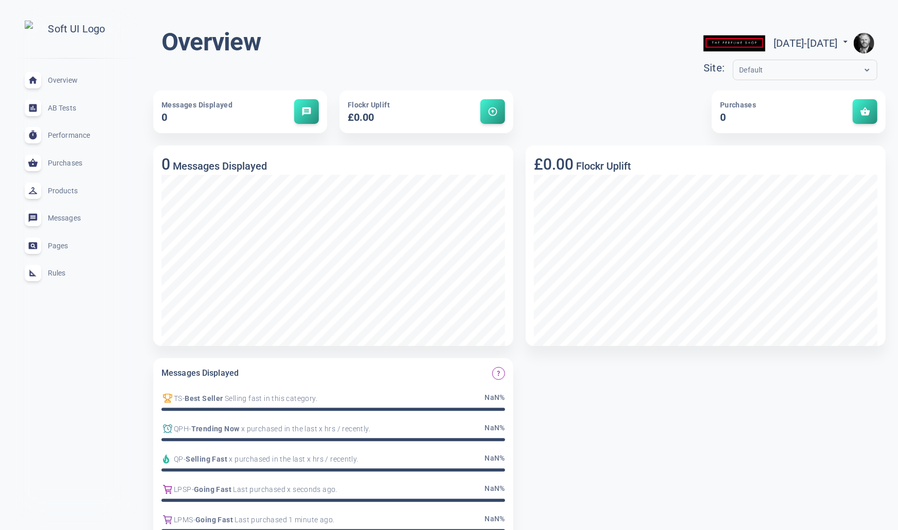
click at [61, 273] on span "Rules" at bounding box center [85, 273] width 74 height 0
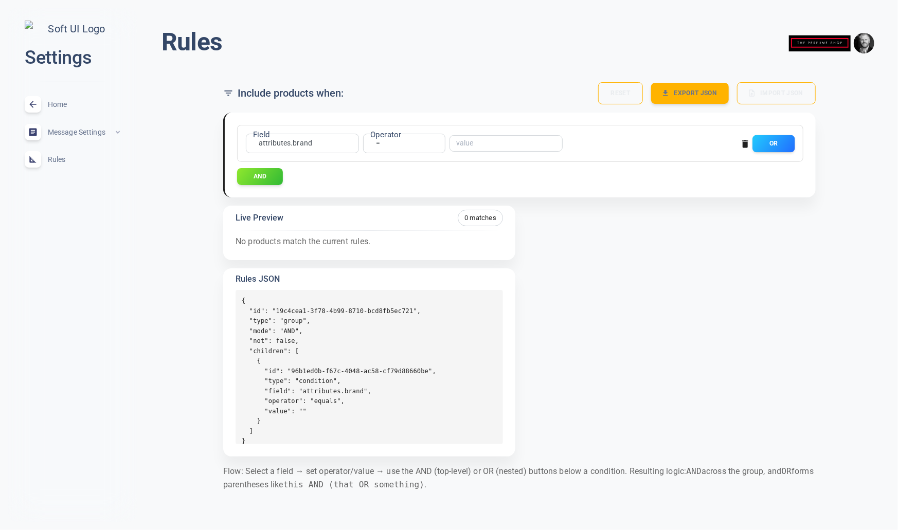
click at [781, 143] on button "OR" at bounding box center [774, 143] width 42 height 17
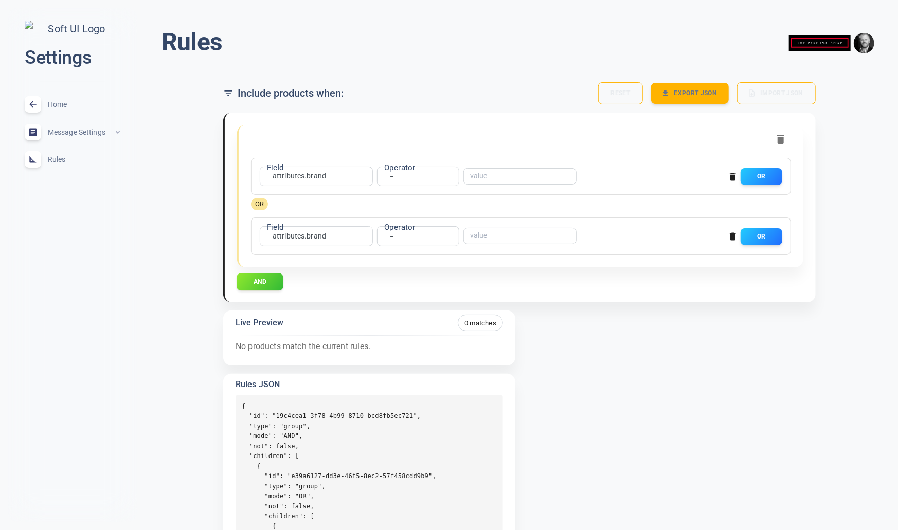
click at [271, 280] on button "AND" at bounding box center [260, 281] width 47 height 17
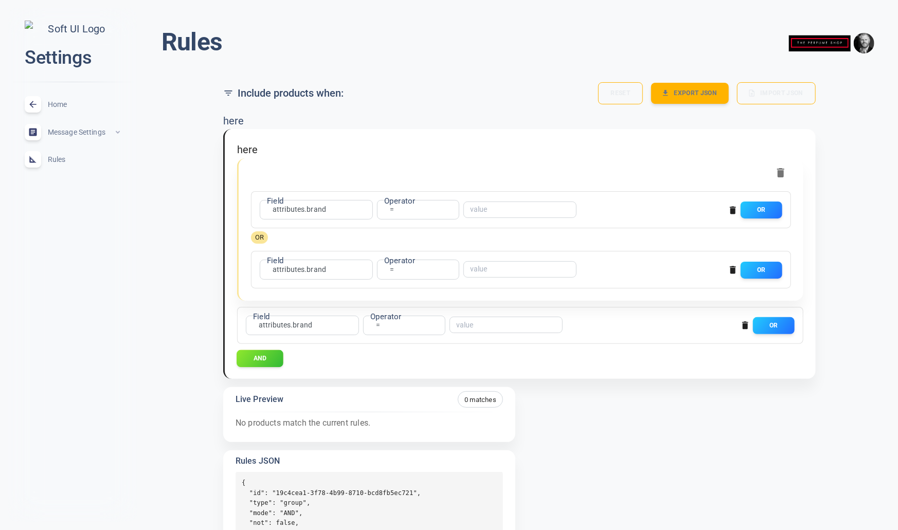
click at [267, 353] on button "AND" at bounding box center [260, 358] width 47 height 17
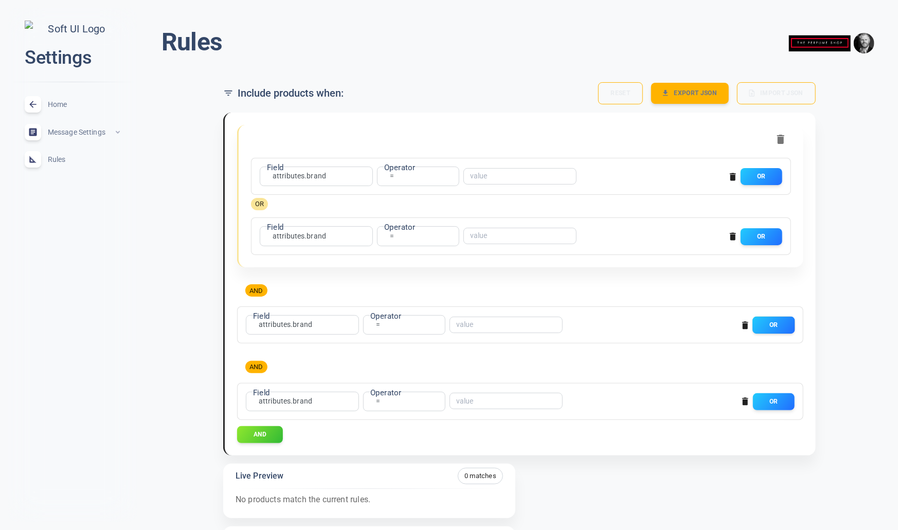
click at [769, 322] on button "OR" at bounding box center [774, 325] width 42 height 17
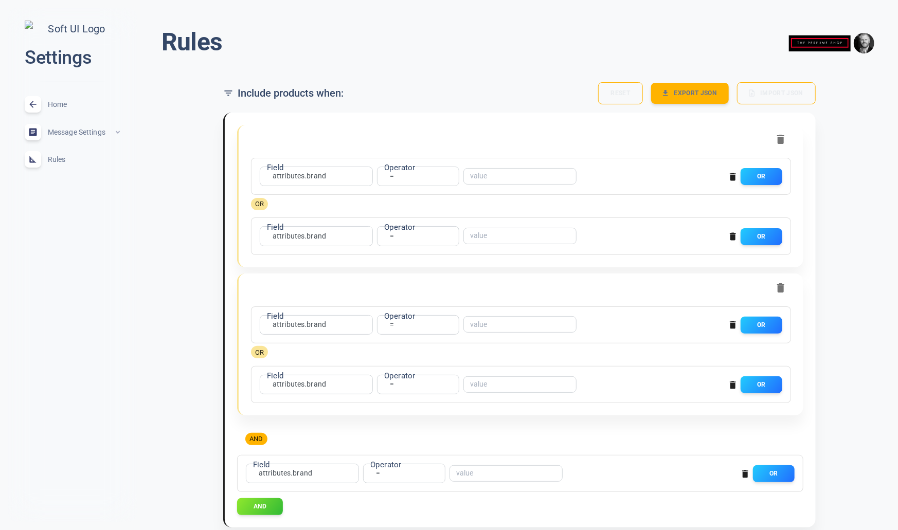
click at [734, 382] on icon "button" at bounding box center [733, 385] width 10 height 10
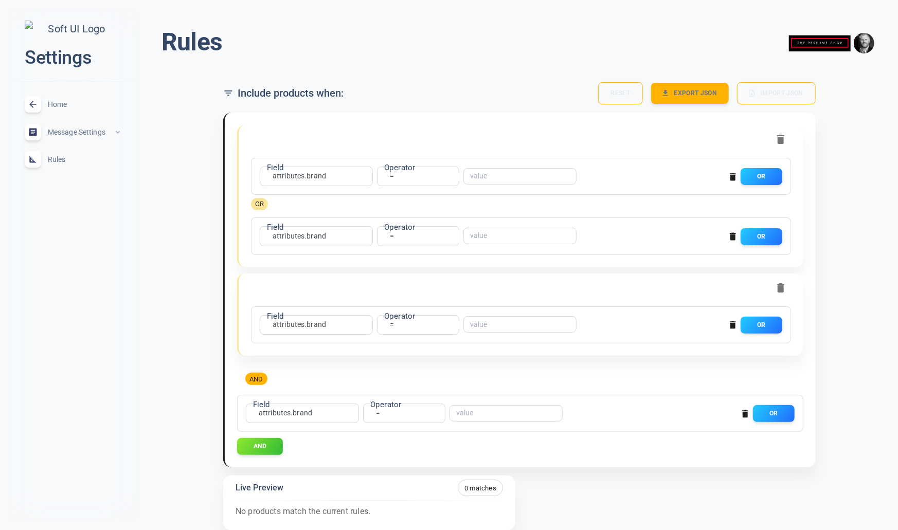
click at [733, 325] on icon "button" at bounding box center [733, 326] width 6 height 8
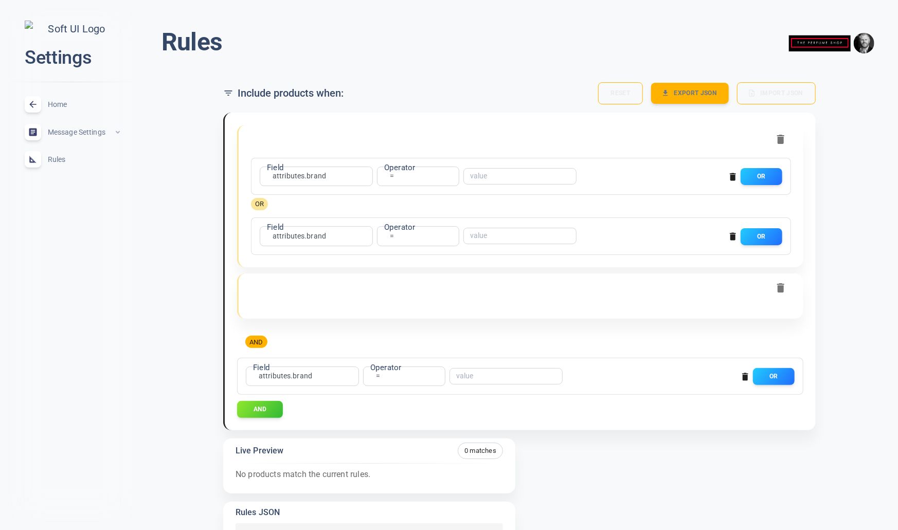
click at [782, 284] on icon "button" at bounding box center [780, 288] width 7 height 9
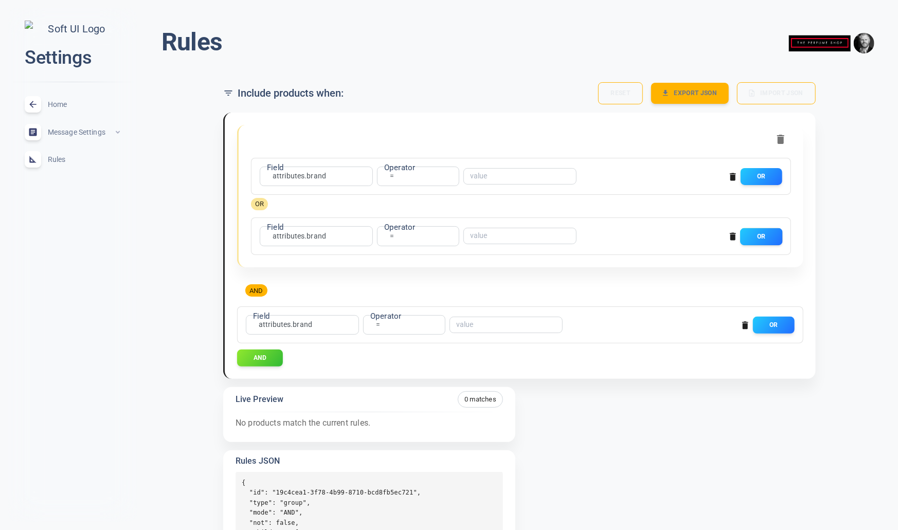
click at [773, 232] on button "OR" at bounding box center [762, 236] width 42 height 17
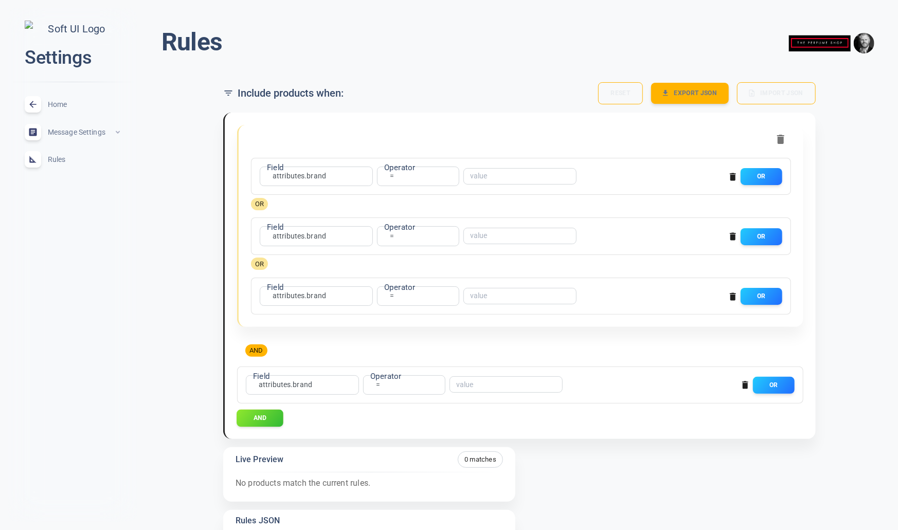
click at [268, 417] on button "AND" at bounding box center [260, 418] width 47 height 17
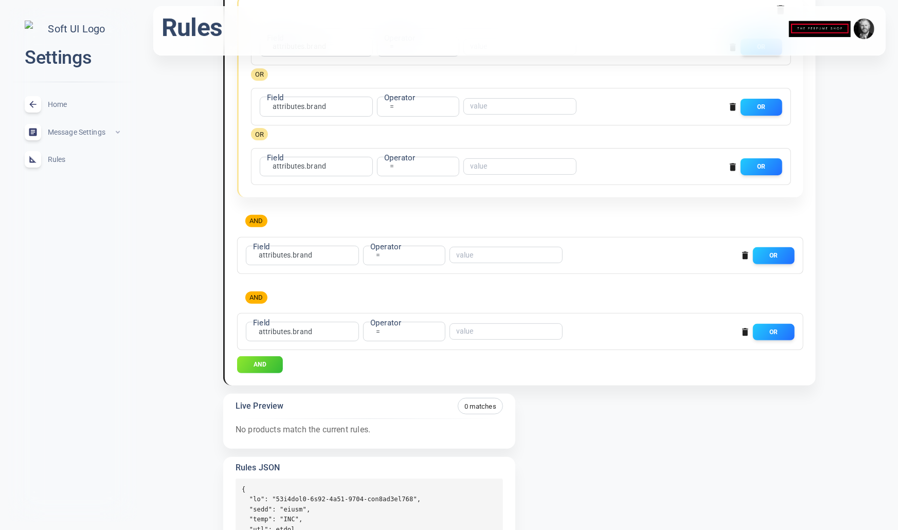
scroll to position [54, 0]
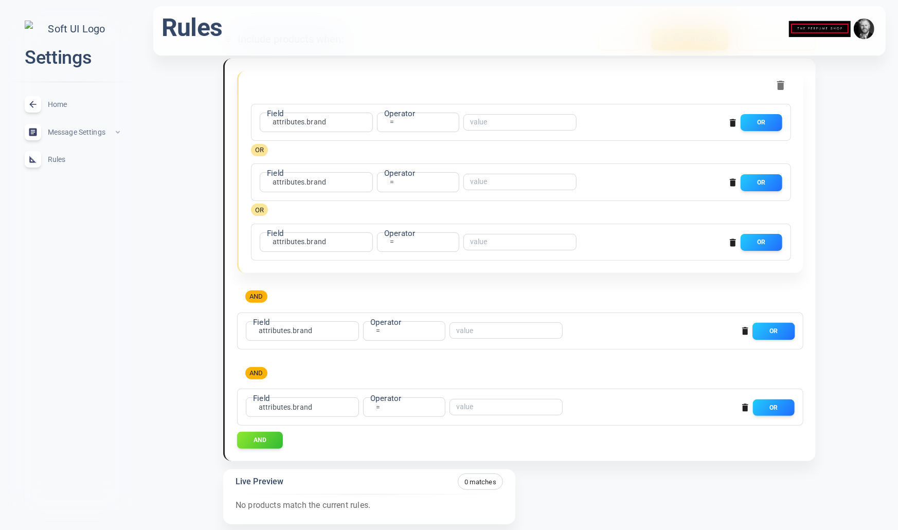
click at [789, 334] on button "OR" at bounding box center [774, 331] width 42 height 17
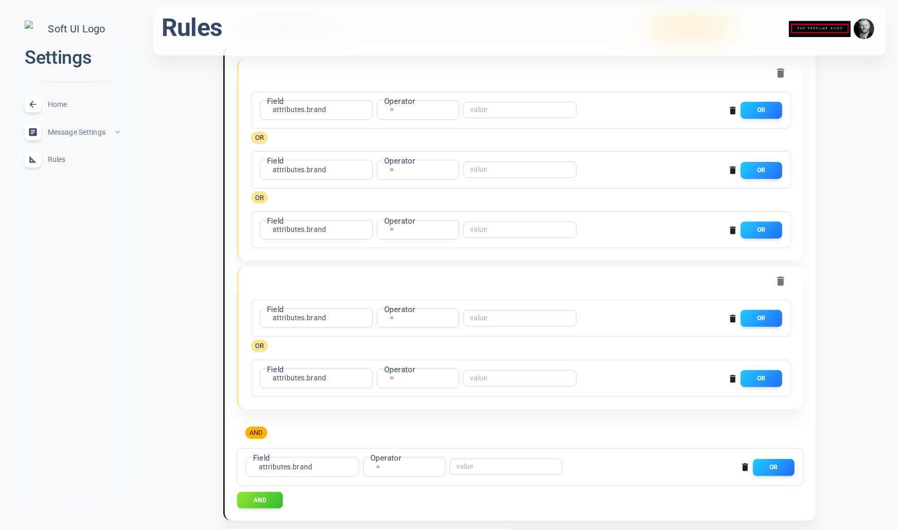
scroll to position [69, 0]
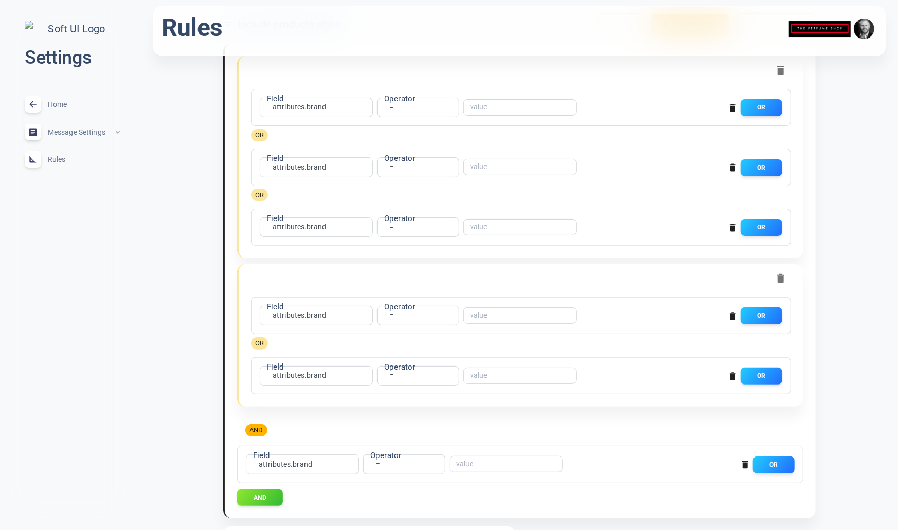
click at [734, 375] on icon "button" at bounding box center [733, 377] width 6 height 8
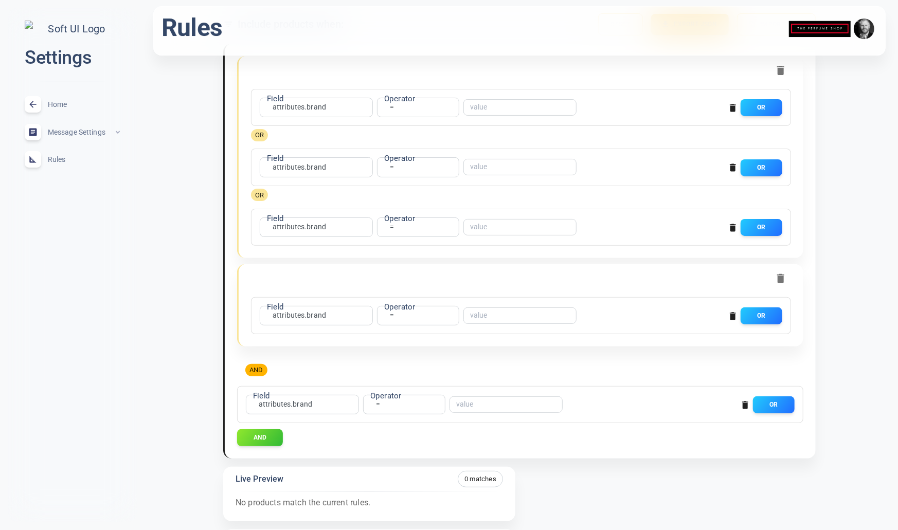
click at [781, 279] on icon "button" at bounding box center [780, 278] width 7 height 9
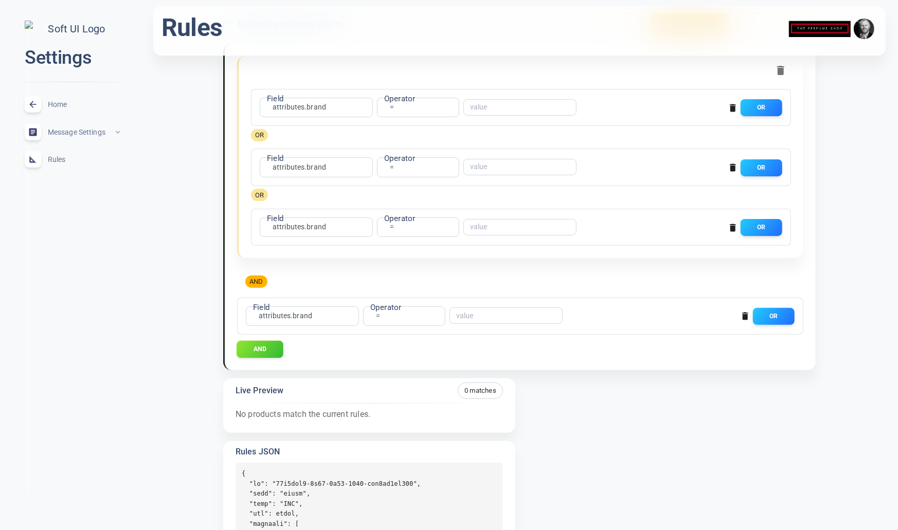
click at [259, 348] on button "AND" at bounding box center [260, 349] width 47 height 17
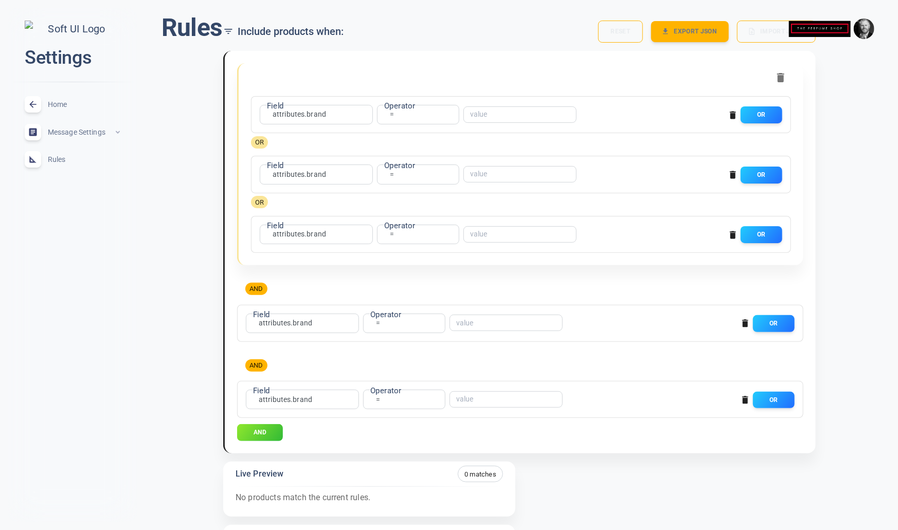
scroll to position [0, 0]
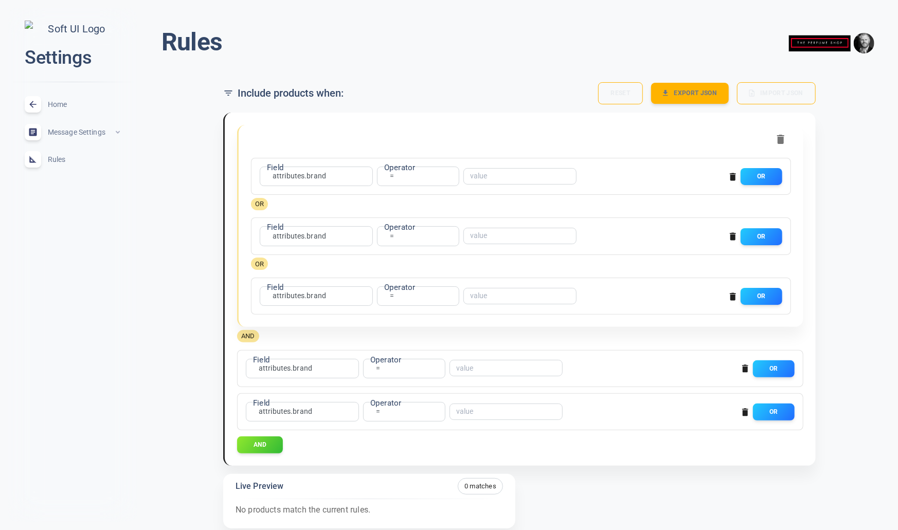
click at [744, 368] on icon "button" at bounding box center [745, 369] width 6 height 8
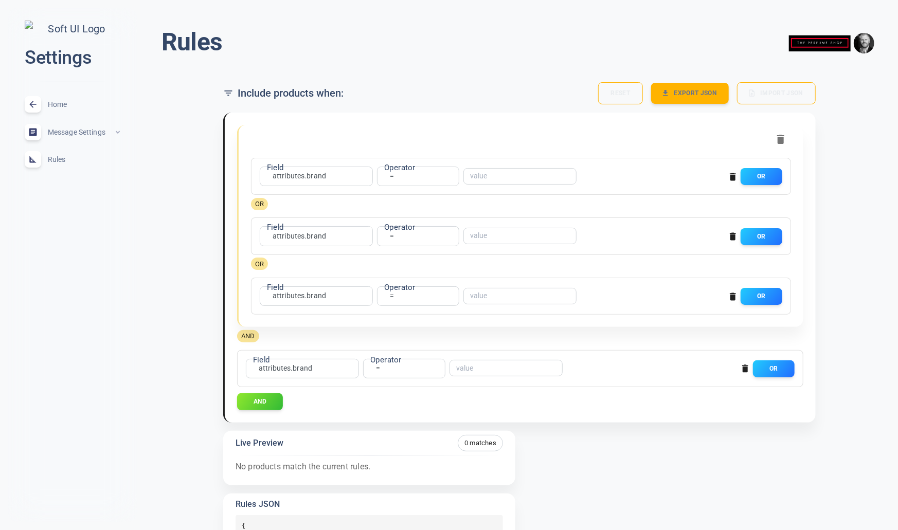
click at [745, 368] on icon "button" at bounding box center [745, 369] width 6 height 8
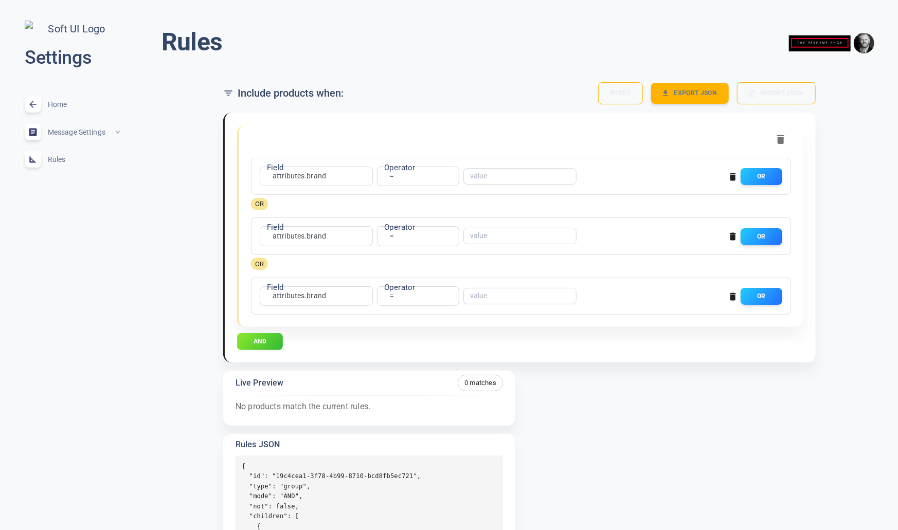
click at [251, 344] on button "AND" at bounding box center [260, 341] width 46 height 17
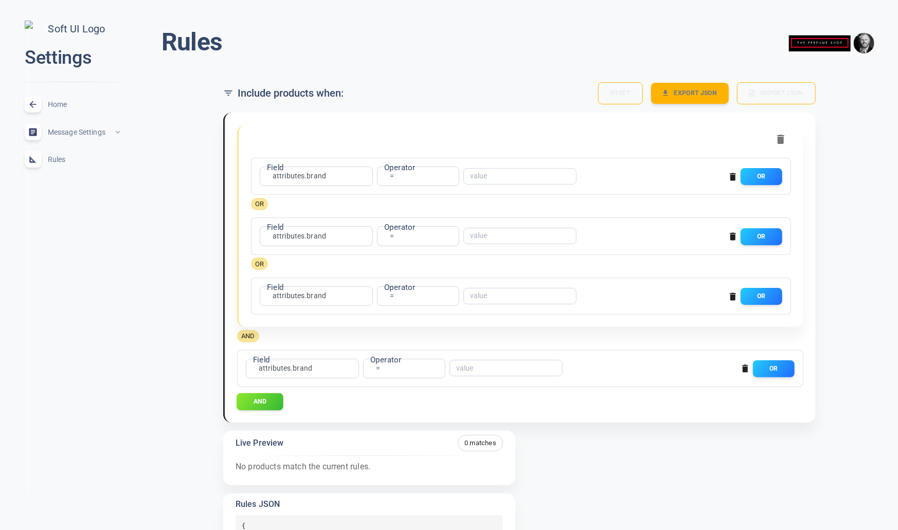
click at [273, 402] on button "AND" at bounding box center [260, 401] width 47 height 17
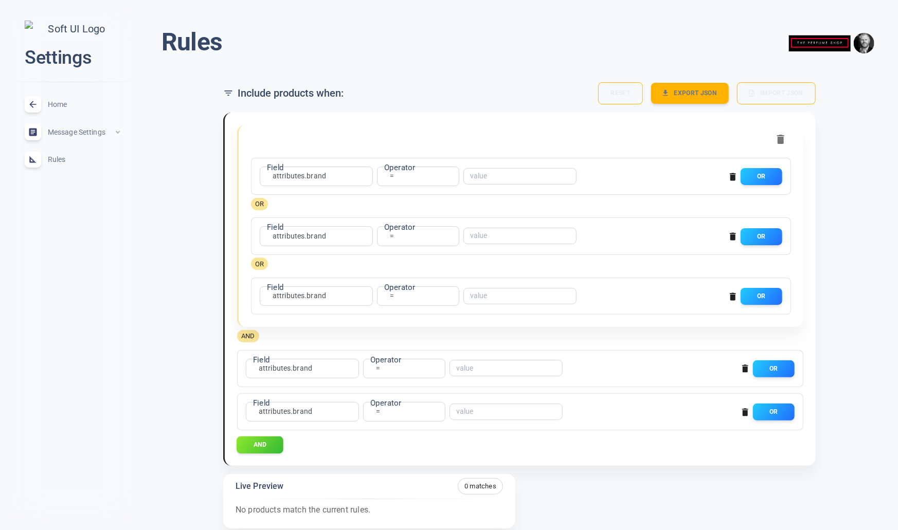
click at [267, 445] on button "AND" at bounding box center [260, 445] width 47 height 17
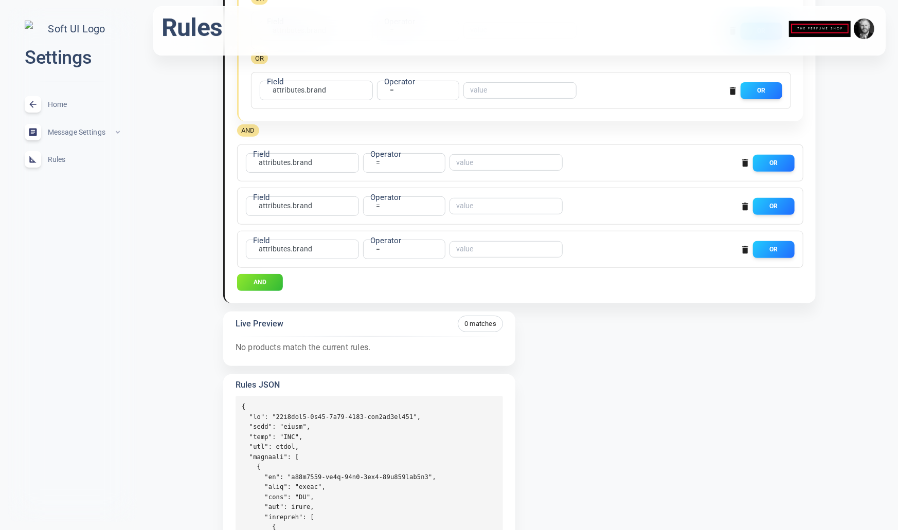
scroll to position [250, 0]
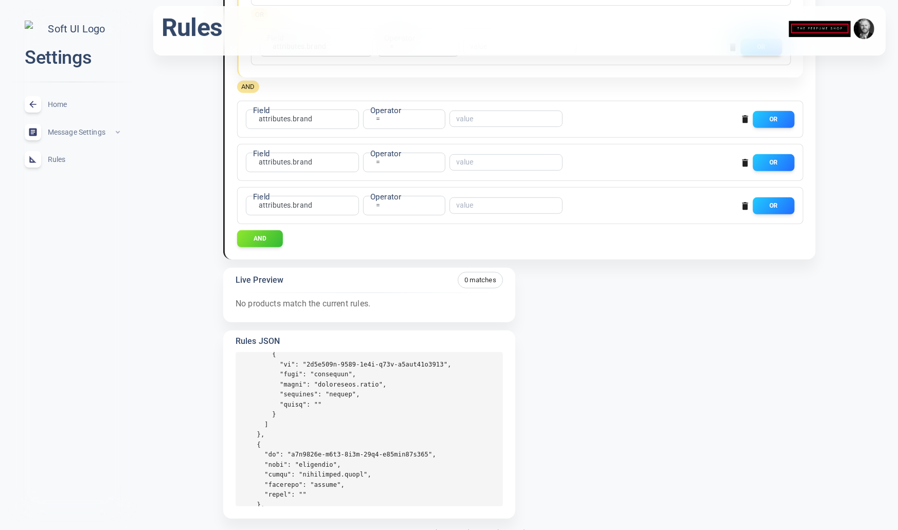
click at [252, 449] on pre at bounding box center [370, 429] width 268 height 154
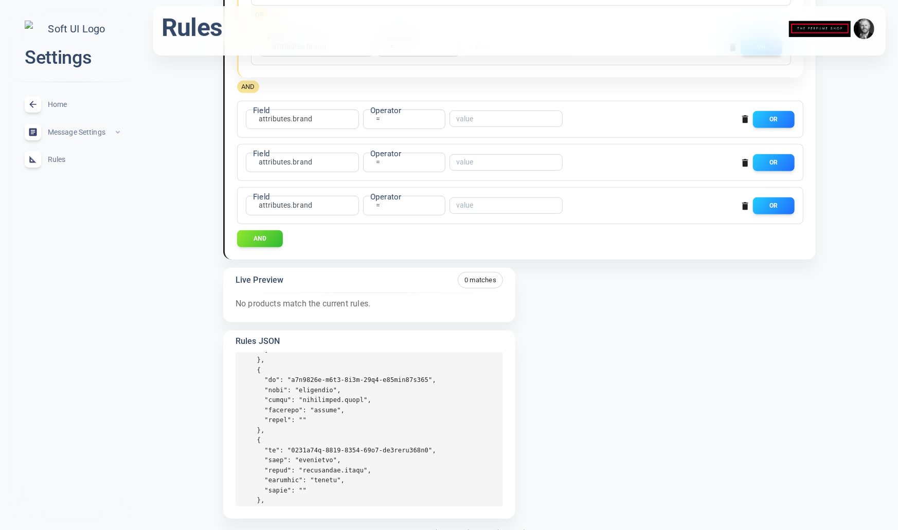
scroll to position [346, 0]
click at [257, 437] on pre at bounding box center [370, 429] width 268 height 154
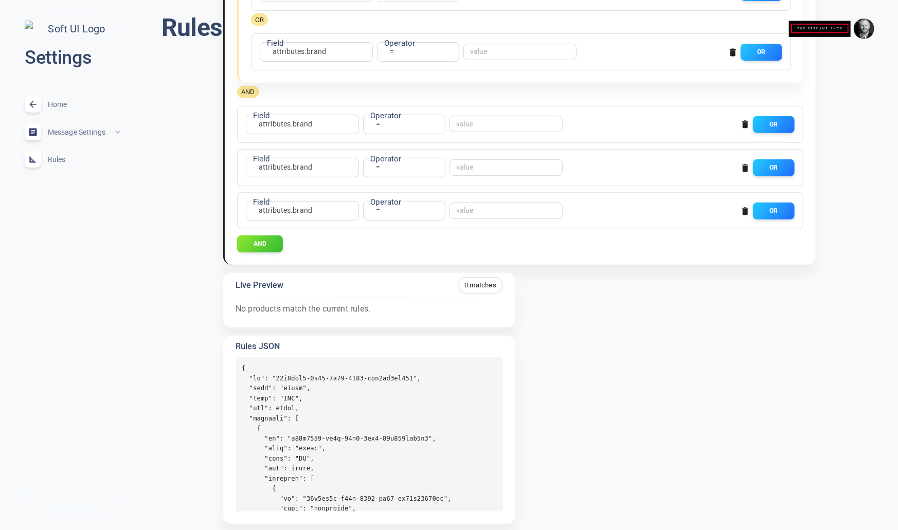
scroll to position [0, 0]
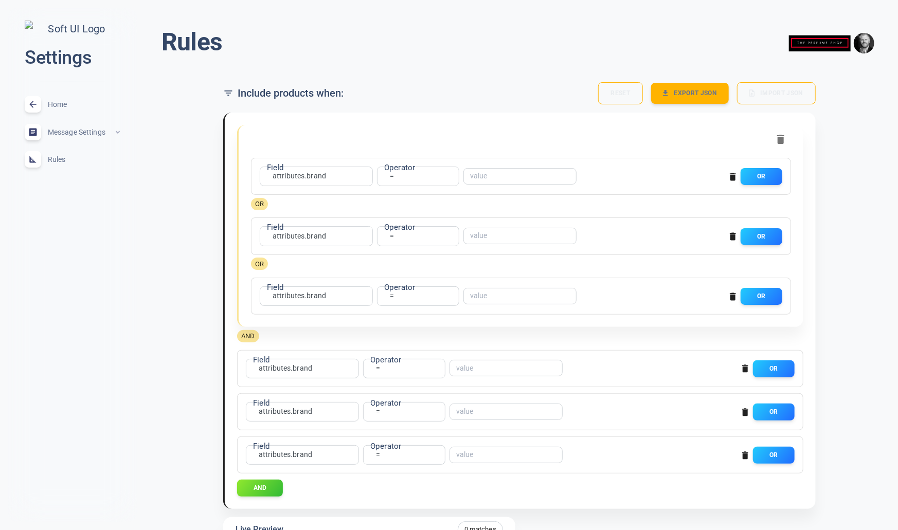
click at [733, 235] on icon "button" at bounding box center [733, 237] width 6 height 8
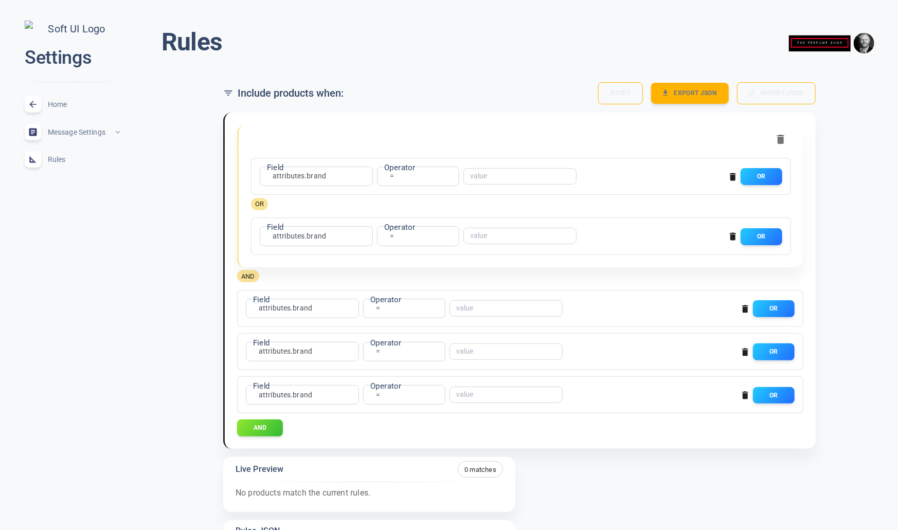
click at [731, 233] on icon "button" at bounding box center [733, 237] width 6 height 8
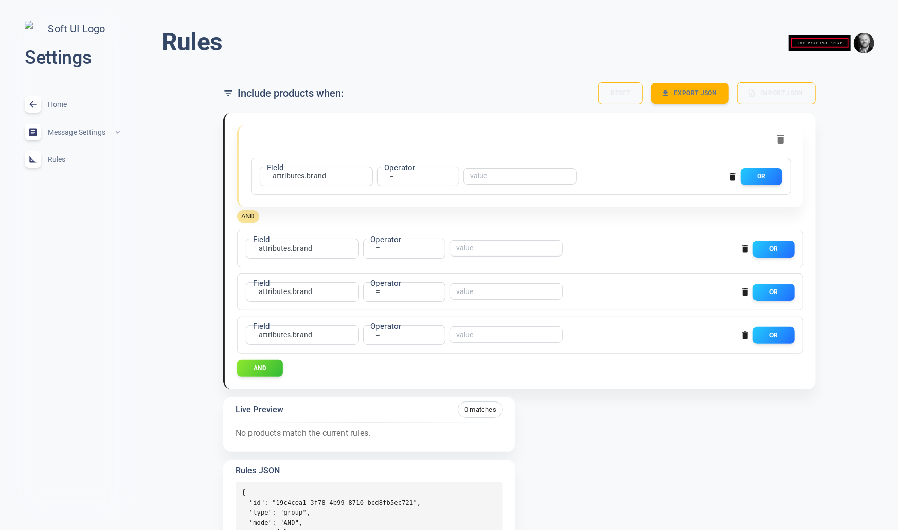
click at [743, 289] on icon "button" at bounding box center [745, 293] width 6 height 8
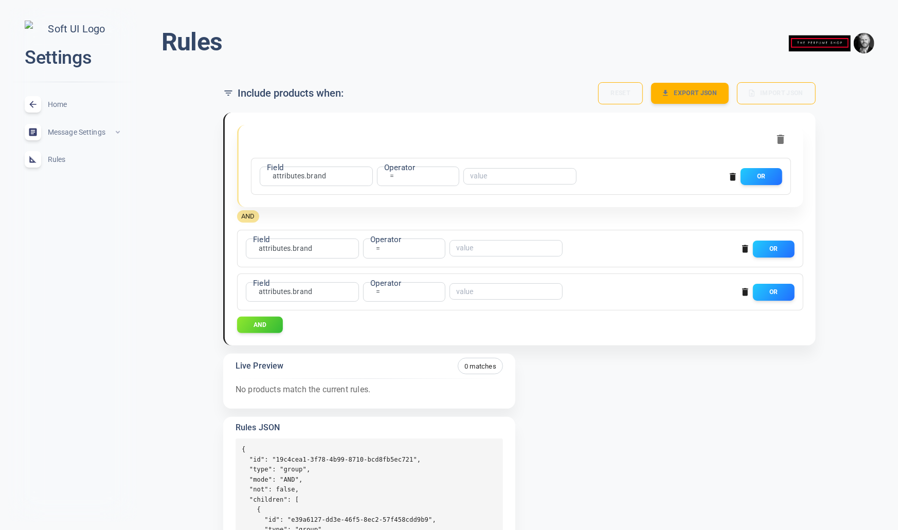
click at [745, 294] on icon "button" at bounding box center [745, 293] width 6 height 8
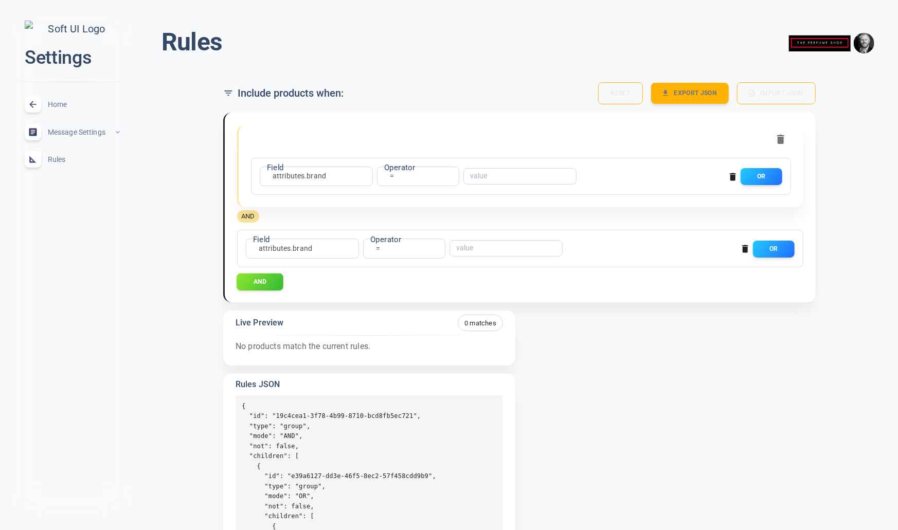
click at [264, 285] on button "AND" at bounding box center [260, 281] width 47 height 17
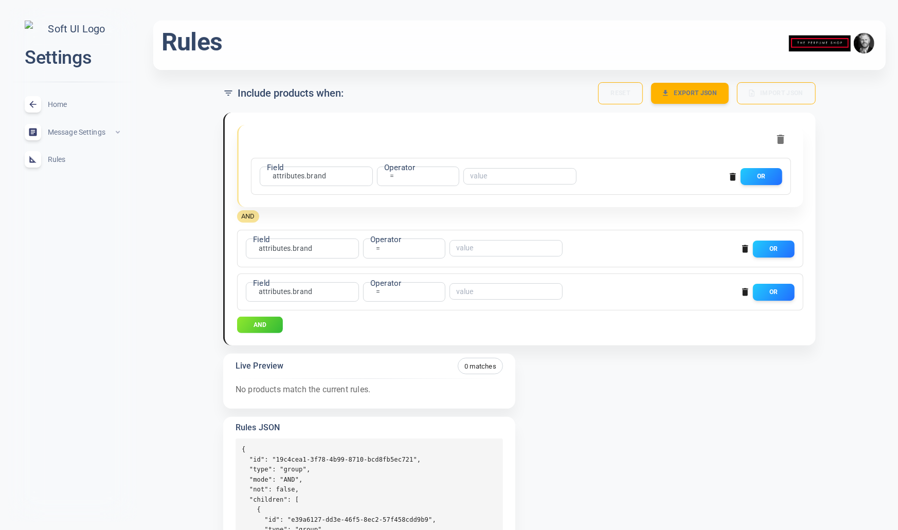
scroll to position [134, 0]
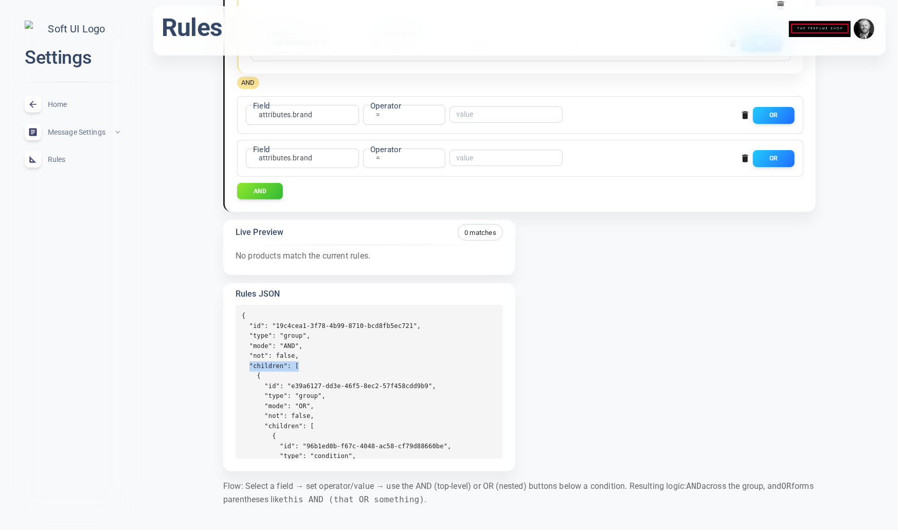
drag, startPoint x: 250, startPoint y: 364, endPoint x: 304, endPoint y: 365, distance: 54.0
click at [304, 365] on pre "{ "id": "19c4cea1-3f78-4b99-8710-bcd8fb5ec721", "type": "group", "mode": "AND",…" at bounding box center [370, 382] width 268 height 154
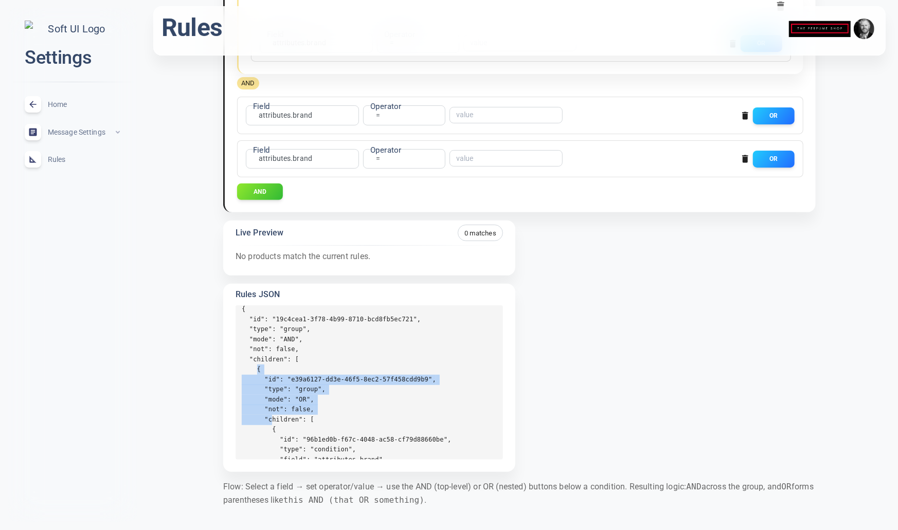
drag, startPoint x: 258, startPoint y: 369, endPoint x: 272, endPoint y: 423, distance: 55.8
click at [272, 423] on pre "{ "id": "19c4cea1-3f78-4b99-8710-bcd8fb5ec721", "type": "group", "mode": "AND",…" at bounding box center [370, 383] width 268 height 154
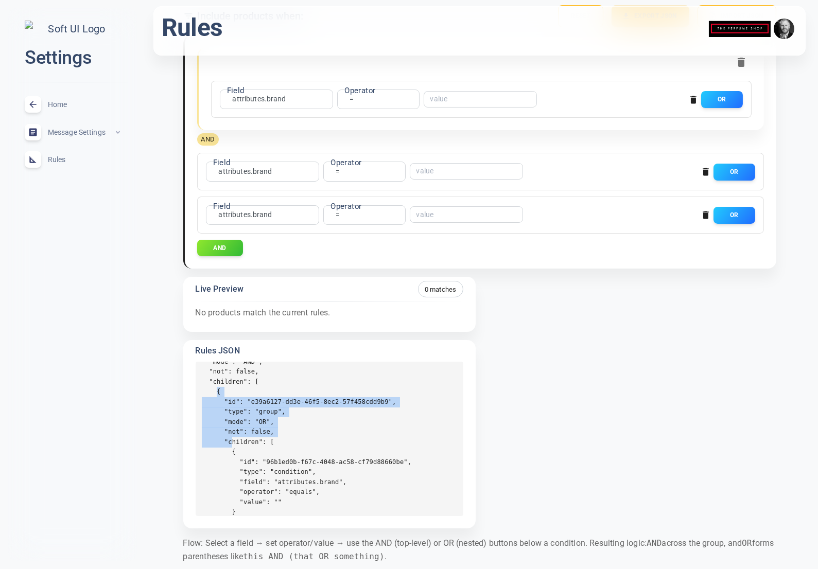
scroll to position [77, 0]
drag, startPoint x: 374, startPoint y: 430, endPoint x: 358, endPoint y: 428, distance: 16.1
click at [374, 430] on pre "{ "id": "19c4cea1-3f78-4b99-8710-bcd8fb5ec721", "type": "group", "mode": "AND",…" at bounding box center [330, 439] width 268 height 154
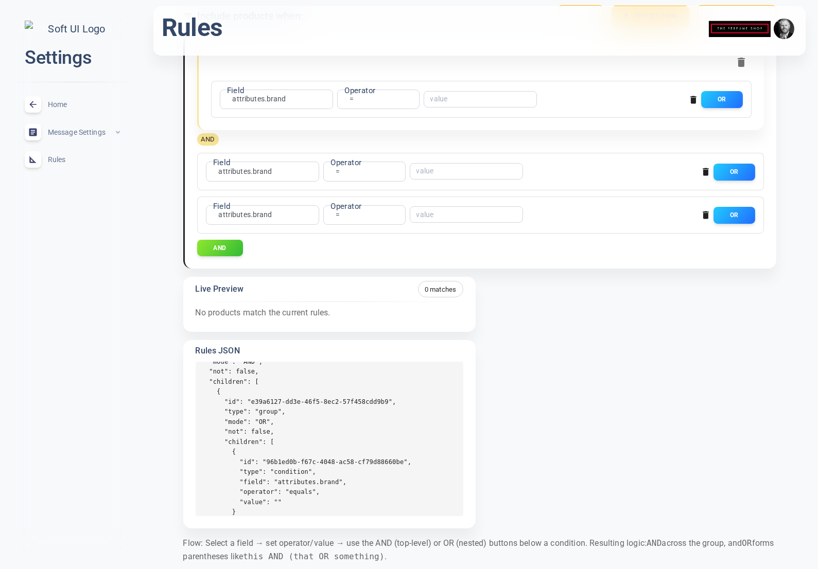
click at [355, 428] on pre "{ "id": "19c4cea1-3f78-4b99-8710-bcd8fb5ec721", "type": "group", "mode": "AND",…" at bounding box center [330, 439] width 268 height 154
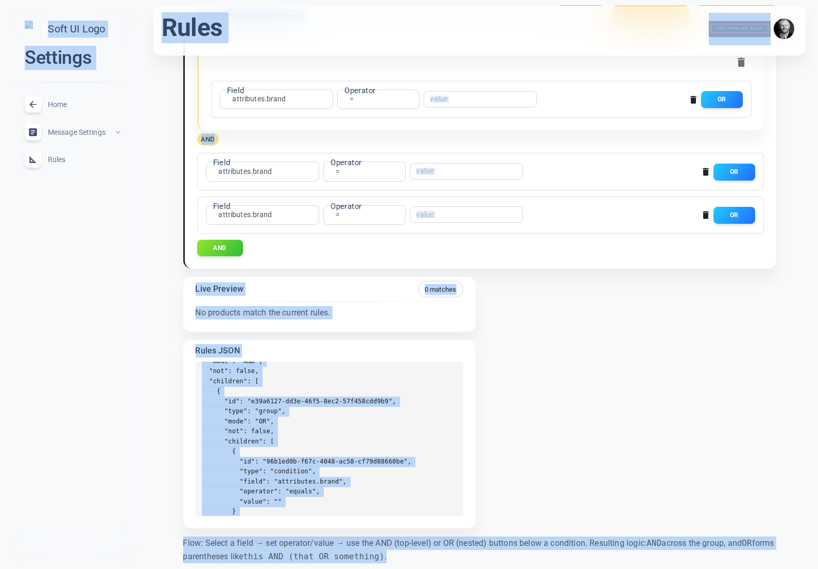
click at [354, 428] on pre "{ "id": "19c4cea1-3f78-4b99-8710-bcd8fb5ec721", "type": "group", "mode": "AND",…" at bounding box center [330, 439] width 268 height 154
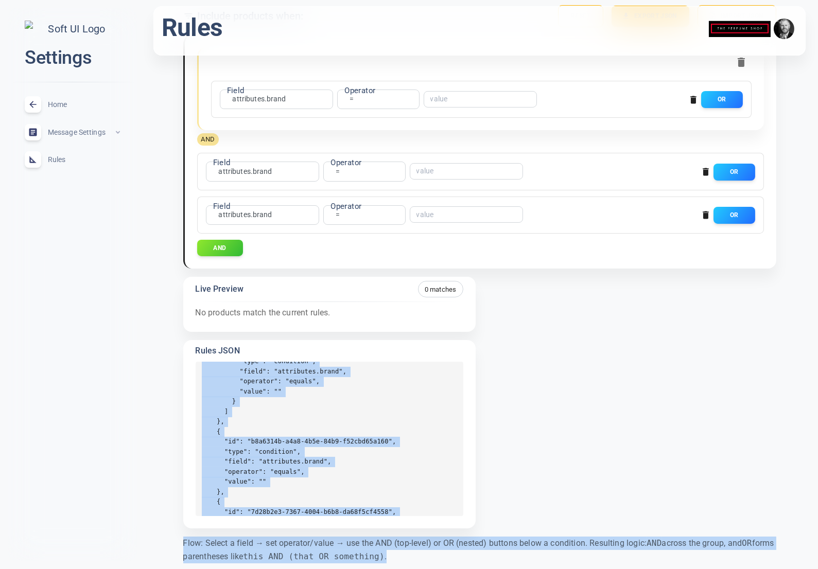
scroll to position [229, 0]
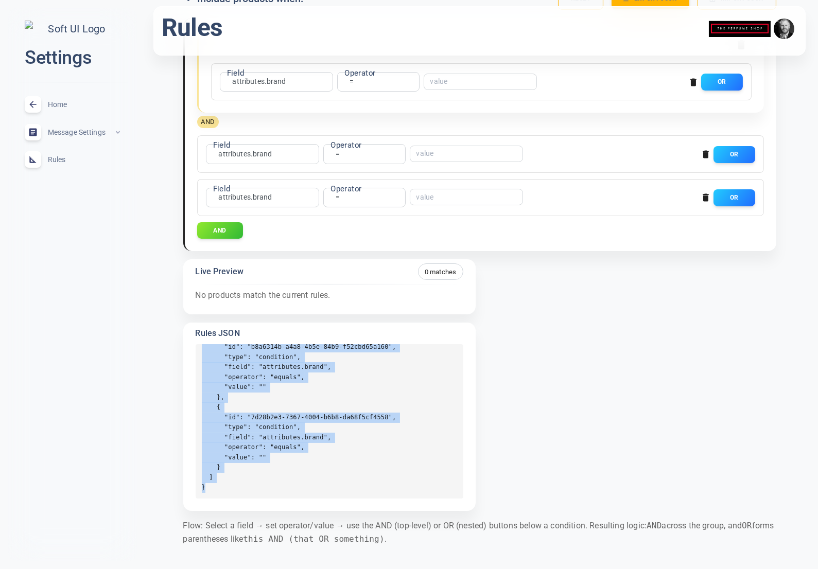
drag, startPoint x: 202, startPoint y: 371, endPoint x: 542, endPoint y: 483, distance: 357.8
click at [265, 497] on pre "{ "id": "19c4cea1-3f78-4b99-8710-bcd8fb5ec721", "type": "group", "mode": "AND",…" at bounding box center [330, 421] width 268 height 154
copy pre "{ "id": "19c4cea1-3f78-4b99-8710-bcd8fb5ec721", "type": "group", "mode": "AND",…"
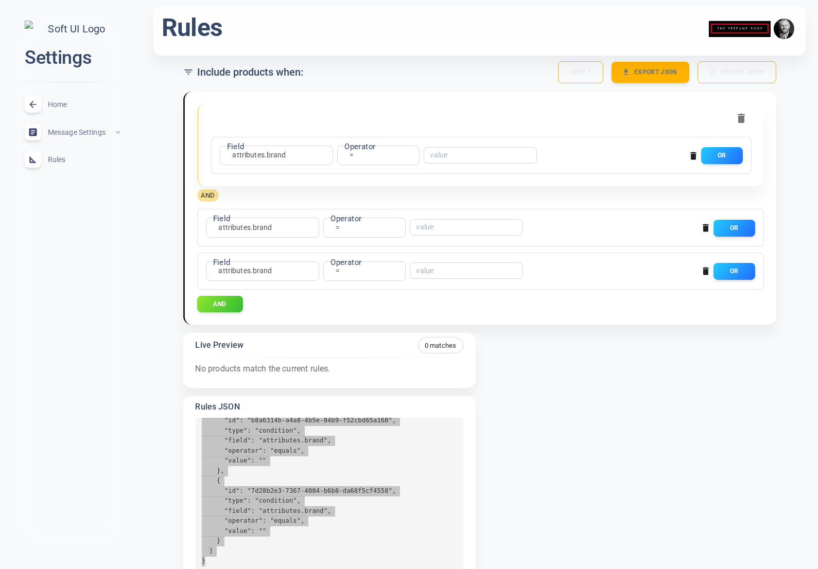
scroll to position [17, 0]
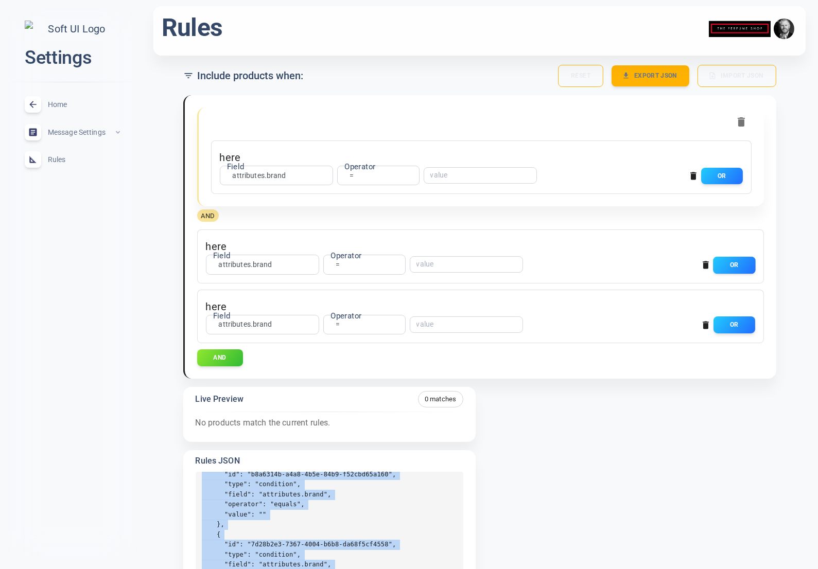
click at [732, 265] on button "OR" at bounding box center [734, 264] width 42 height 17
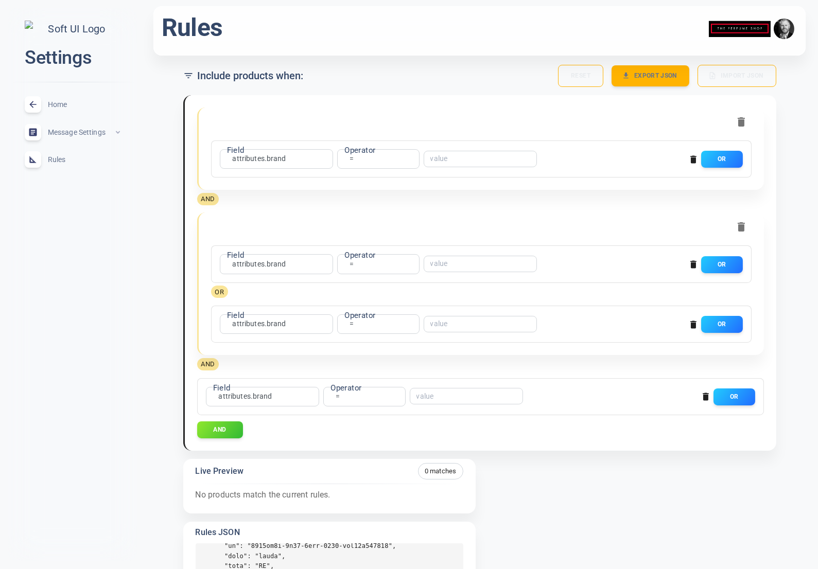
click at [742, 226] on icon "button" at bounding box center [740, 226] width 7 height 9
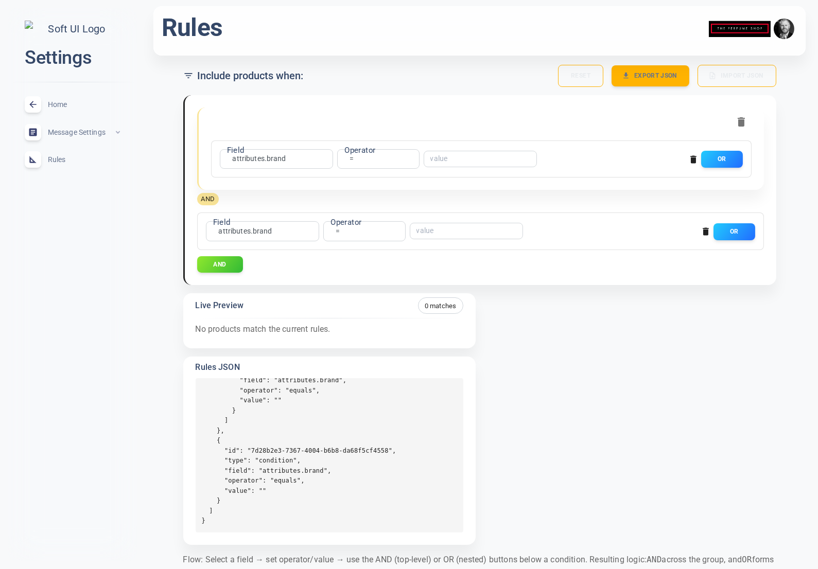
scroll to position [0, 0]
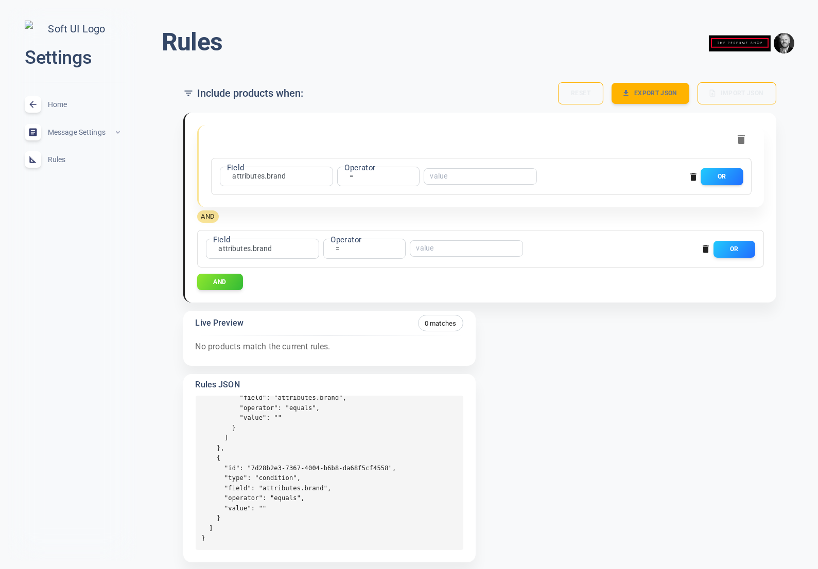
click at [713, 175] on button "OR" at bounding box center [721, 176] width 42 height 17
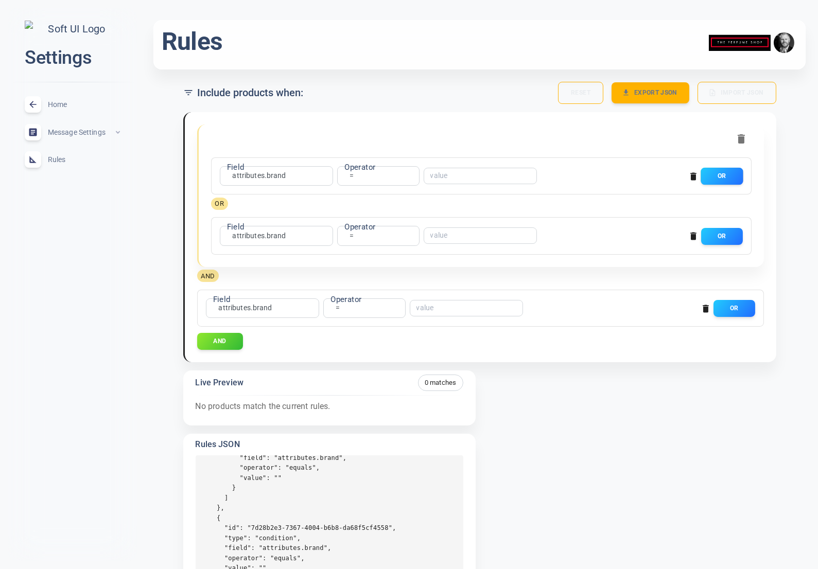
scroll to position [1, 0]
click at [225, 342] on button "AND" at bounding box center [220, 340] width 47 height 17
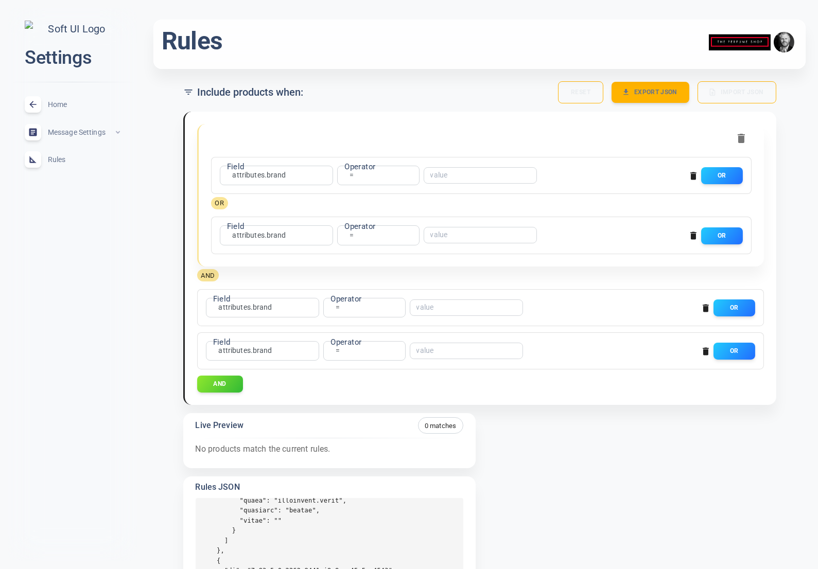
click at [62, 104] on span "Home" at bounding box center [85, 104] width 74 height 0
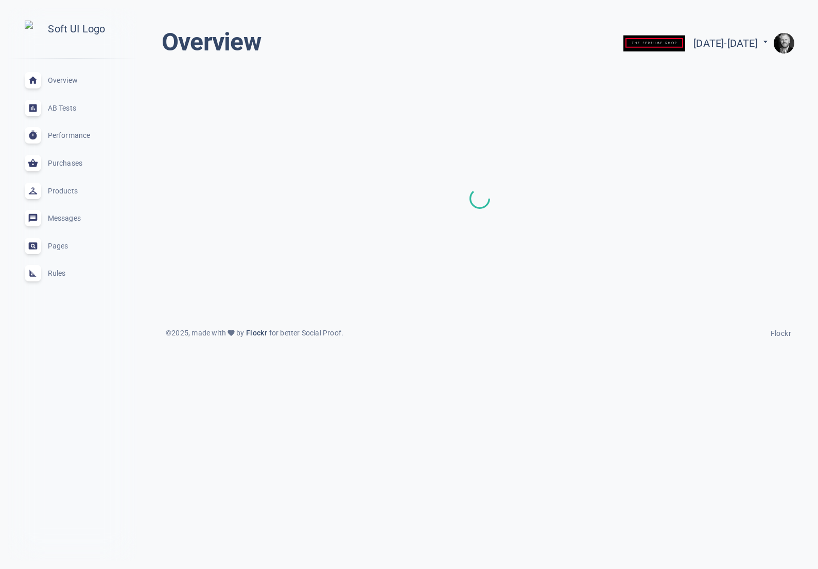
click at [62, 287] on div "Rules expand_less" at bounding box center [72, 274] width 112 height 28
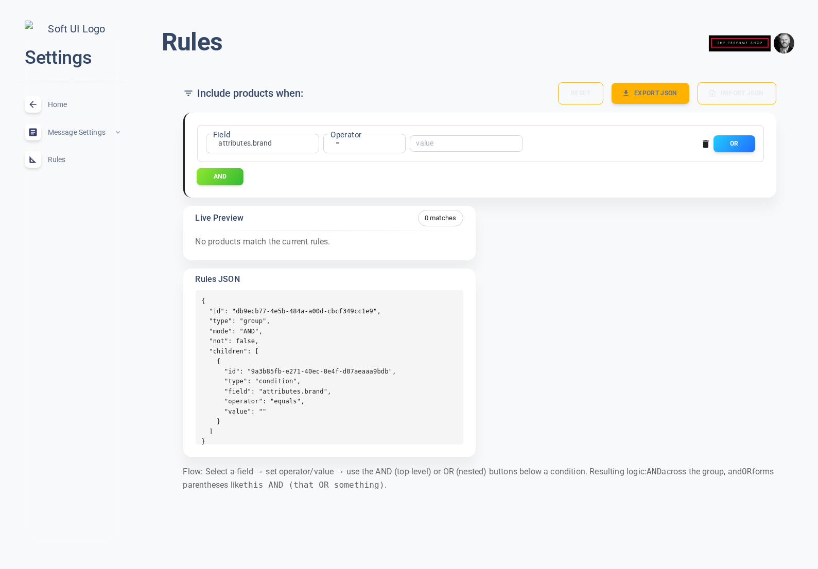
click at [223, 174] on button "AND" at bounding box center [220, 176] width 47 height 17
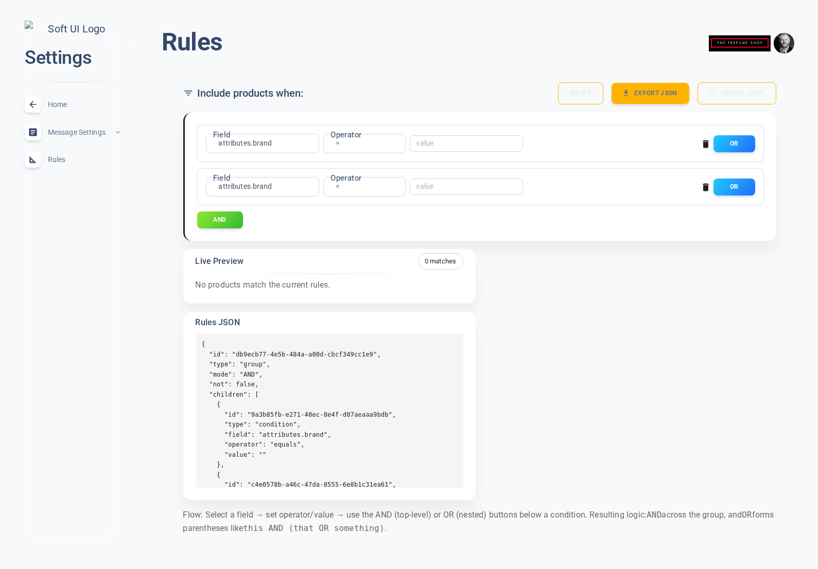
click at [705, 187] on icon "button" at bounding box center [705, 187] width 6 height 8
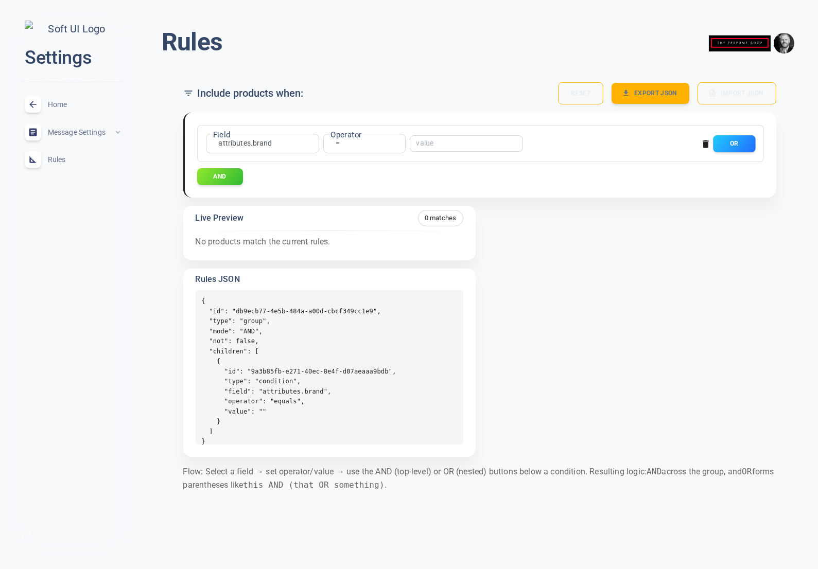
click at [733, 135] on button "OR" at bounding box center [734, 143] width 42 height 17
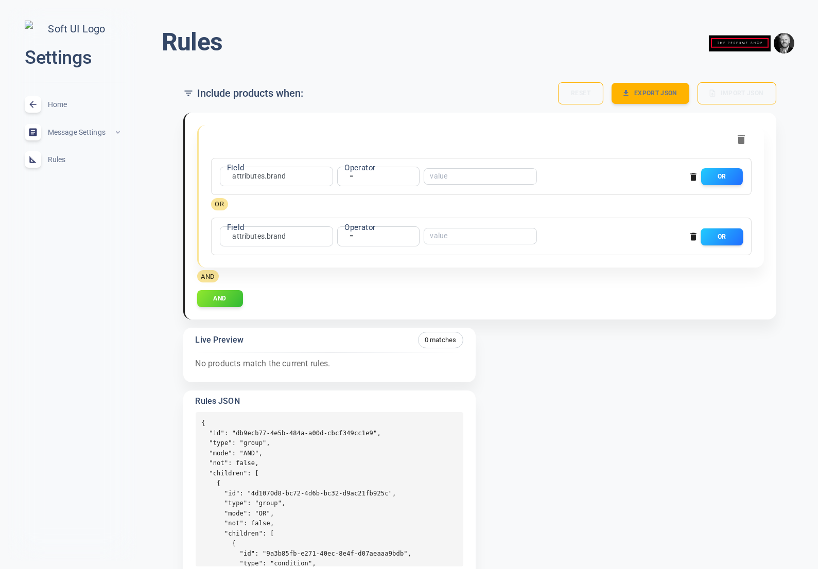
click at [721, 234] on button "OR" at bounding box center [721, 236] width 42 height 17
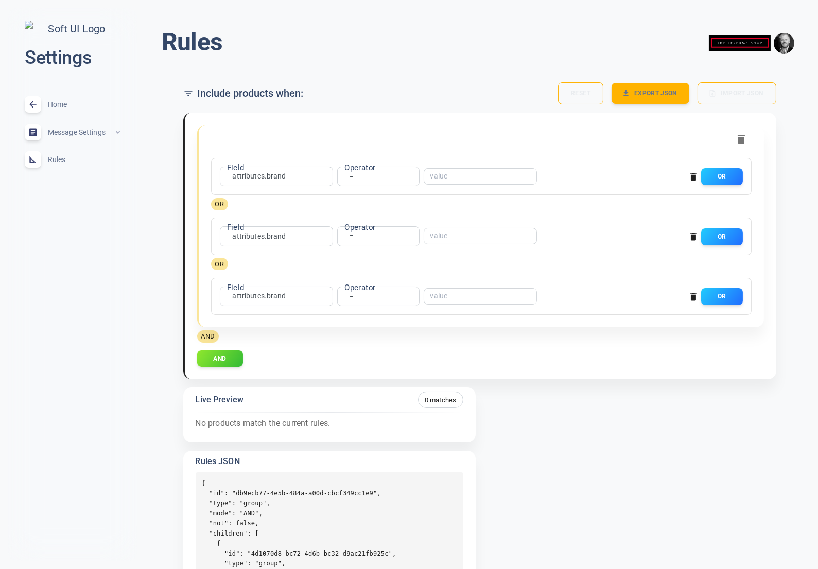
click at [693, 297] on icon "button" at bounding box center [693, 297] width 6 height 8
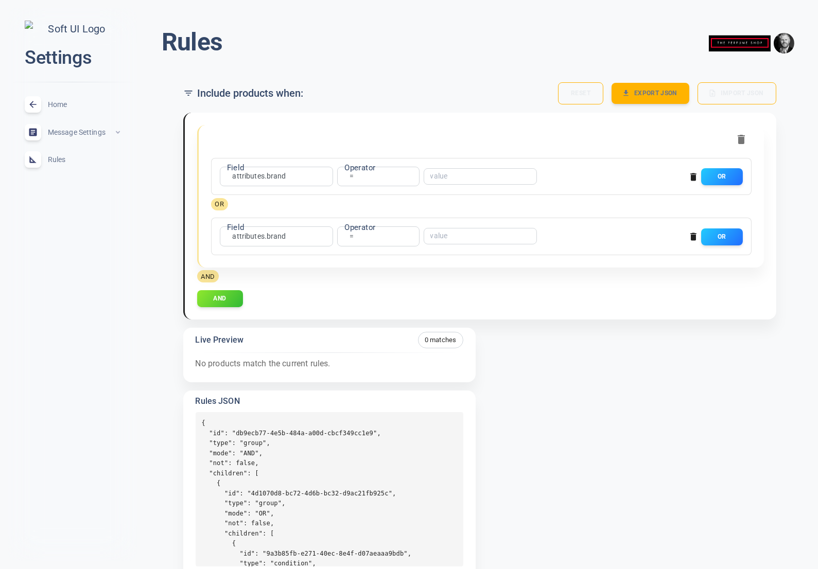
click at [62, 160] on span "Rules" at bounding box center [85, 160] width 74 height 0
click at [56, 104] on div "Home expand_less" at bounding box center [72, 105] width 112 height 28
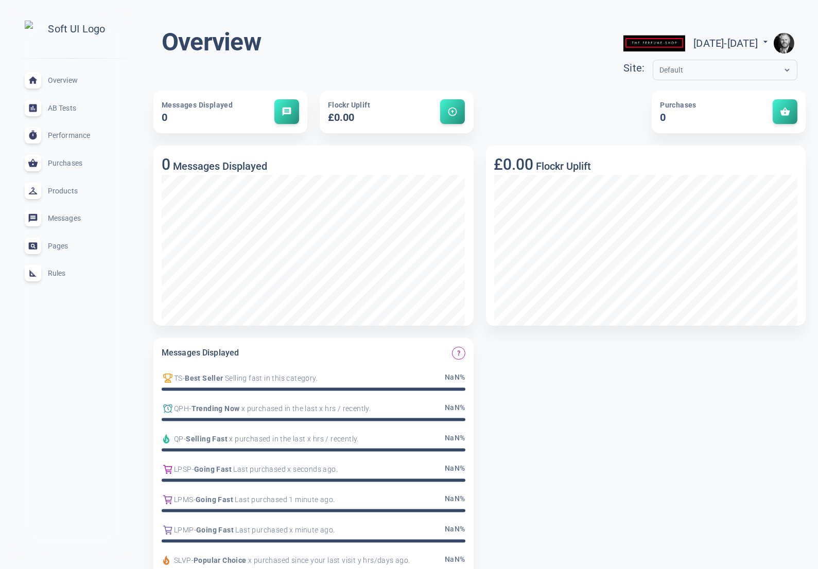
click at [56, 258] on div "Pages expand_less" at bounding box center [72, 246] width 112 height 28
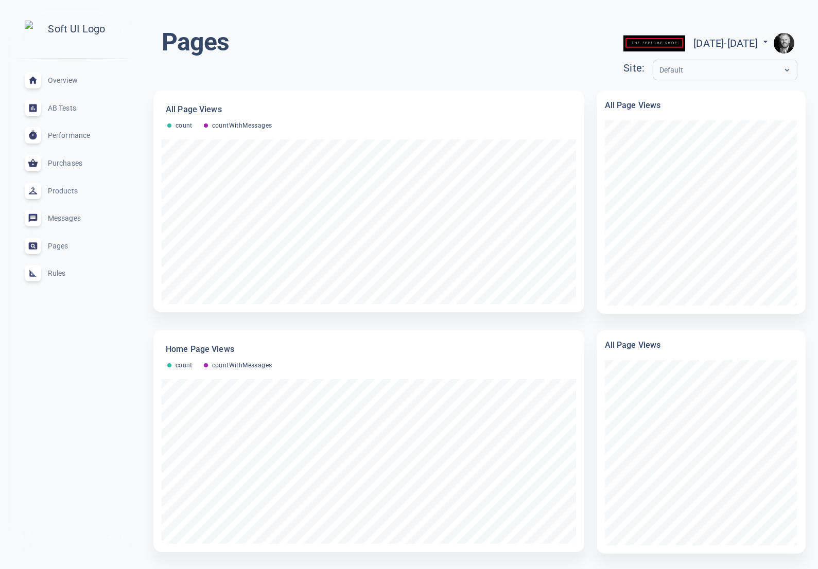
click at [56, 273] on span "Rules" at bounding box center [85, 273] width 74 height 0
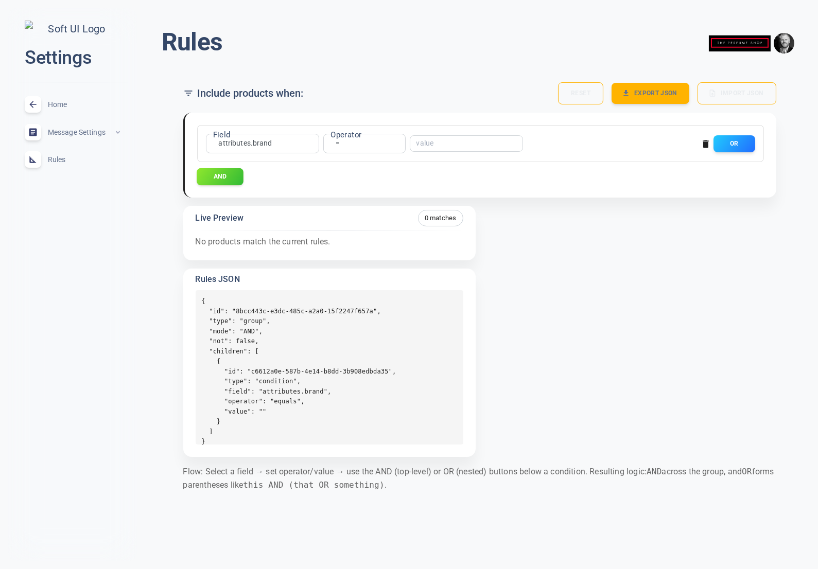
click at [230, 175] on button "AND" at bounding box center [220, 176] width 47 height 17
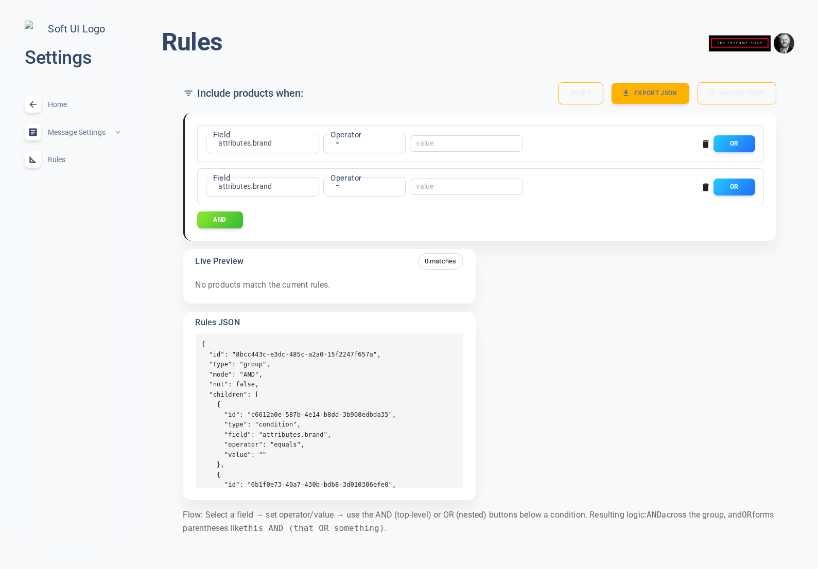
click at [700, 185] on icon "button" at bounding box center [705, 187] width 10 height 10
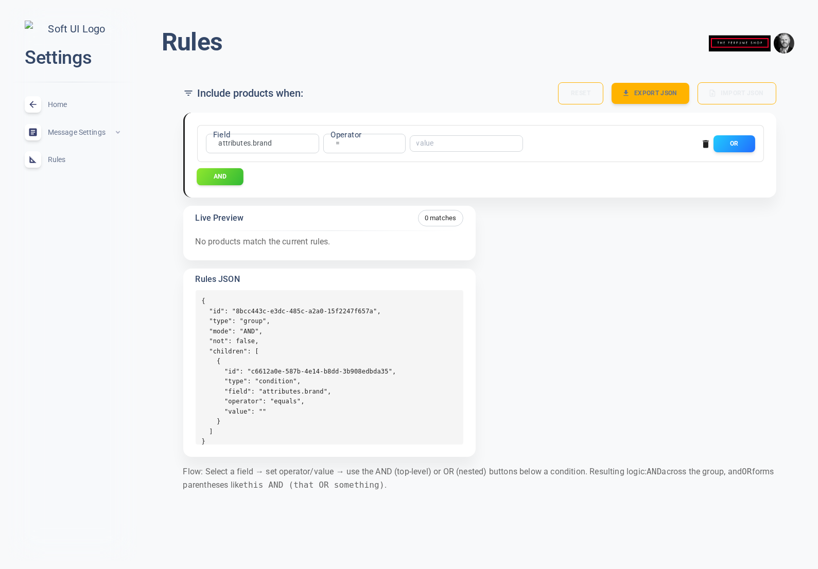
click at [224, 174] on button "AND" at bounding box center [220, 176] width 47 height 17
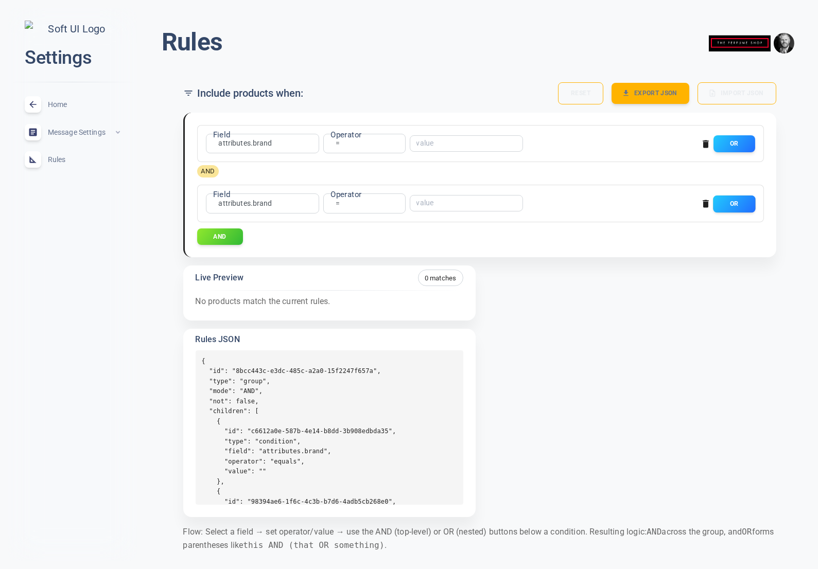
click at [736, 205] on button "OR" at bounding box center [734, 203] width 42 height 17
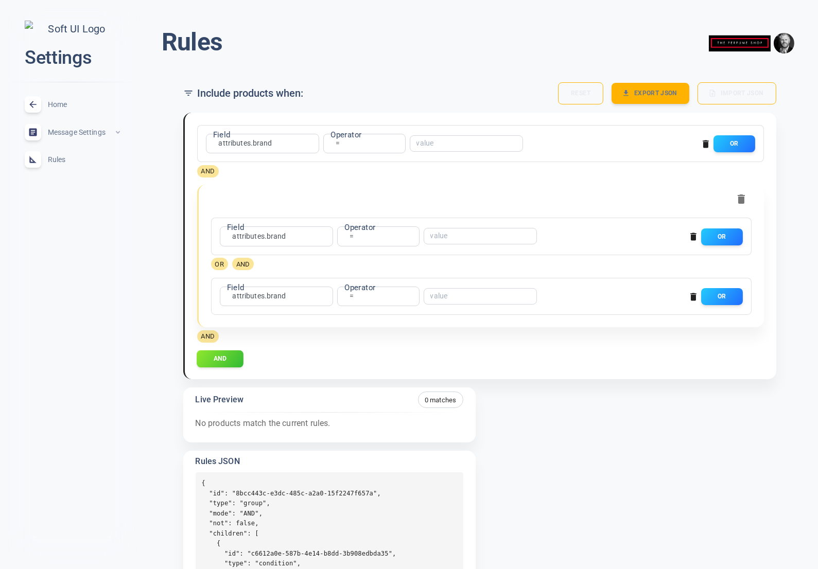
click at [229, 359] on button "AND" at bounding box center [220, 358] width 47 height 17
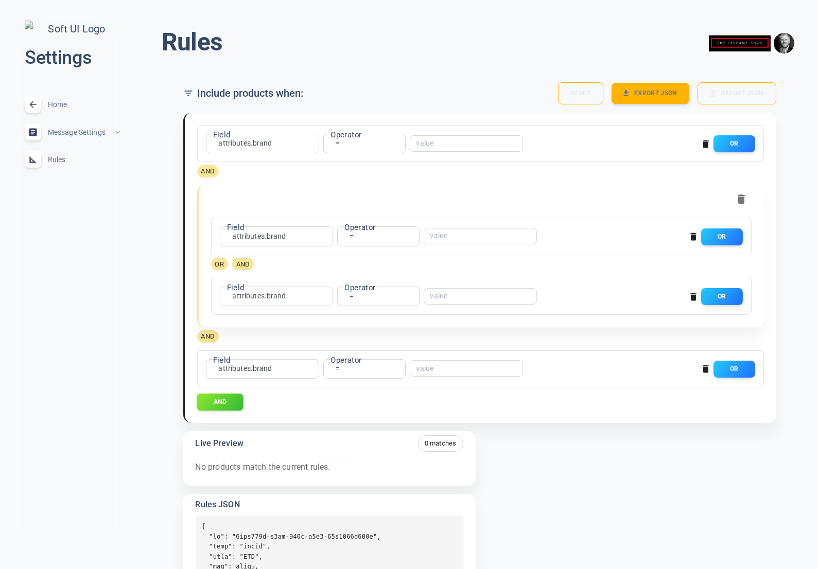
click at [223, 402] on button "AND" at bounding box center [220, 401] width 47 height 17
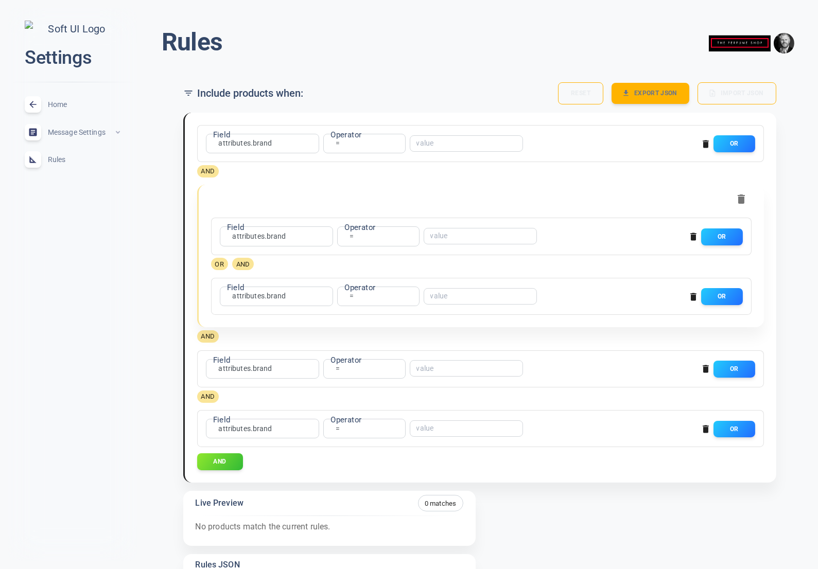
click at [701, 428] on icon "button" at bounding box center [705, 429] width 10 height 10
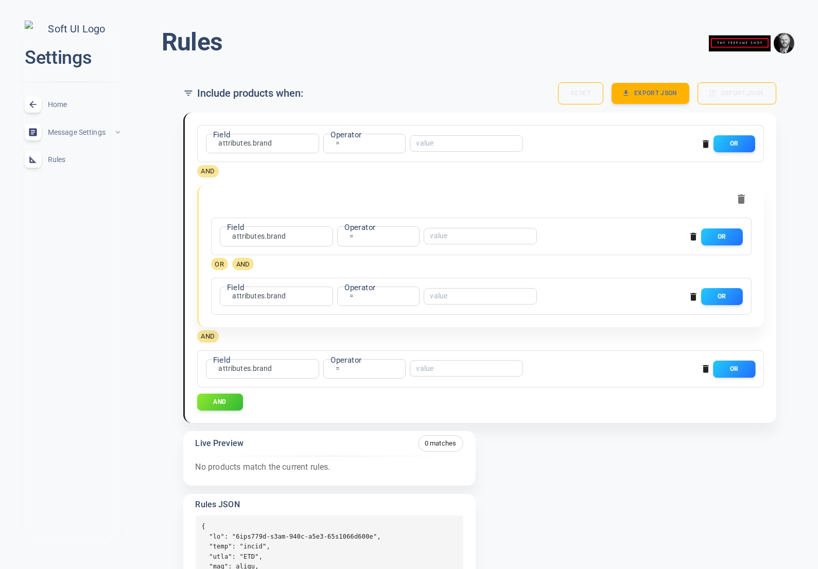
drag, startPoint x: 743, startPoint y: 378, endPoint x: 748, endPoint y: 372, distance: 7.3
click at [744, 377] on div "Field attributes.brand attributes.brand Field Operator = equals Operator ​ OR" at bounding box center [480, 368] width 566 height 37
click at [747, 371] on button "OR" at bounding box center [734, 369] width 42 height 17
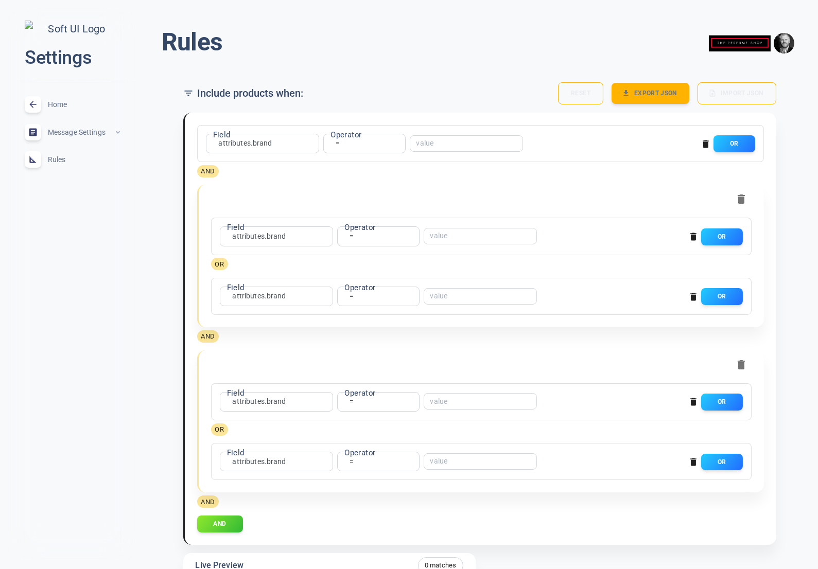
click at [686, 298] on button "button" at bounding box center [692, 296] width 15 height 15
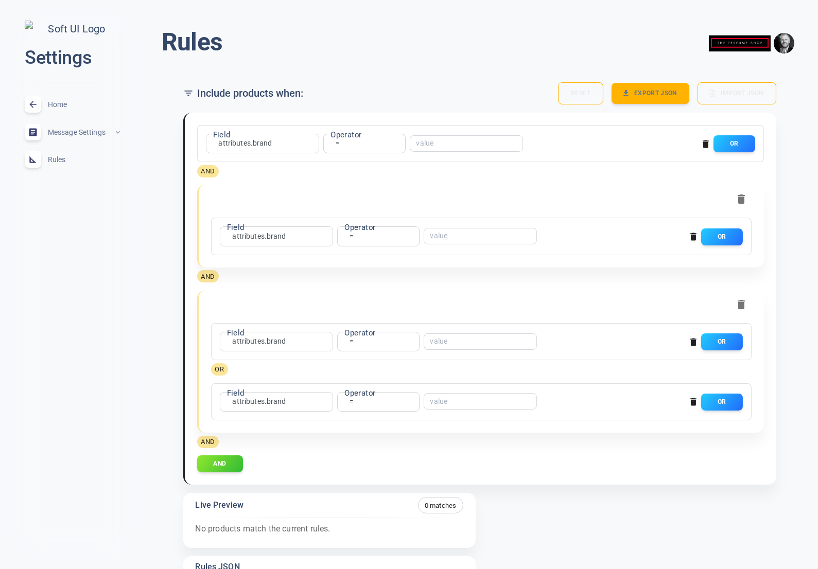
click at [132, 318] on div "close Settings Home expand_less Message Settings expand_less Rules expand_less" at bounding box center [72, 284] width 129 height 553
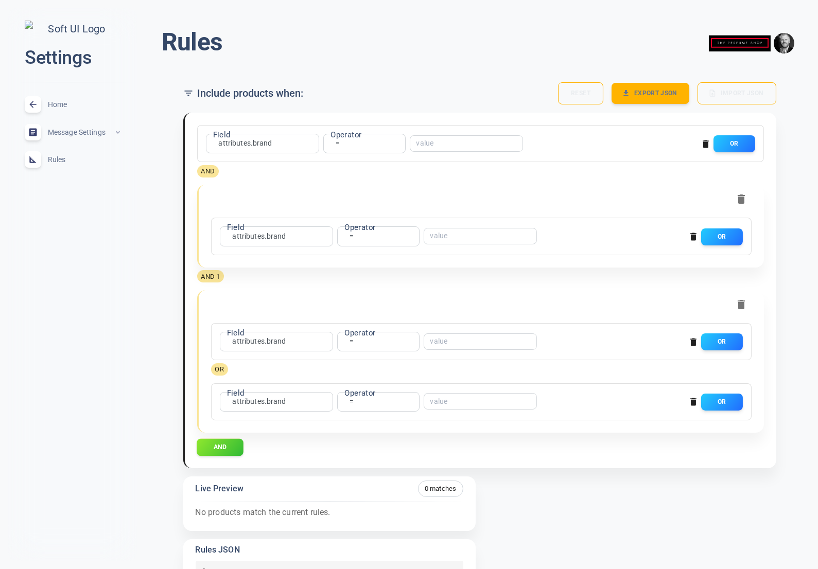
click at [226, 453] on button "AND" at bounding box center [220, 446] width 47 height 17
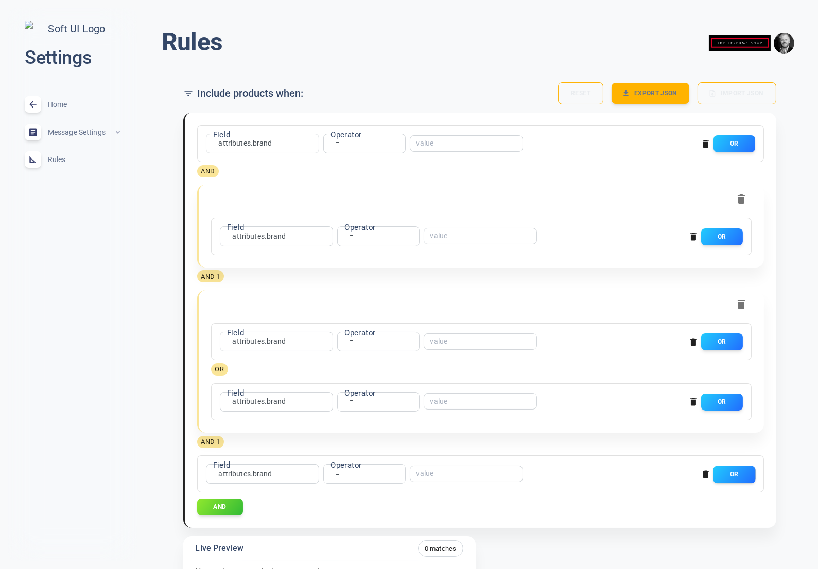
click at [728, 470] on button "OR" at bounding box center [734, 474] width 42 height 17
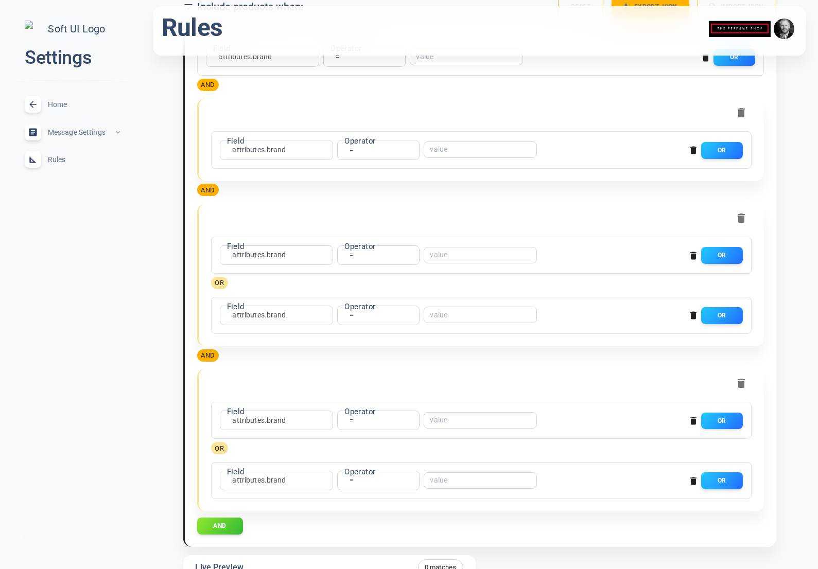
scroll to position [90, 0]
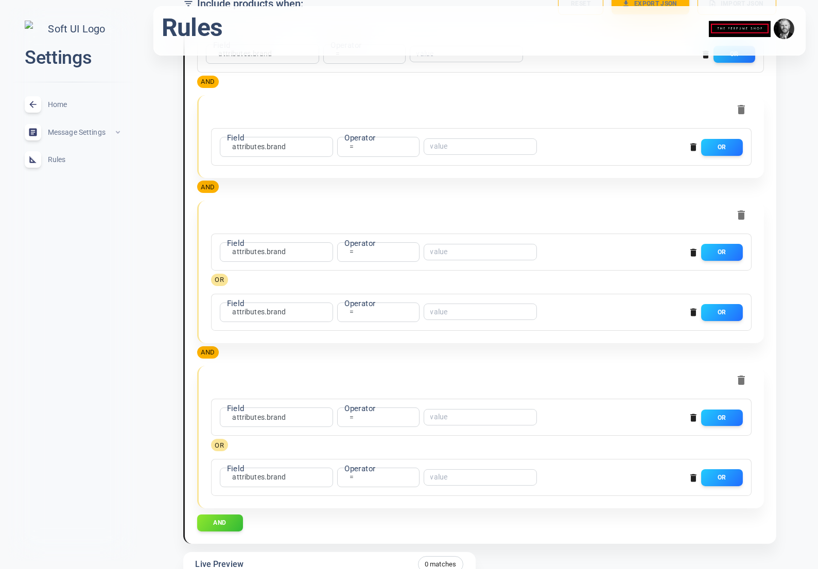
click at [738, 377] on icon "button" at bounding box center [740, 380] width 7 height 9
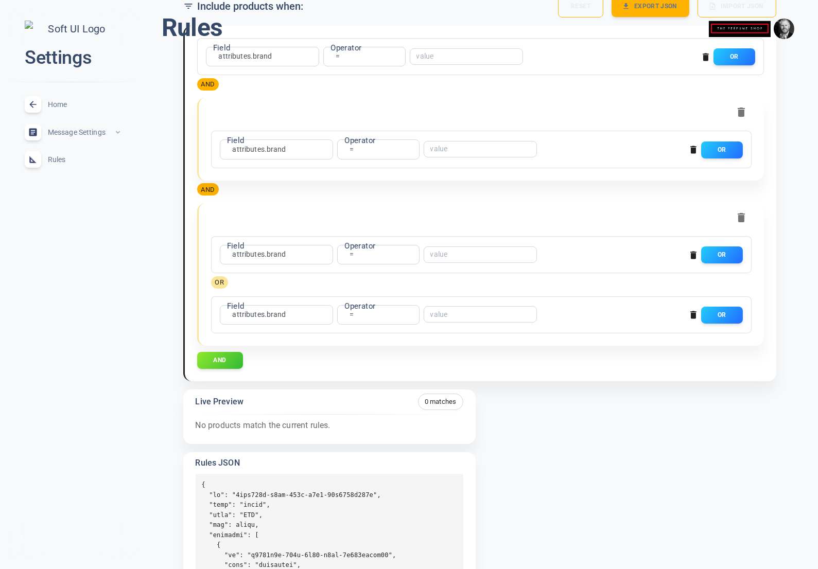
scroll to position [0, 0]
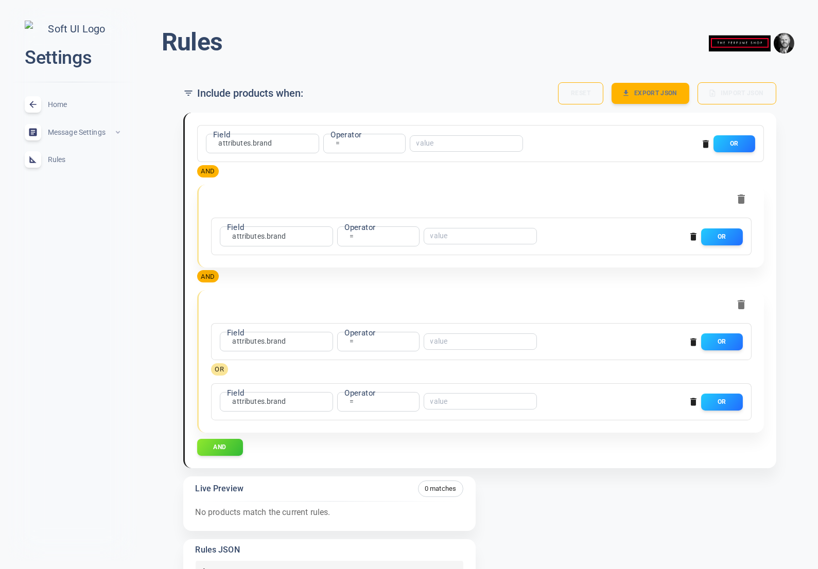
click at [454, 144] on input "text" at bounding box center [457, 143] width 82 height 7
type input "Dior"
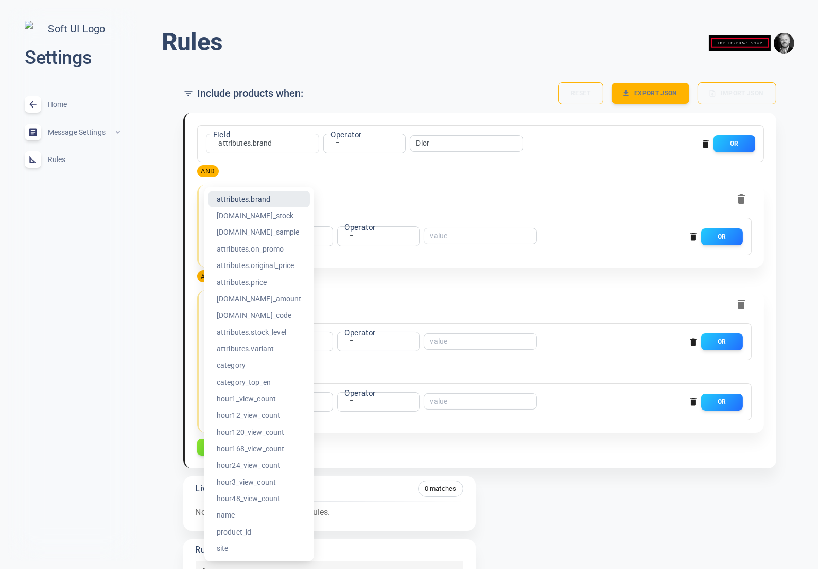
click at [271, 235] on body "close Settings Home expand_less Message Settings expand_less Rules expand_less …" at bounding box center [409, 389] width 818 height 795
click at [270, 284] on li "attributes.price" at bounding box center [258, 282] width 101 height 16
type input "attributes.price"
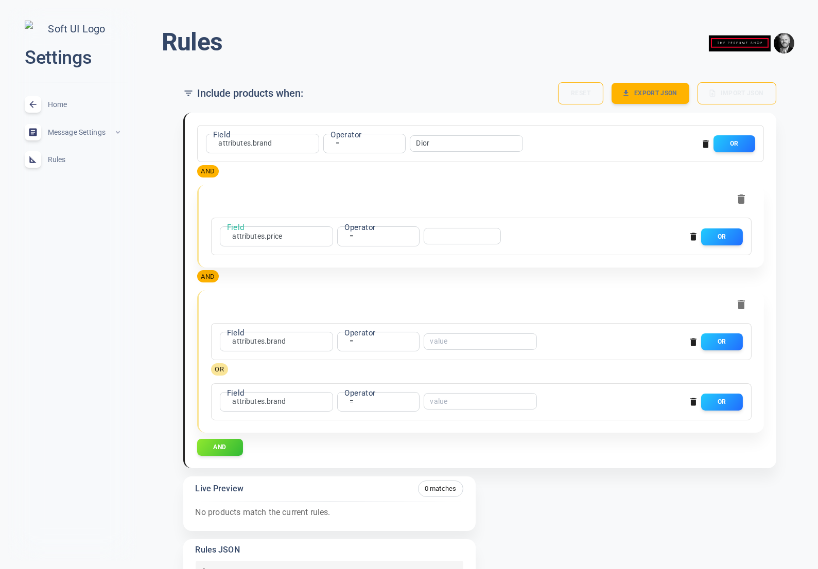
click at [362, 236] on div "= equals Operator" at bounding box center [378, 236] width 82 height 20
click at [351, 234] on body "close Settings Home expand_less Message Settings expand_less Rules expand_less …" at bounding box center [409, 389] width 818 height 795
click at [336, 319] on li ">" at bounding box center [351, 320] width 82 height 16
type input "gt"
click at [441, 233] on input "number" at bounding box center [458, 236] width 56 height 7
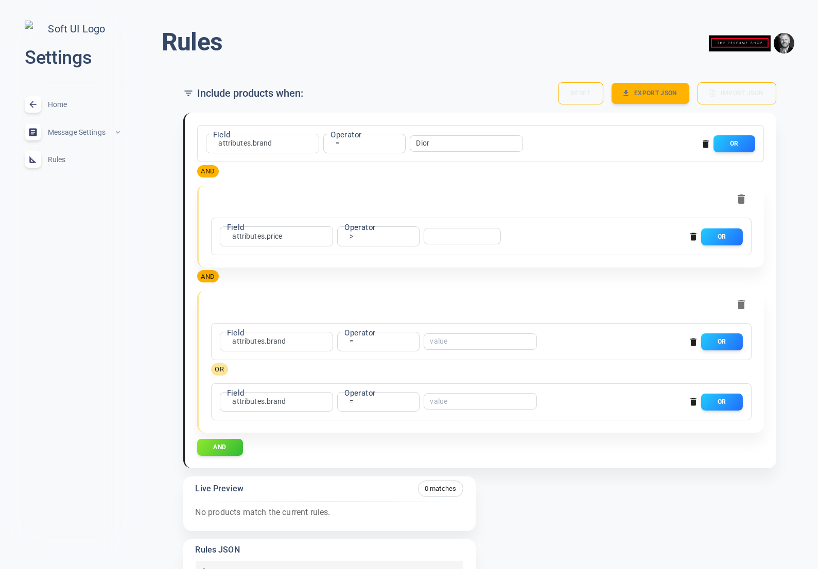
click at [439, 234] on input "number" at bounding box center [458, 236] width 56 height 7
type input "100"
click at [338, 307] on div at bounding box center [477, 300] width 548 height 29
click at [298, 341] on div "attributes.brand attributes.brand Field" at bounding box center [276, 342] width 113 height 20
click at [269, 340] on body "close Settings Home expand_less Message Settings expand_less Rules expand_less …" at bounding box center [409, 389] width 818 height 795
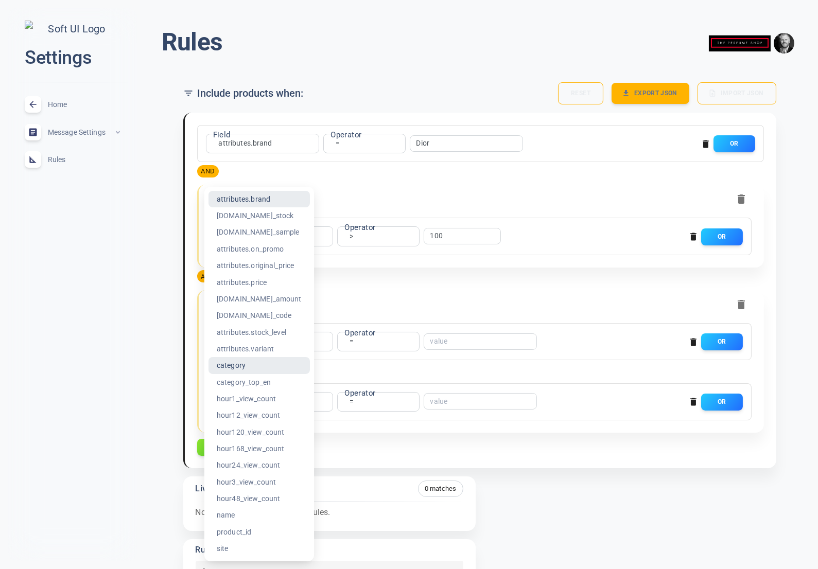
click at [246, 370] on li "category" at bounding box center [258, 365] width 101 height 16
type input "category"
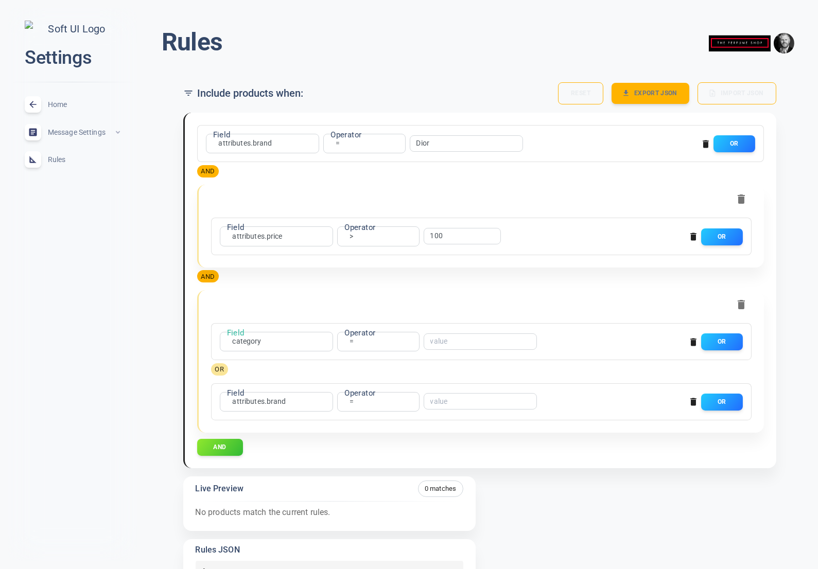
click at [456, 339] on input "text" at bounding box center [471, 341] width 82 height 7
type input "Perfume"
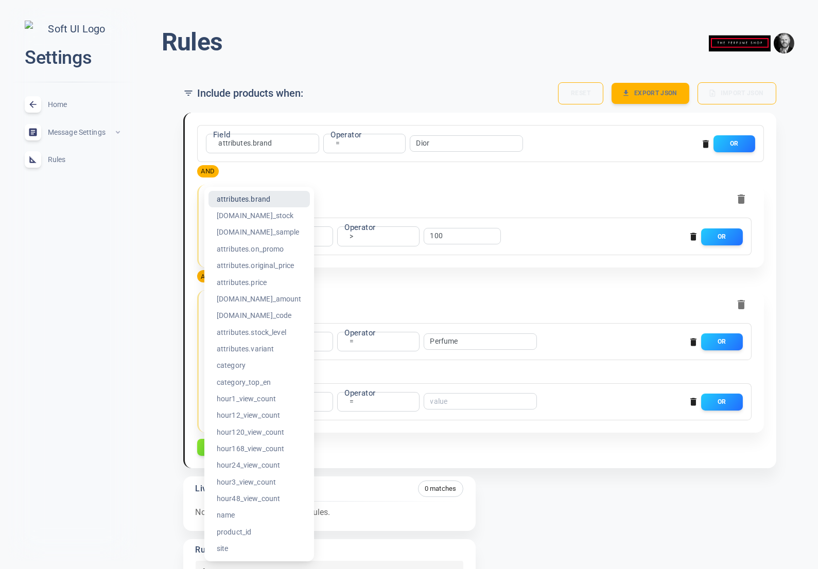
click at [272, 401] on body "close Settings Home expand_less Message Settings expand_less Rules expand_less …" at bounding box center [409, 389] width 818 height 795
click at [294, 300] on li "[DOMAIN_NAME]_amount" at bounding box center [258, 299] width 101 height 16
type input "[DOMAIN_NAME]_amount"
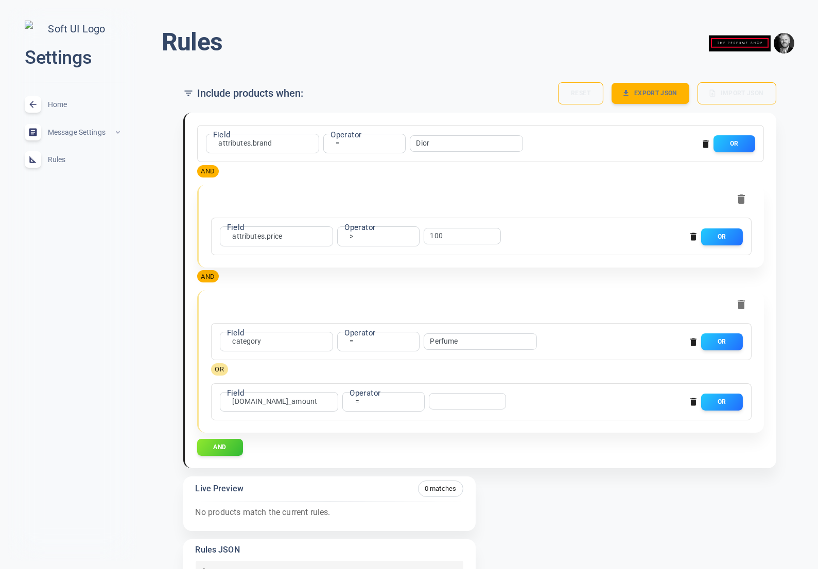
click at [367, 405] on div "= equals Operator" at bounding box center [383, 402] width 82 height 20
click at [353, 399] on body "close Settings Home expand_less Message Settings expand_less Rules expand_less …" at bounding box center [409, 389] width 818 height 795
drag, startPoint x: 323, startPoint y: 497, endPoint x: 384, endPoint y: 454, distance: 74.5
click at [324, 497] on li "≥" at bounding box center [355, 498] width 82 height 16
type input "gte"
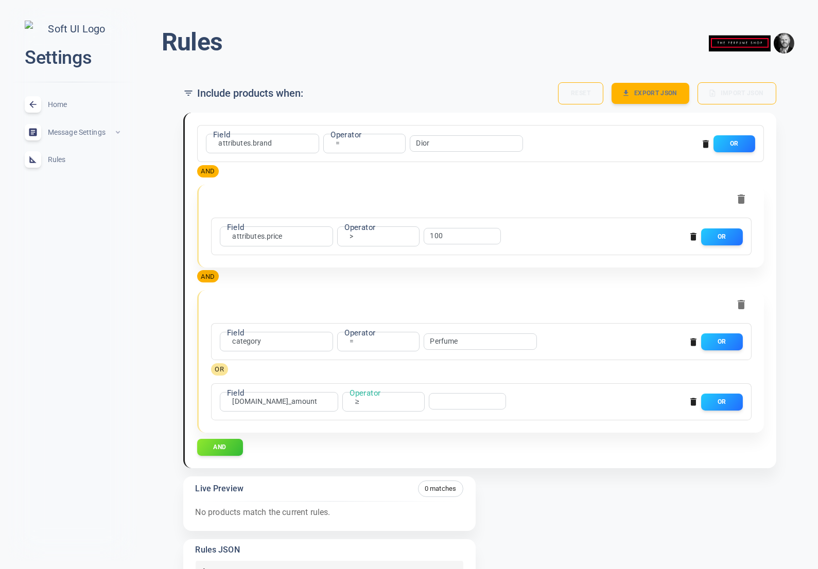
click at [446, 399] on input "number" at bounding box center [463, 401] width 56 height 7
type input "50"
click at [532, 502] on div "Field attributes.brand attributes.brand Field Operator = equals Operator Dior ​…" at bounding box center [475, 415] width 601 height 623
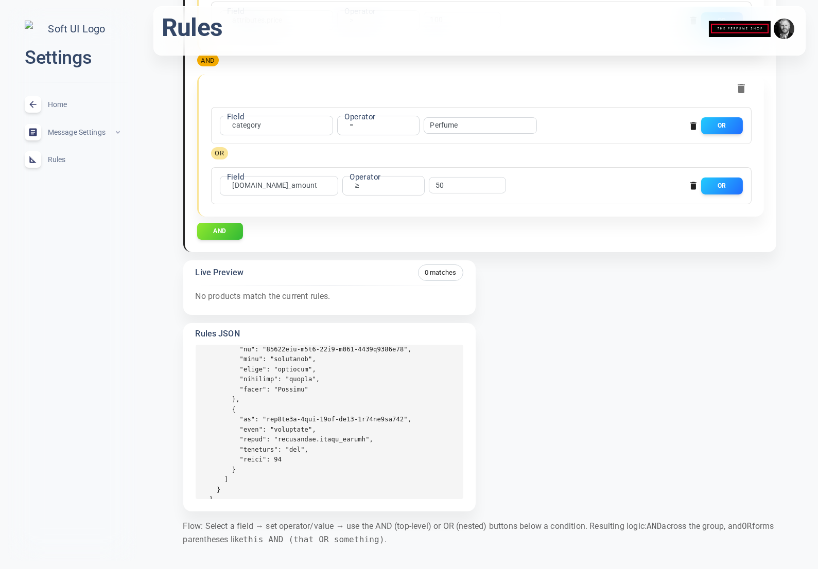
scroll to position [380, 0]
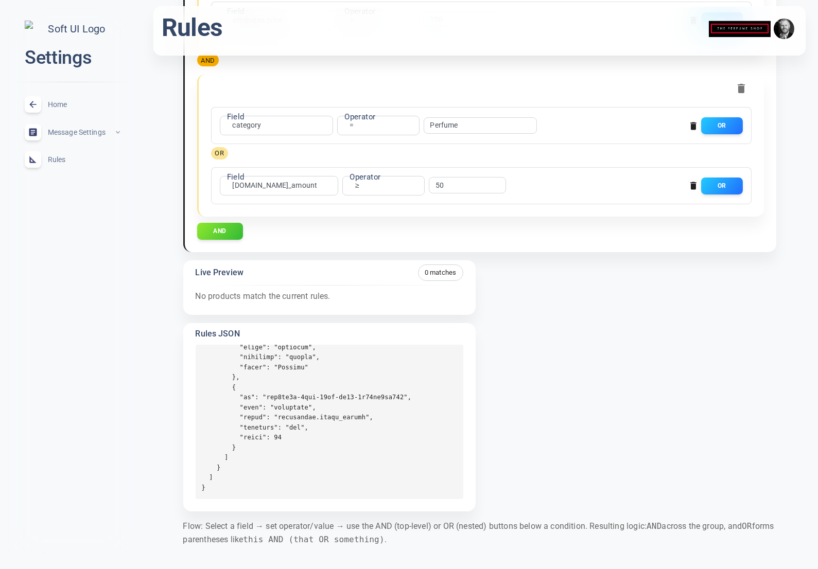
click at [309, 441] on pre at bounding box center [330, 422] width 268 height 154
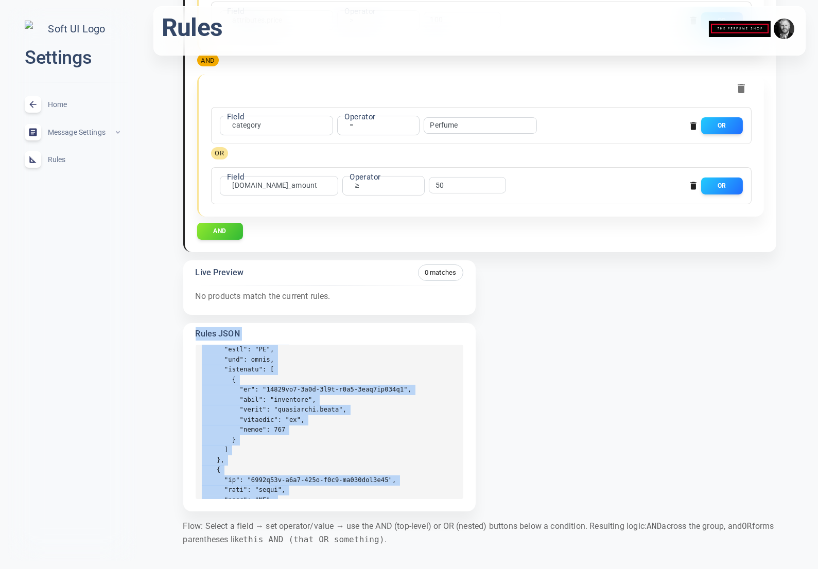
scroll to position [0, 0]
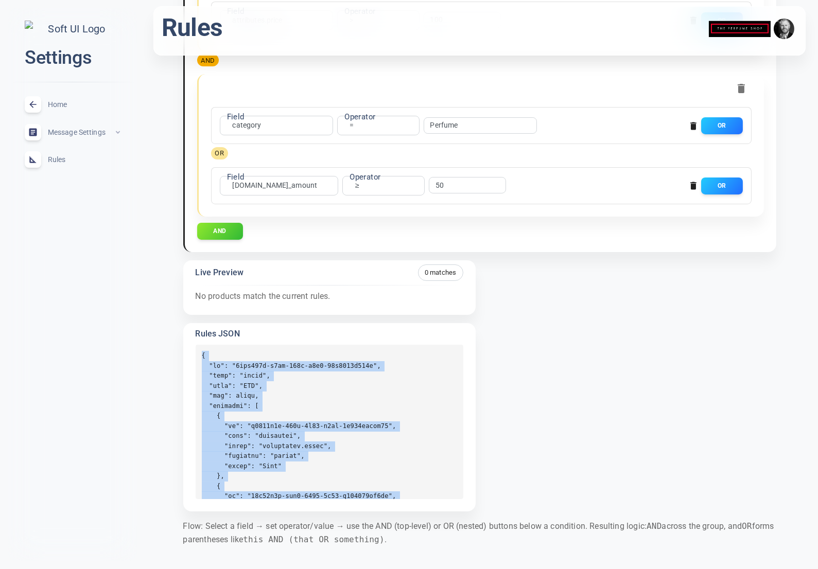
drag, startPoint x: 213, startPoint y: 486, endPoint x: 202, endPoint y: 356, distance: 130.1
click at [202, 356] on pre at bounding box center [330, 422] width 268 height 154
copy pre "{ "id": "8bcc443c-e3dc-485c-a2a0-15f2247f657a", "type": "group", "mode": "AND",…"
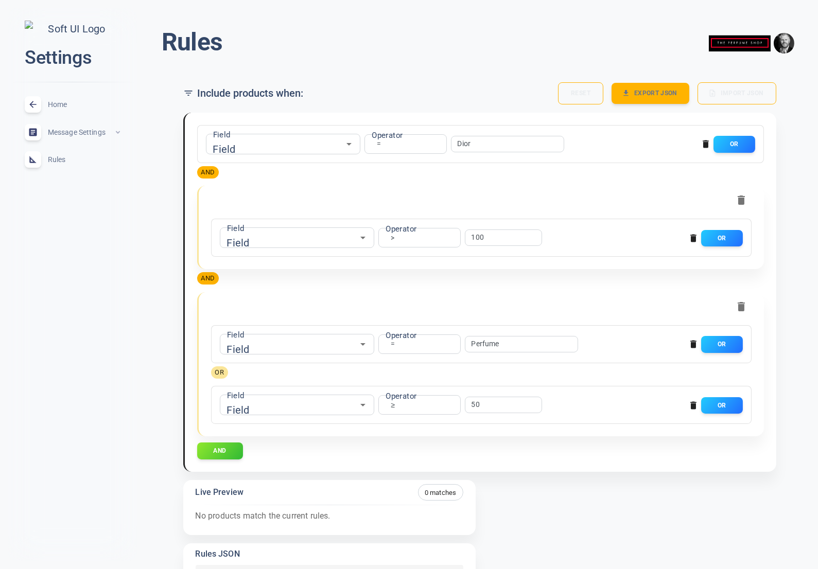
click at [293, 148] on input "Field" at bounding box center [279, 143] width 133 height 11
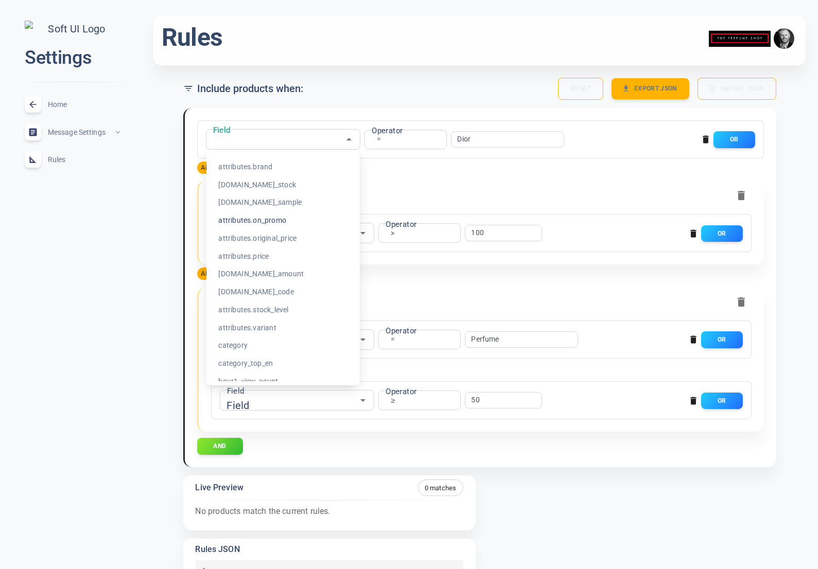
click at [279, 218] on li "attributes.on_promo" at bounding box center [282, 220] width 145 height 18
type input "attributes.on_promo"
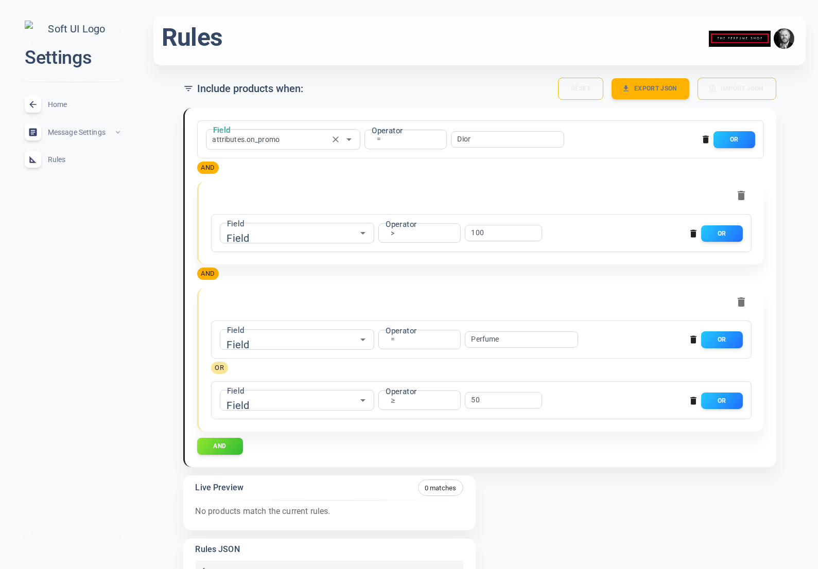
scroll to position [5, 0]
click at [337, 137] on icon "Clear" at bounding box center [335, 139] width 10 height 10
click at [253, 140] on input "Field" at bounding box center [279, 138] width 133 height 11
drag, startPoint x: 273, startPoint y: 166, endPoint x: 287, endPoint y: 163, distance: 13.7
click at [273, 166] on li "attributes.brand" at bounding box center [282, 166] width 145 height 18
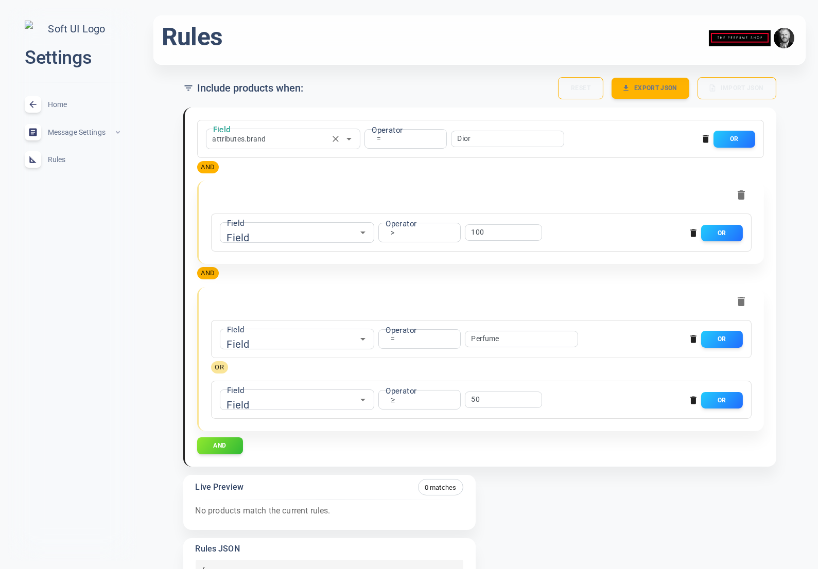
type input "attributes.brand"
click at [365, 177] on div "Field Field attributes.brand Field Operator = equals Operator Dior ​ OR AND Fie…" at bounding box center [480, 287] width 566 height 334
click at [305, 232] on input "Field" at bounding box center [292, 232] width 133 height 11
click at [247, 146] on div "Field" at bounding box center [283, 139] width 154 height 21
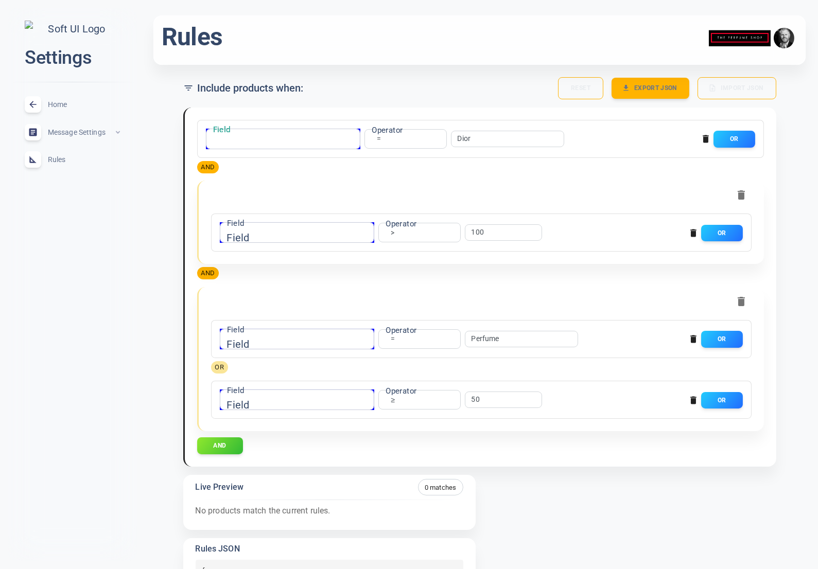
click at [223, 139] on input "Field" at bounding box center [279, 138] width 133 height 11
click at [190, 158] on div "Field Field Field Operator = equals Operator Dior ​ OR AND Field Field Field Op…" at bounding box center [480, 287] width 591 height 359
click at [233, 141] on input "Field" at bounding box center [279, 138] width 133 height 11
click at [233, 164] on div "Field Field Field Operator = equals Operator Dior ​ OR AND" at bounding box center [480, 147] width 566 height 55
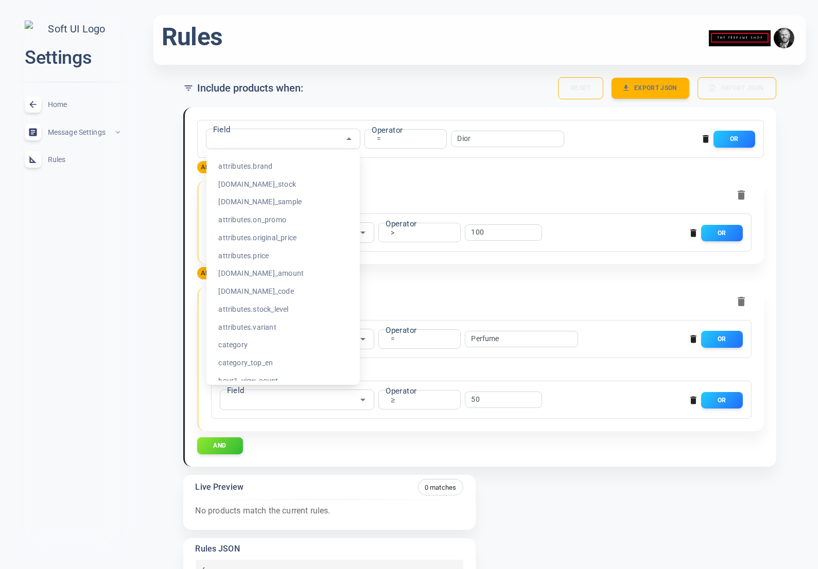
click at [239, 137] on input "text" at bounding box center [279, 138] width 133 height 11
click at [251, 168] on li "attributes.brand" at bounding box center [282, 166] width 145 height 18
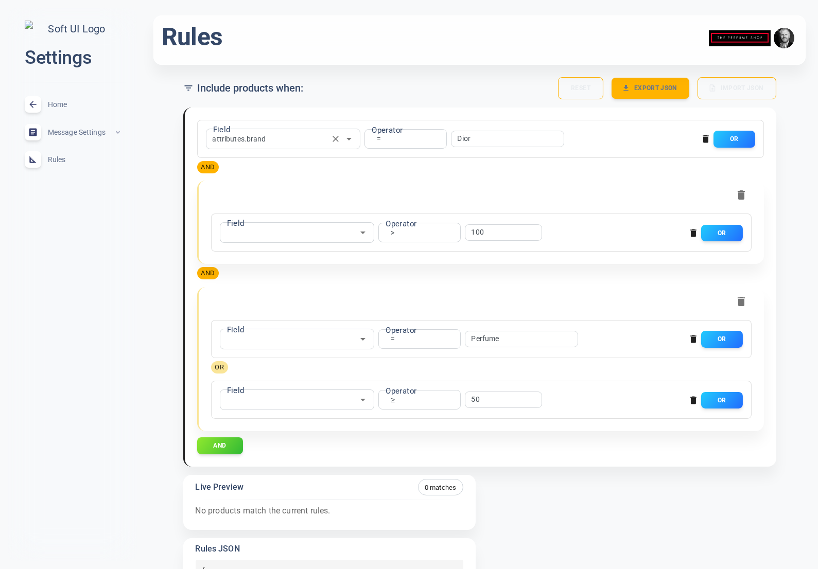
scroll to position [7, 0]
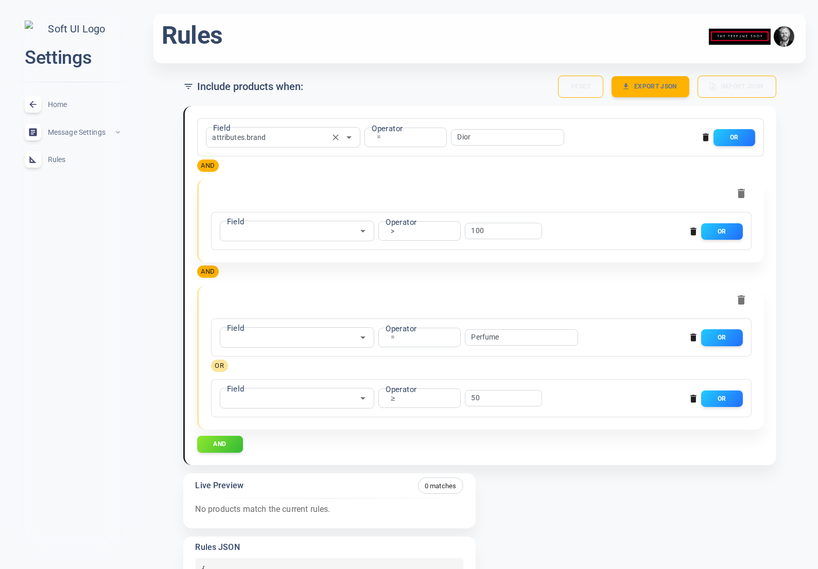
type input "attributes.brand"
click at [743, 191] on icon "button" at bounding box center [740, 193] width 7 height 9
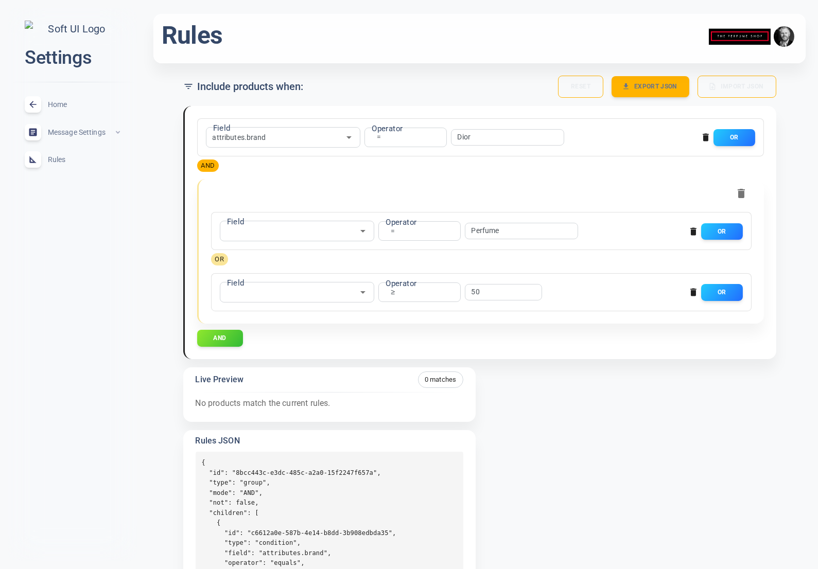
click at [743, 191] on icon "button" at bounding box center [740, 193] width 7 height 9
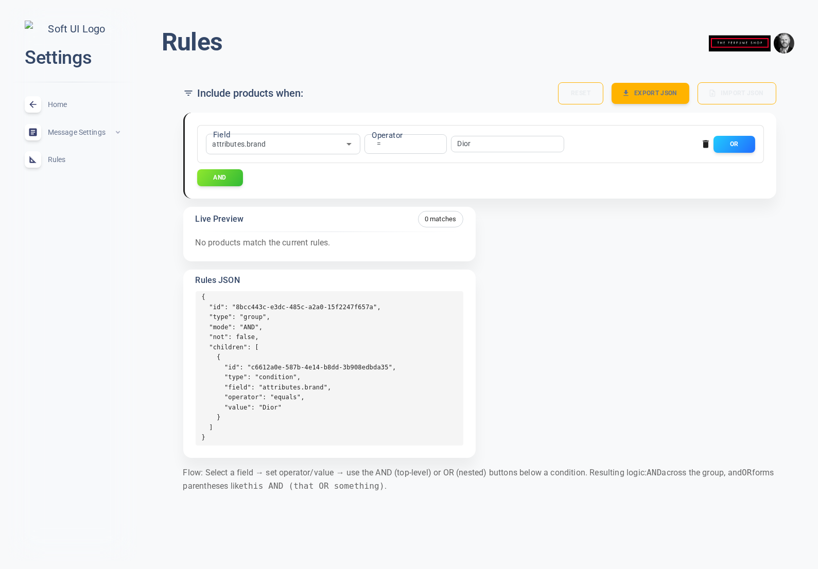
scroll to position [0, 0]
click at [66, 104] on span "Home" at bounding box center [85, 104] width 74 height 0
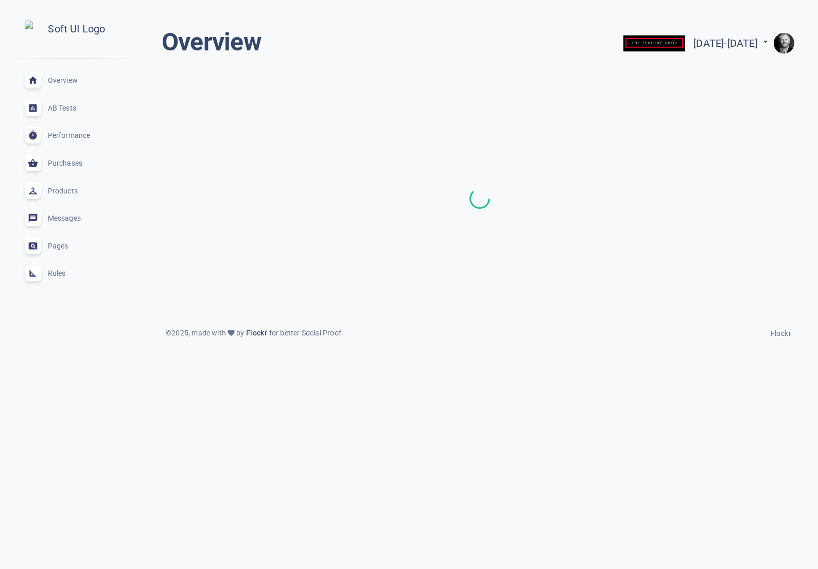
click at [63, 273] on span "Rules" at bounding box center [85, 273] width 74 height 0
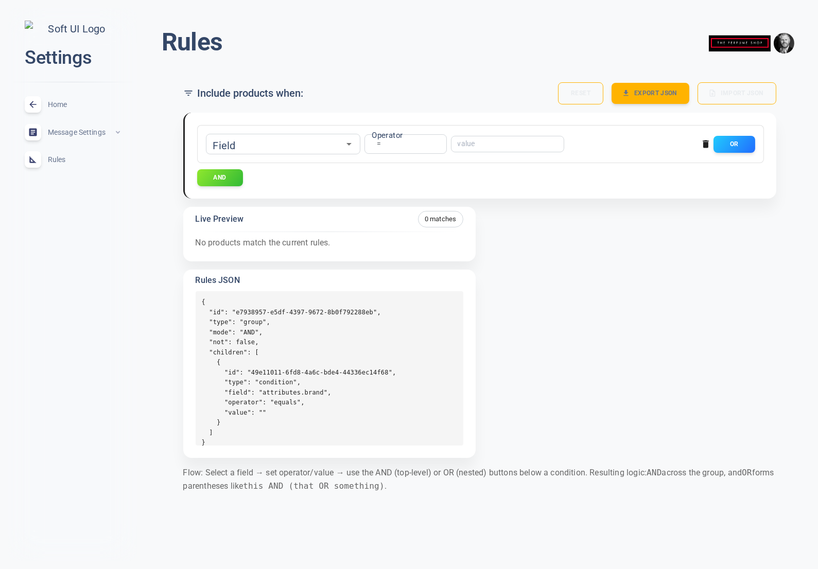
click at [334, 150] on div "​" at bounding box center [283, 144] width 154 height 21
click at [236, 144] on input "text" at bounding box center [279, 143] width 133 height 11
click at [253, 168] on li "attributes.brand" at bounding box center [282, 172] width 145 height 18
type input "attributes.brand"
click at [490, 147] on input "text" at bounding box center [498, 143] width 82 height 7
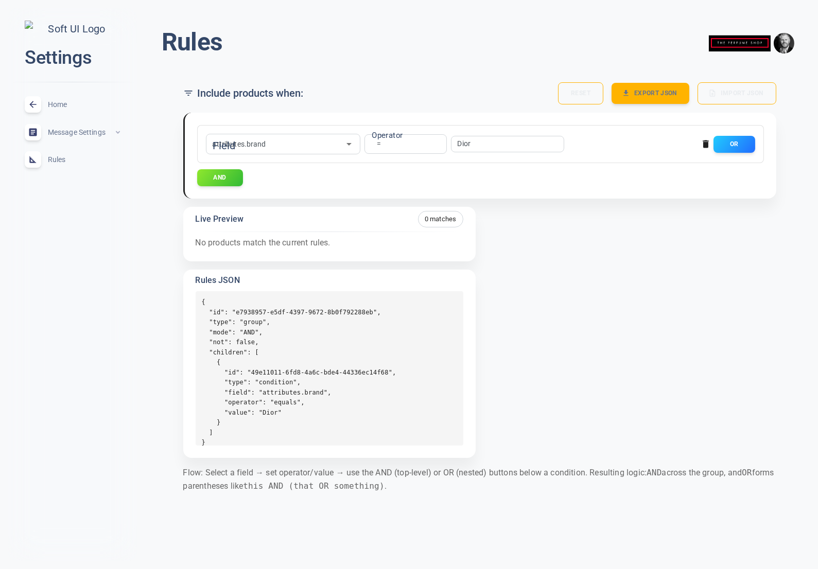
type input "Dior"
click at [583, 307] on div "Field attributes.brand ​ Operator = equals Operator Dior ​ OR AND Live Preview …" at bounding box center [475, 280] width 601 height 353
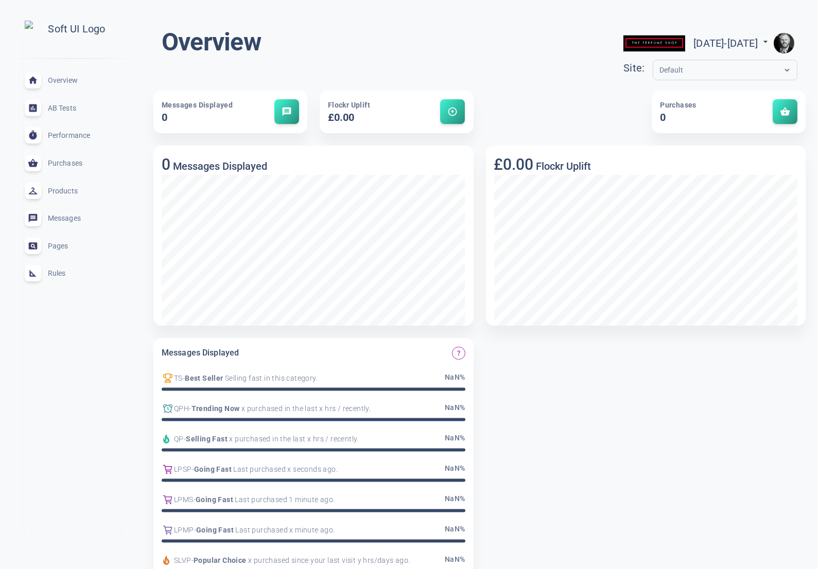
click at [62, 273] on span "Rules" at bounding box center [85, 273] width 74 height 0
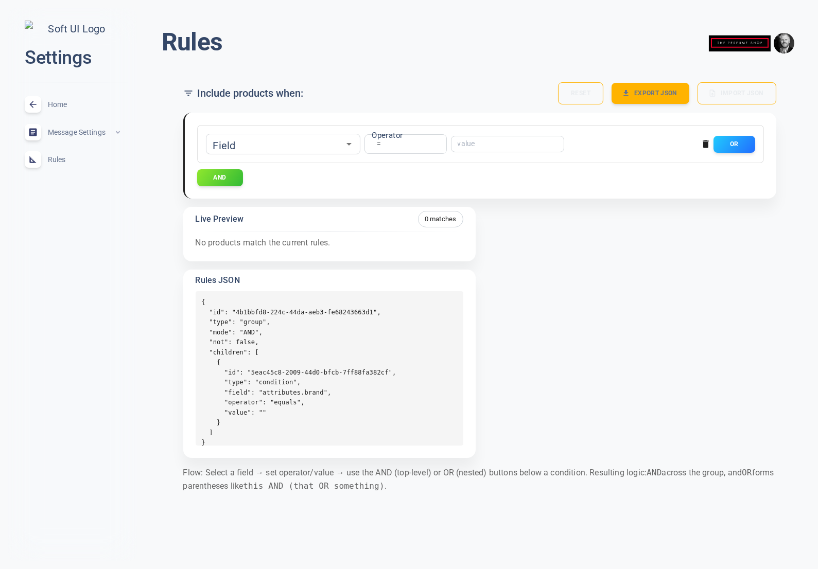
click at [225, 139] on input "text" at bounding box center [279, 143] width 133 height 11
click at [228, 139] on input "text" at bounding box center [279, 143] width 133 height 11
click at [143, 223] on div "Rules menu Include products when: Reset Export JSON Import JSON Field ​ Operato…" at bounding box center [479, 262] width 677 height 509
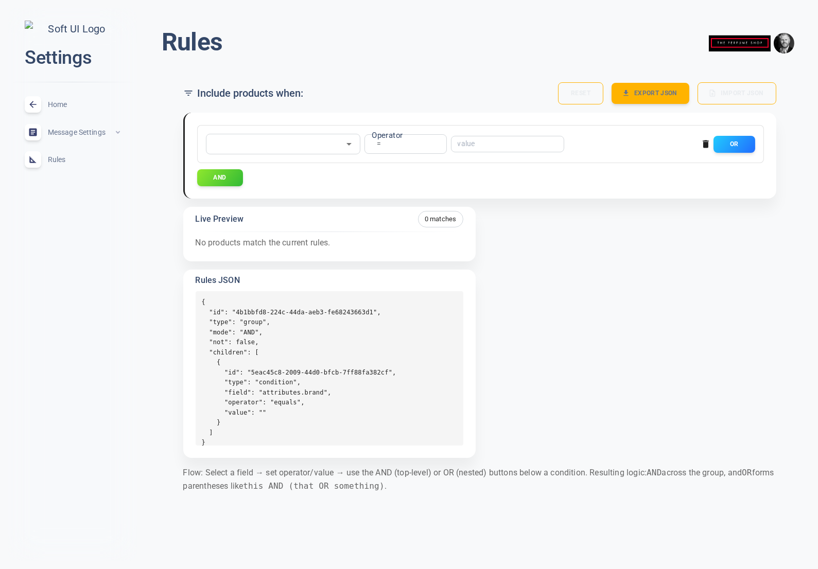
click at [223, 142] on input "text" at bounding box center [279, 143] width 133 height 11
click at [262, 174] on li "attributes.on_promo" at bounding box center [282, 174] width 145 height 18
type input "attributes.on_promo"
click at [465, 142] on input "text" at bounding box center [498, 143] width 82 height 7
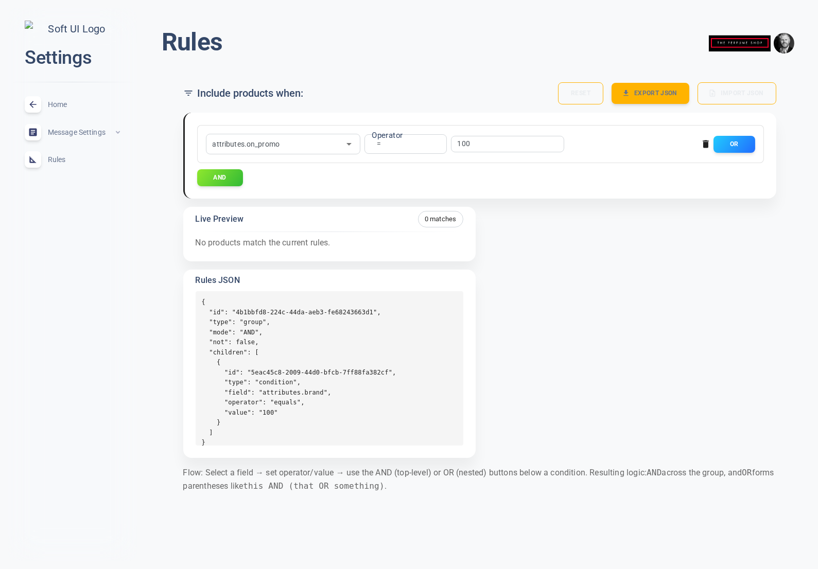
type input "100"
click at [504, 254] on div "attributes.on_promo ​ Operator = equals Operator 100 ​ OR AND Live Preview 0 ma…" at bounding box center [475, 280] width 601 height 353
click at [300, 146] on div "attributes.brand attributes.brand Field" at bounding box center [262, 144] width 113 height 20
click at [281, 140] on div "attributes.brand attributes.brand Field" at bounding box center [262, 144] width 113 height 20
click at [251, 141] on body "close Settings Home expand_less Message Settings expand_less Rules expand_less …" at bounding box center [409, 254] width 818 height 525
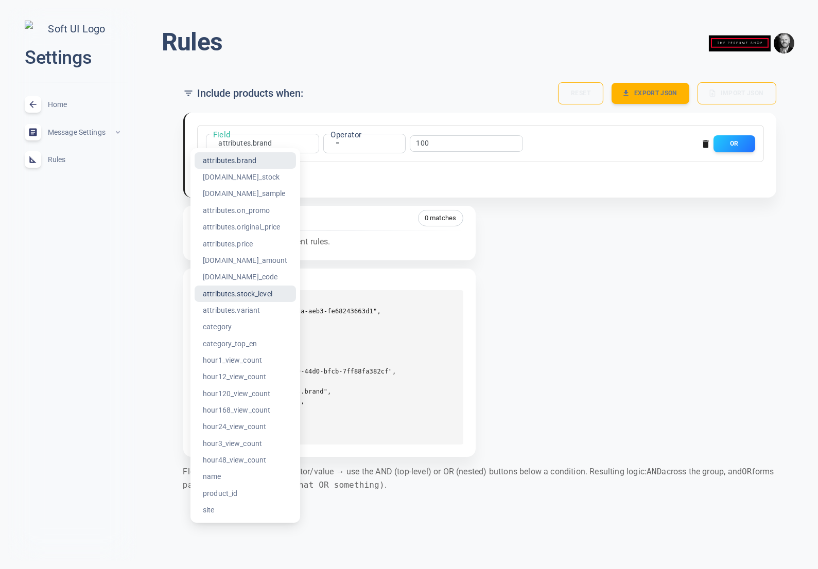
click at [249, 291] on li "attributes.stock_level" at bounding box center [244, 294] width 101 height 16
type input "attributes.stock_level"
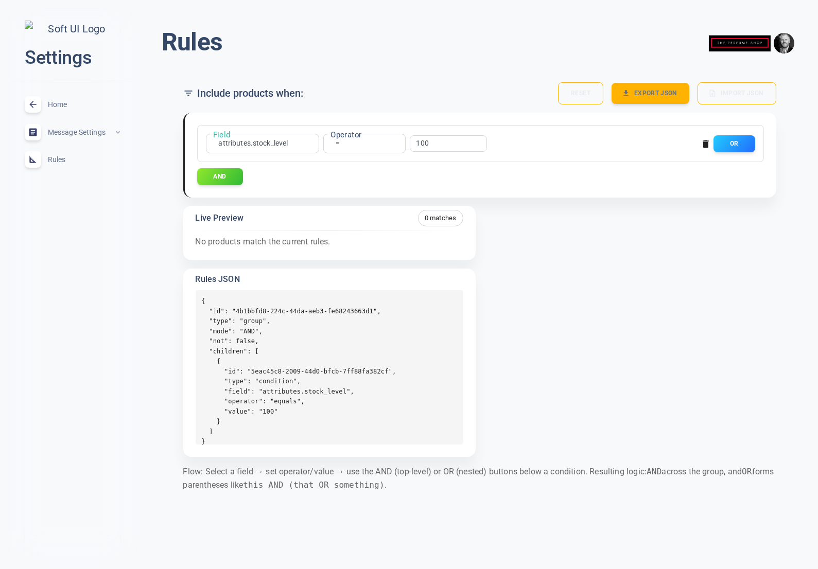
click at [246, 135] on div "attributes.stock_level attributes.stock_level Field" at bounding box center [262, 144] width 113 height 20
click at [243, 142] on body "close Settings Home expand_less Message Settings expand_less Rules expand_less …" at bounding box center [409, 254] width 818 height 525
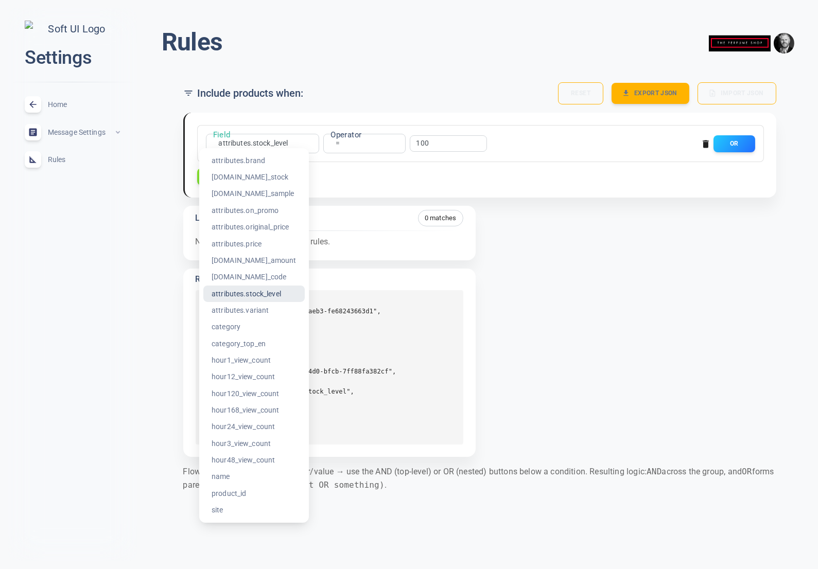
click at [604, 334] on div at bounding box center [409, 284] width 818 height 569
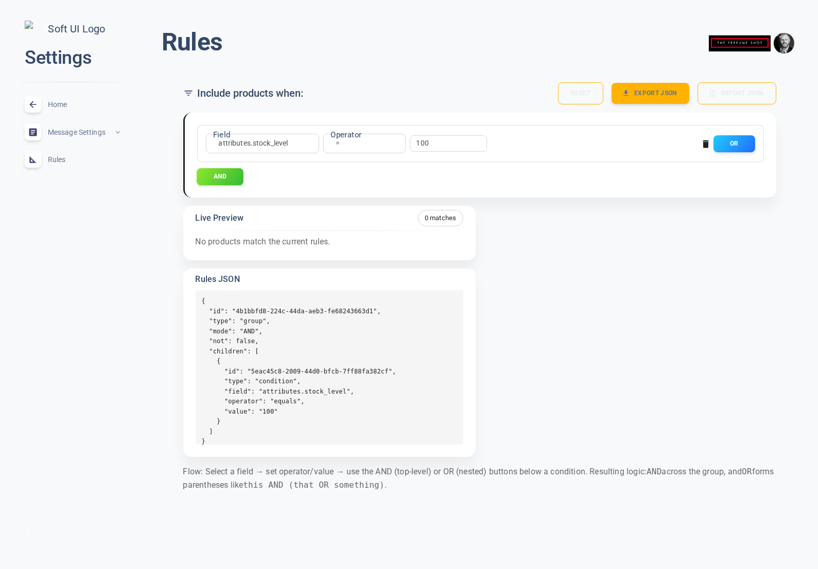
click at [225, 181] on button "AND" at bounding box center [220, 176] width 47 height 17
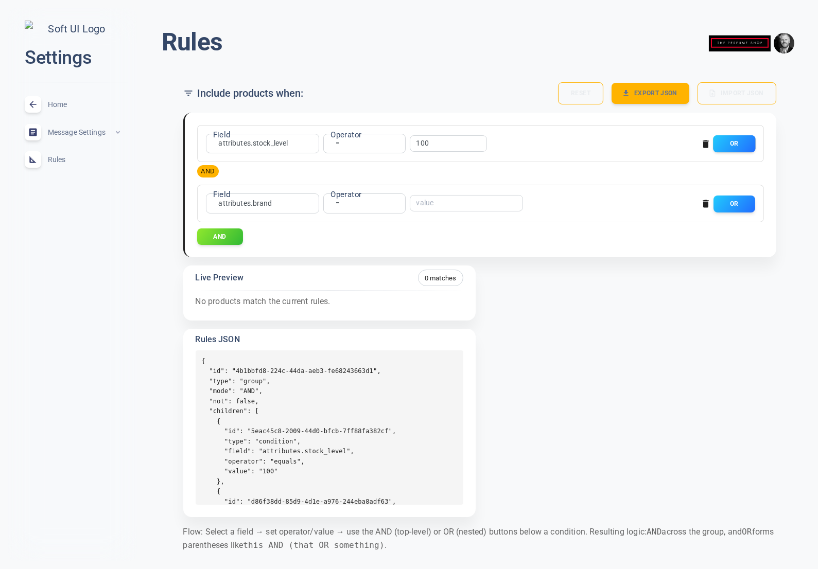
click at [741, 145] on button "OR" at bounding box center [734, 143] width 42 height 17
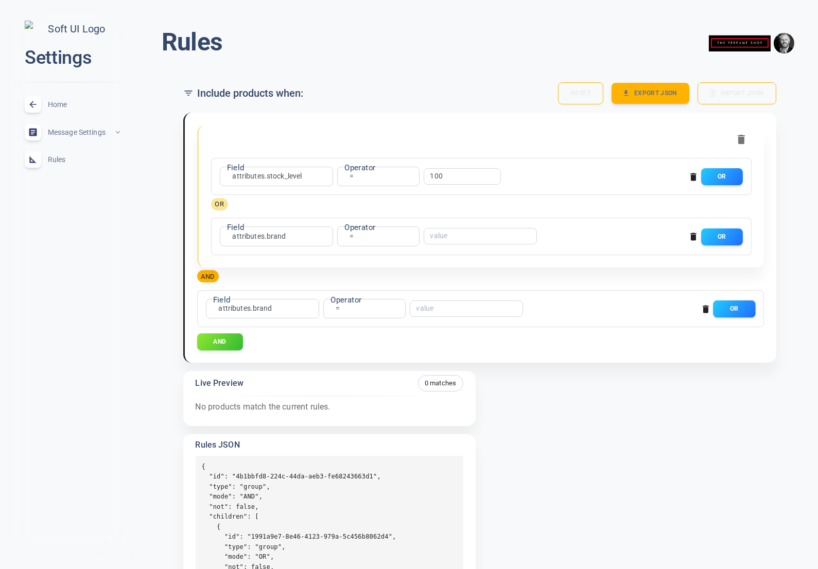
click at [737, 310] on button "OR" at bounding box center [734, 308] width 42 height 17
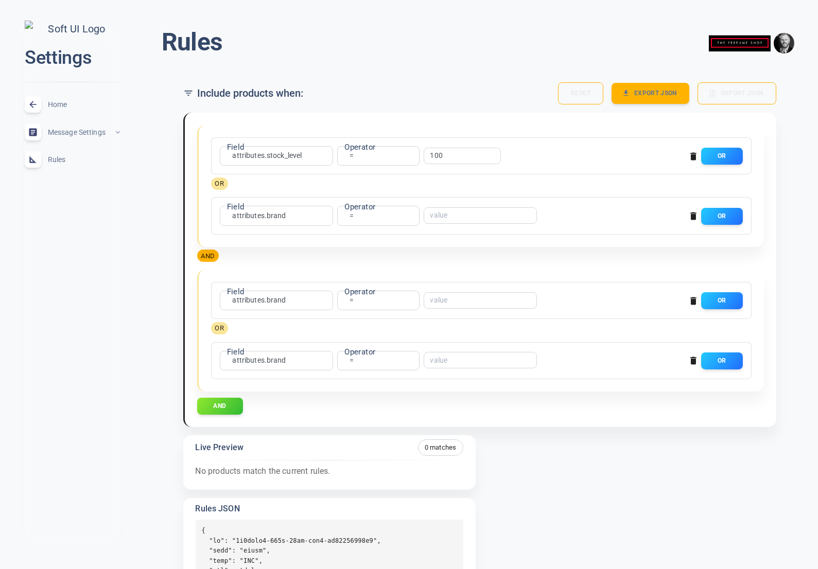
click at [693, 297] on icon "button" at bounding box center [693, 301] width 6 height 8
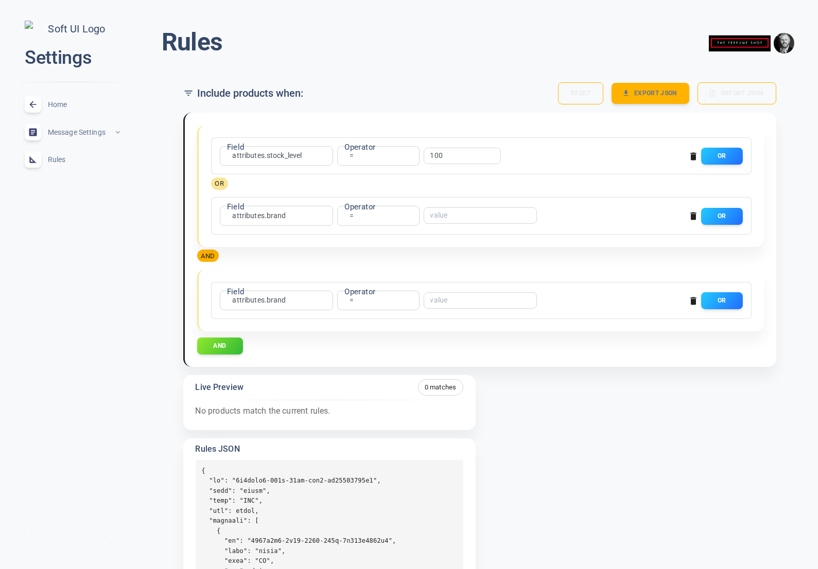
click at [693, 297] on icon "button" at bounding box center [693, 301] width 10 height 10
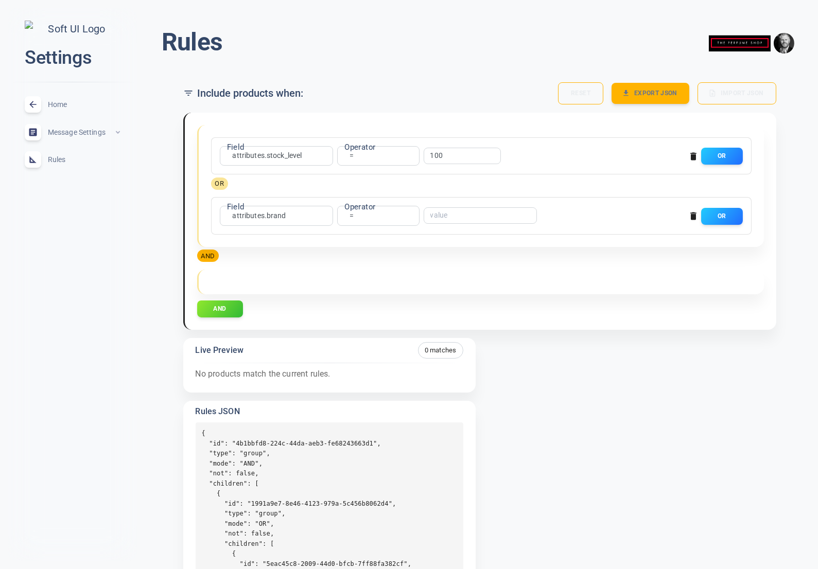
click at [701, 275] on div at bounding box center [481, 282] width 565 height 25
click at [656, 277] on div at bounding box center [481, 282] width 565 height 25
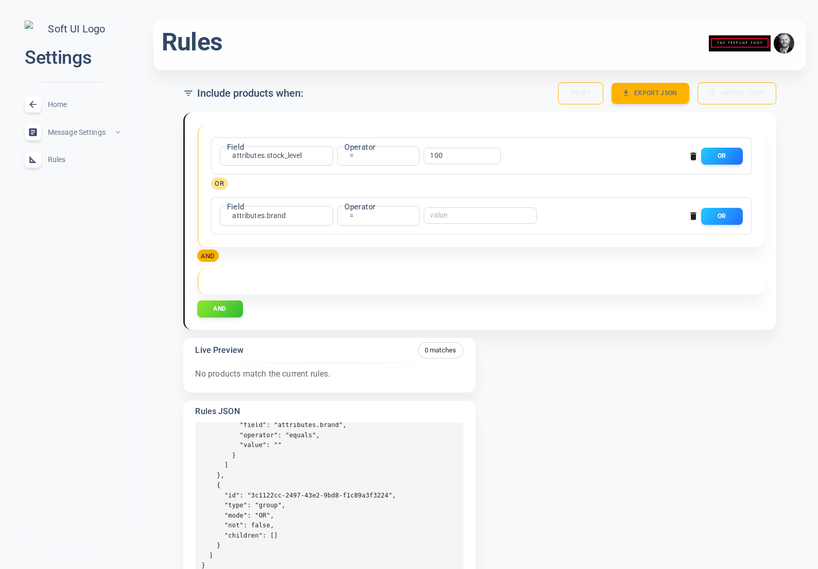
scroll to position [31, 0]
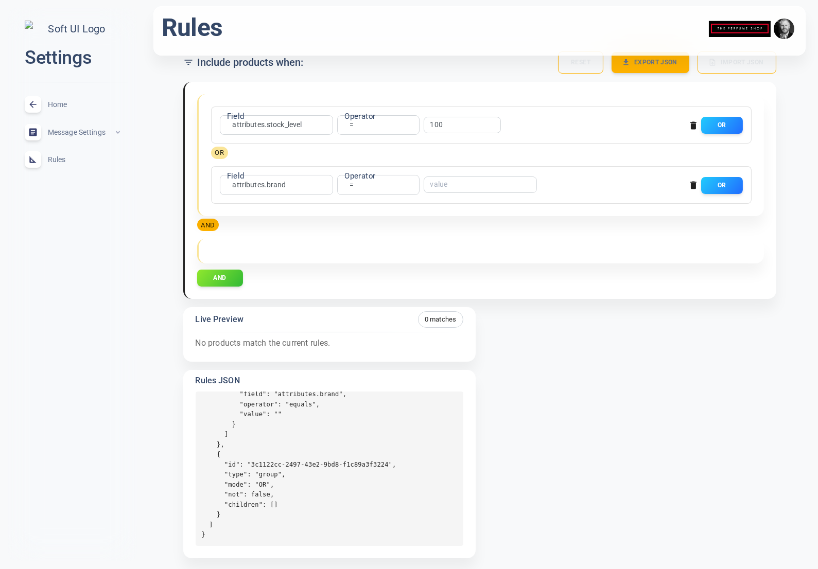
click at [63, 104] on span "Home" at bounding box center [85, 104] width 74 height 0
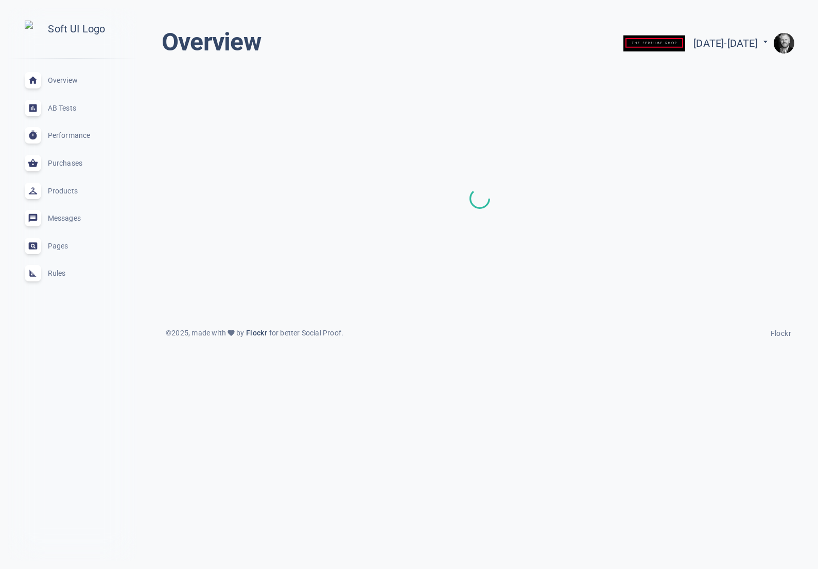
click at [54, 273] on span "Rules" at bounding box center [85, 273] width 74 height 0
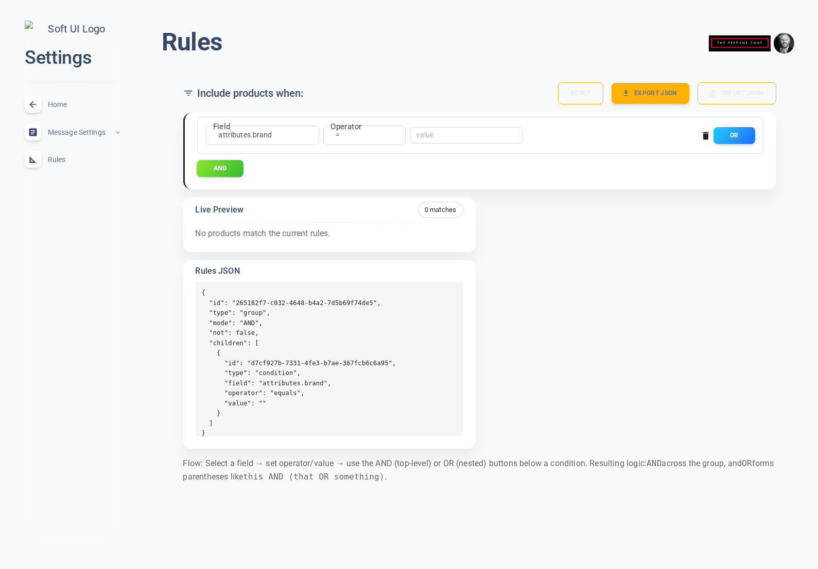
click at [228, 171] on button "AND" at bounding box center [220, 168] width 47 height 17
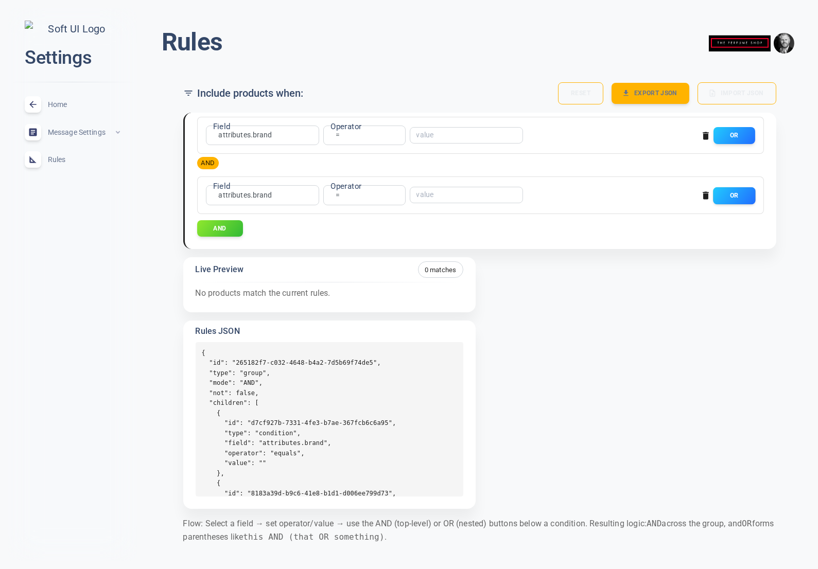
click at [732, 198] on button "OR" at bounding box center [734, 195] width 42 height 17
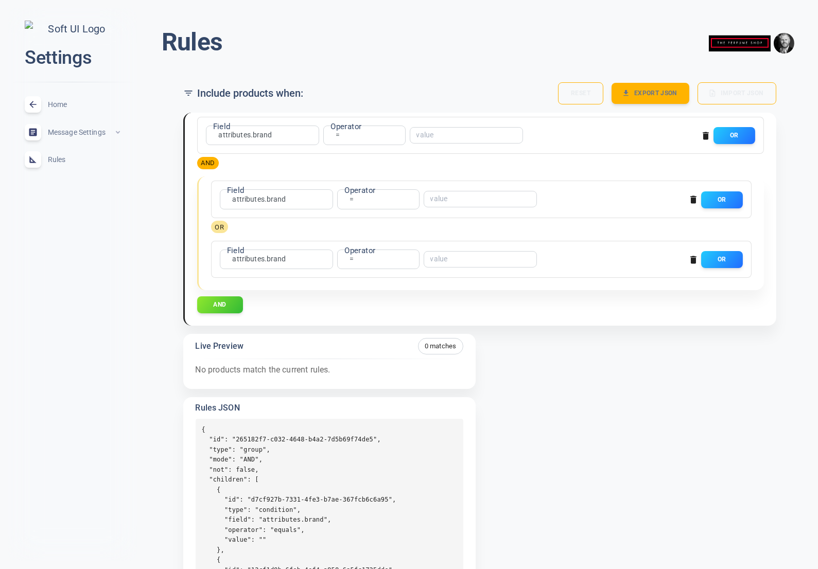
click at [694, 258] on icon "button" at bounding box center [693, 260] width 6 height 8
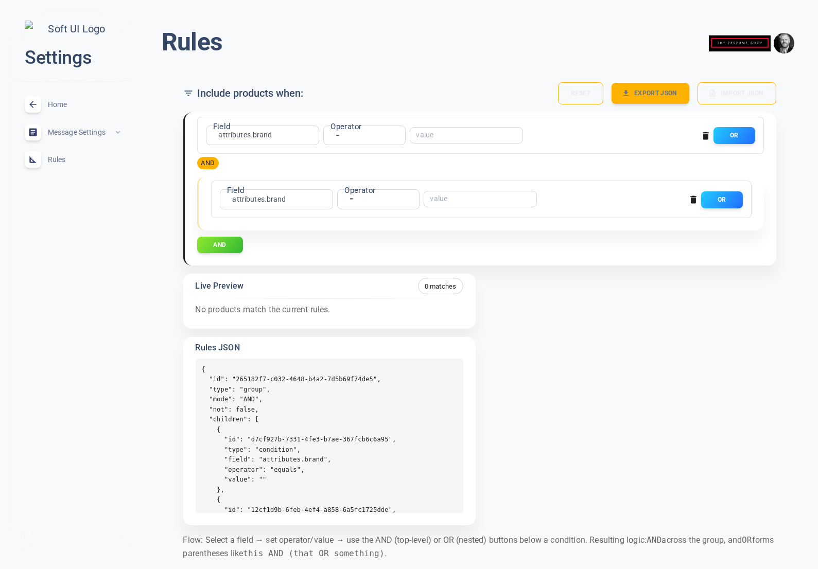
click at [692, 198] on icon "button" at bounding box center [693, 200] width 6 height 8
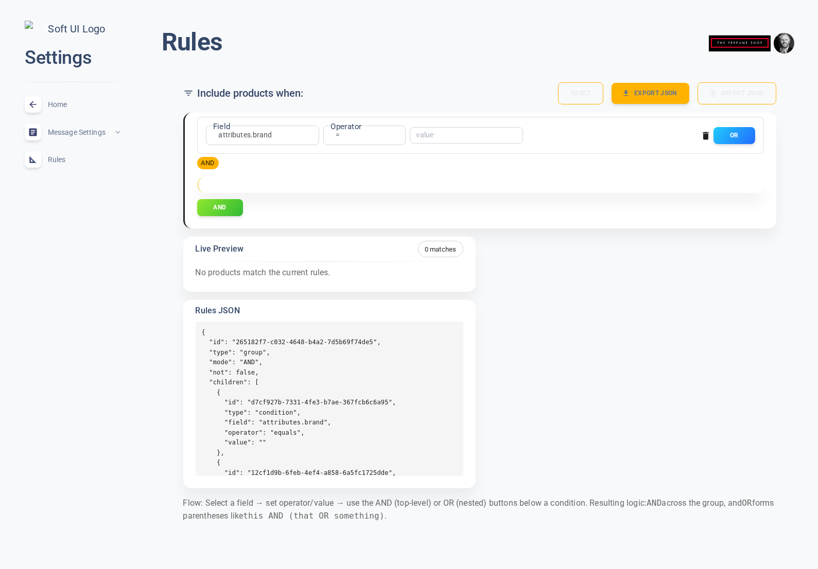
click at [57, 104] on span "Home" at bounding box center [85, 104] width 74 height 0
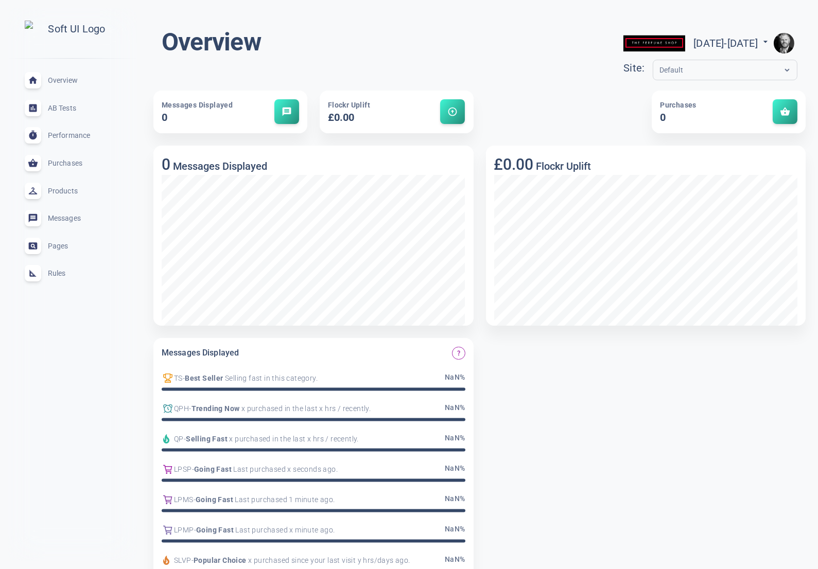
drag, startPoint x: 49, startPoint y: 278, endPoint x: 62, endPoint y: 279, distance: 13.0
click at [49, 273] on span "Rules" at bounding box center [85, 273] width 74 height 0
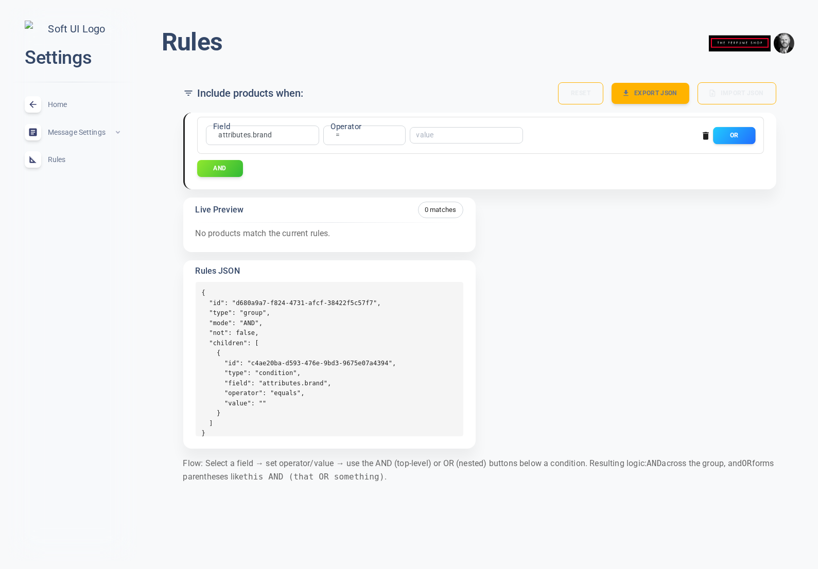
click at [732, 136] on button "OR" at bounding box center [734, 135] width 42 height 17
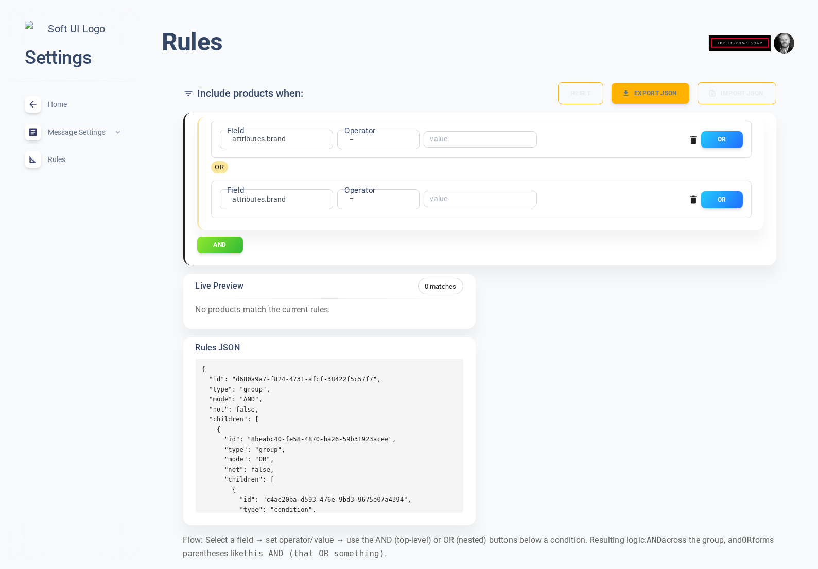
click at [688, 199] on icon "button" at bounding box center [693, 199] width 10 height 10
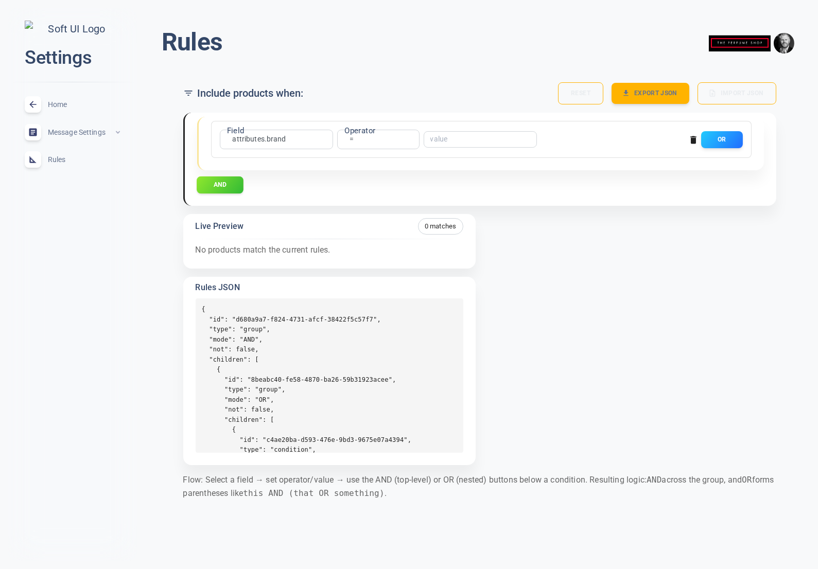
click at [232, 184] on button "AND" at bounding box center [220, 184] width 47 height 17
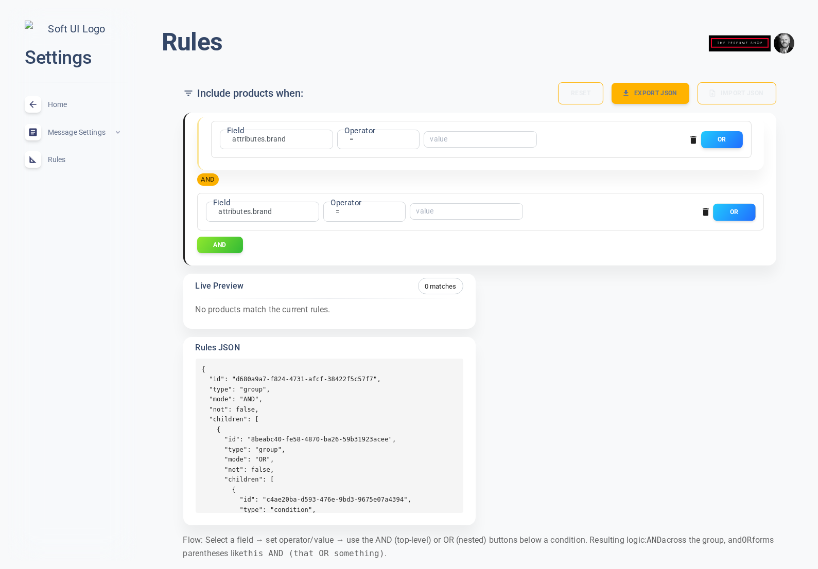
click at [727, 213] on button "OR" at bounding box center [734, 211] width 42 height 17
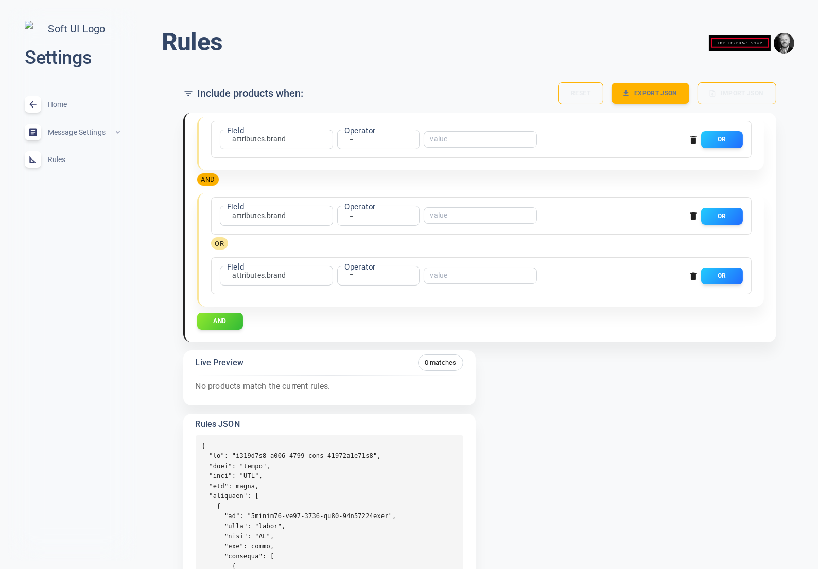
click at [694, 218] on icon "button" at bounding box center [693, 217] width 6 height 8
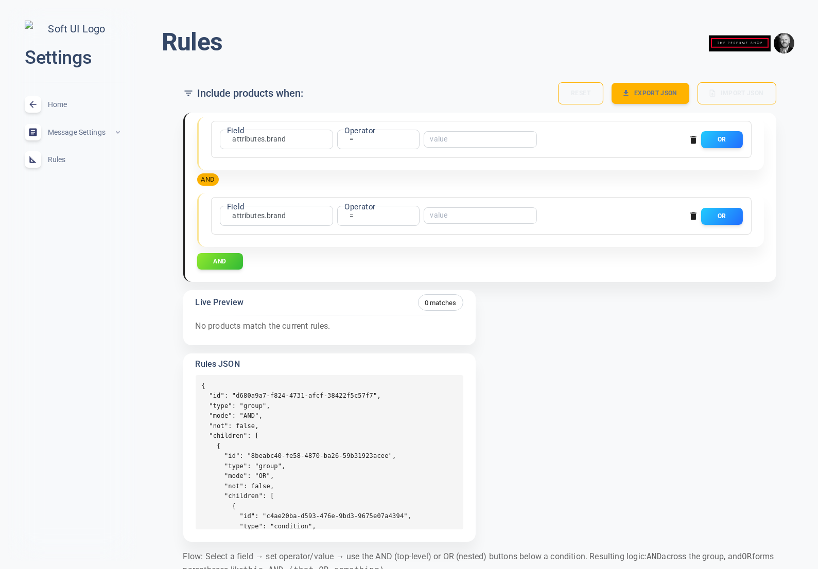
click at [693, 216] on icon "button" at bounding box center [693, 217] width 6 height 8
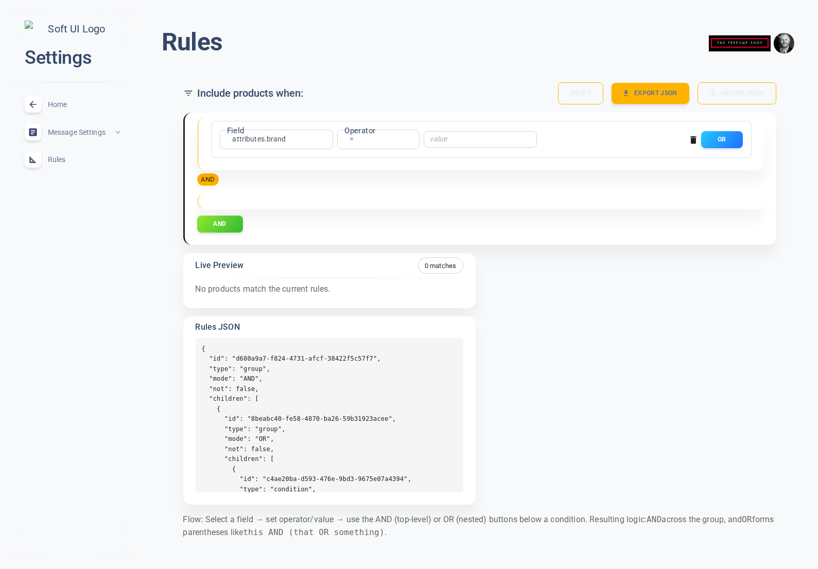
drag, startPoint x: 48, startPoint y: 101, endPoint x: 56, endPoint y: 111, distance: 12.1
click at [48, 101] on div "Home expand_less" at bounding box center [72, 105] width 112 height 28
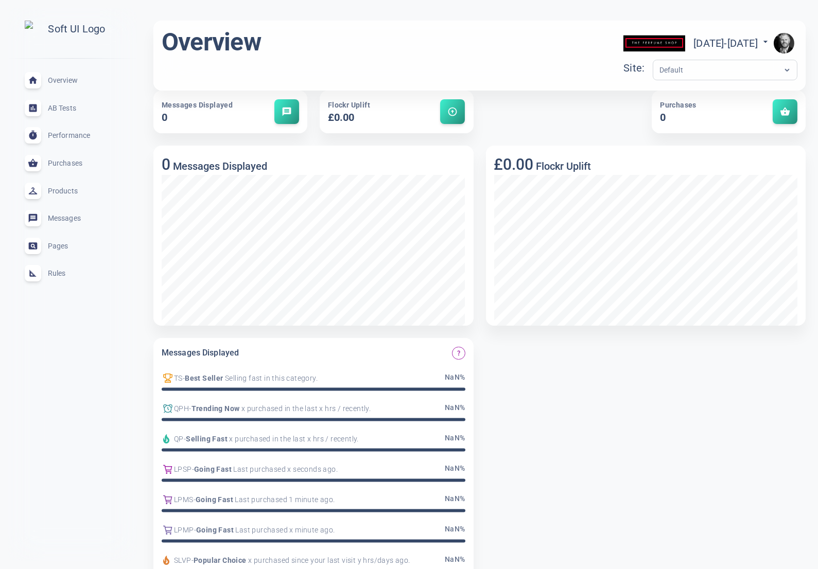
scroll to position [1, 0]
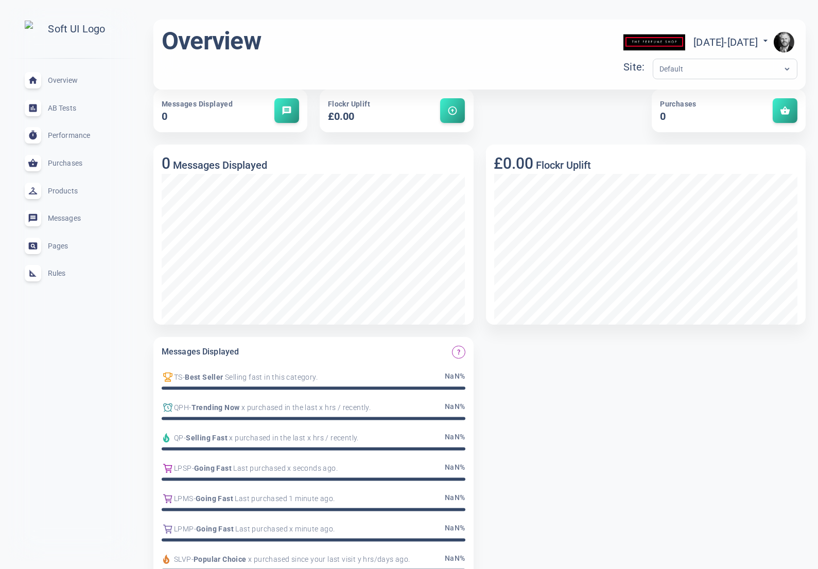
click at [61, 273] on div "Rules expand_less" at bounding box center [72, 274] width 112 height 28
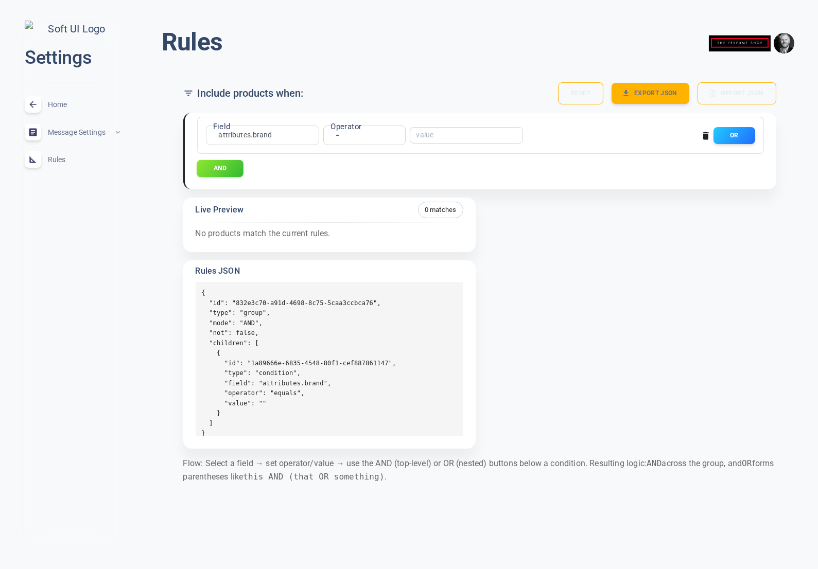
click at [240, 165] on button "AND" at bounding box center [220, 168] width 47 height 17
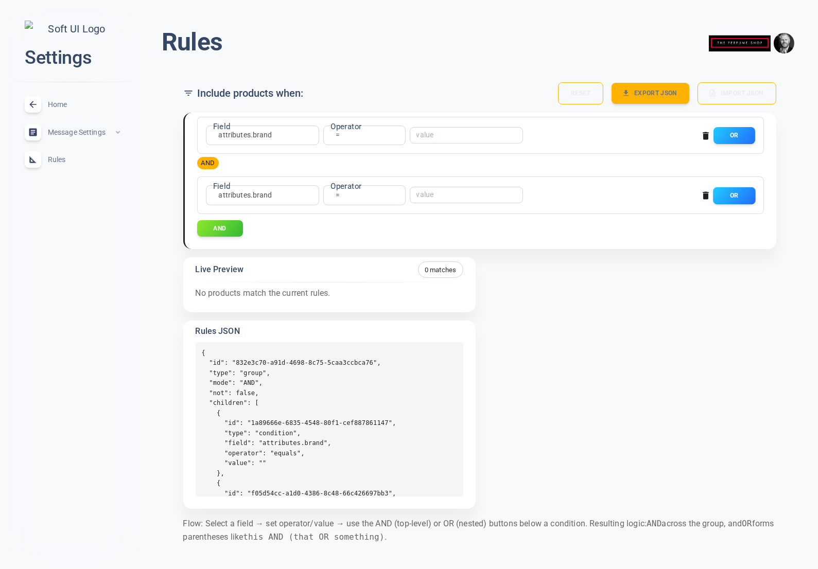
click at [736, 196] on button "OR" at bounding box center [734, 195] width 42 height 17
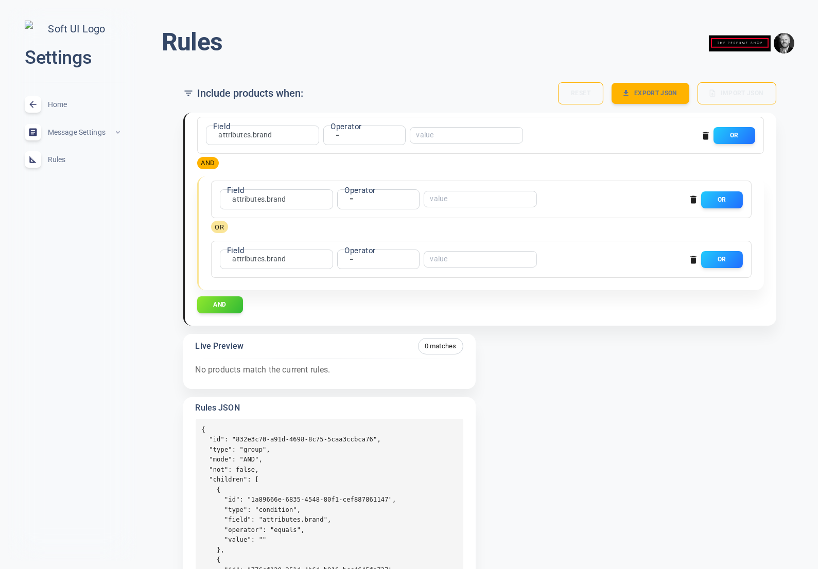
click at [690, 258] on icon "button" at bounding box center [693, 260] width 10 height 10
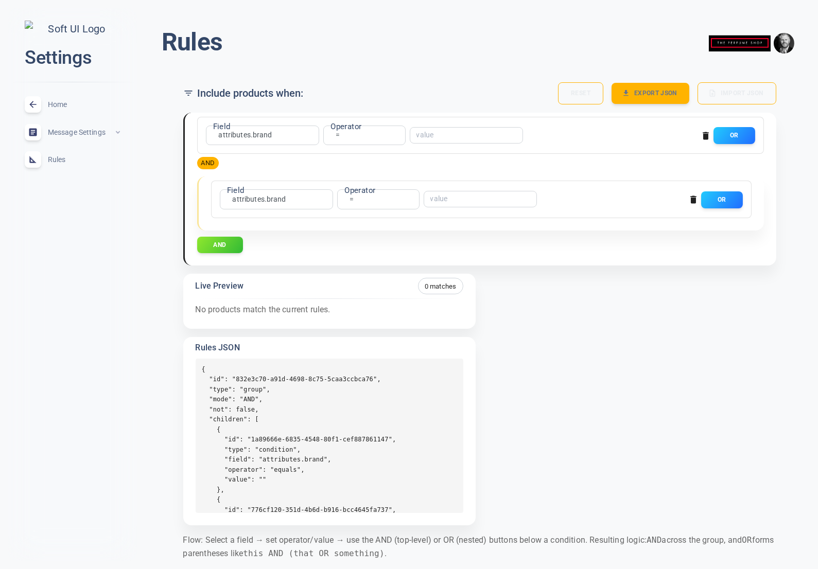
click at [693, 197] on icon "button" at bounding box center [693, 200] width 6 height 8
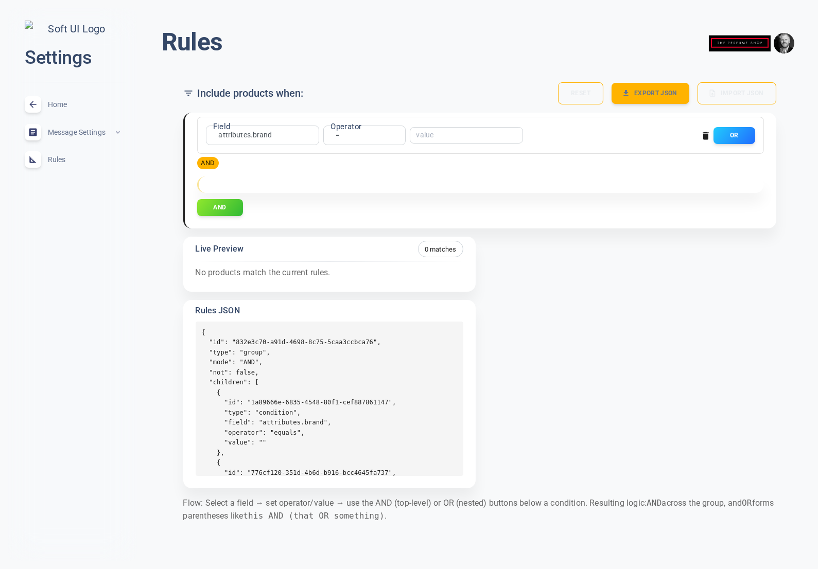
click at [60, 114] on div "Home expand_less" at bounding box center [72, 105] width 112 height 28
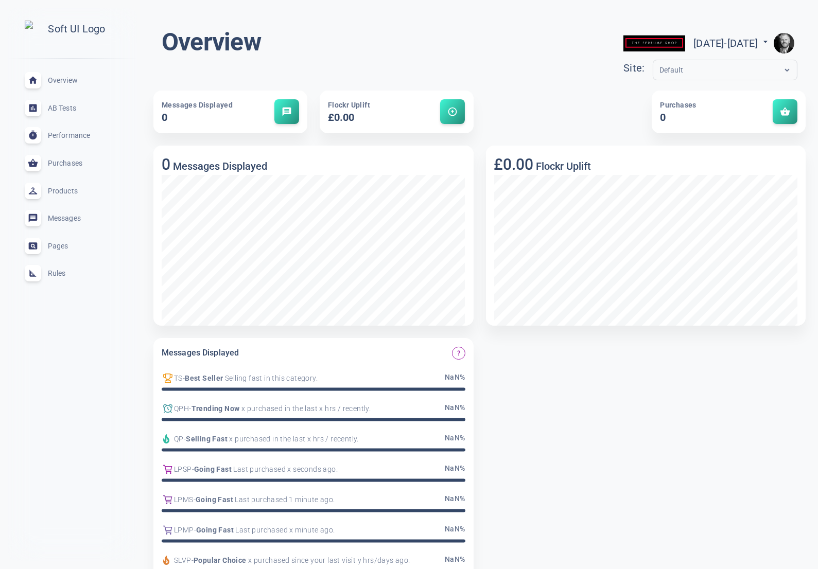
drag, startPoint x: 47, startPoint y: 277, endPoint x: 62, endPoint y: 279, distance: 14.6
click at [48, 273] on span "Rules" at bounding box center [85, 273] width 74 height 0
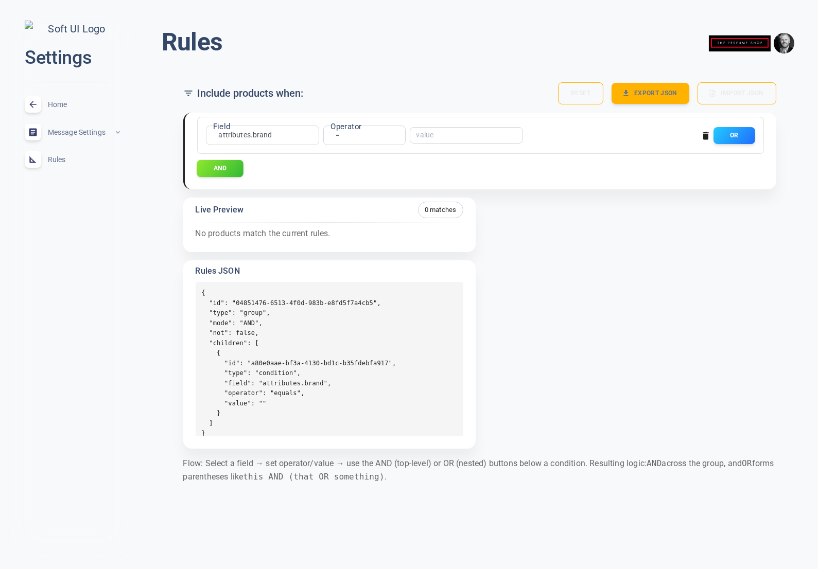
click at [222, 170] on button "AND" at bounding box center [220, 168] width 47 height 17
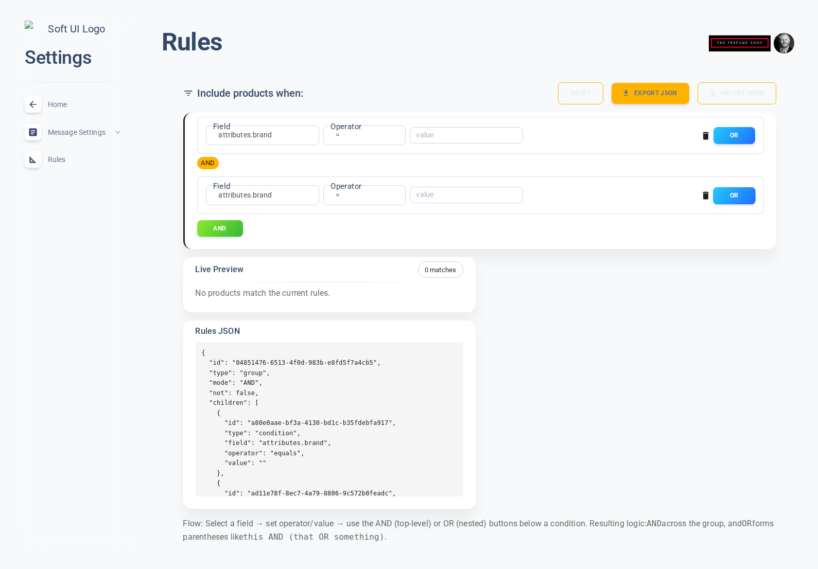
click at [727, 194] on button "OR" at bounding box center [734, 195] width 42 height 17
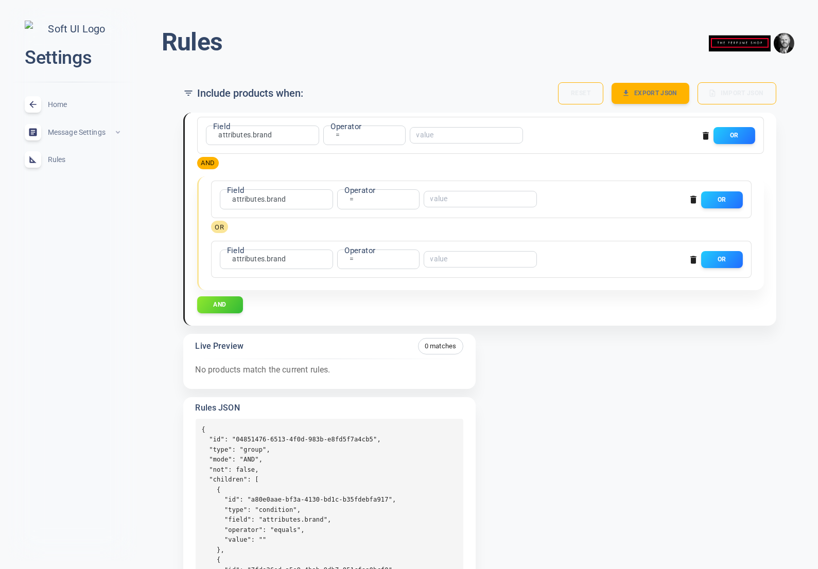
click at [694, 259] on icon "button" at bounding box center [693, 260] width 6 height 8
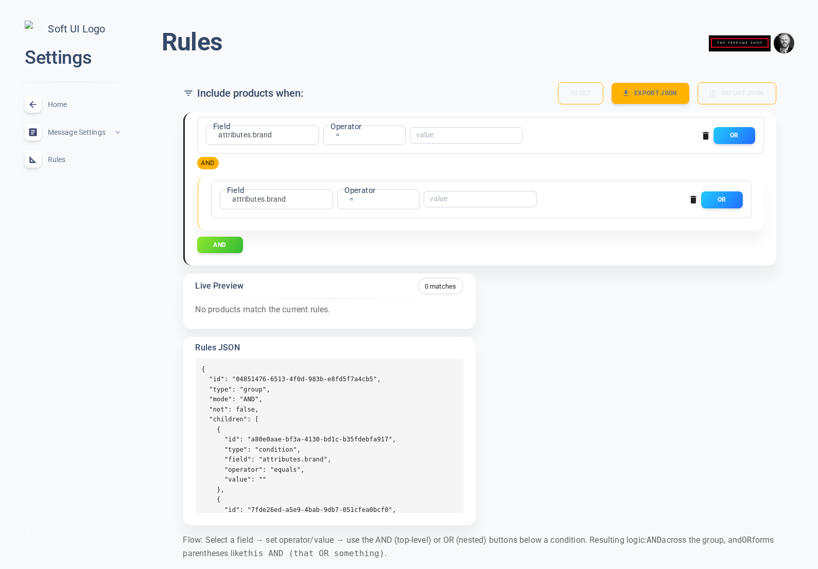
click at [49, 104] on span "Home" at bounding box center [85, 104] width 74 height 0
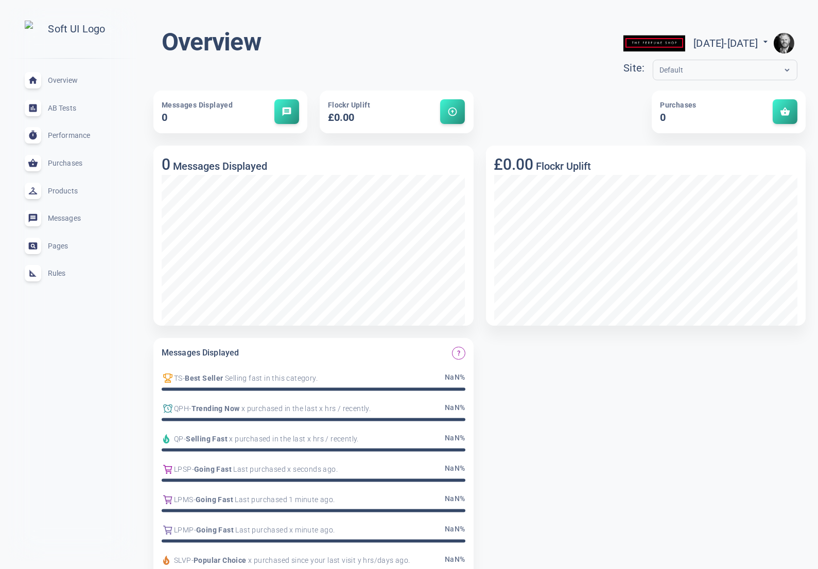
click at [56, 273] on span "Rules" at bounding box center [85, 273] width 74 height 0
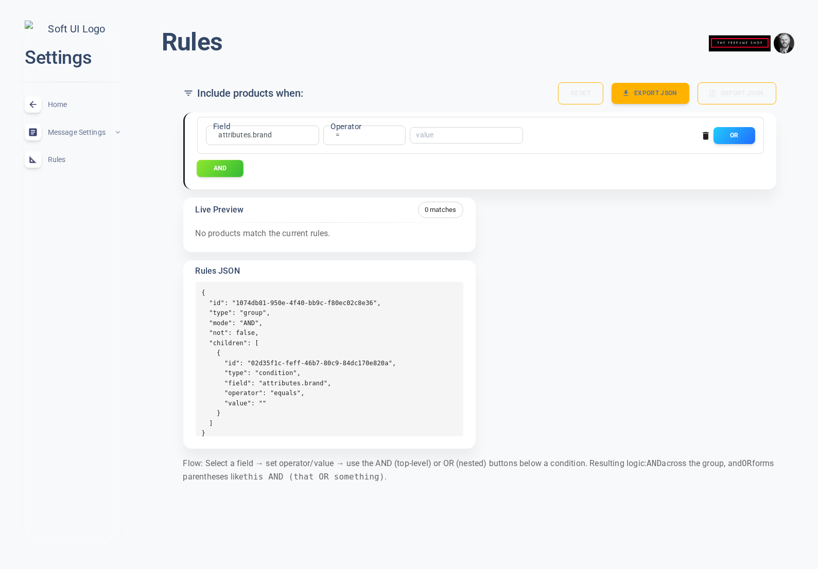
click at [230, 169] on button "AND" at bounding box center [220, 168] width 47 height 17
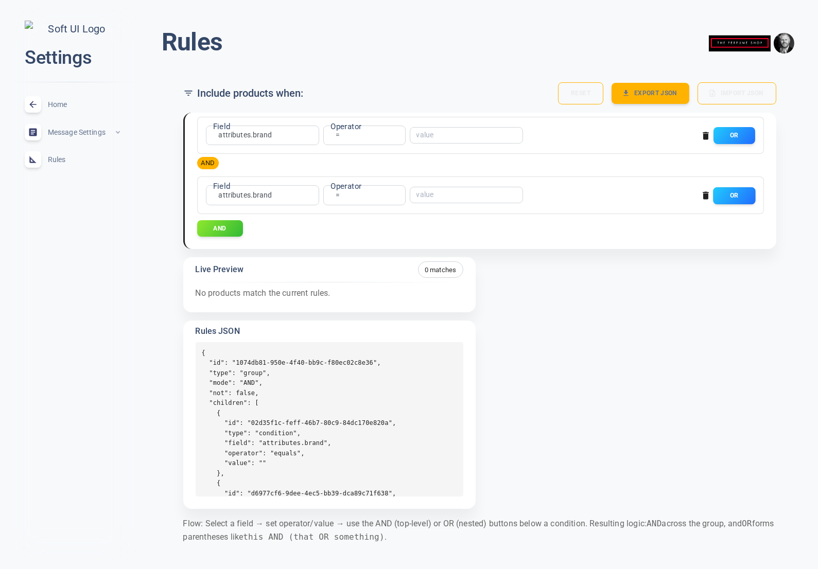
click at [729, 193] on button "OR" at bounding box center [734, 195] width 42 height 17
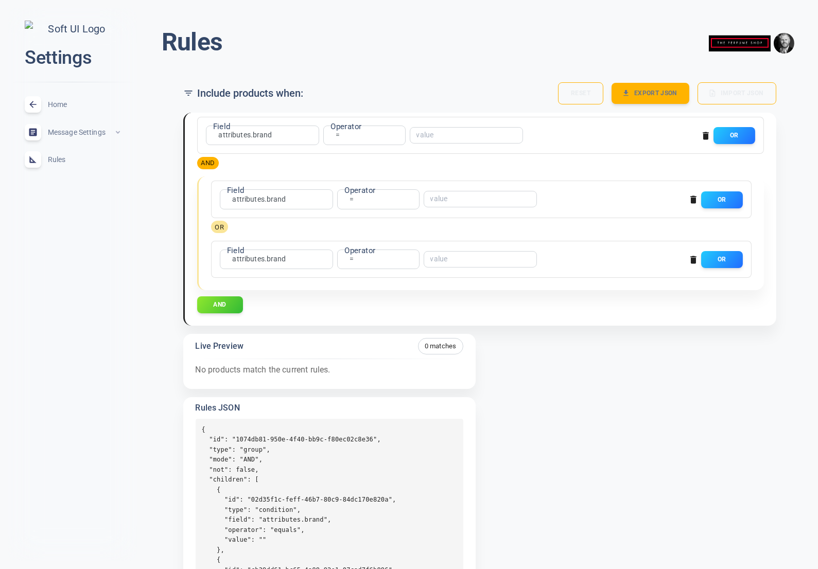
click at [691, 257] on icon "button" at bounding box center [693, 260] width 6 height 8
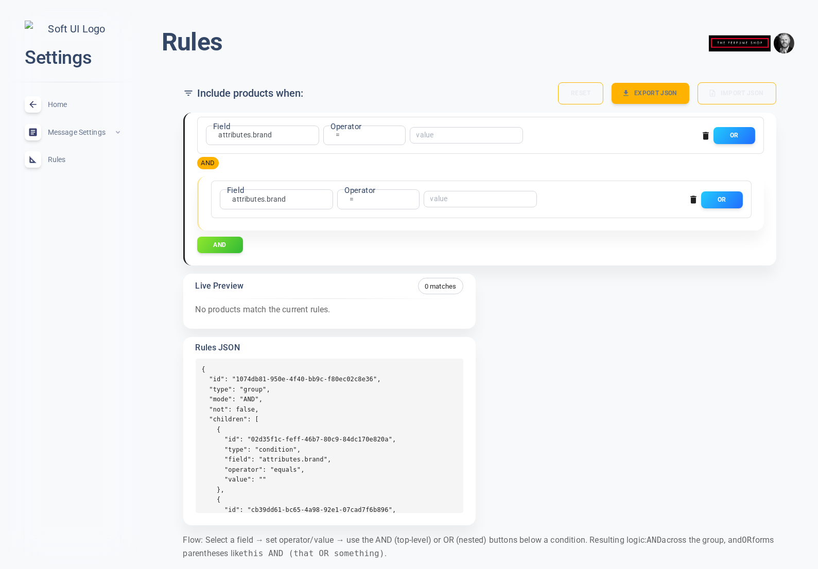
click at [63, 104] on span "Home" at bounding box center [85, 104] width 74 height 0
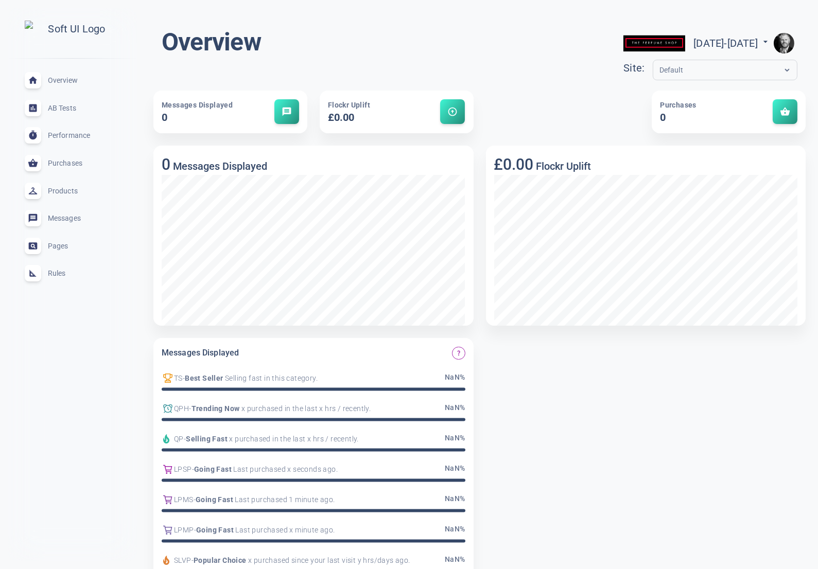
click at [62, 288] on div "Rules expand_less" at bounding box center [72, 274] width 112 height 28
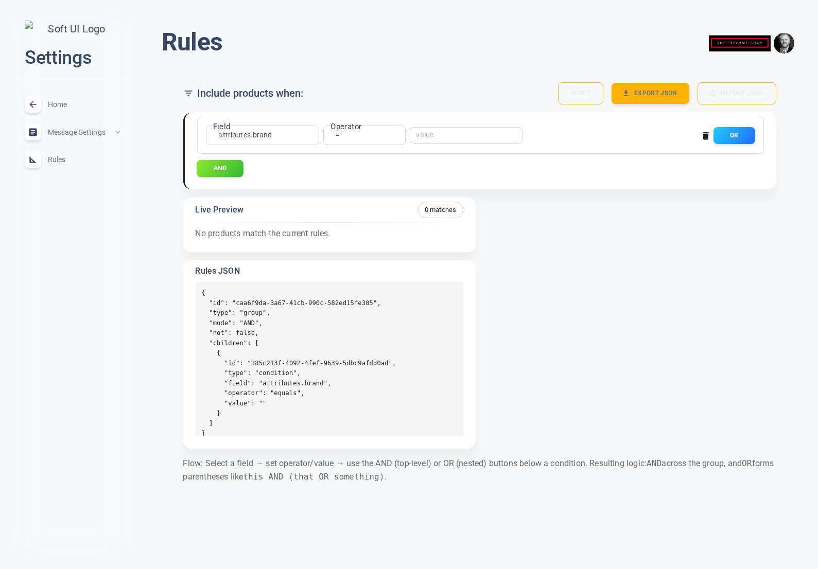
click at [231, 168] on button "AND" at bounding box center [220, 168] width 47 height 17
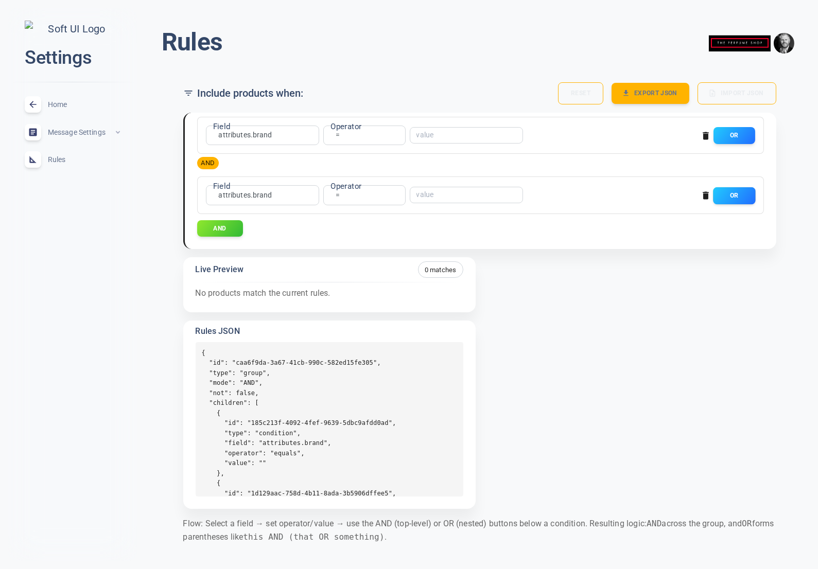
click at [743, 193] on button "OR" at bounding box center [734, 195] width 42 height 17
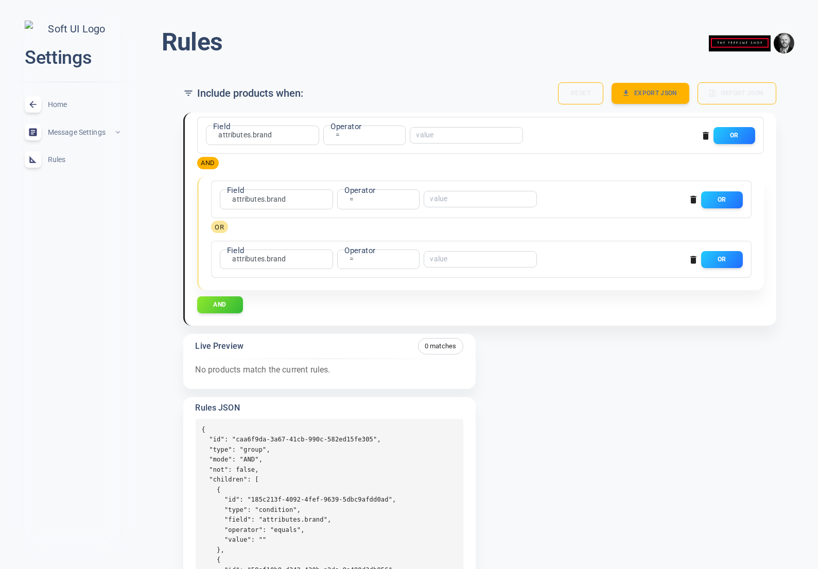
click at [692, 257] on icon "button" at bounding box center [693, 260] width 6 height 8
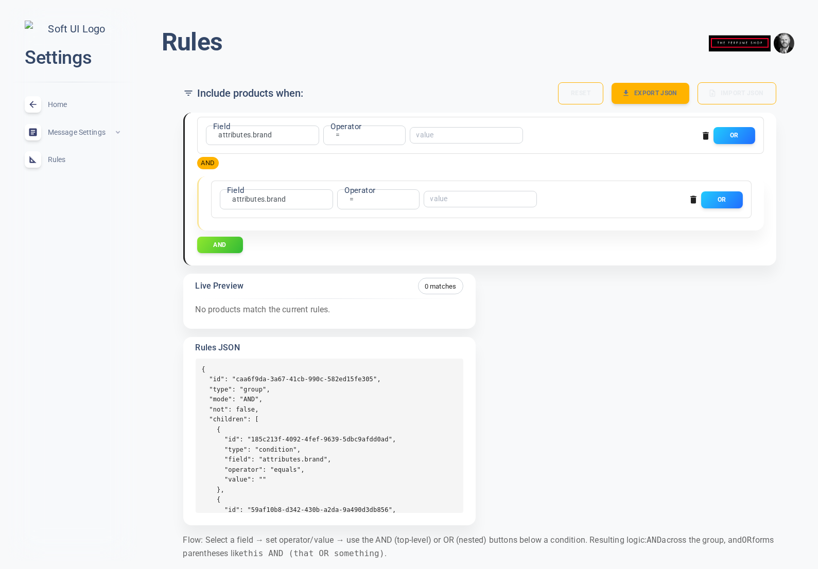
click at [690, 197] on icon "button" at bounding box center [693, 200] width 6 height 8
click at [689, 197] on icon "button" at bounding box center [693, 199] width 10 height 10
click at [52, 104] on span "Home" at bounding box center [85, 104] width 74 height 0
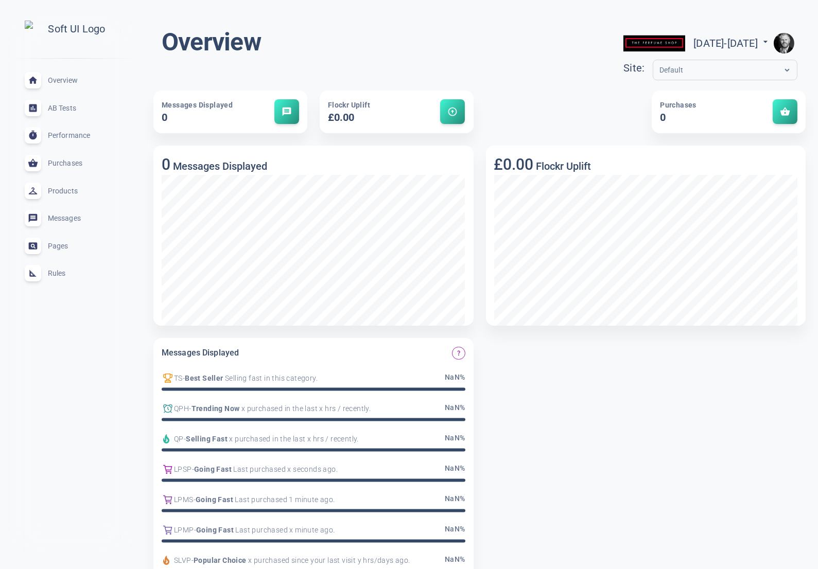
click at [51, 255] on div "Pages expand_less" at bounding box center [72, 246] width 112 height 28
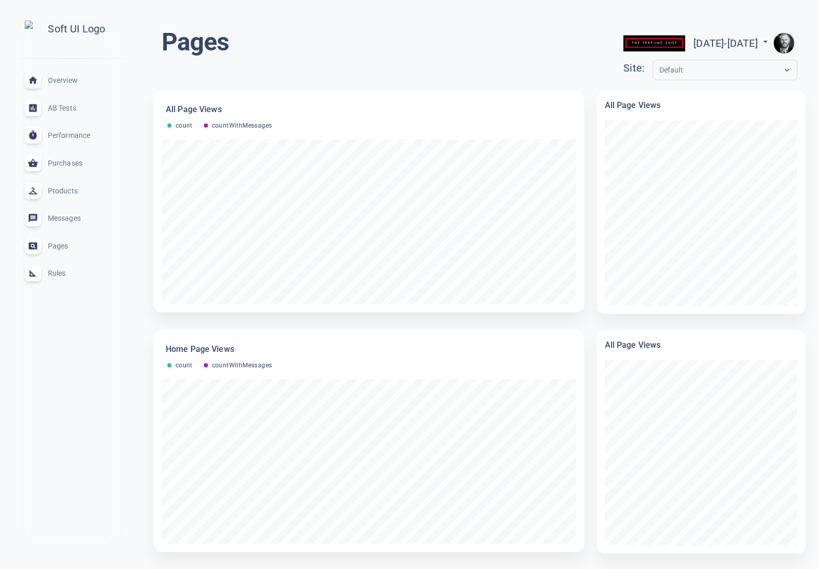
click at [65, 273] on span "Rules" at bounding box center [85, 273] width 74 height 0
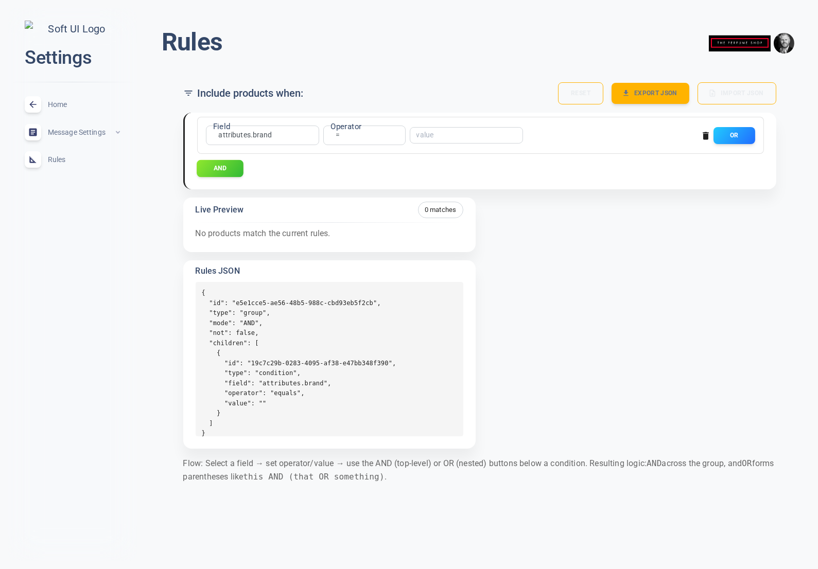
click at [220, 169] on button "AND" at bounding box center [220, 168] width 47 height 17
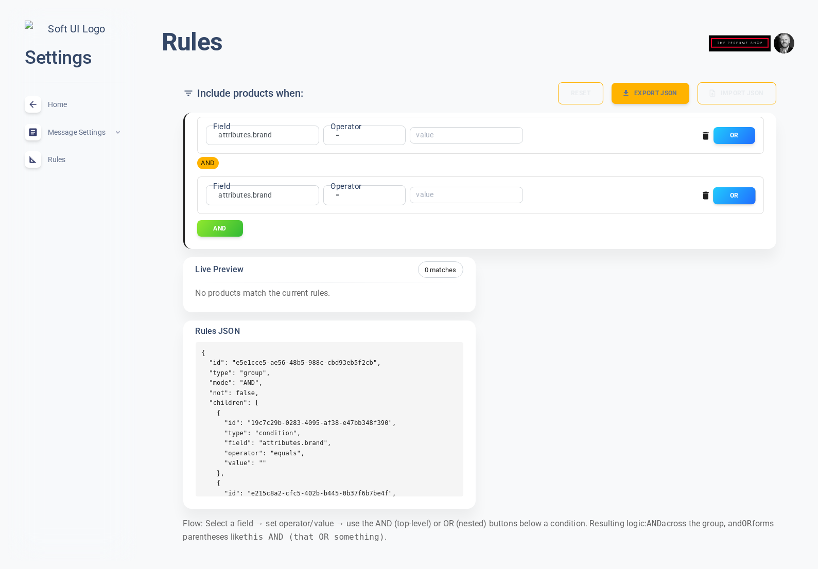
click at [736, 193] on button "OR" at bounding box center [734, 195] width 42 height 17
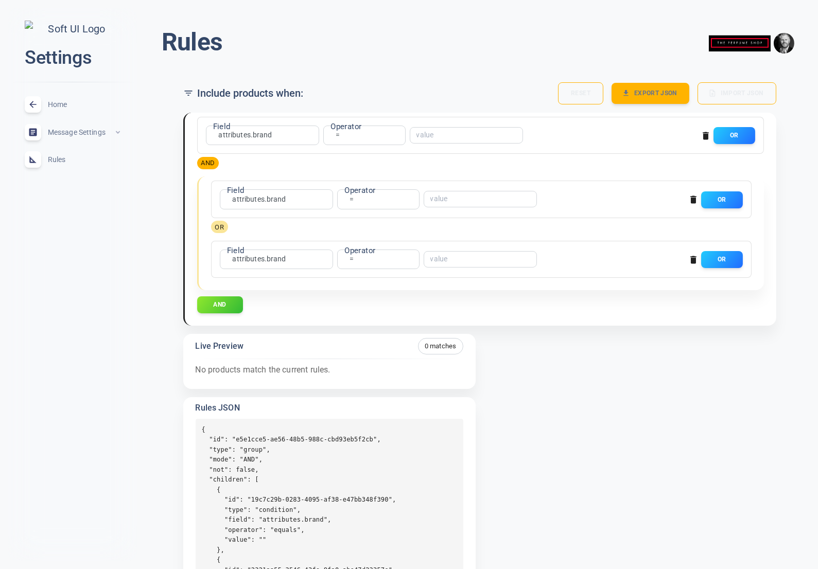
click at [693, 261] on icon "button" at bounding box center [693, 260] width 6 height 8
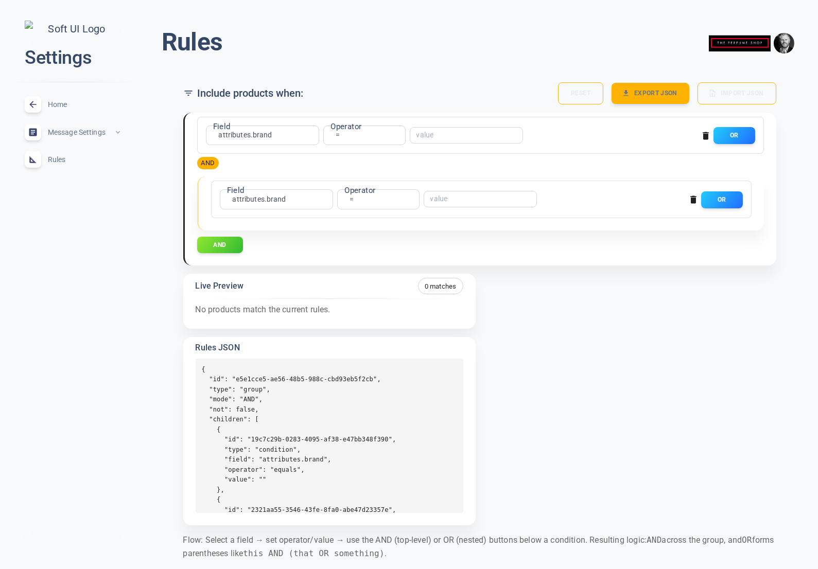
click at [694, 198] on icon "button" at bounding box center [693, 200] width 6 height 8
click at [692, 202] on icon "button" at bounding box center [693, 200] width 6 height 8
click at [695, 199] on icon "button" at bounding box center [693, 200] width 6 height 8
click at [58, 104] on span "Home" at bounding box center [85, 104] width 74 height 0
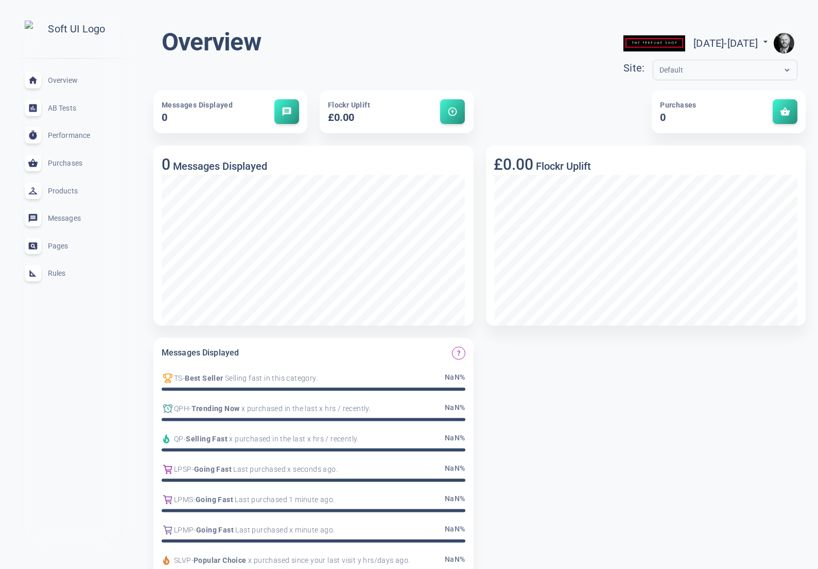
drag, startPoint x: 61, startPoint y: 278, endPoint x: 70, endPoint y: 277, distance: 9.3
click at [61, 273] on span "Rules" at bounding box center [85, 273] width 74 height 0
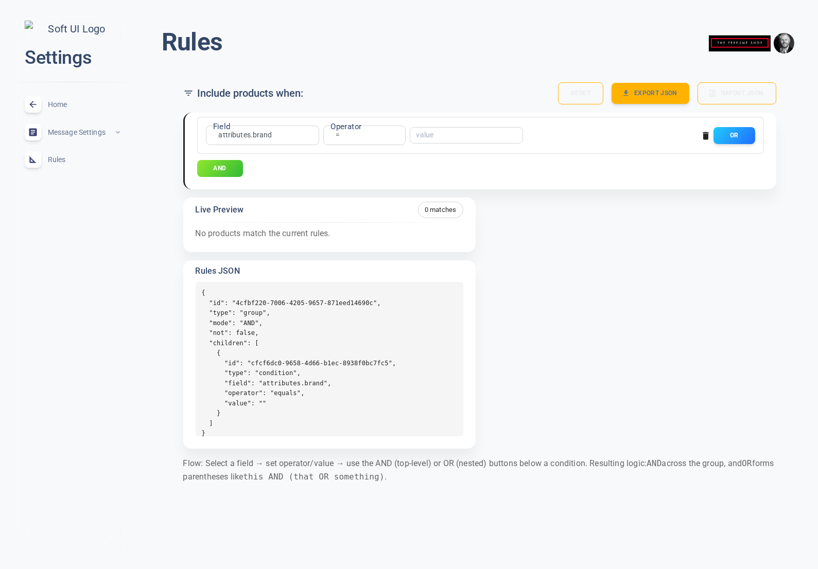
click at [224, 171] on button "AND" at bounding box center [220, 168] width 46 height 17
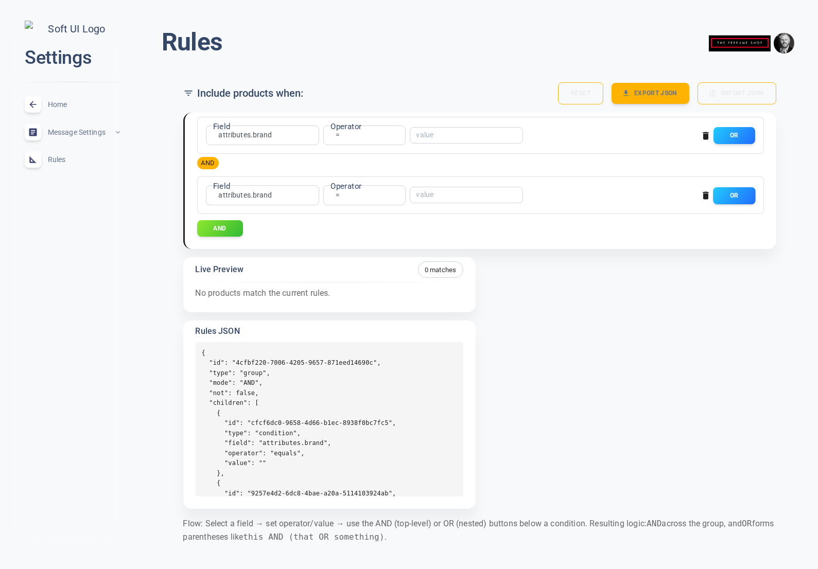
click at [745, 193] on button "OR" at bounding box center [734, 195] width 42 height 17
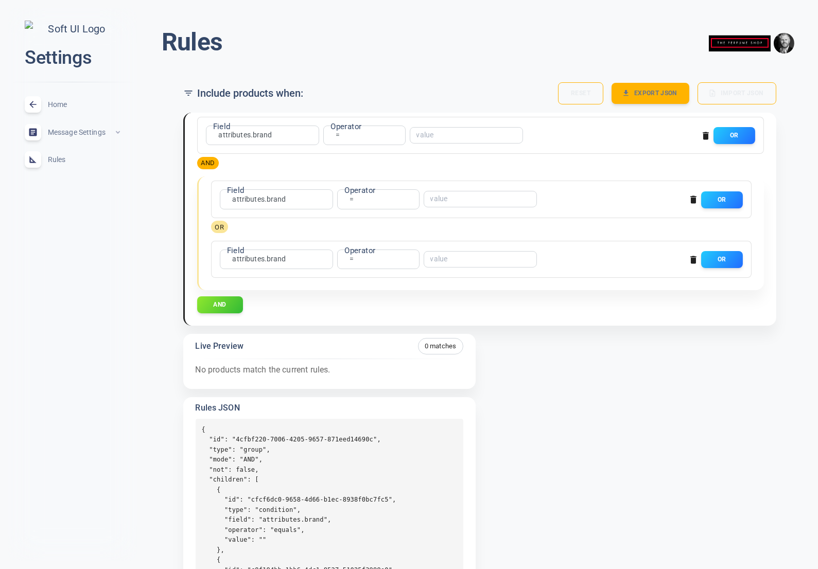
click at [694, 258] on icon "button" at bounding box center [693, 260] width 6 height 8
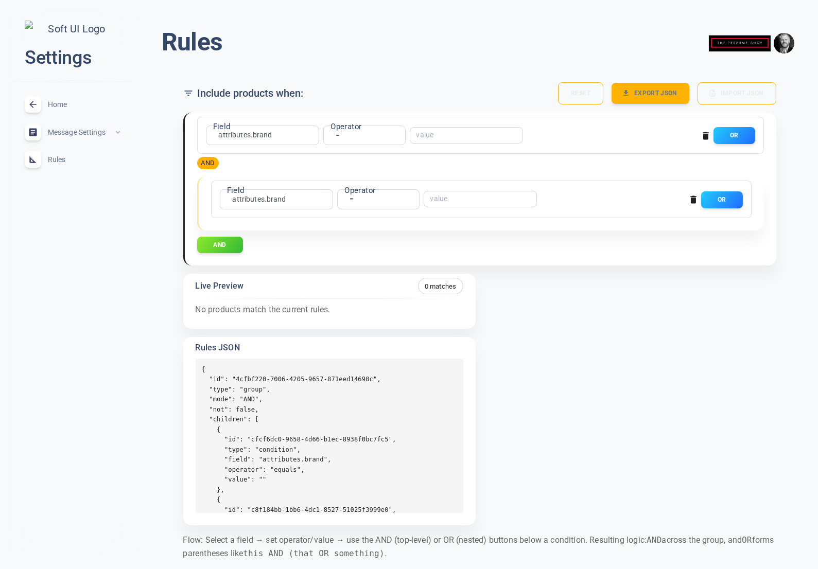
click at [694, 199] on icon "button" at bounding box center [693, 200] width 6 height 8
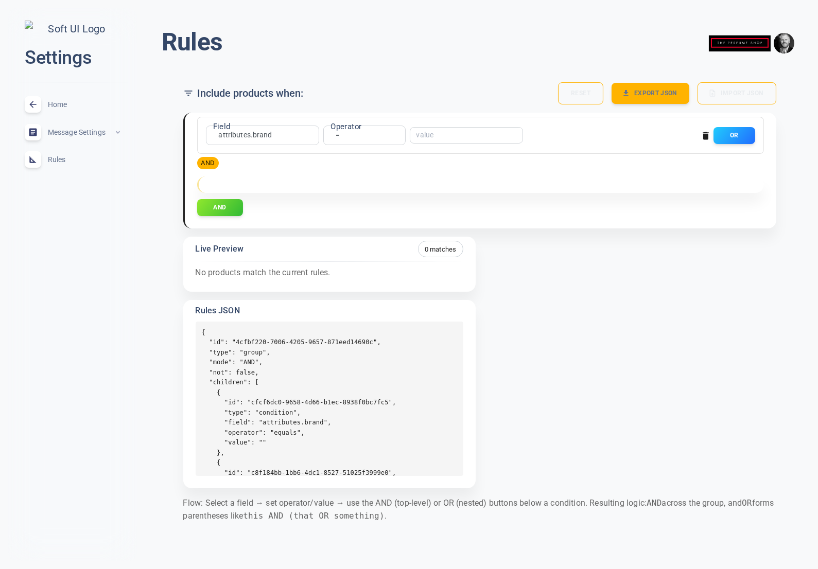
click at [65, 104] on span "Home" at bounding box center [85, 104] width 74 height 0
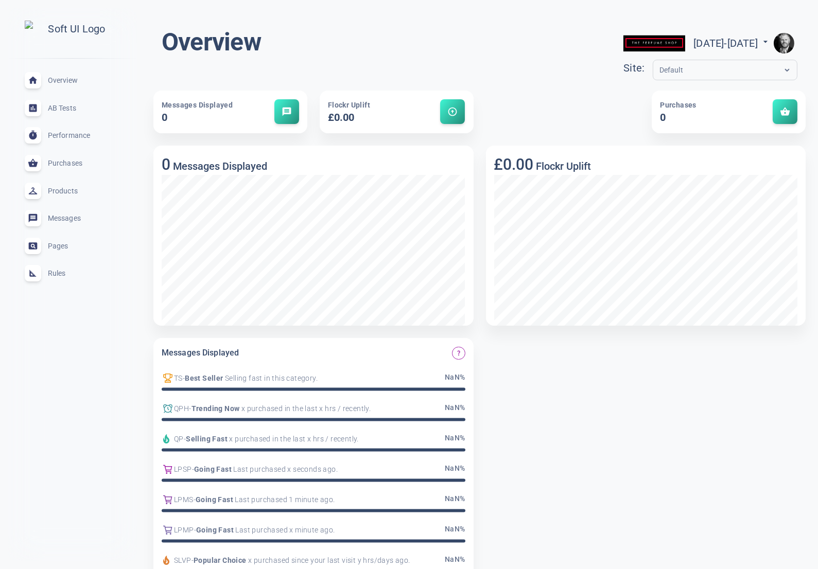
click at [53, 273] on span "Rules" at bounding box center [85, 273] width 74 height 0
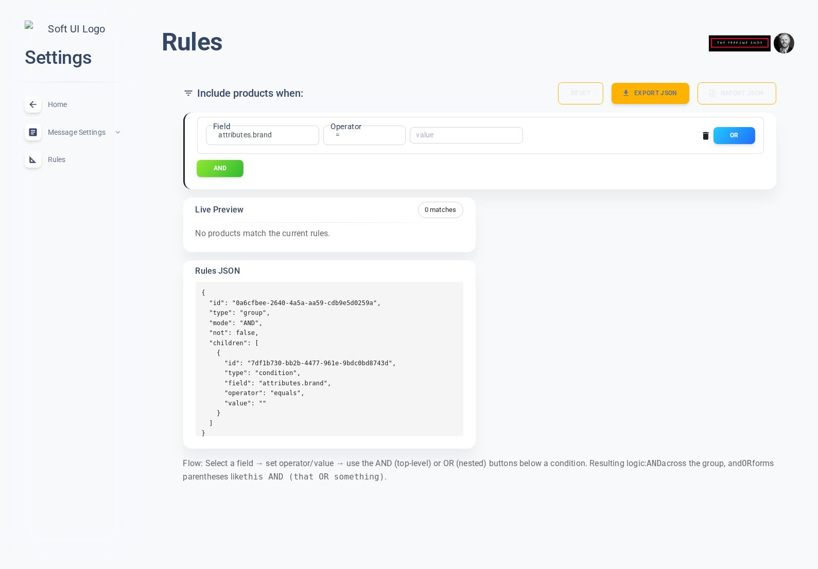
click at [226, 166] on button "AND" at bounding box center [220, 168] width 47 height 17
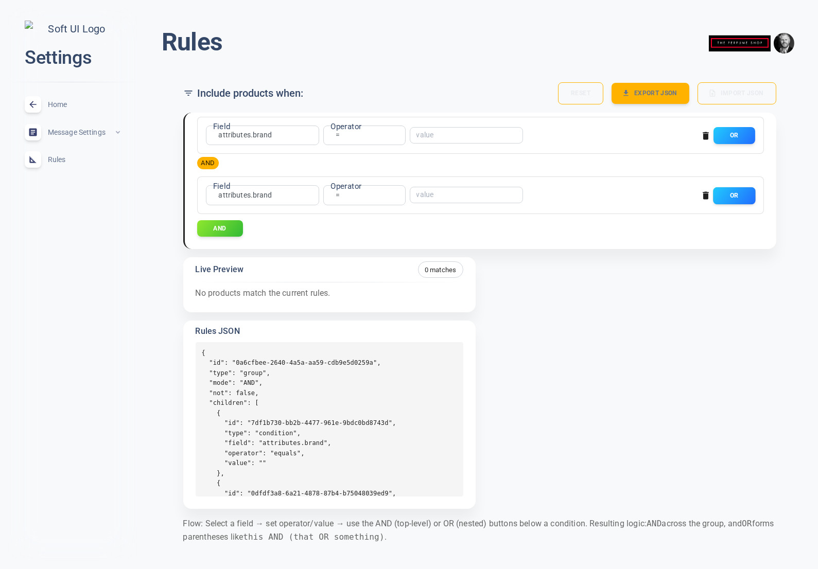
click at [748, 197] on button "OR" at bounding box center [734, 195] width 42 height 17
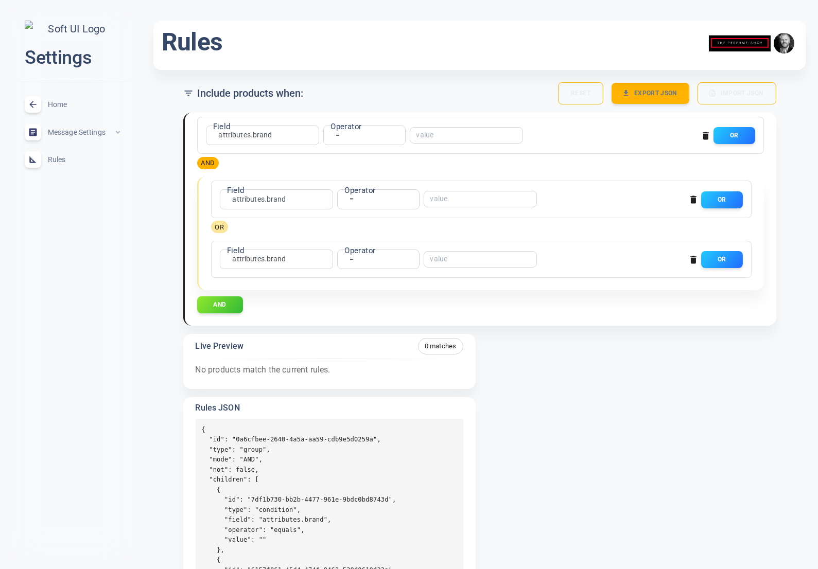
scroll to position [1, 0]
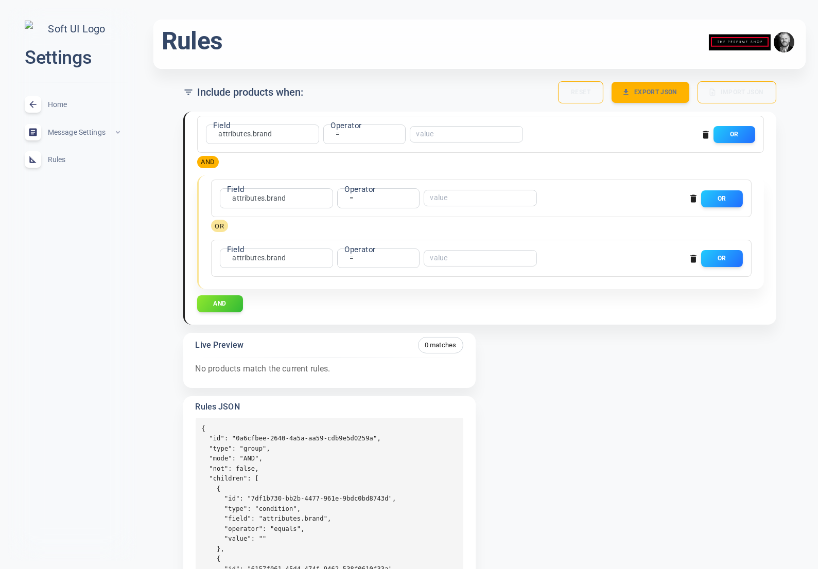
click at [692, 259] on icon "button" at bounding box center [693, 259] width 6 height 8
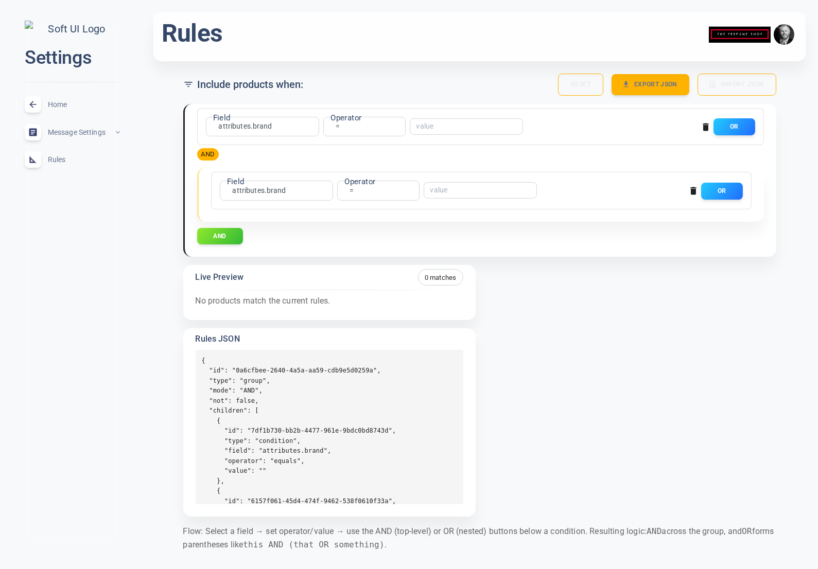
scroll to position [132, 0]
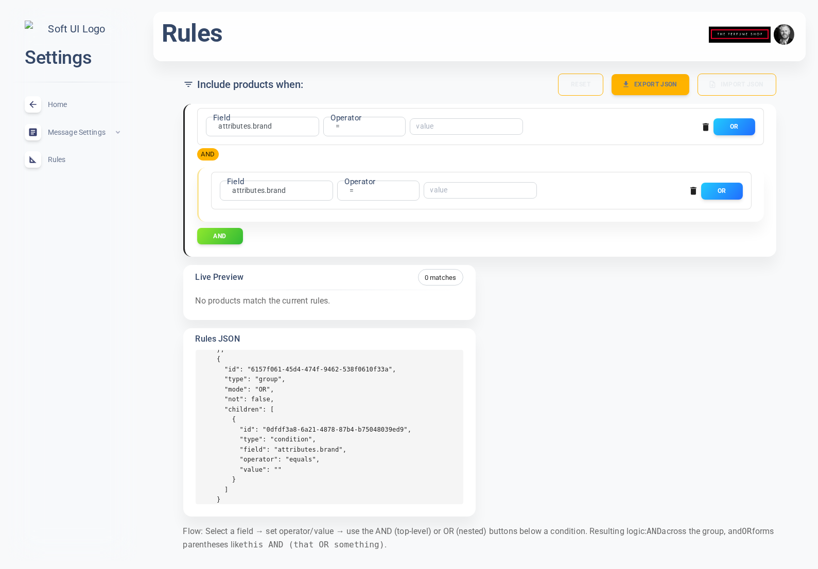
click at [693, 192] on icon "button" at bounding box center [693, 191] width 6 height 8
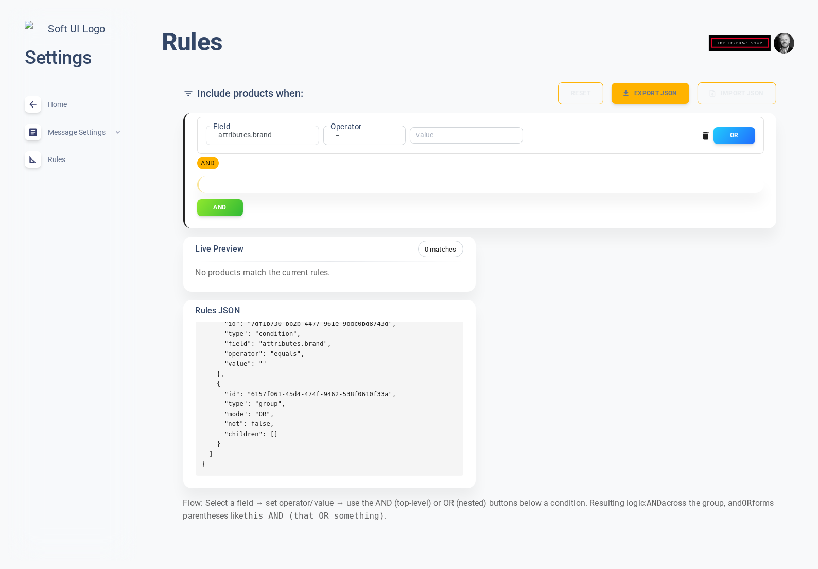
scroll to position [78, 0]
click at [66, 114] on div "Home expand_less" at bounding box center [72, 105] width 112 height 28
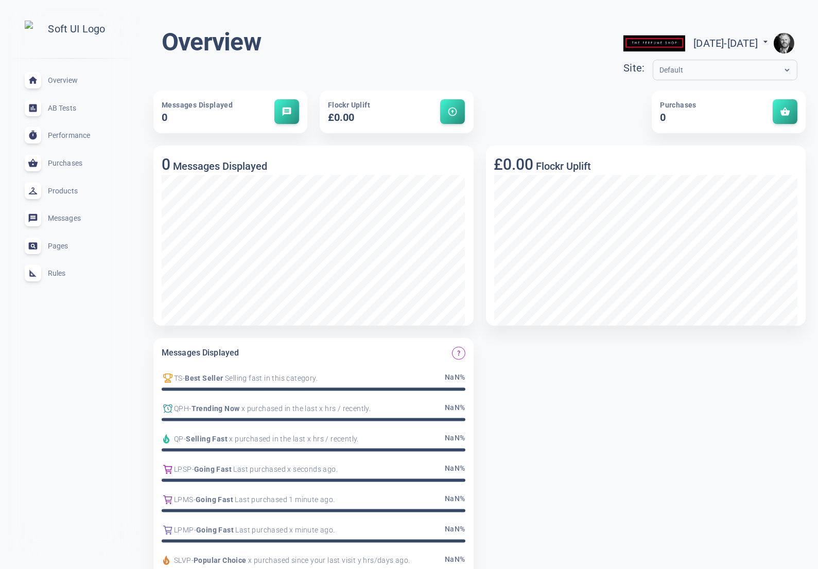
click at [49, 255] on div "Pages expand_less" at bounding box center [72, 246] width 112 height 28
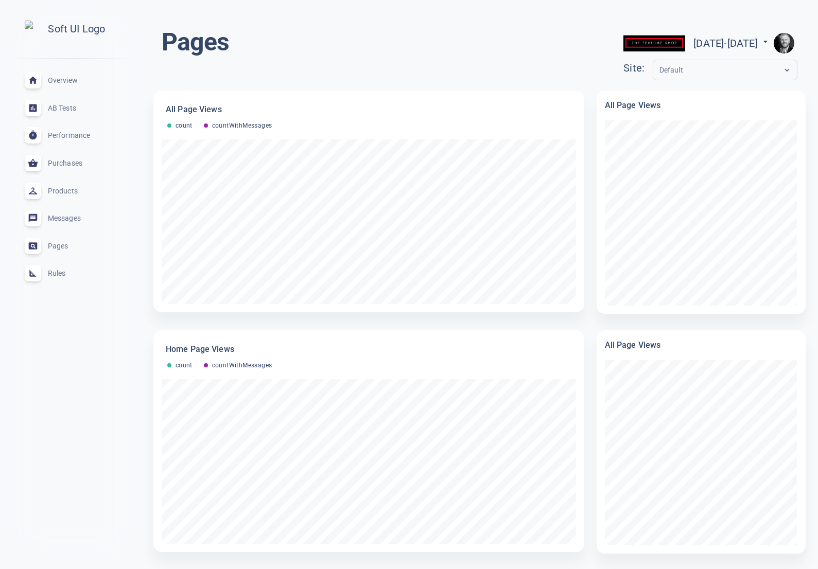
click at [305, 27] on div "Pages Mon Sep 15 2025 - Mon Sep 15 2025 menu Site: Default" at bounding box center [479, 56] width 635 height 58
click at [62, 273] on span "Rules" at bounding box center [85, 273] width 74 height 0
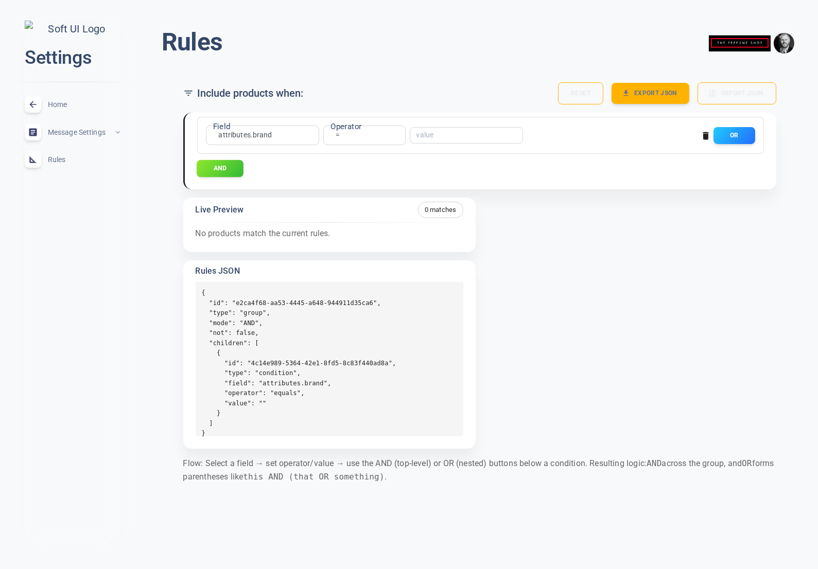
click at [224, 168] on button "AND" at bounding box center [220, 168] width 47 height 17
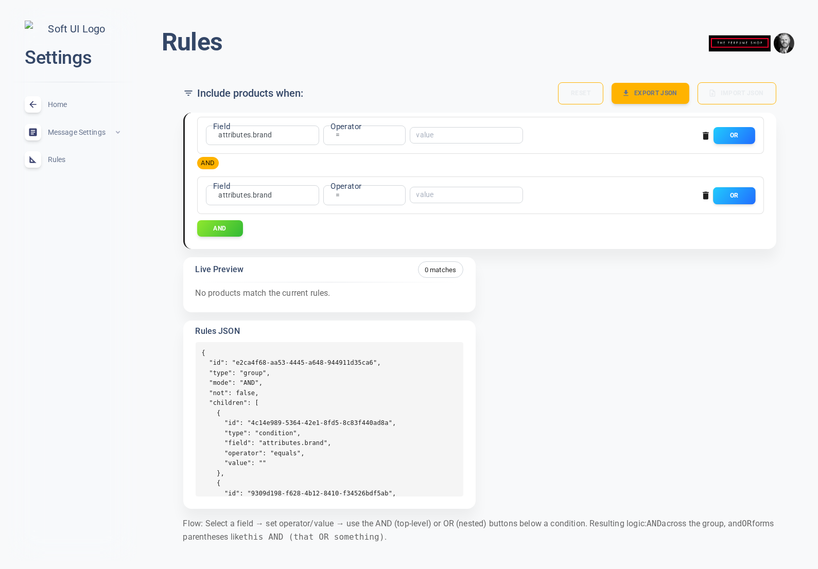
click at [735, 199] on button "OR" at bounding box center [734, 195] width 42 height 17
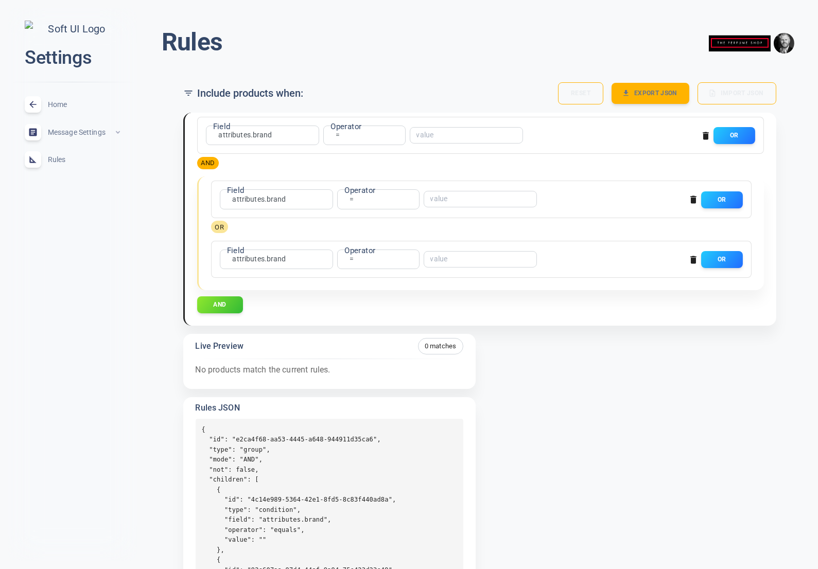
click at [693, 260] on icon "button" at bounding box center [693, 260] width 6 height 8
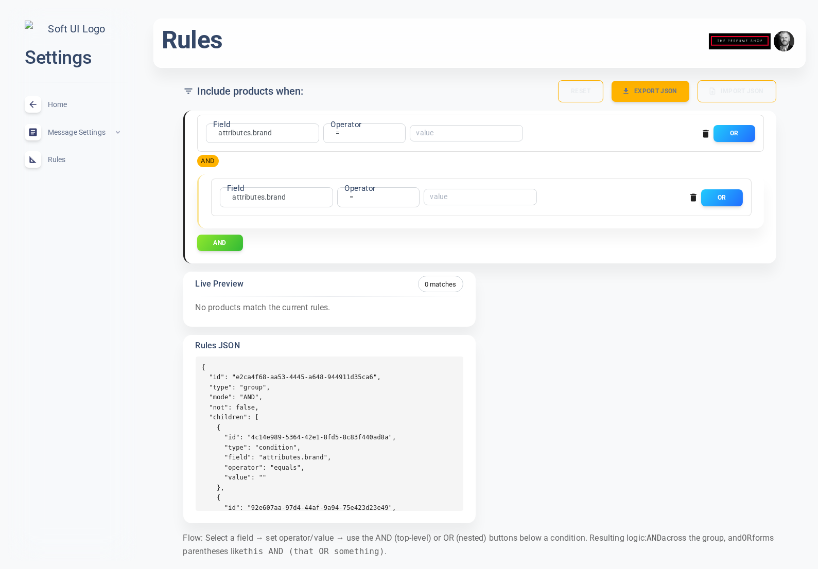
click at [695, 197] on icon "button" at bounding box center [693, 198] width 6 height 8
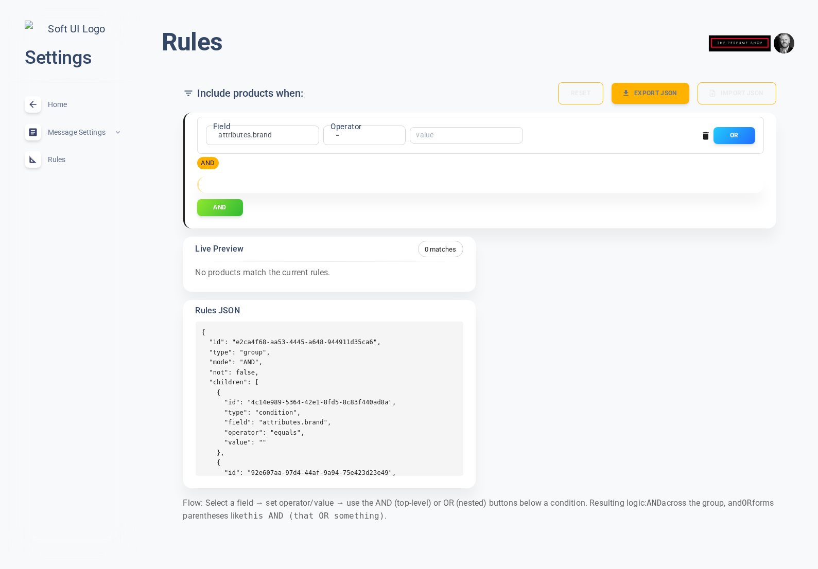
click at [58, 104] on span "Home" at bounding box center [85, 104] width 74 height 0
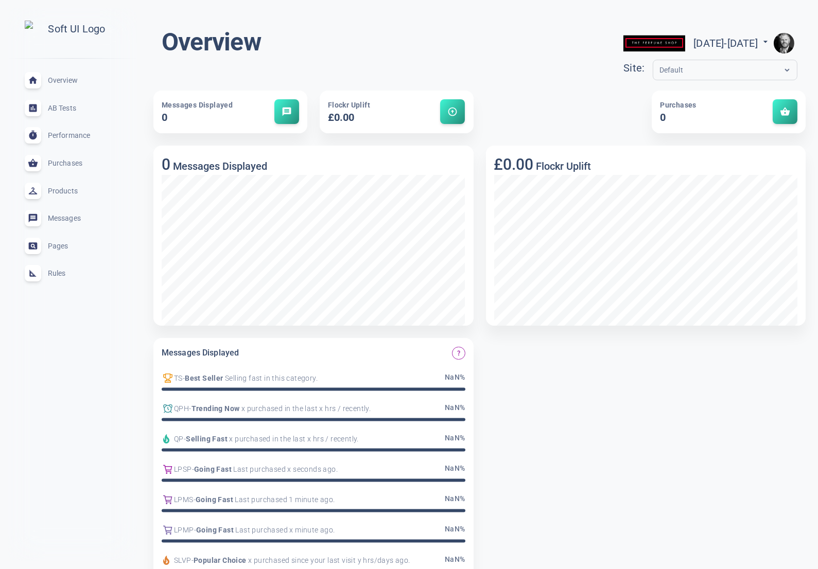
click at [57, 273] on span "Rules" at bounding box center [85, 273] width 74 height 0
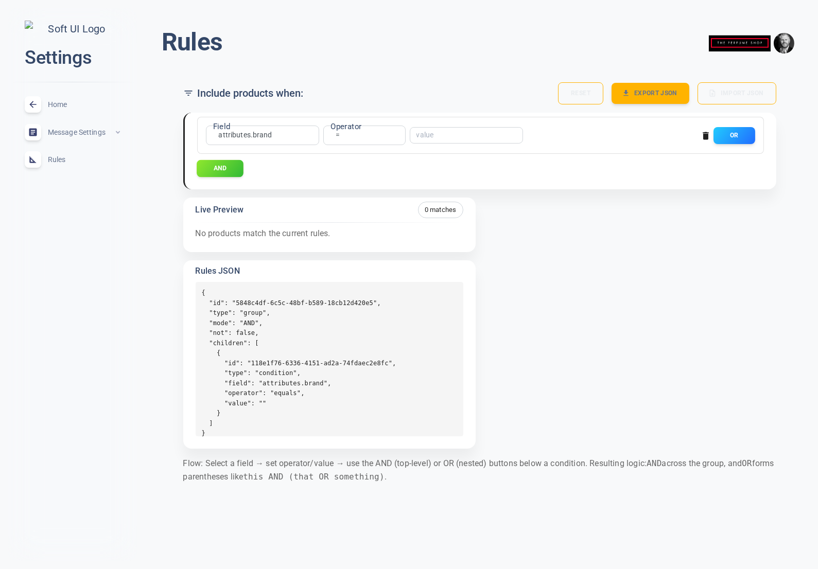
click at [226, 165] on button "AND" at bounding box center [220, 168] width 47 height 17
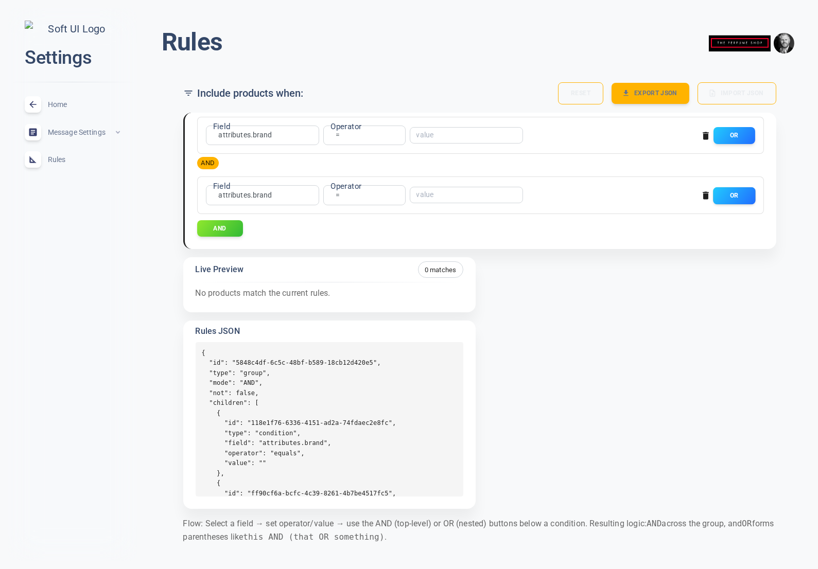
click at [741, 195] on button "OR" at bounding box center [734, 195] width 42 height 17
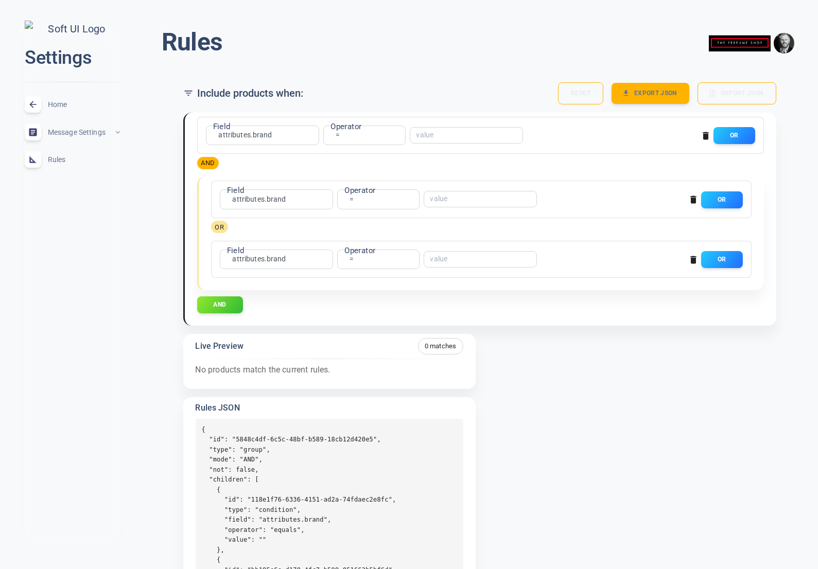
click at [691, 259] on icon "button" at bounding box center [693, 260] width 6 height 8
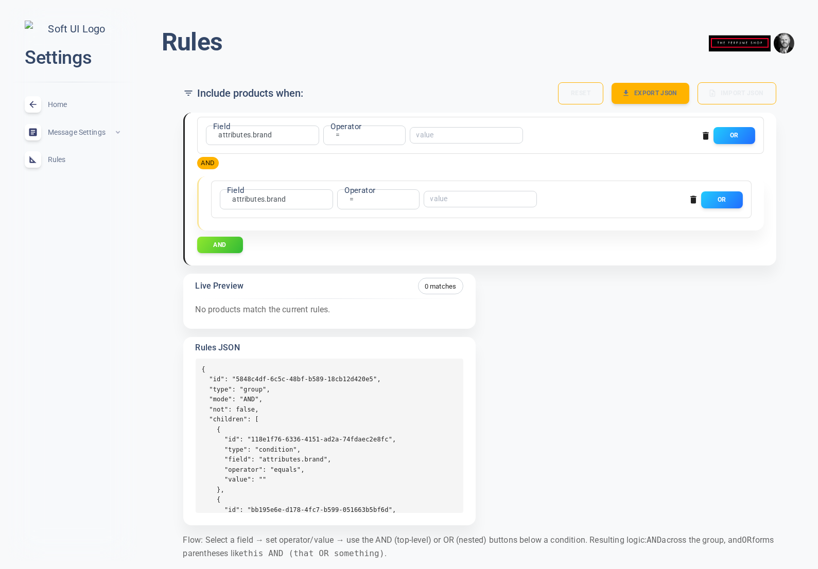
click at [689, 199] on icon "button" at bounding box center [693, 199] width 10 height 10
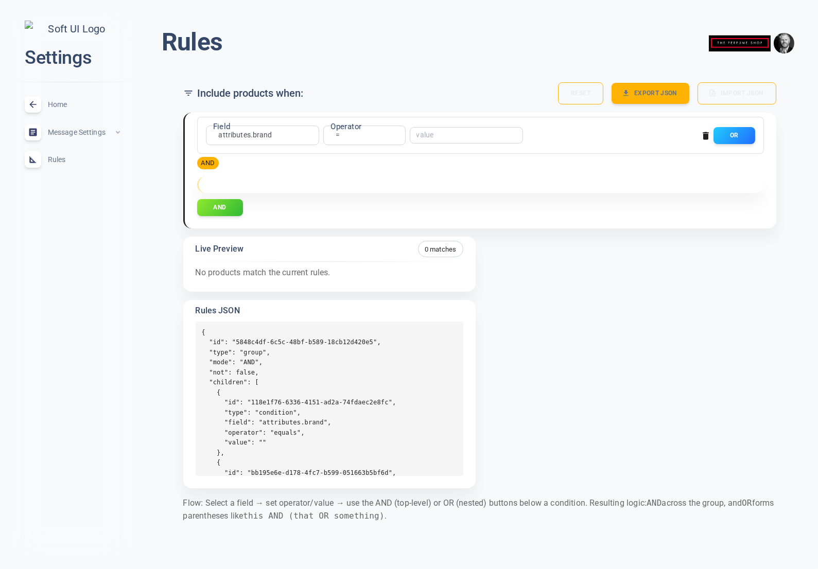
click at [66, 104] on span "Home" at bounding box center [85, 104] width 74 height 0
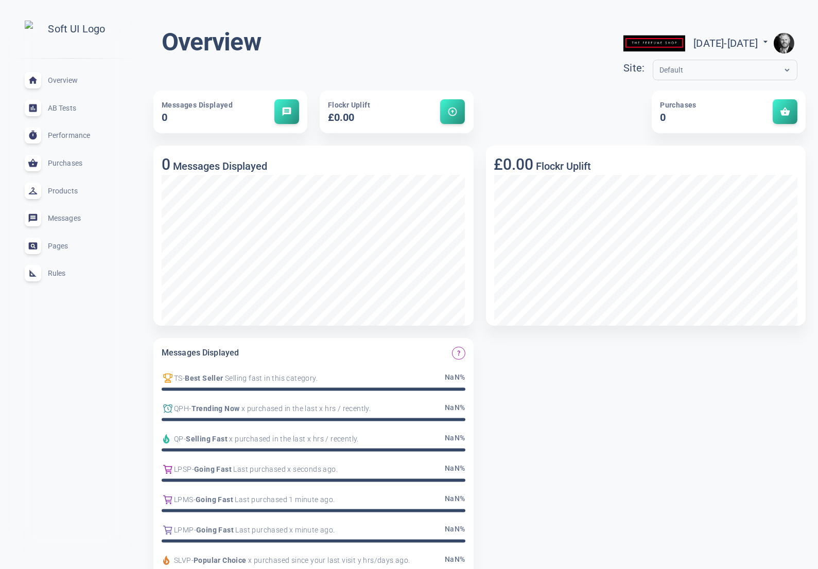
click at [64, 273] on span "Rules" at bounding box center [85, 273] width 74 height 0
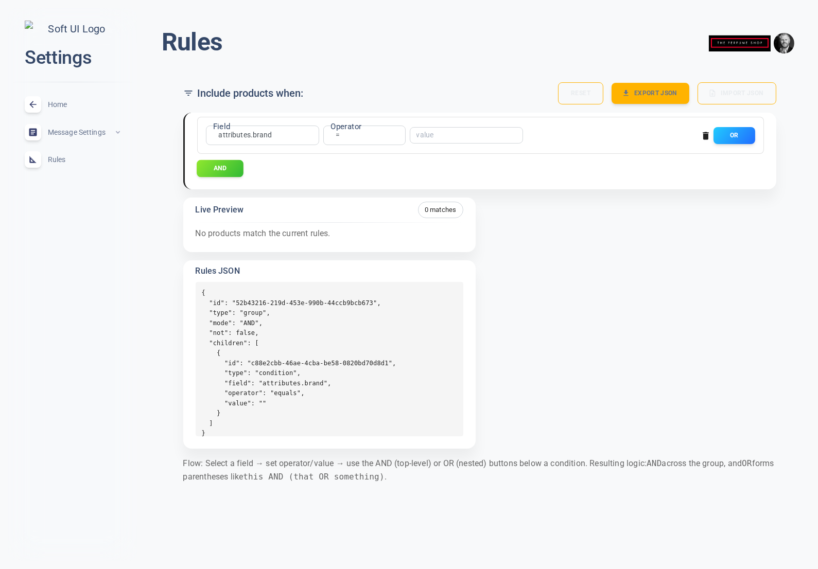
click at [241, 171] on button "AND" at bounding box center [220, 168] width 47 height 17
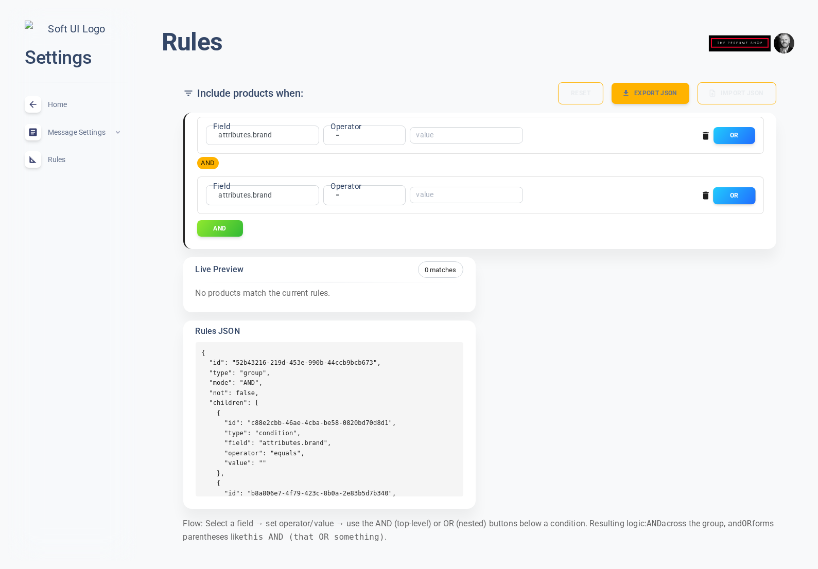
click at [737, 193] on button "OR" at bounding box center [734, 195] width 42 height 17
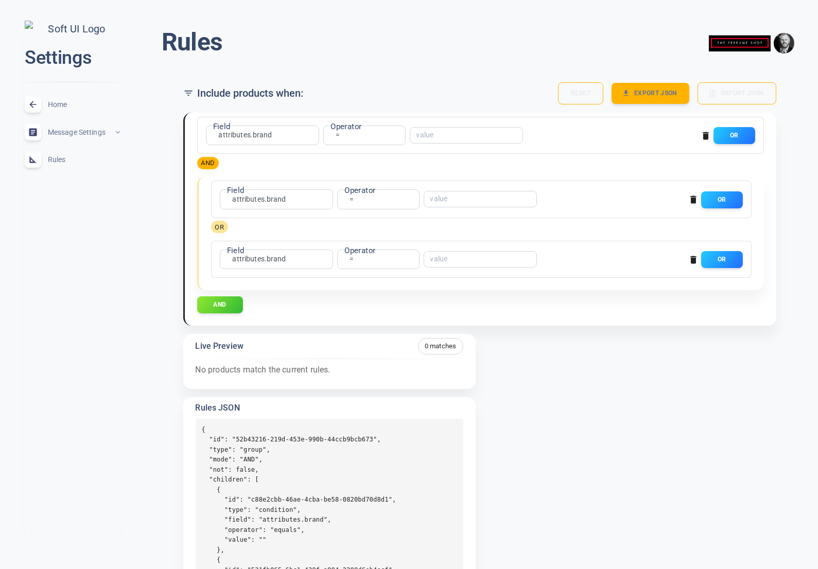
click at [696, 259] on icon "button" at bounding box center [693, 260] width 10 height 10
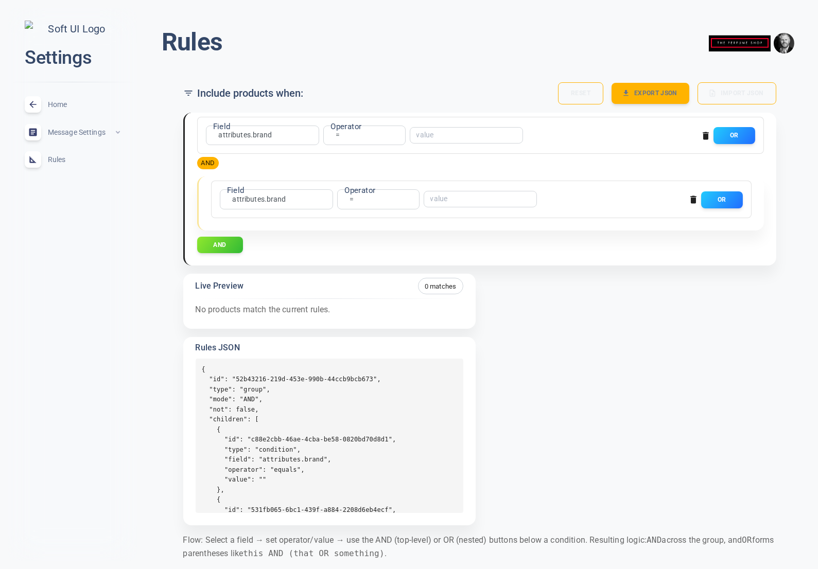
click at [693, 199] on icon "button" at bounding box center [693, 200] width 6 height 8
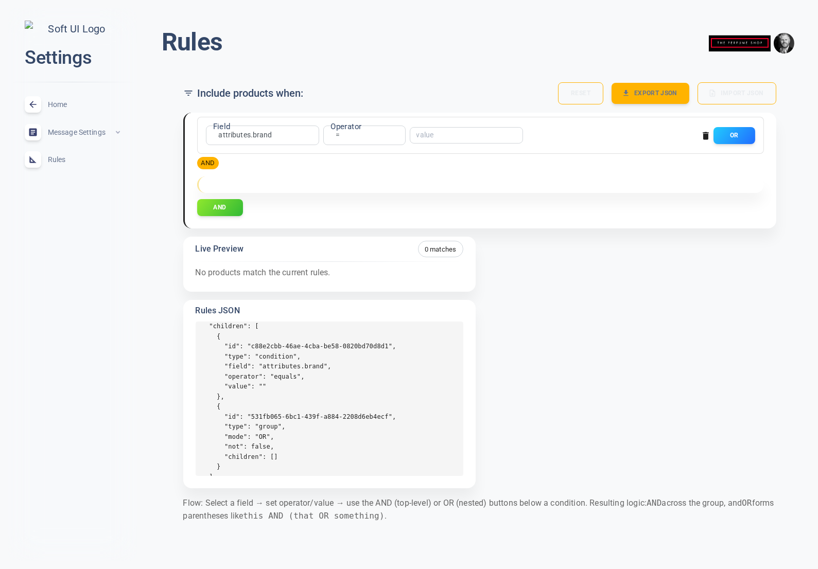
scroll to position [52, 0]
click at [60, 104] on span "Home" at bounding box center [85, 104] width 74 height 0
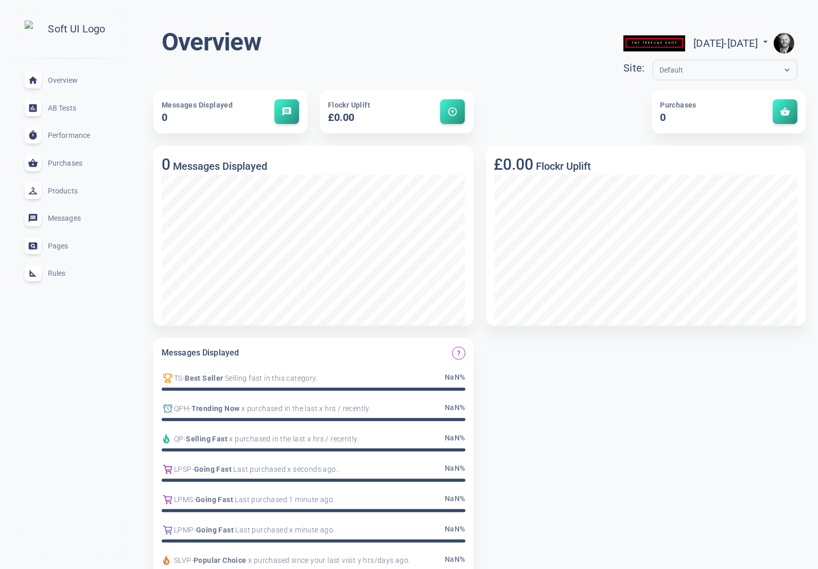
click at [61, 273] on span "Rules" at bounding box center [85, 273] width 74 height 0
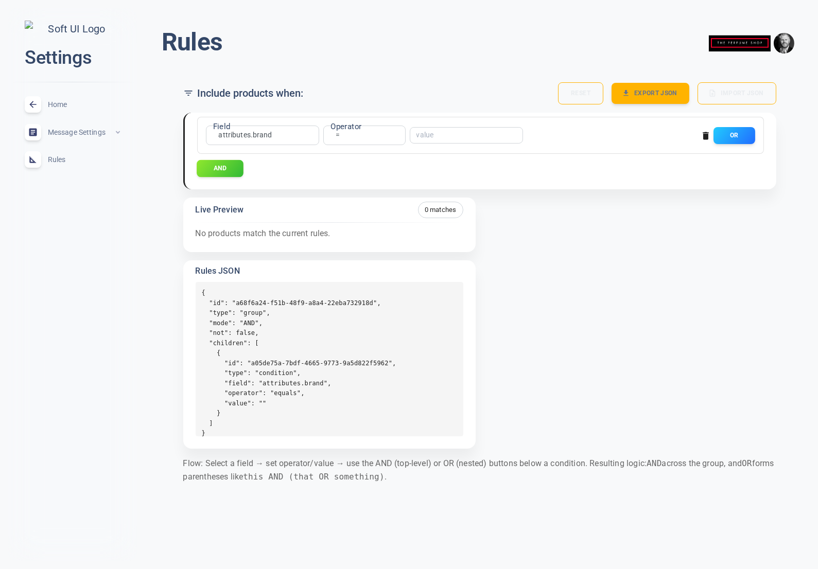
click at [216, 170] on button "AND" at bounding box center [220, 168] width 47 height 17
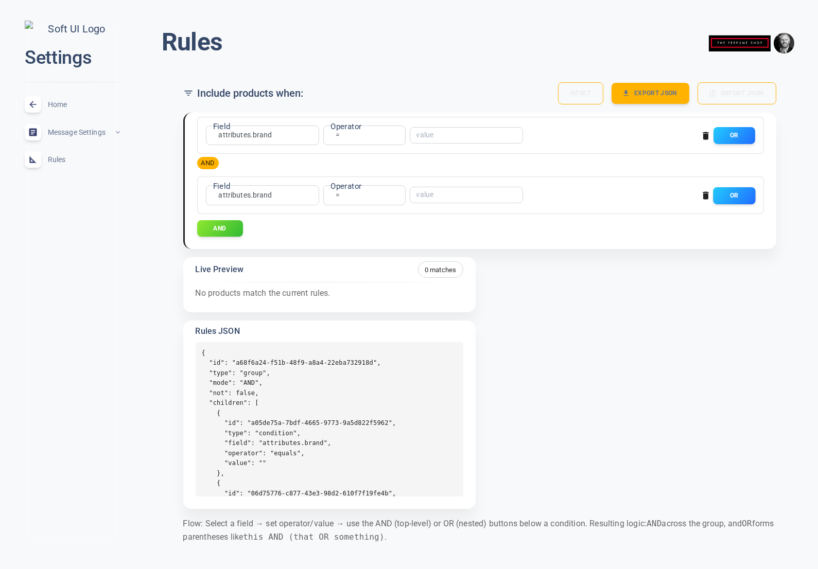
click at [731, 197] on button "OR" at bounding box center [734, 195] width 42 height 17
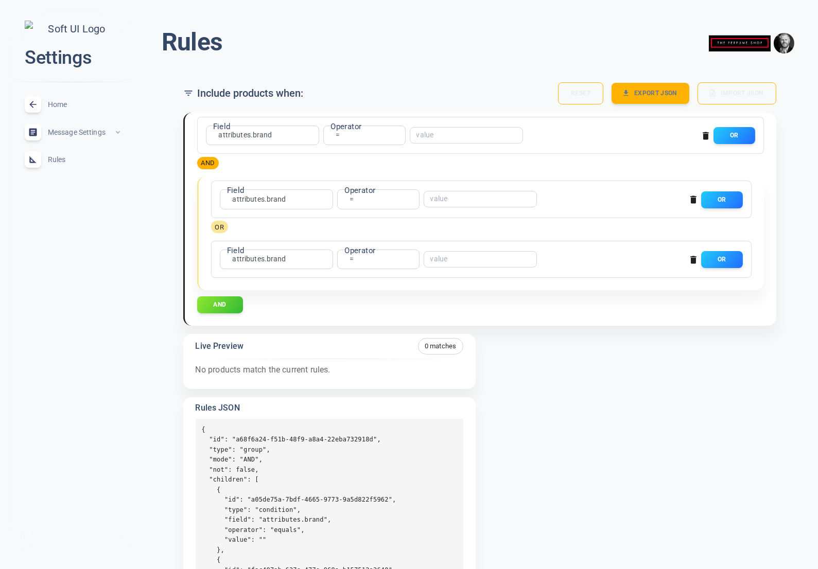
click at [693, 259] on icon "button" at bounding box center [693, 260] width 6 height 8
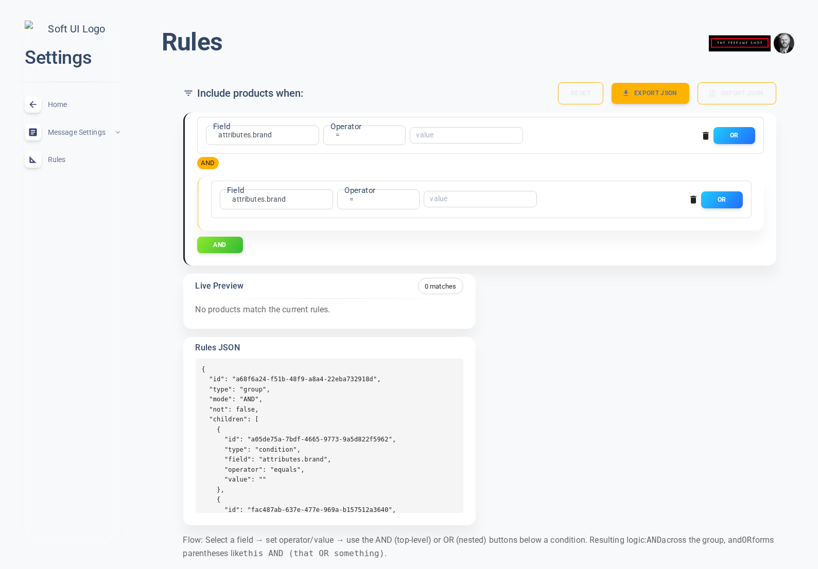
click at [694, 200] on icon "button" at bounding box center [693, 200] width 6 height 8
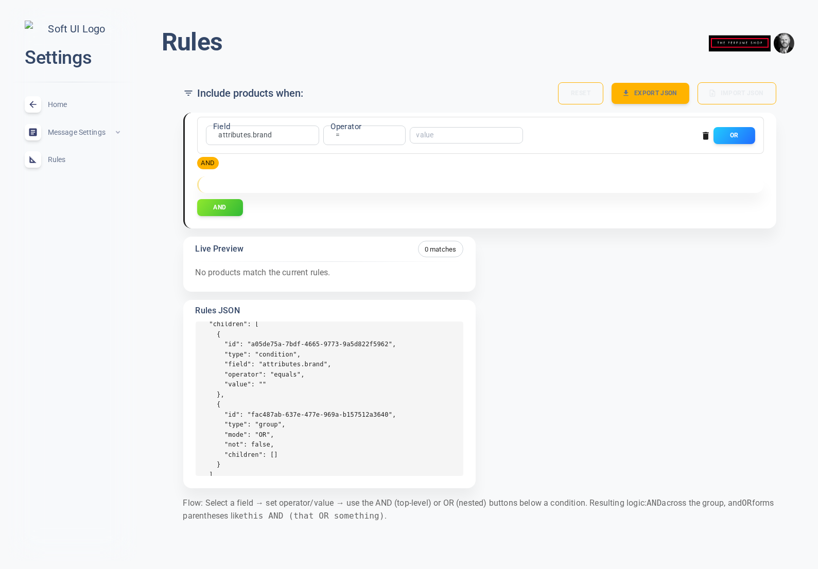
scroll to position [78, 0]
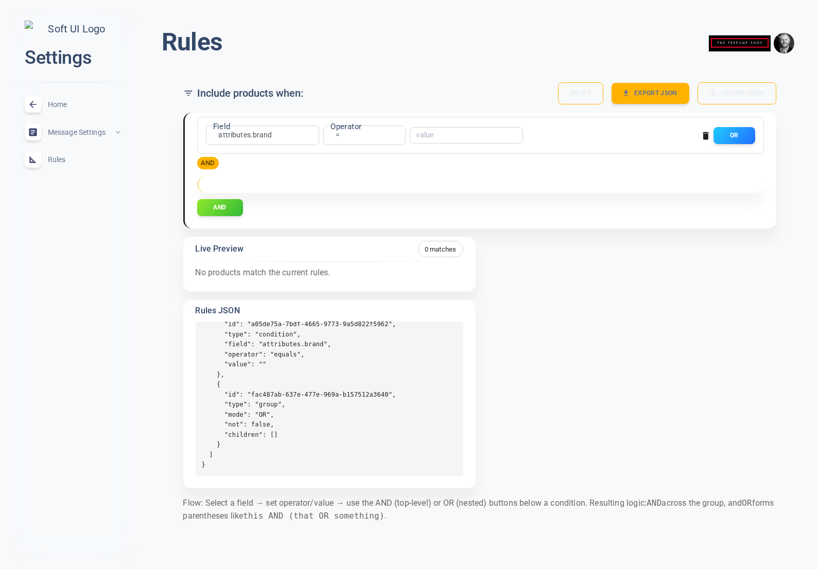
drag, startPoint x: 66, startPoint y: 108, endPoint x: 67, endPoint y: 115, distance: 7.2
click at [66, 104] on span "Home" at bounding box center [85, 104] width 74 height 0
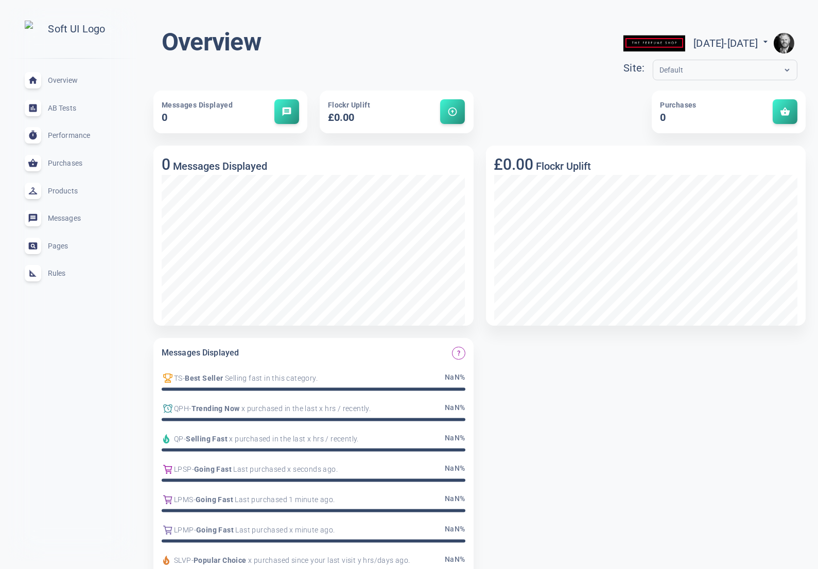
drag, startPoint x: 65, startPoint y: 279, endPoint x: 54, endPoint y: 264, distance: 18.7
click at [65, 273] on span "Rules" at bounding box center [85, 273] width 74 height 0
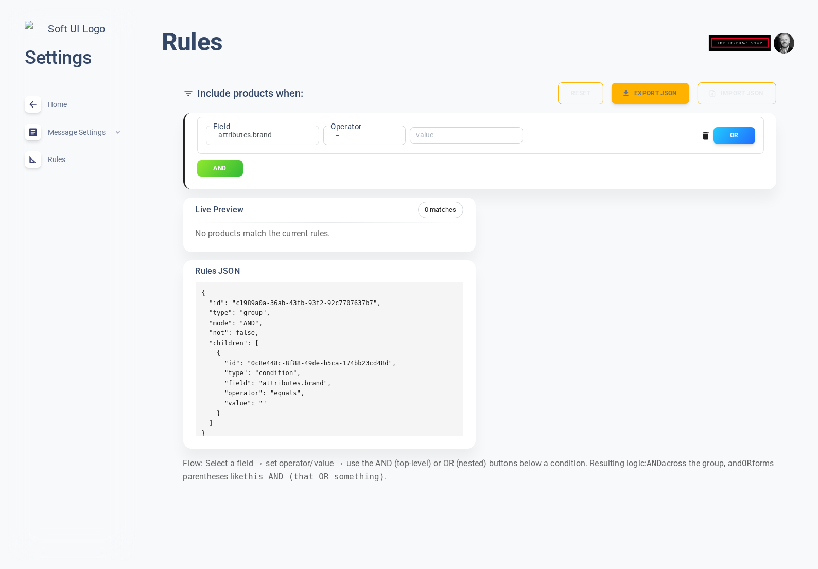
click at [238, 163] on button "AND" at bounding box center [220, 168] width 46 height 17
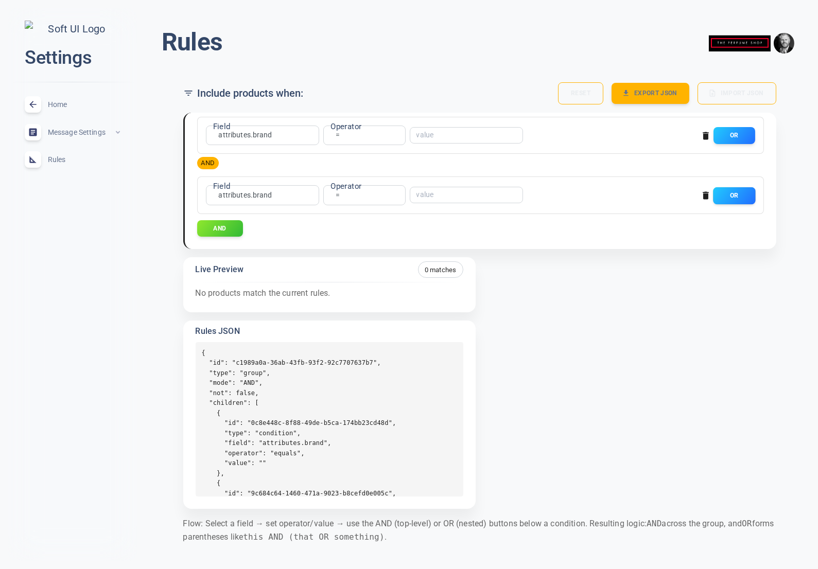
click at [727, 192] on button "OR" at bounding box center [734, 195] width 42 height 17
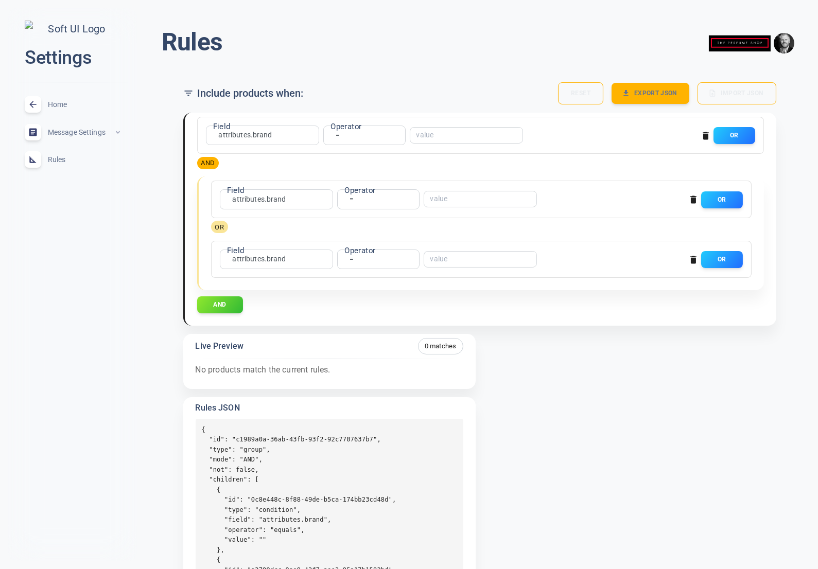
click at [694, 257] on icon "button" at bounding box center [693, 260] width 6 height 8
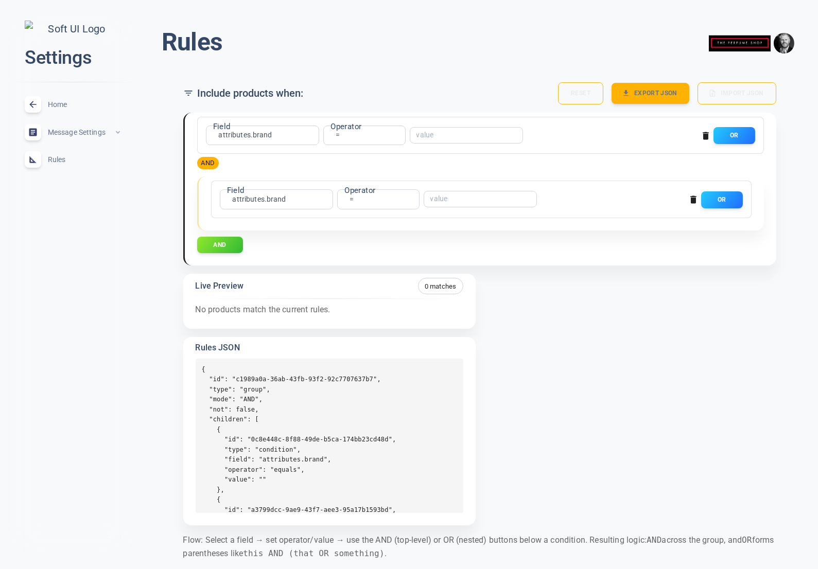
click at [60, 104] on span "Home" at bounding box center [85, 104] width 74 height 0
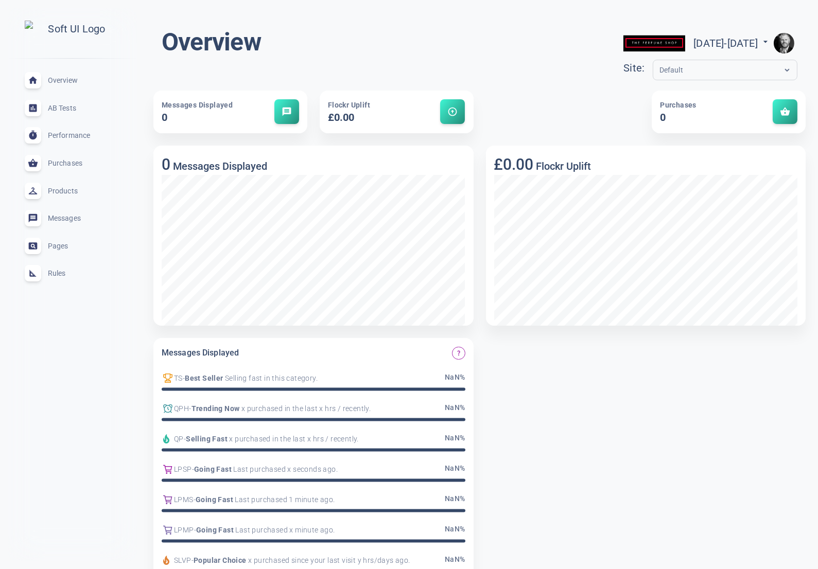
drag, startPoint x: 59, startPoint y: 275, endPoint x: 114, endPoint y: 285, distance: 56.5
click at [59, 273] on span "Rules" at bounding box center [85, 273] width 74 height 0
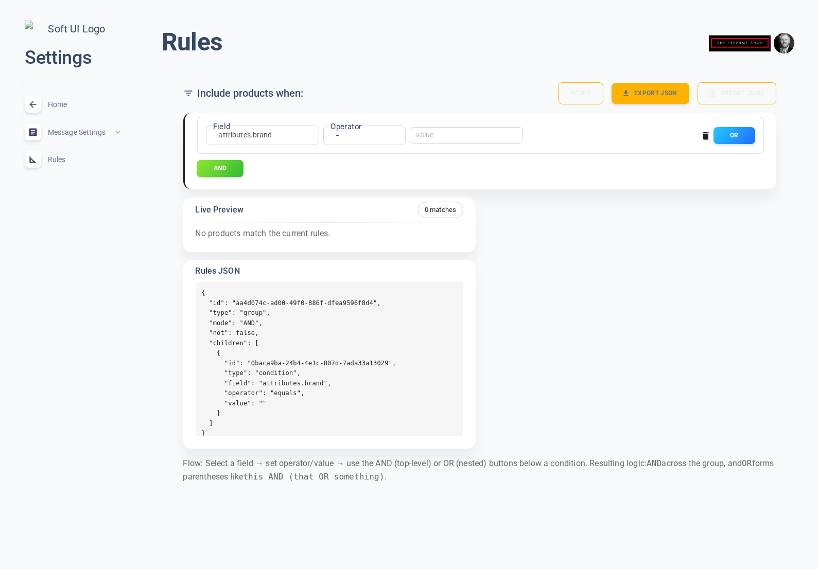
click at [230, 166] on button "AND" at bounding box center [220, 168] width 47 height 17
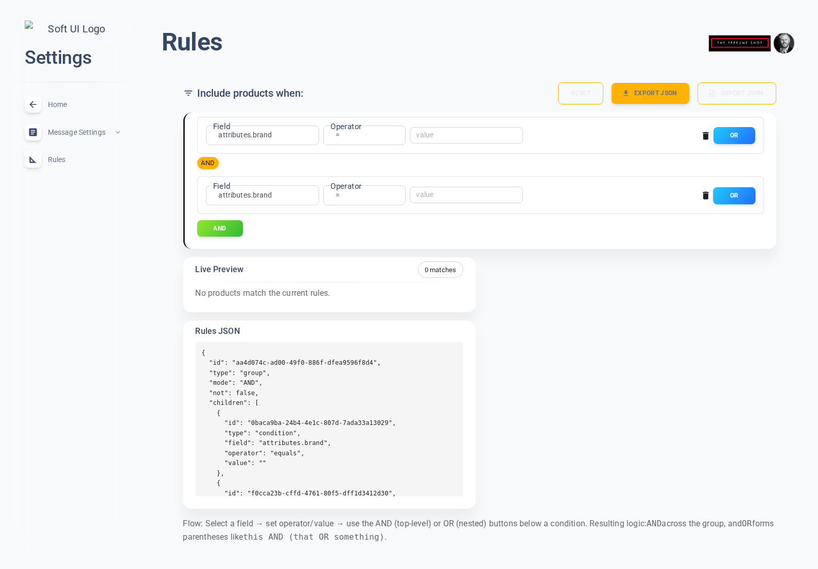
click at [745, 199] on button "OR" at bounding box center [734, 195] width 42 height 17
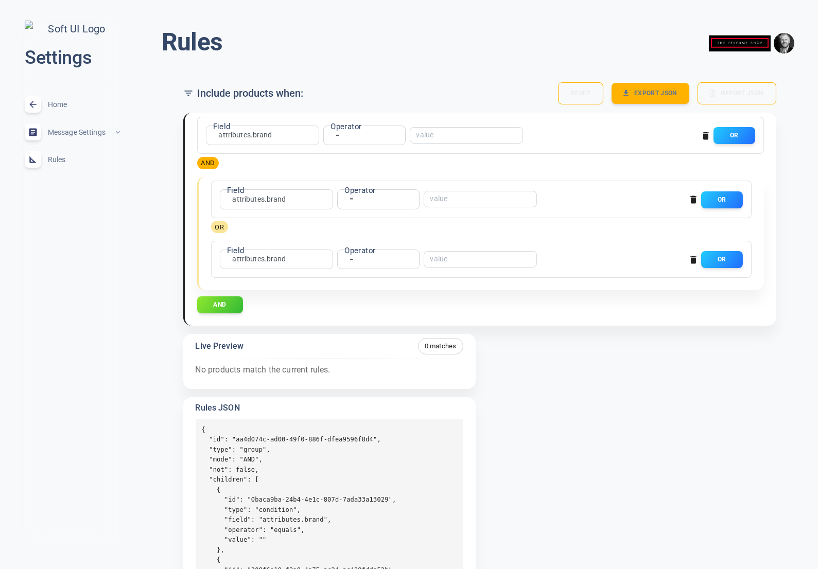
click at [693, 202] on icon "button" at bounding box center [693, 200] width 6 height 8
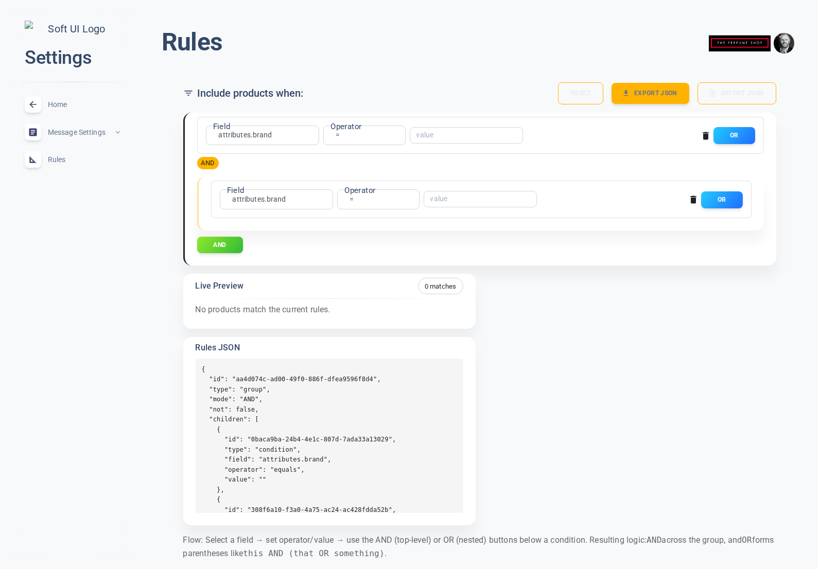
click at [694, 200] on icon "button" at bounding box center [693, 200] width 6 height 8
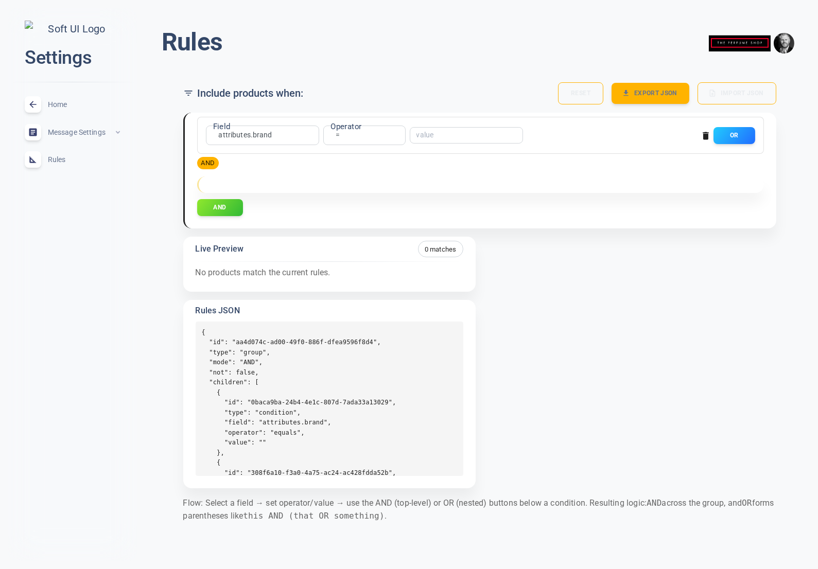
click at [353, 380] on pre "{ "id": "aa4d074c-ad00-49f0-886f-dfea9596f8d4", "type": "group", "mode": "AND",…" at bounding box center [330, 399] width 268 height 154
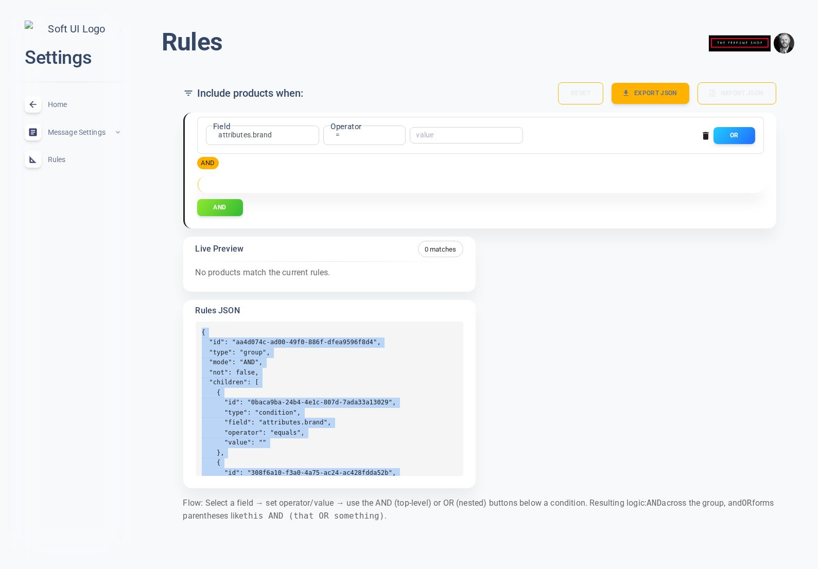
drag, startPoint x: 207, startPoint y: 463, endPoint x: 203, endPoint y: 337, distance: 126.1
click at [203, 337] on pre "{ "id": "aa4d074c-ad00-49f0-886f-dfea9596f8d4", "type": "group", "mode": "AND",…" at bounding box center [330, 399] width 268 height 154
copy pre "{ "id": "aa4d074c-ad00-49f0-886f-dfea9596f8d4", "type": "group", "mode": "AND",…"
click at [50, 104] on span "Home" at bounding box center [85, 104] width 74 height 0
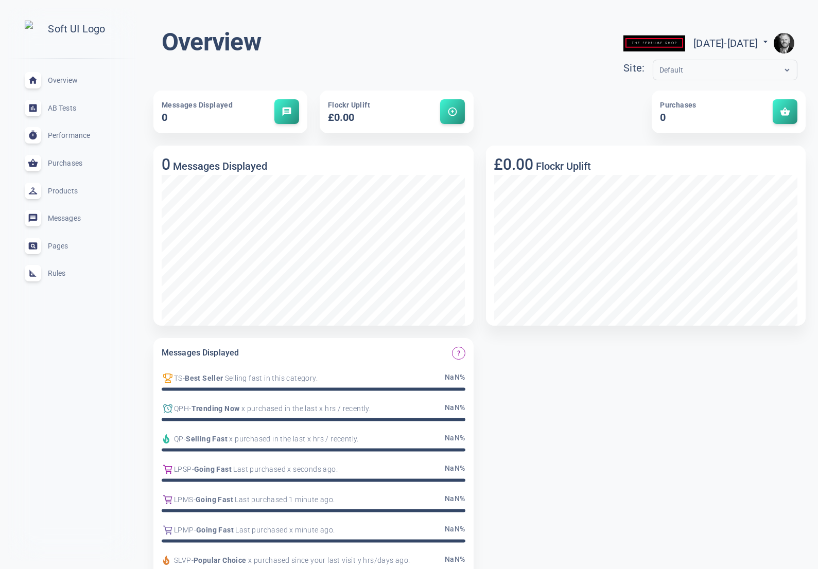
drag, startPoint x: 61, startPoint y: 274, endPoint x: 73, endPoint y: 273, distance: 12.4
click at [61, 273] on span "Rules" at bounding box center [85, 273] width 74 height 0
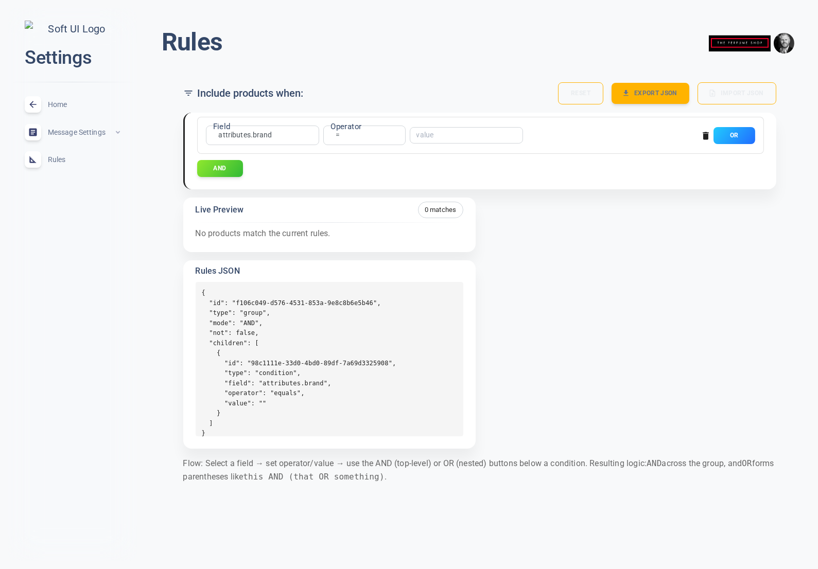
drag, startPoint x: 733, startPoint y: 134, endPoint x: 736, endPoint y: 115, distance: 19.2
click at [736, 115] on div "Field attributes.brand attributes.brand Field Operator = equals Operator ​ OR A…" at bounding box center [480, 151] width 591 height 77
click at [242, 173] on div "AND" at bounding box center [480, 168] width 566 height 17
drag, startPoint x: 234, startPoint y: 167, endPoint x: 340, endPoint y: 174, distance: 106.2
click at [234, 167] on button "AND" at bounding box center [220, 168] width 46 height 17
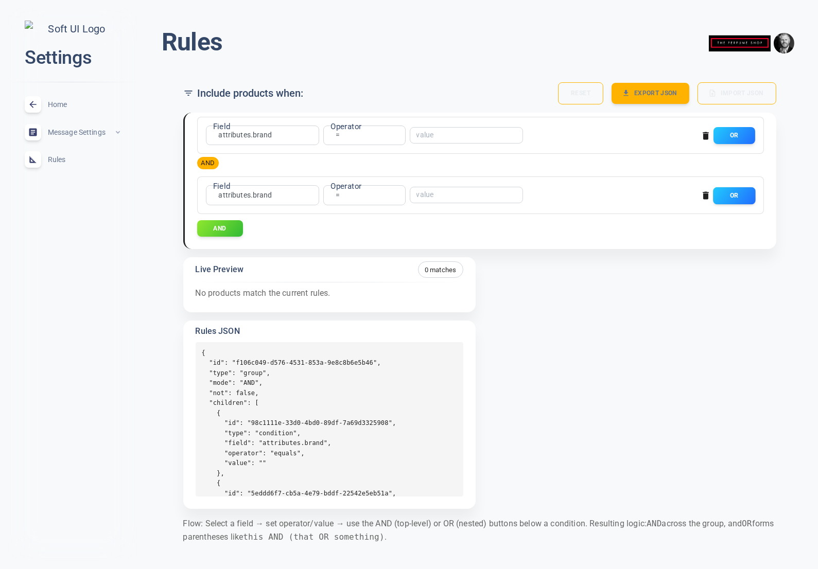
click at [743, 194] on button "OR" at bounding box center [734, 195] width 42 height 17
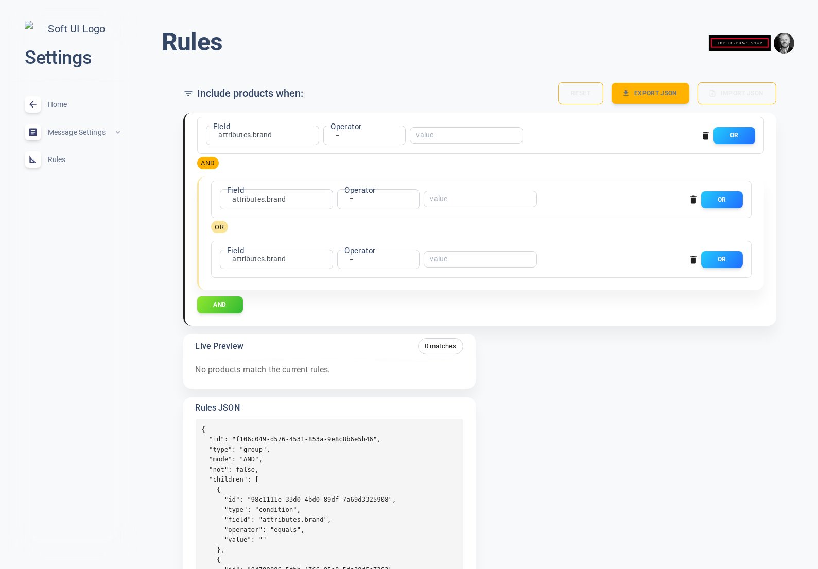
click at [693, 258] on icon "button" at bounding box center [693, 260] width 6 height 8
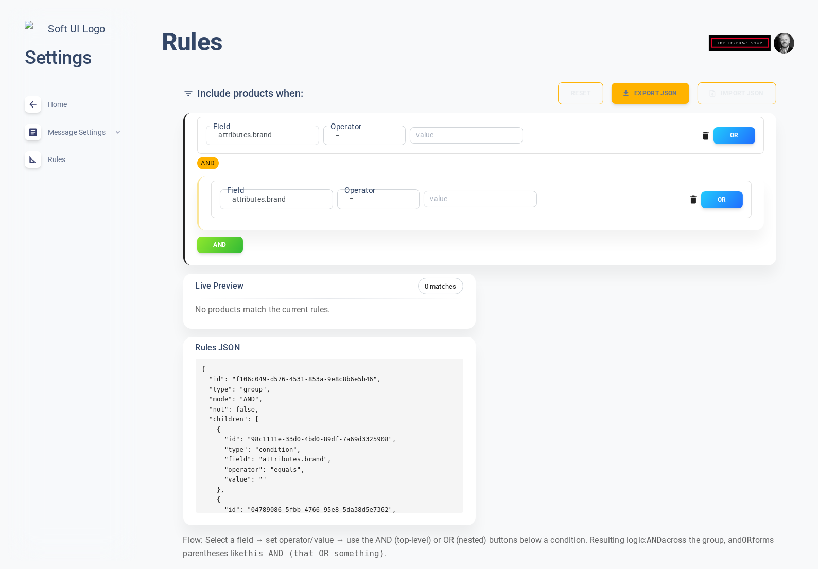
click at [693, 197] on icon "button" at bounding box center [693, 200] width 6 height 8
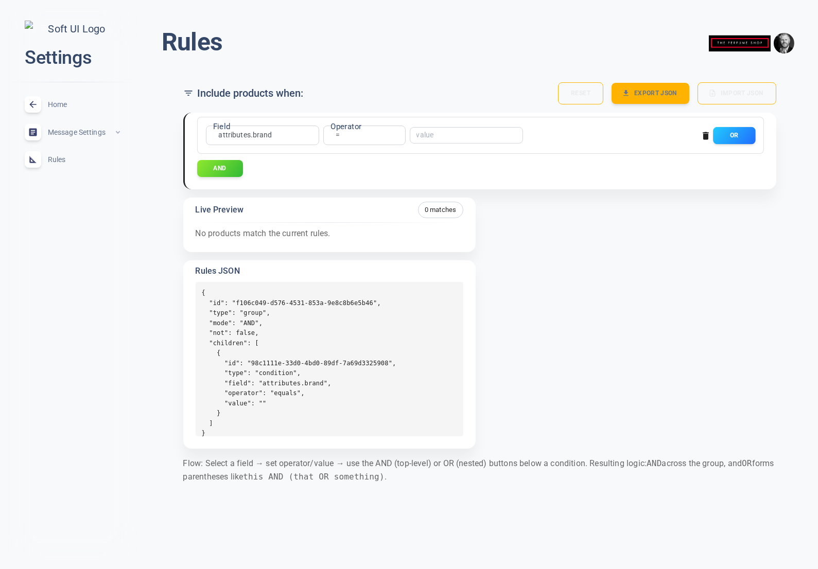
click at [730, 132] on button "OR" at bounding box center [734, 135] width 42 height 17
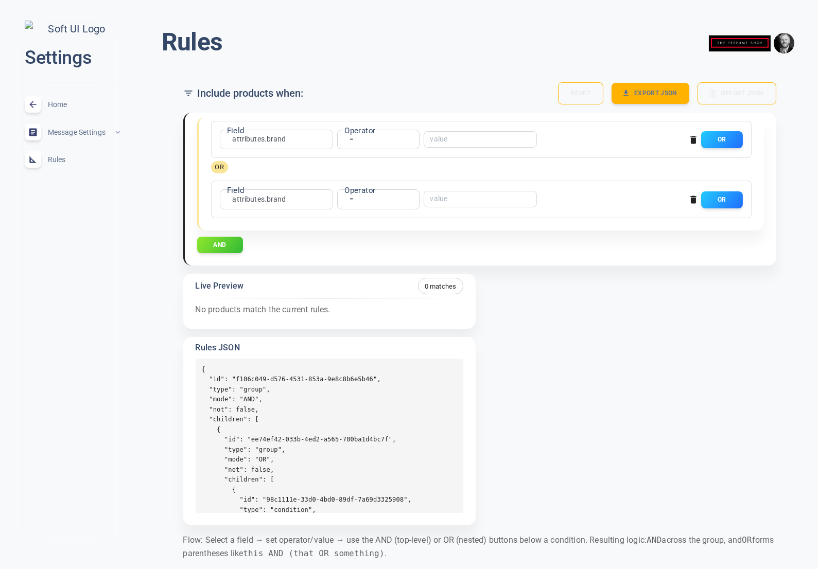
click at [693, 201] on icon "button" at bounding box center [693, 200] width 6 height 8
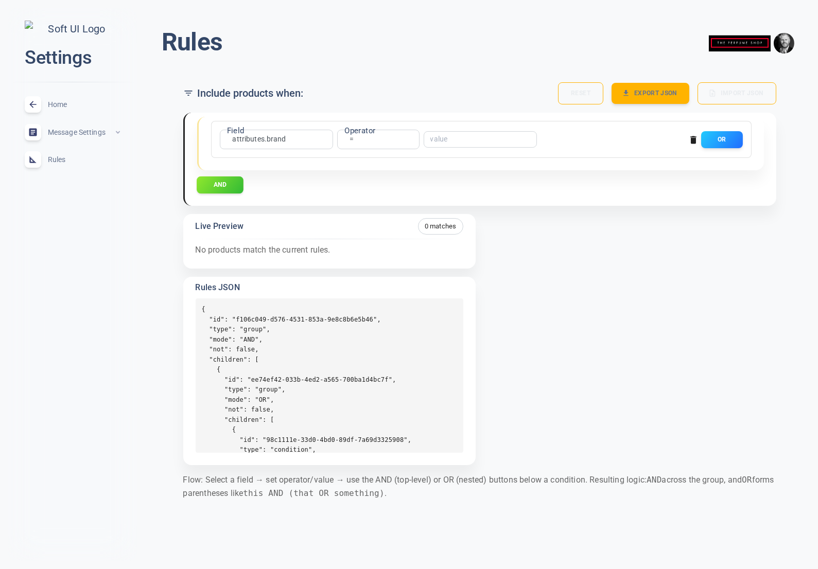
click at [236, 185] on button "AND" at bounding box center [220, 184] width 47 height 17
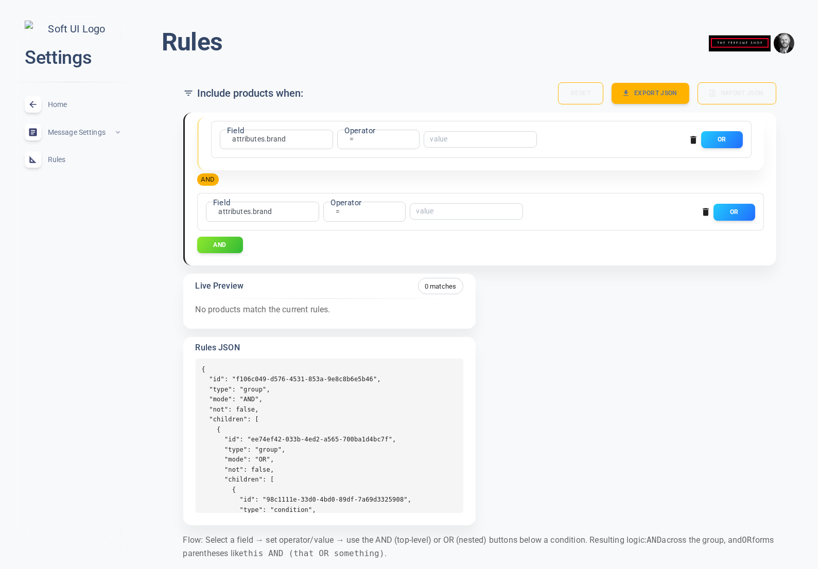
click at [704, 213] on icon "button" at bounding box center [705, 212] width 6 height 8
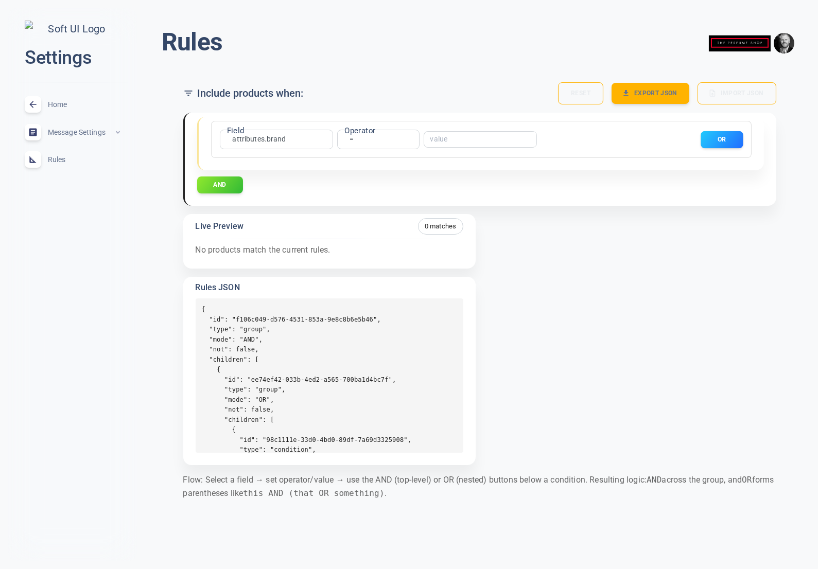
click at [723, 139] on button "OR" at bounding box center [721, 139] width 42 height 17
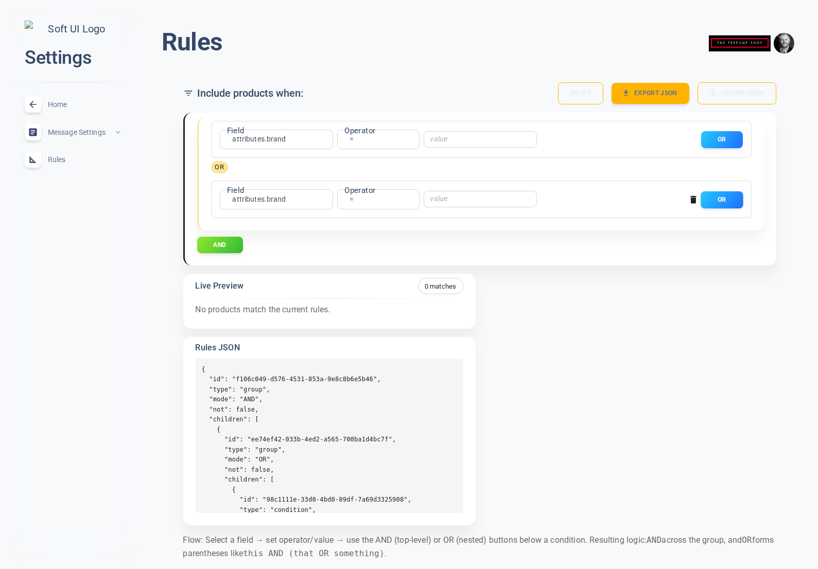
click at [715, 200] on button "OR" at bounding box center [721, 199] width 42 height 17
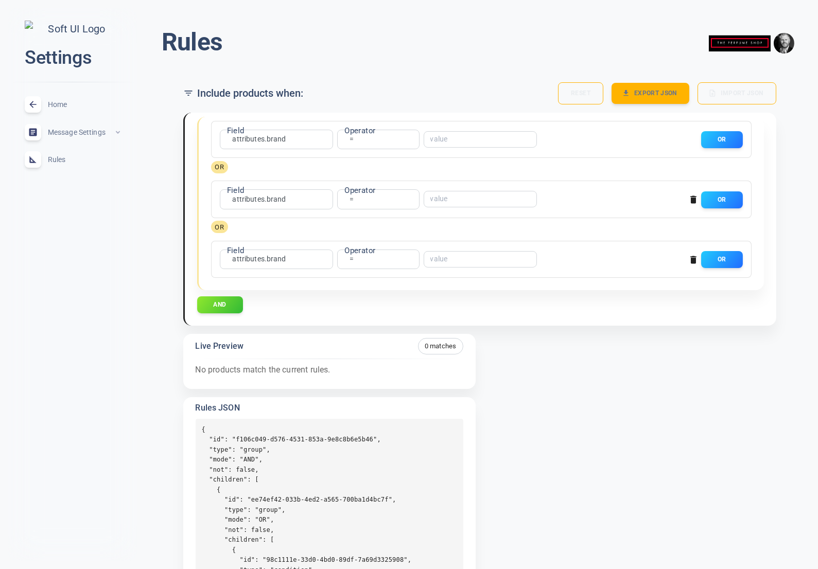
click at [693, 199] on icon "button" at bounding box center [693, 200] width 6 height 8
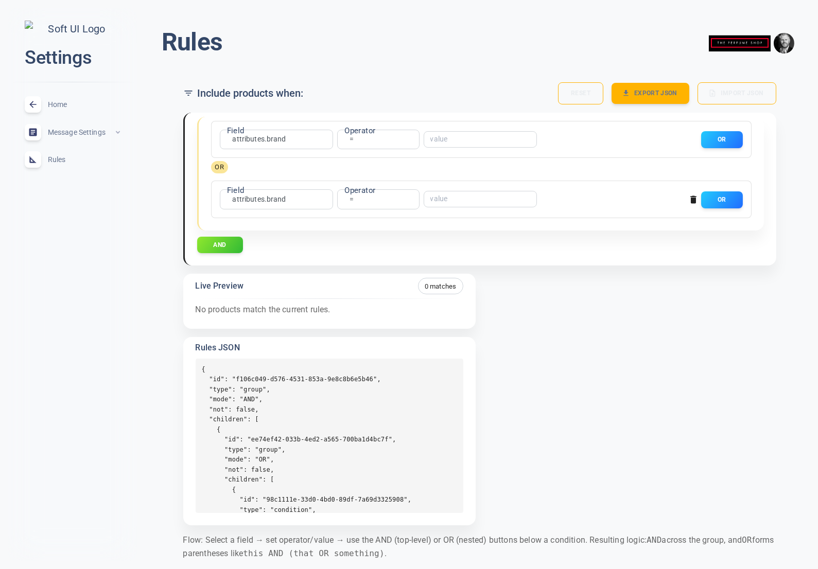
drag, startPoint x: 691, startPoint y: 199, endPoint x: 632, endPoint y: 205, distance: 59.0
click at [691, 199] on icon "button" at bounding box center [693, 200] width 6 height 8
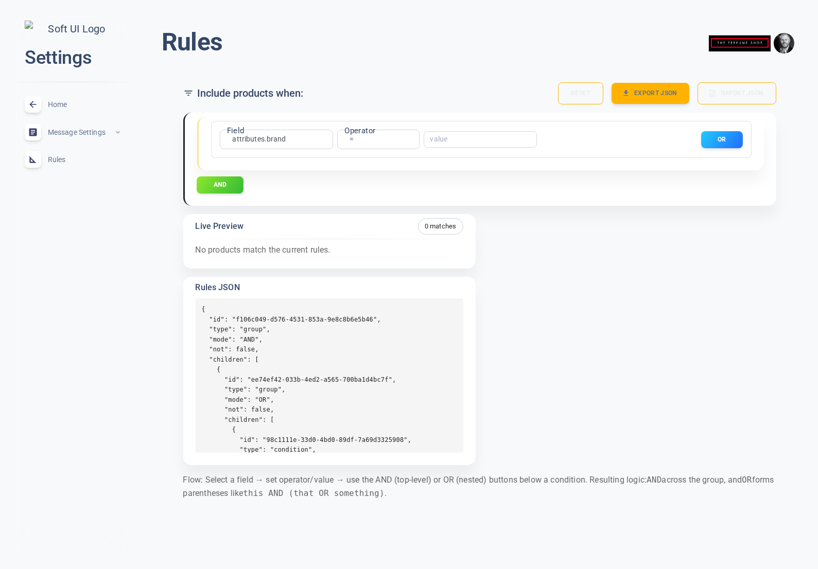
click at [221, 183] on button "AND" at bounding box center [220, 184] width 47 height 17
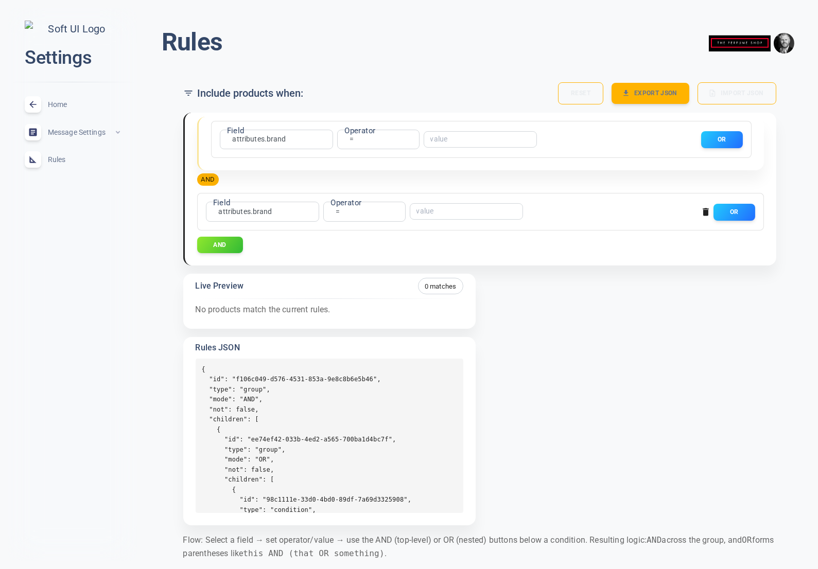
click at [703, 213] on icon "button" at bounding box center [705, 212] width 6 height 8
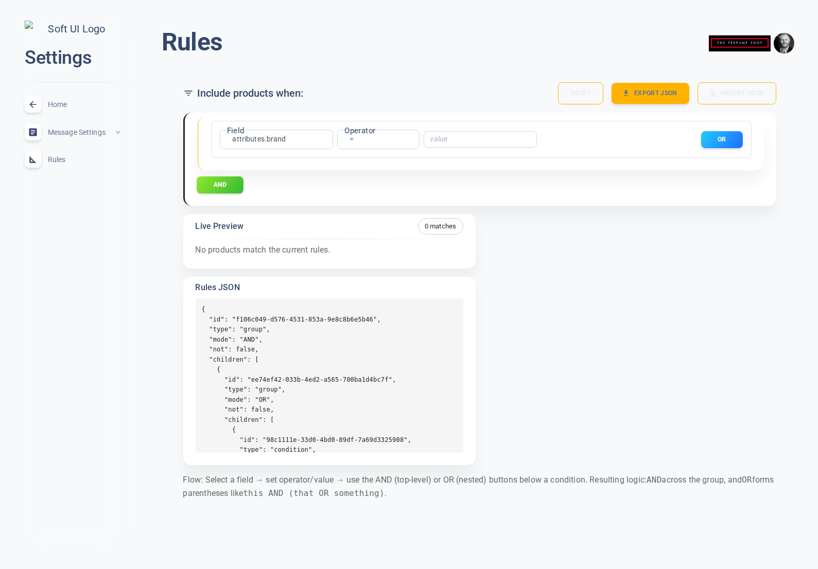
click at [213, 186] on button "AND" at bounding box center [220, 184] width 47 height 17
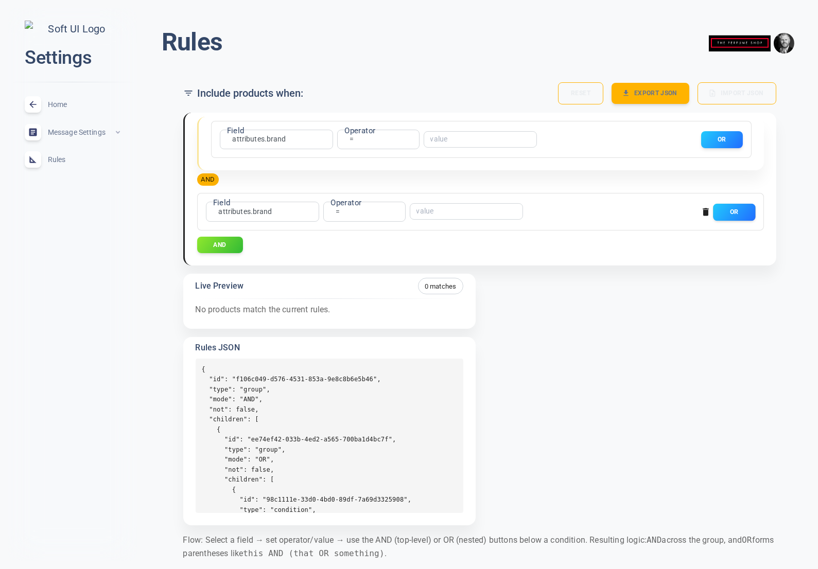
click at [743, 214] on button "OR" at bounding box center [734, 211] width 42 height 17
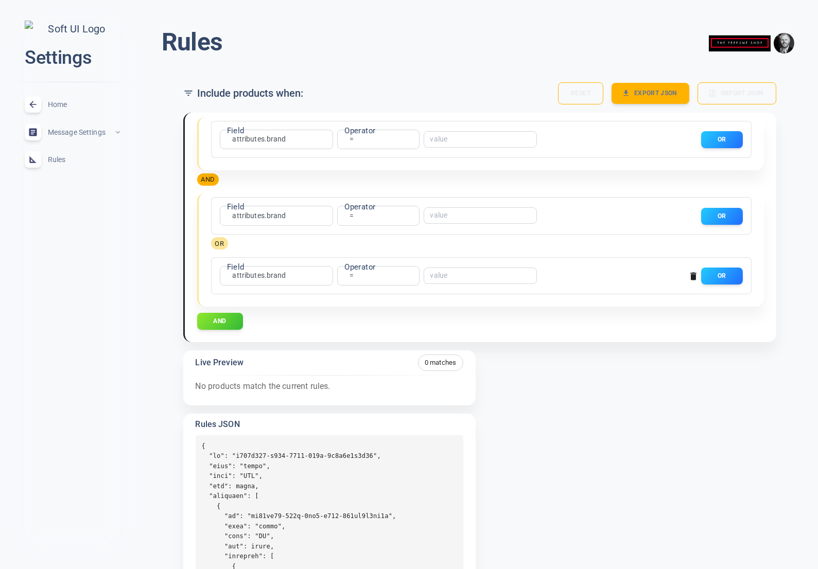
drag, startPoint x: 693, startPoint y: 275, endPoint x: 688, endPoint y: 243, distance: 32.2
click at [693, 275] on icon "button" at bounding box center [693, 276] width 6 height 8
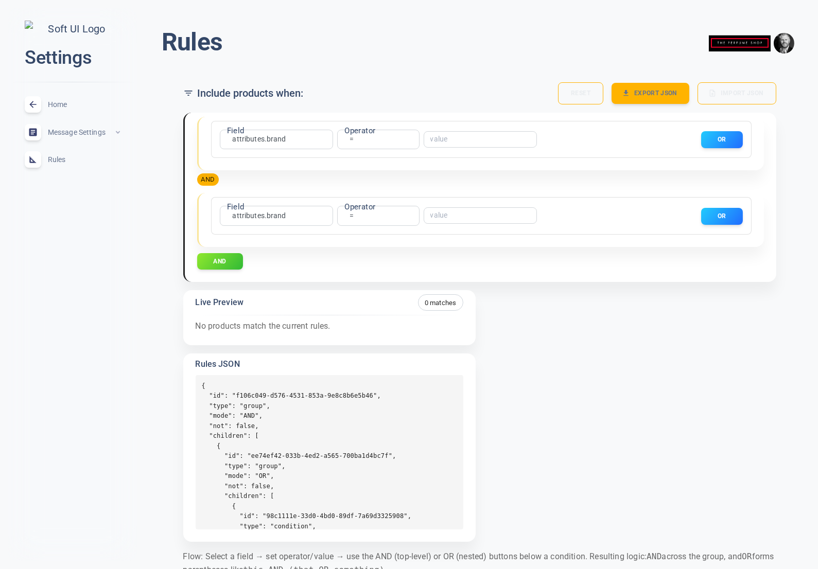
click at [692, 218] on div "Field attributes.brand attributes.brand Field Operator = equals Operator ​ OR" at bounding box center [479, 214] width 527 height 24
click at [689, 217] on div "Field attributes.brand attributes.brand Field Operator = equals Operator ​ OR" at bounding box center [479, 214] width 527 height 24
click at [694, 211] on div "Field attributes.brand attributes.brand Field Operator = equals Operator ​ OR" at bounding box center [479, 214] width 527 height 24
click at [689, 216] on div "Field attributes.brand attributes.brand Field Operator = equals Operator ​ OR" at bounding box center [479, 214] width 527 height 24
click at [57, 104] on span "Home" at bounding box center [85, 104] width 74 height 0
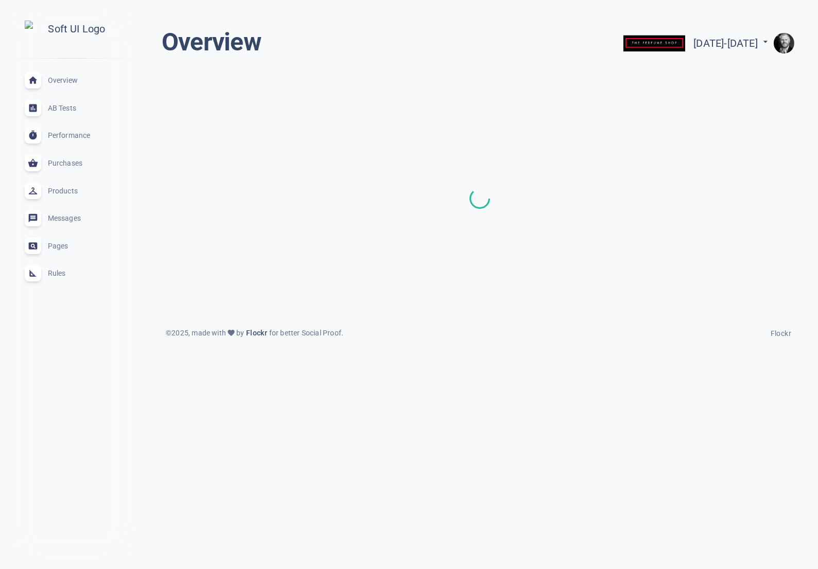
click at [57, 273] on span "Rules" at bounding box center [85, 273] width 74 height 0
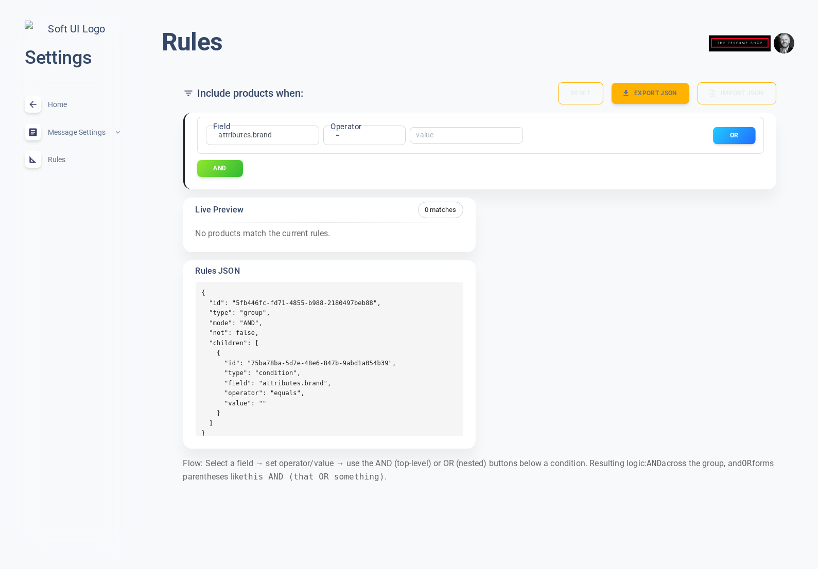
click at [737, 135] on button "OR" at bounding box center [734, 135] width 42 height 17
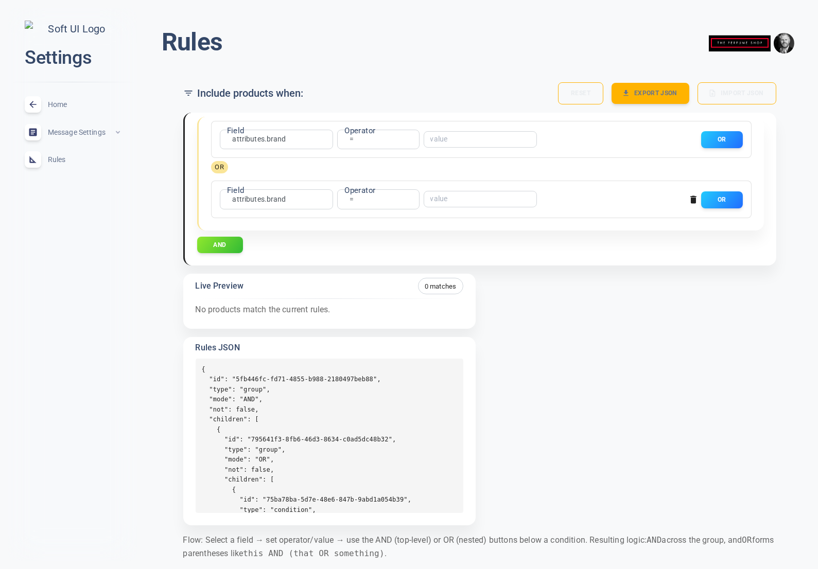
click at [694, 199] on icon "button" at bounding box center [693, 200] width 6 height 8
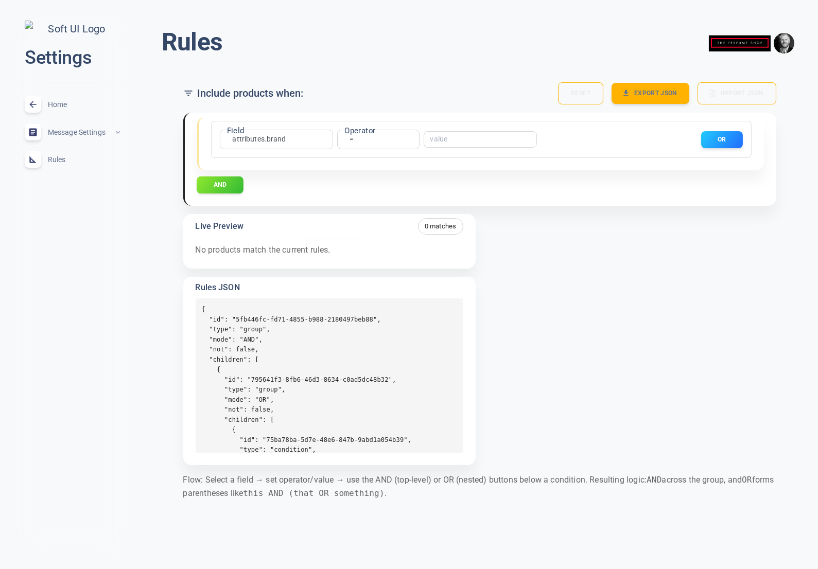
click at [214, 186] on button "AND" at bounding box center [220, 184] width 47 height 17
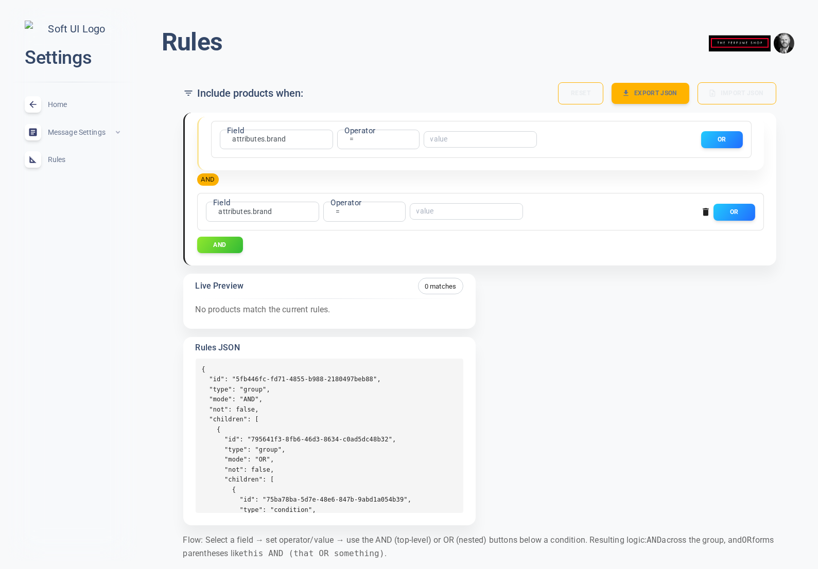
click at [705, 209] on icon "button" at bounding box center [705, 212] width 6 height 8
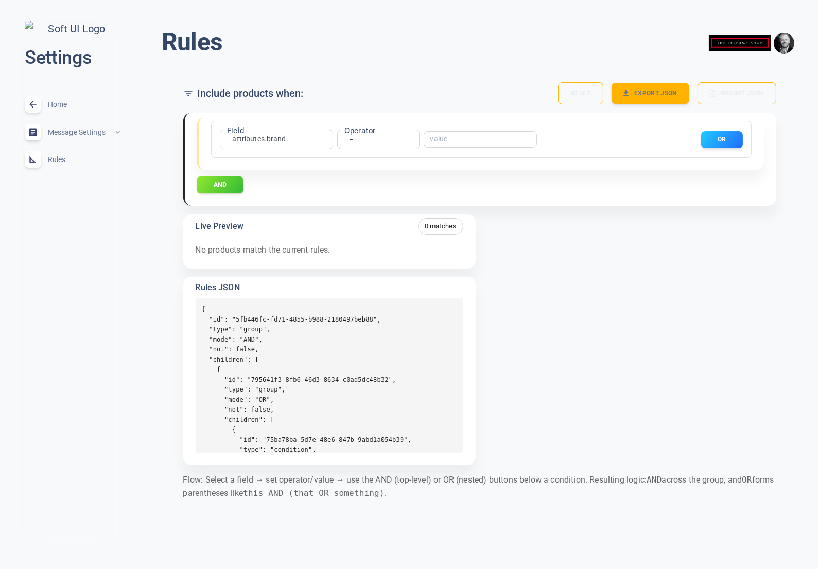
click at [210, 190] on button "AND" at bounding box center [220, 184] width 47 height 17
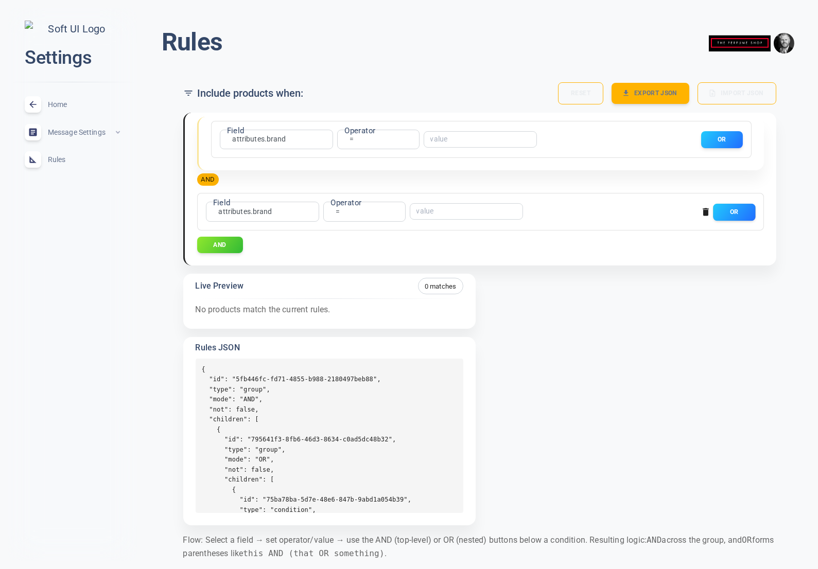
click at [720, 207] on button "OR" at bounding box center [734, 211] width 42 height 17
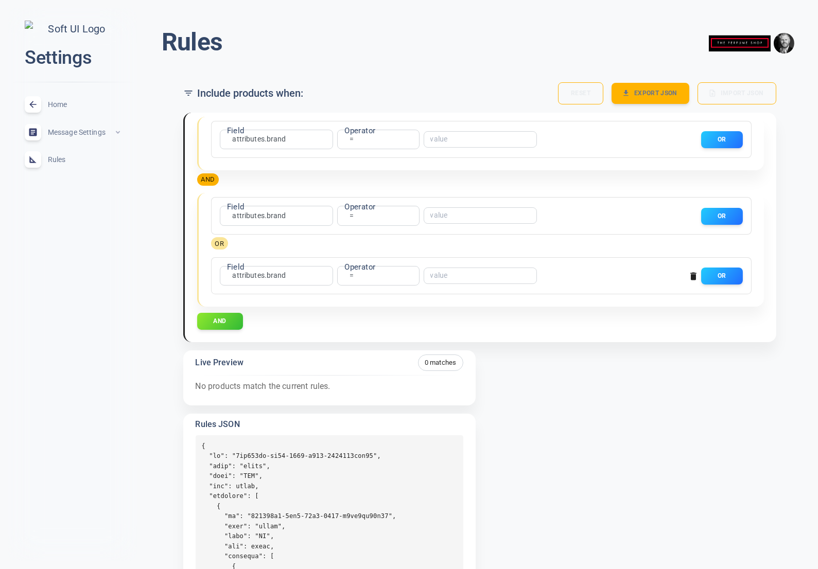
click at [692, 278] on icon "button" at bounding box center [693, 276] width 6 height 8
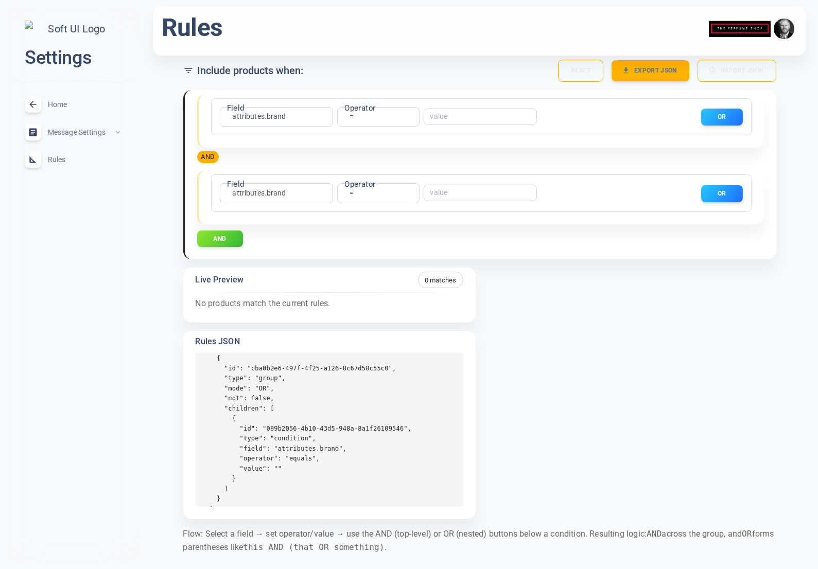
scroll to position [239, 0]
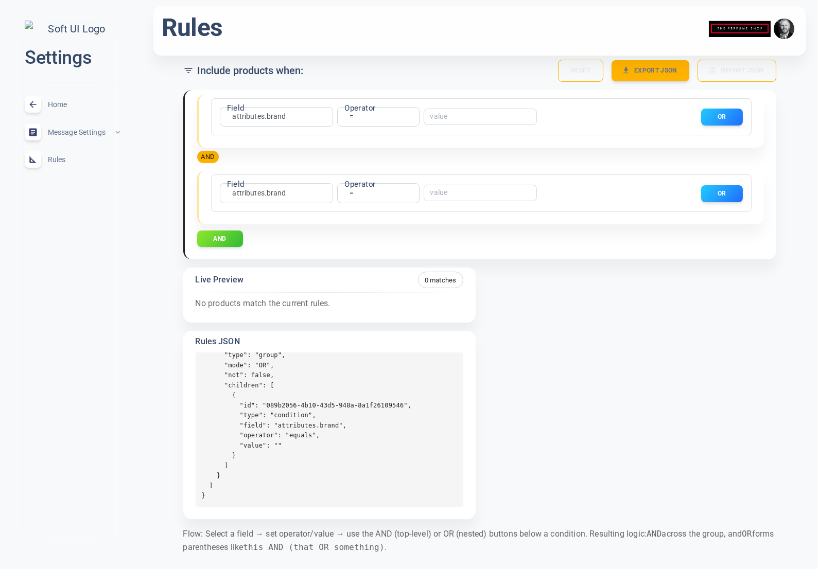
click at [360, 461] on pre "{ "id": "5fb446fc-fd71-4855-b988-2180497beb88", "type": "group", "mode": "AND",…" at bounding box center [330, 429] width 268 height 154
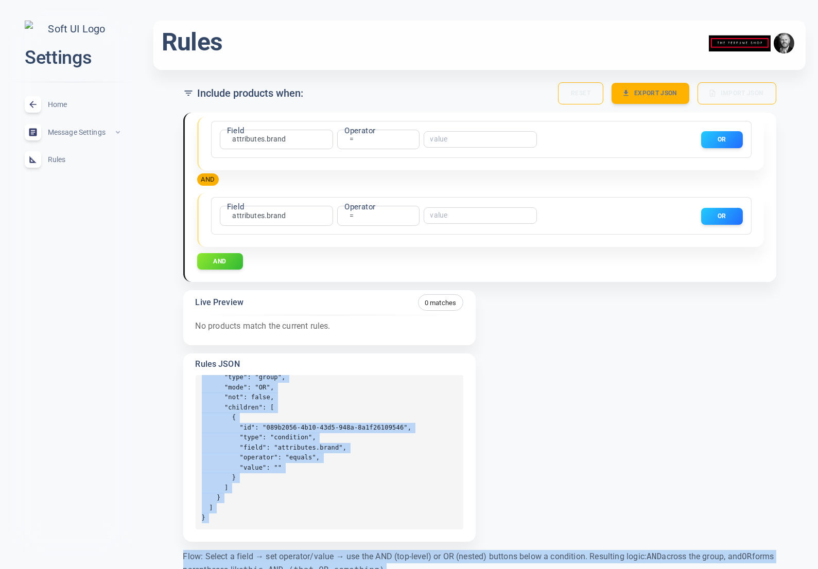
scroll to position [31, 0]
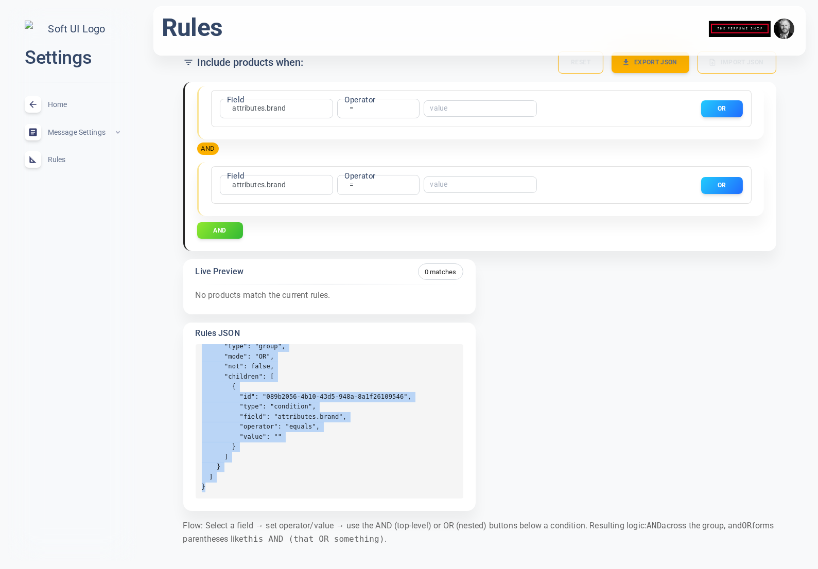
drag, startPoint x: 201, startPoint y: 384, endPoint x: 265, endPoint y: 488, distance: 122.2
click at [265, 488] on pre "{ "id": "5fb446fc-fd71-4855-b988-2180497beb88", "type": "group", "mode": "AND",…" at bounding box center [330, 421] width 268 height 154
copy pre "{ "id": "5fb446fc-fd71-4855-b988-2180497beb88", "type": "group", "mode": "AND",…"
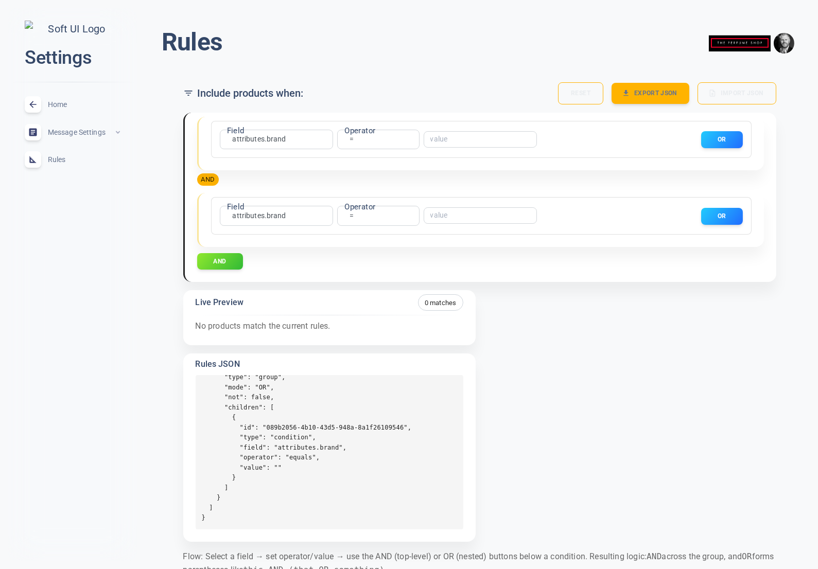
click at [655, 178] on div "Field attributes.brand attributes.brand Field Operator = equals Operator ​ OR A…" at bounding box center [480, 152] width 566 height 70
click at [222, 256] on button "AND" at bounding box center [220, 261] width 47 height 17
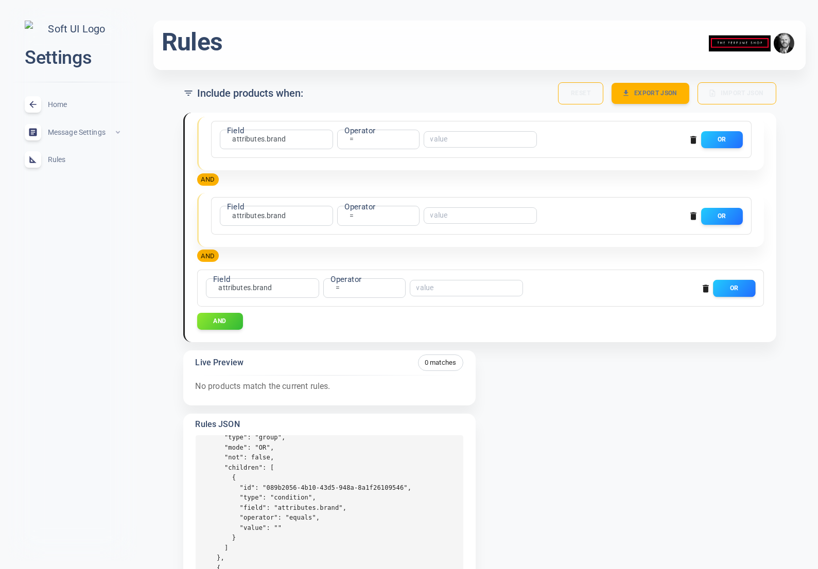
click at [742, 289] on button "OR" at bounding box center [734, 288] width 42 height 17
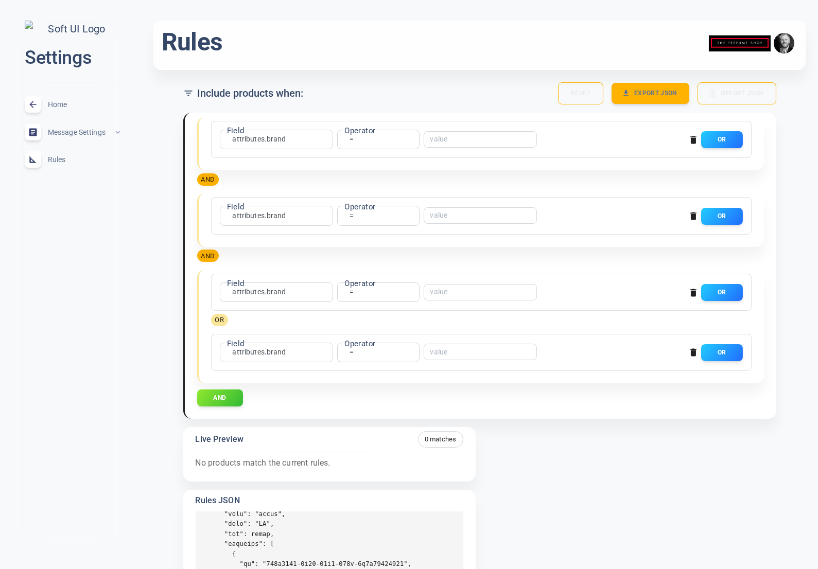
click at [689, 350] on icon "button" at bounding box center [693, 352] width 10 height 10
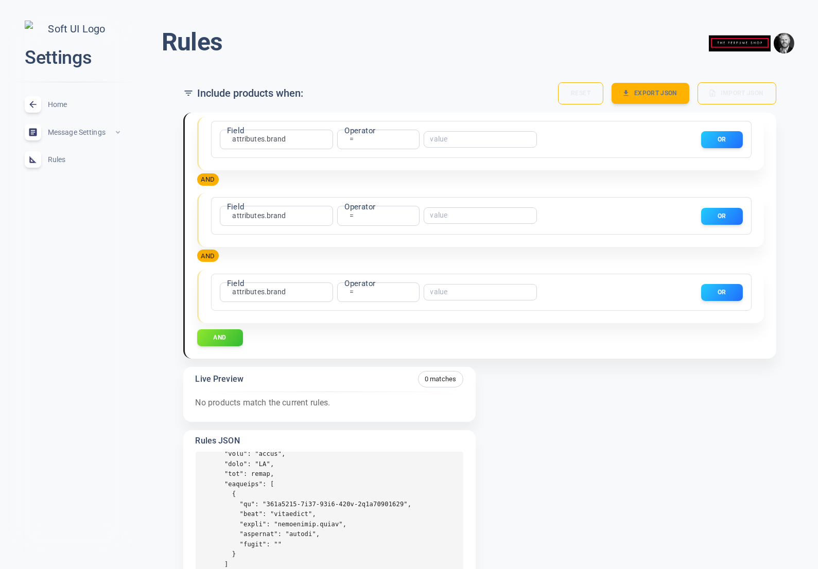
click at [65, 104] on span "Home" at bounding box center [85, 104] width 74 height 0
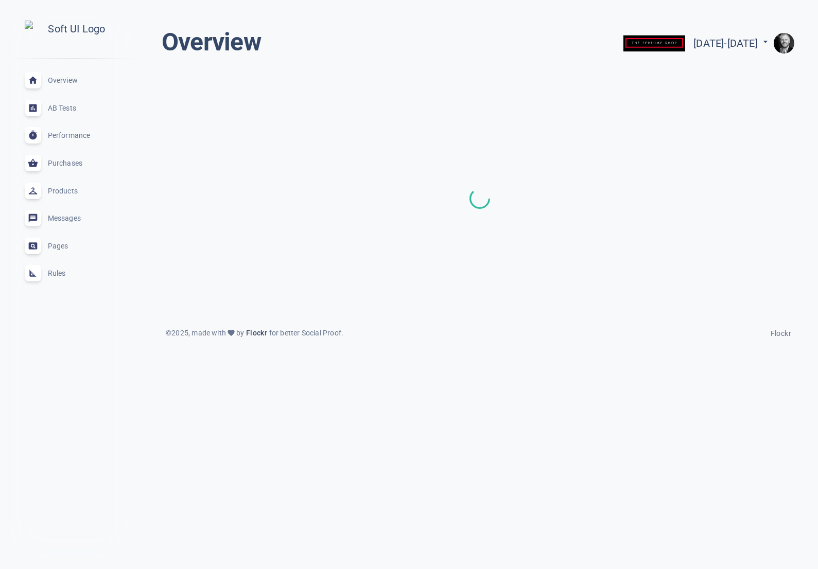
click at [61, 273] on span "Rules" at bounding box center [85, 273] width 74 height 0
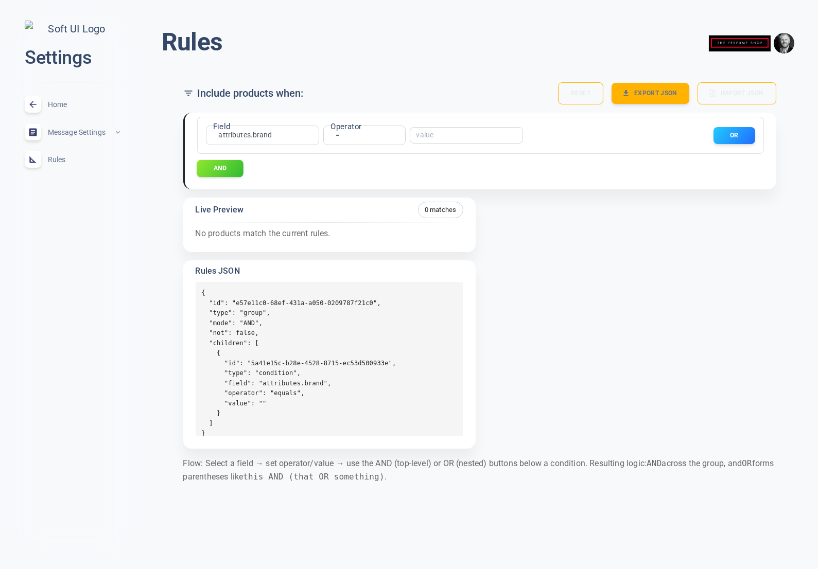
click at [226, 167] on button "AND" at bounding box center [220, 168] width 47 height 17
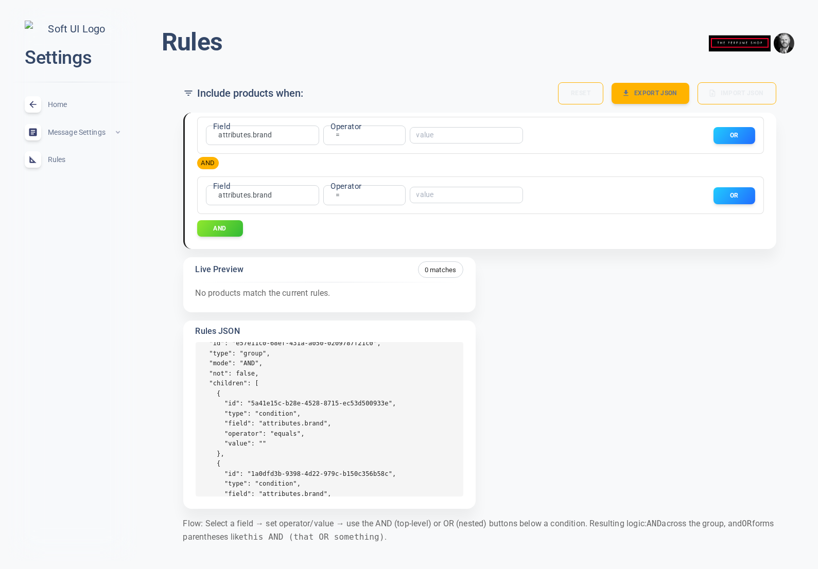
scroll to position [14, 0]
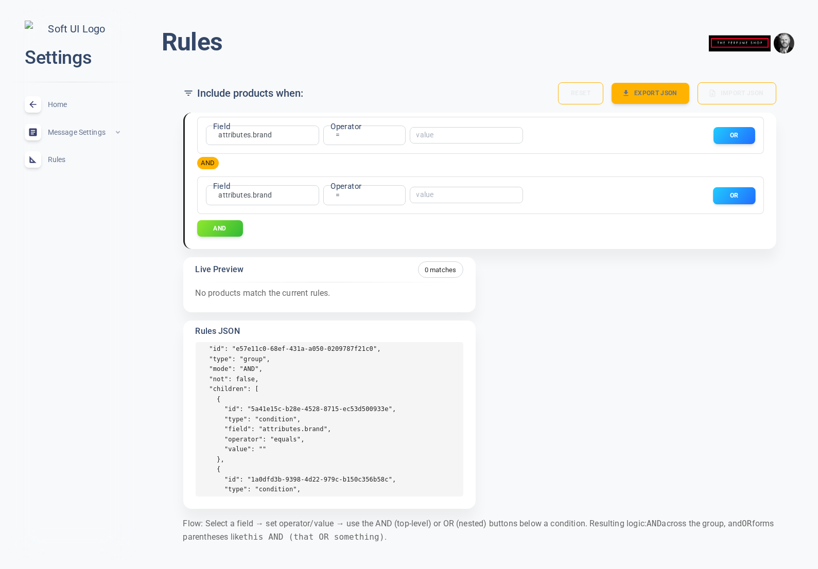
click at [728, 197] on button "OR" at bounding box center [734, 195] width 42 height 17
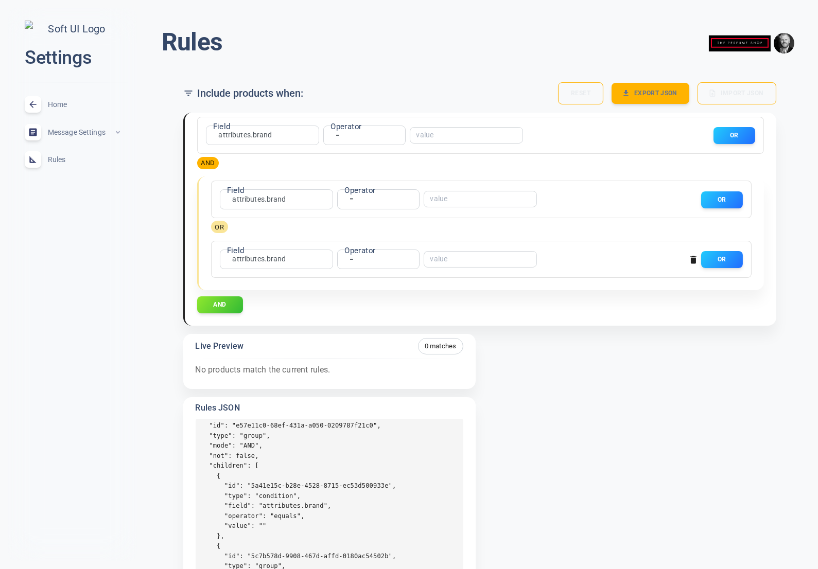
click at [693, 256] on icon "button" at bounding box center [693, 260] width 6 height 8
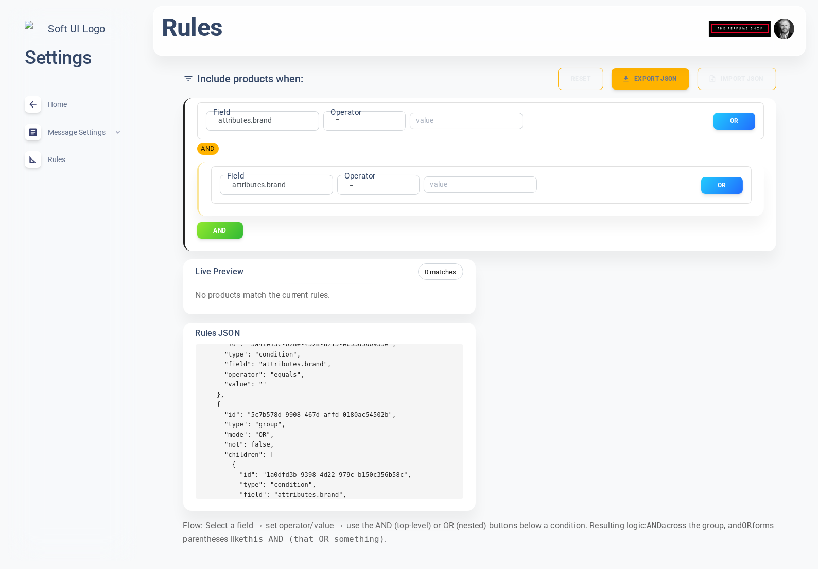
scroll to position [82, 0]
click at [657, 189] on div "Field attributes.brand attributes.brand Field Operator = equals Operator ​ OR" at bounding box center [479, 183] width 527 height 24
click at [224, 231] on button "AND" at bounding box center [220, 230] width 47 height 17
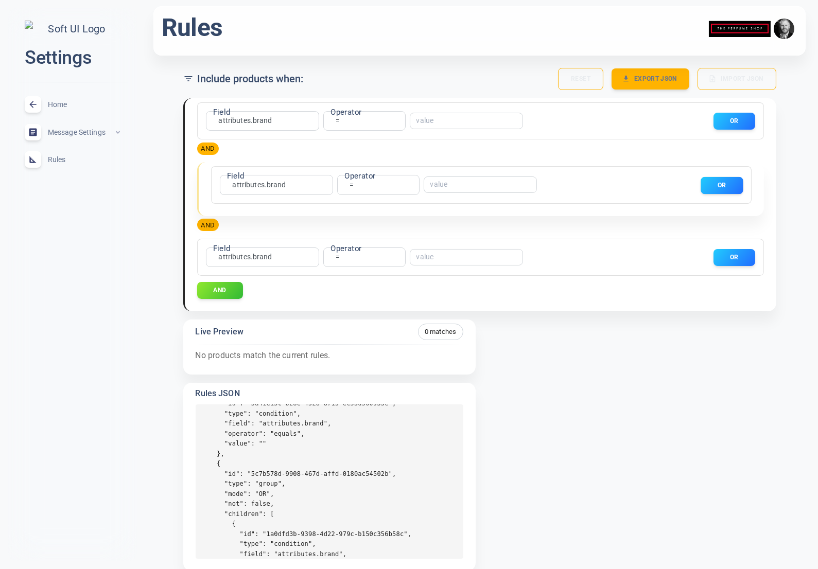
click at [711, 187] on button "OR" at bounding box center [721, 184] width 42 height 17
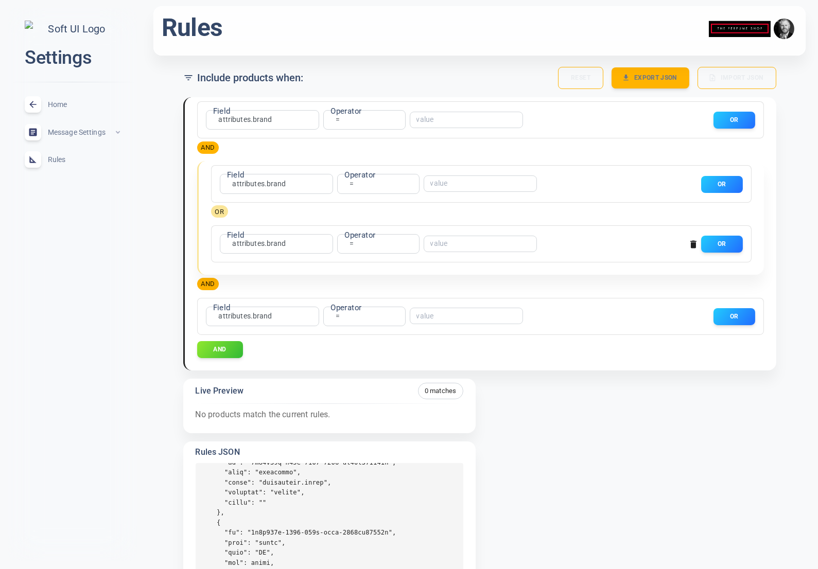
scroll to position [18, 0]
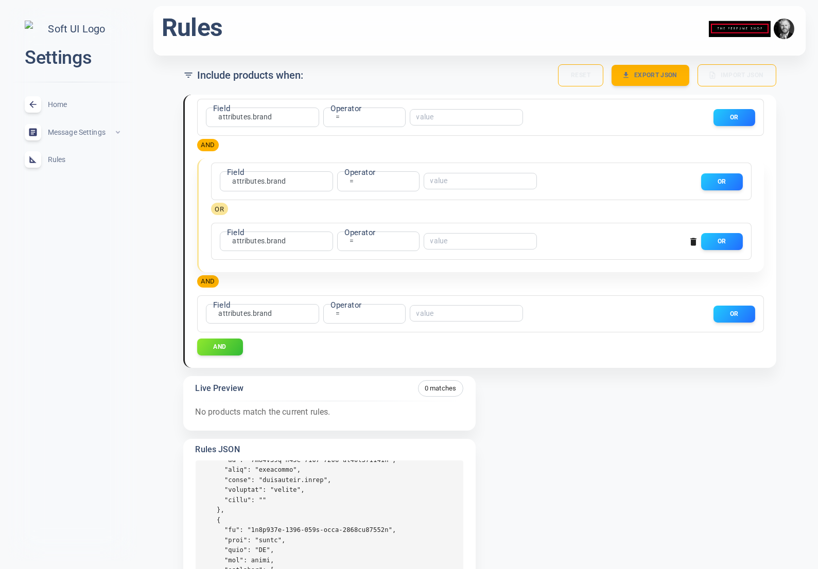
click at [695, 243] on icon "button" at bounding box center [693, 242] width 6 height 8
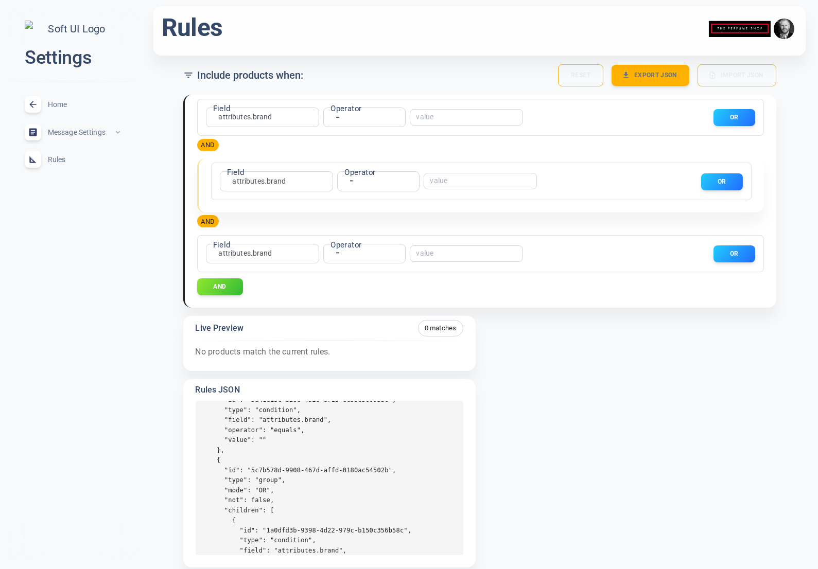
click at [682, 210] on div "Field attributes.brand attributes.brand Field Operator = equals Operator ​ OR" at bounding box center [481, 185] width 565 height 54
click at [59, 104] on span "Home" at bounding box center [85, 104] width 74 height 0
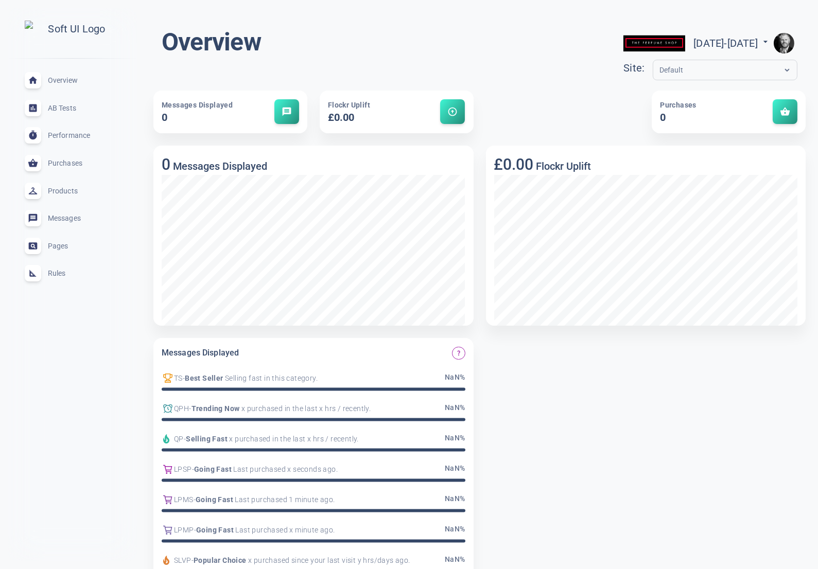
click at [61, 273] on span "Rules" at bounding box center [85, 273] width 74 height 0
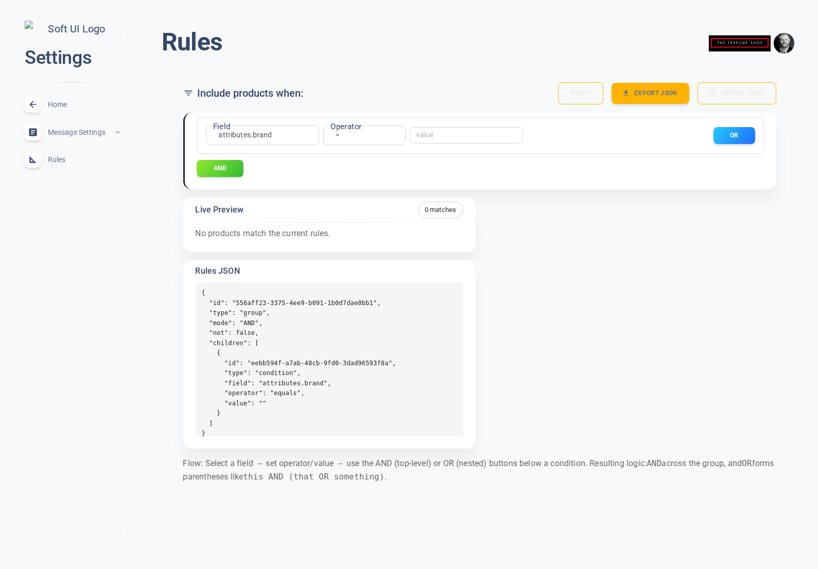
click at [224, 172] on button "AND" at bounding box center [220, 168] width 47 height 17
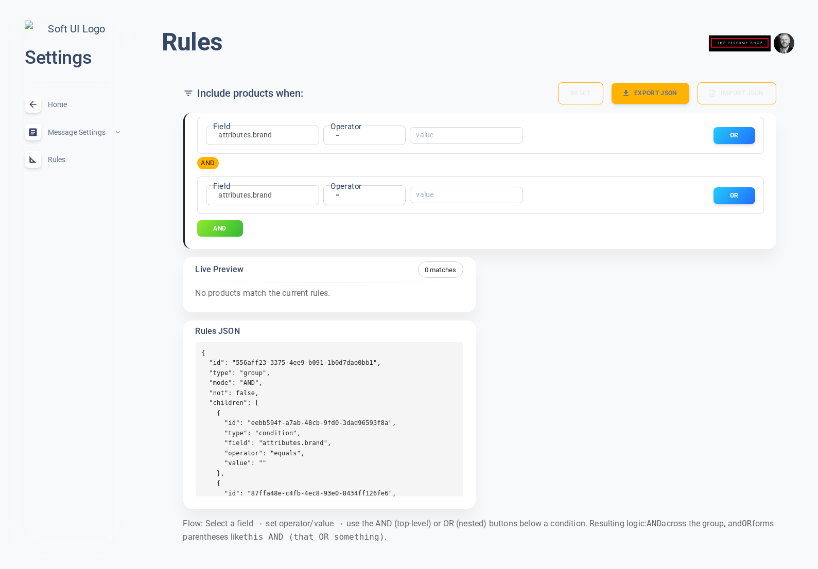
click at [224, 223] on button "AND" at bounding box center [220, 228] width 46 height 17
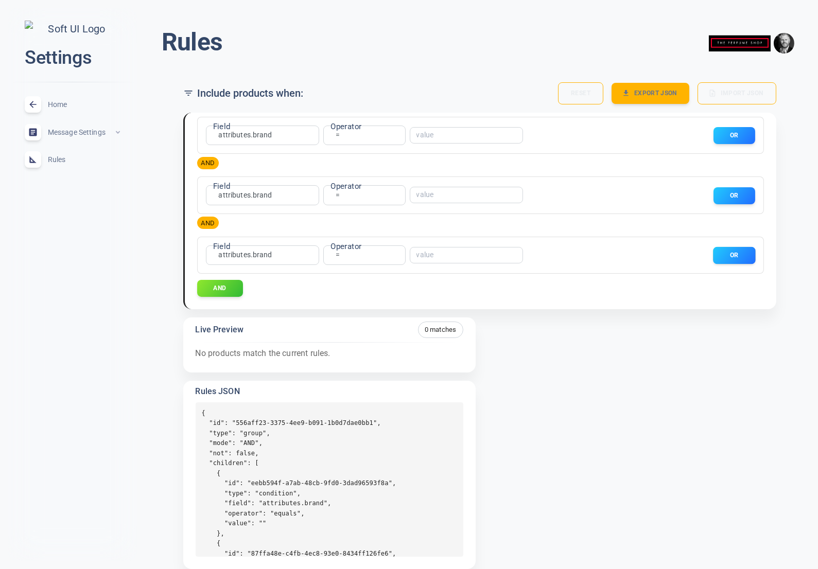
click at [736, 258] on button "OR" at bounding box center [734, 255] width 42 height 17
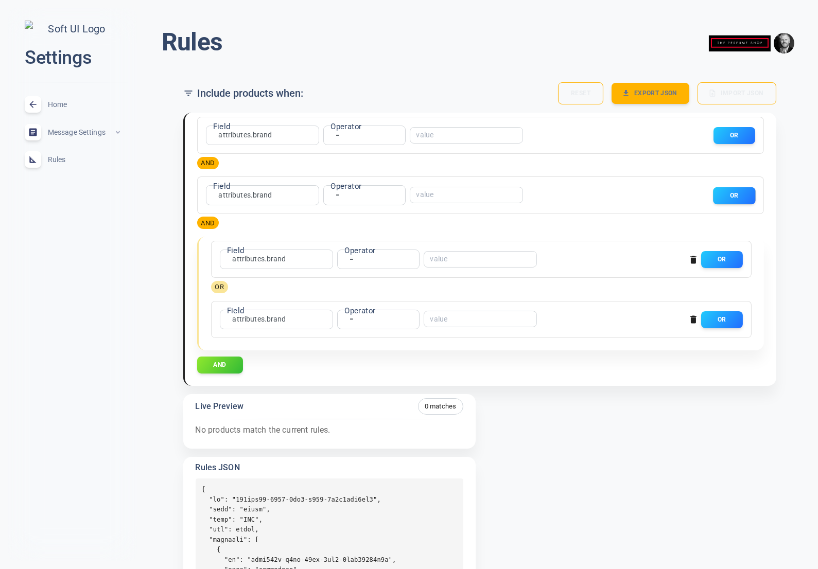
click at [735, 192] on button "OR" at bounding box center [734, 195] width 42 height 17
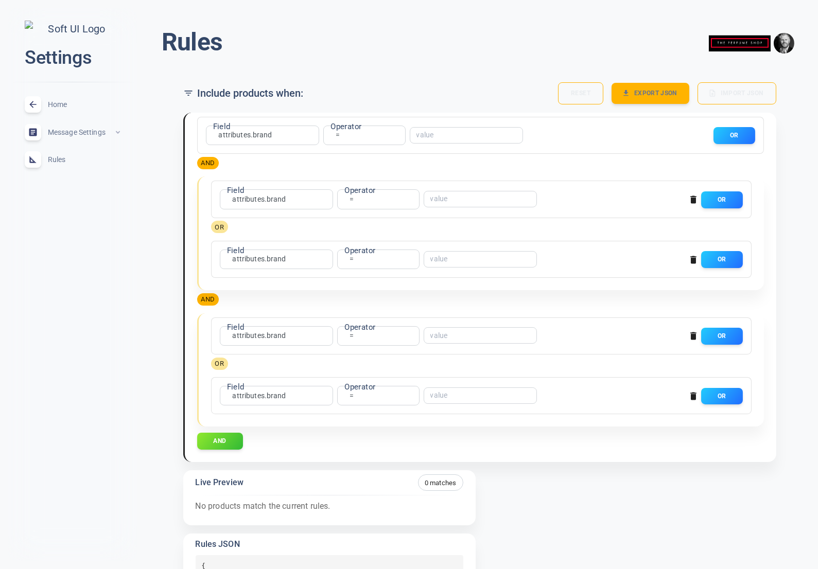
click at [694, 201] on icon "button" at bounding box center [693, 200] width 6 height 8
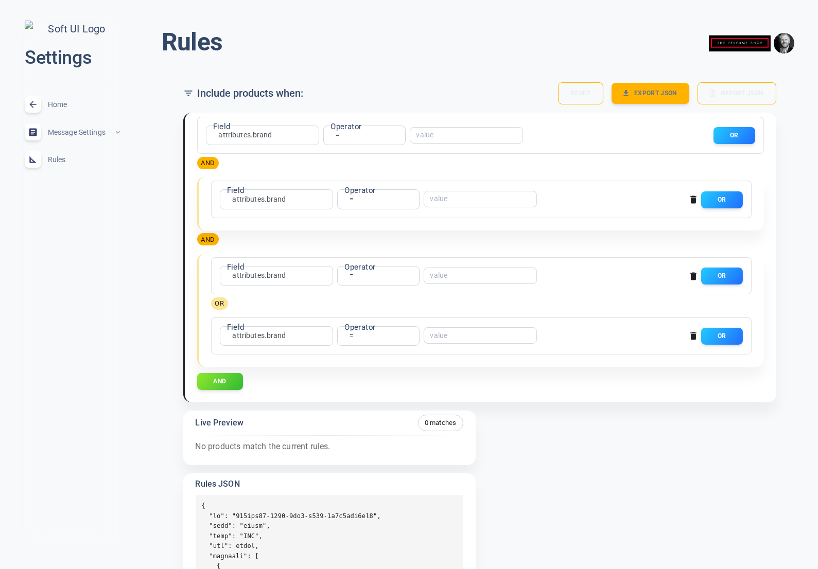
click at [695, 201] on icon "button" at bounding box center [693, 200] width 6 height 8
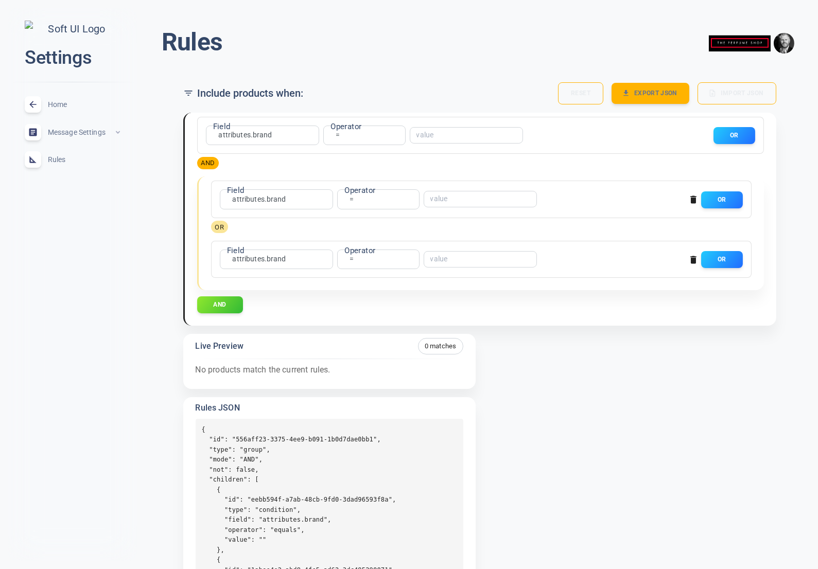
click at [695, 201] on icon "button" at bounding box center [693, 200] width 6 height 8
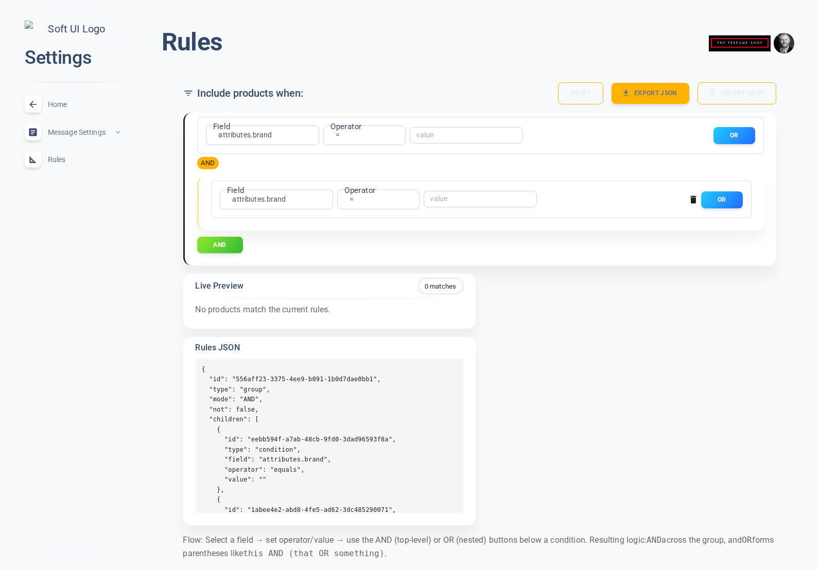
click at [694, 201] on icon "button" at bounding box center [693, 200] width 6 height 8
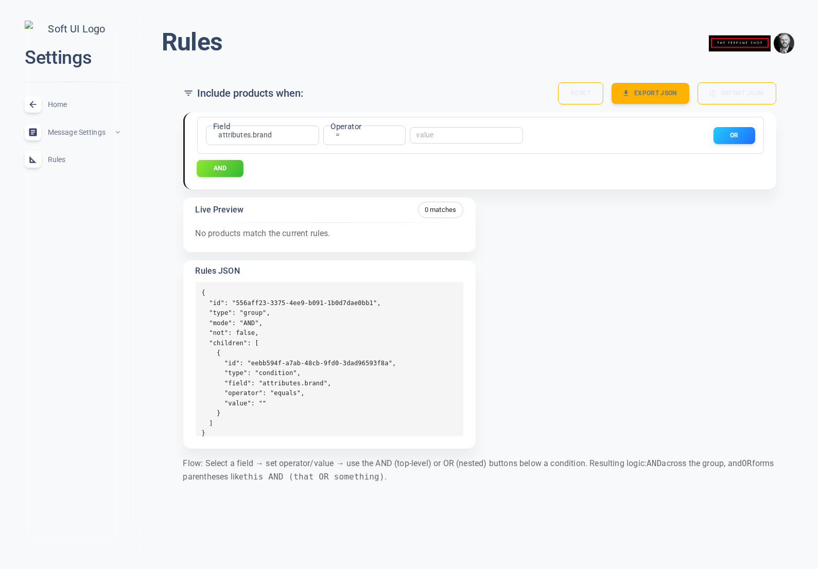
click at [231, 168] on button "AND" at bounding box center [220, 168] width 47 height 17
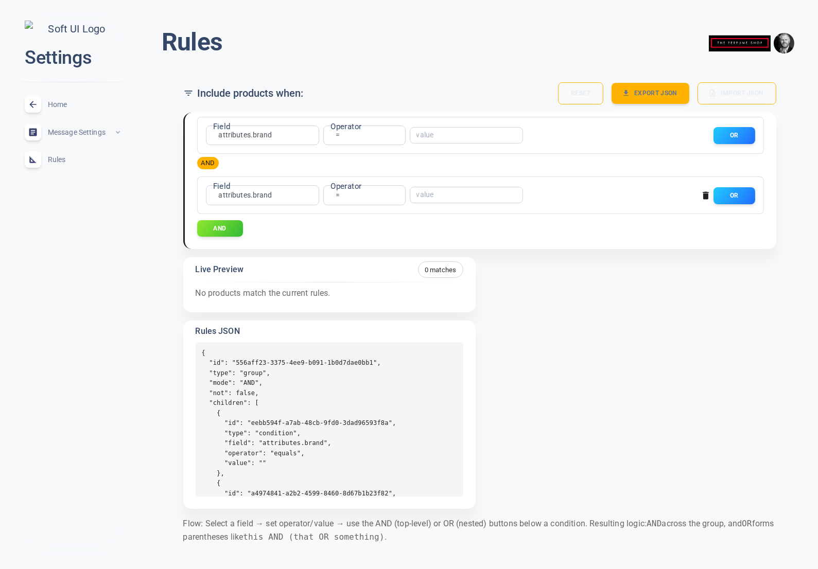
drag, startPoint x: 686, startPoint y: 198, endPoint x: 699, endPoint y: 199, distance: 13.4
click at [686, 198] on div "Field attributes.brand attributes.brand Field Operator = equals Operator ​ OR" at bounding box center [478, 193] width 553 height 24
click at [737, 199] on button "OR" at bounding box center [734, 195] width 42 height 17
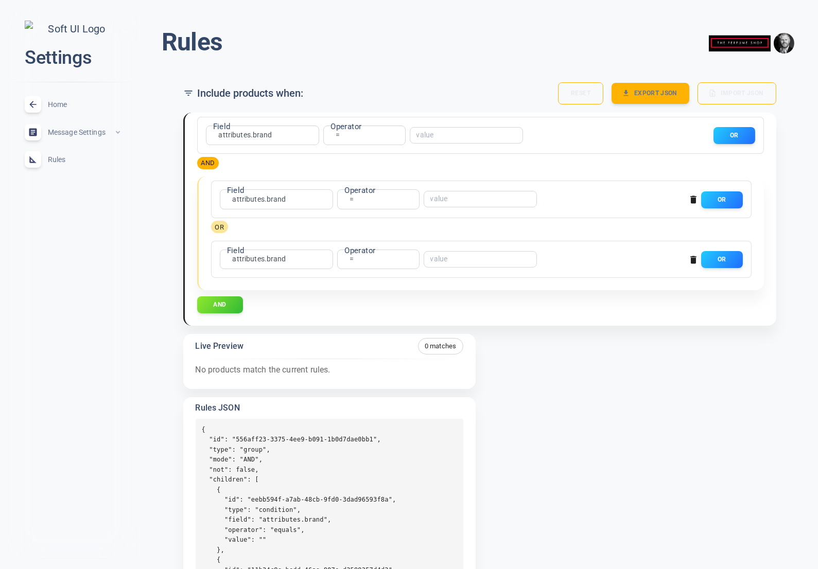
click at [693, 201] on icon "button" at bounding box center [693, 200] width 6 height 8
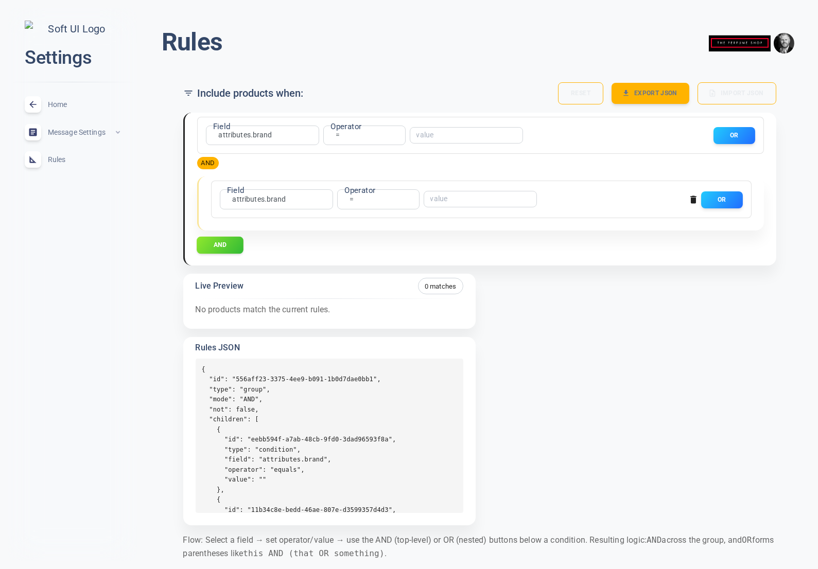
click at [232, 249] on button "AND" at bounding box center [220, 244] width 47 height 17
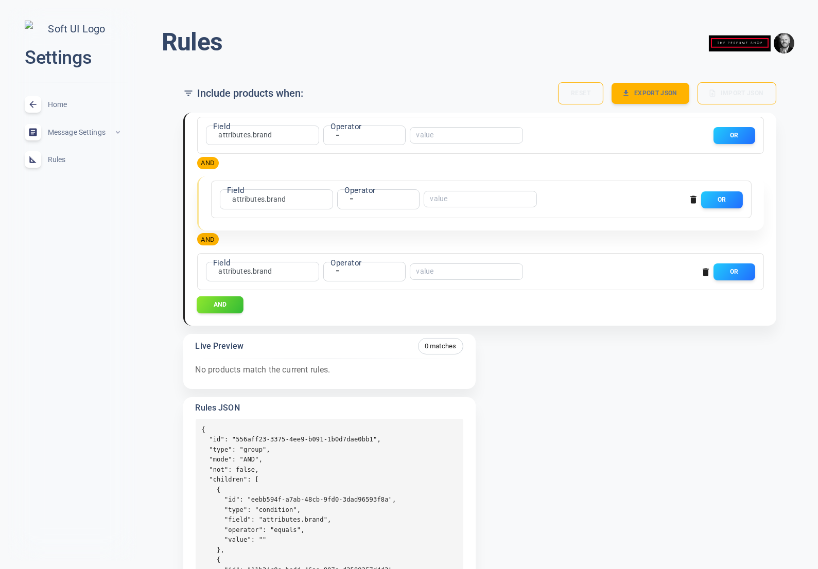
click at [227, 306] on button "AND" at bounding box center [220, 304] width 47 height 17
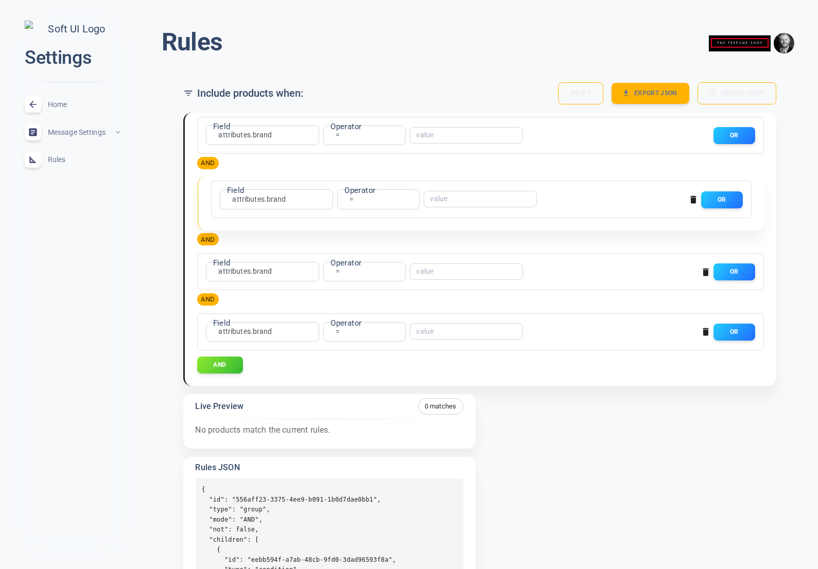
click at [725, 284] on div "Field attributes.brand attributes.brand Field Operator = equals Operator ​ OR" at bounding box center [480, 271] width 566 height 37
click at [730, 276] on button "OR" at bounding box center [734, 271] width 42 height 17
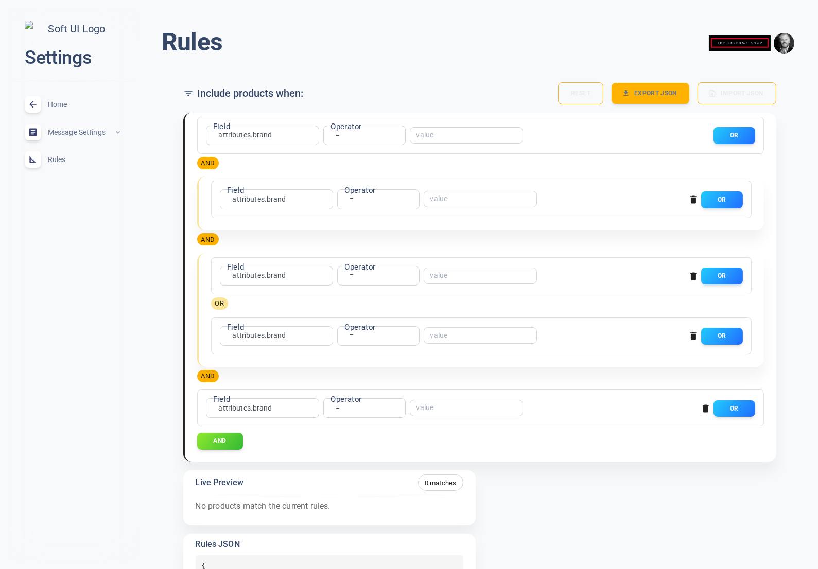
click at [695, 274] on icon "button" at bounding box center [693, 276] width 6 height 8
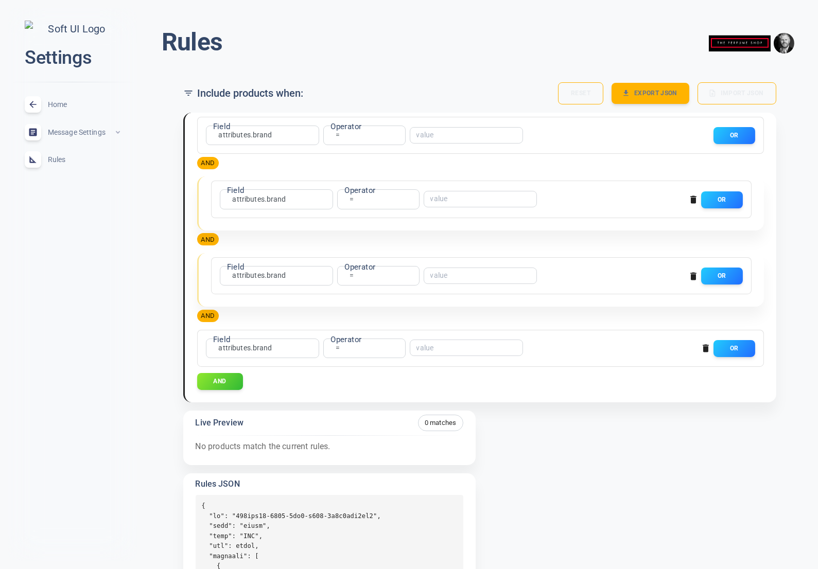
click at [693, 274] on icon "button" at bounding box center [693, 276] width 6 height 8
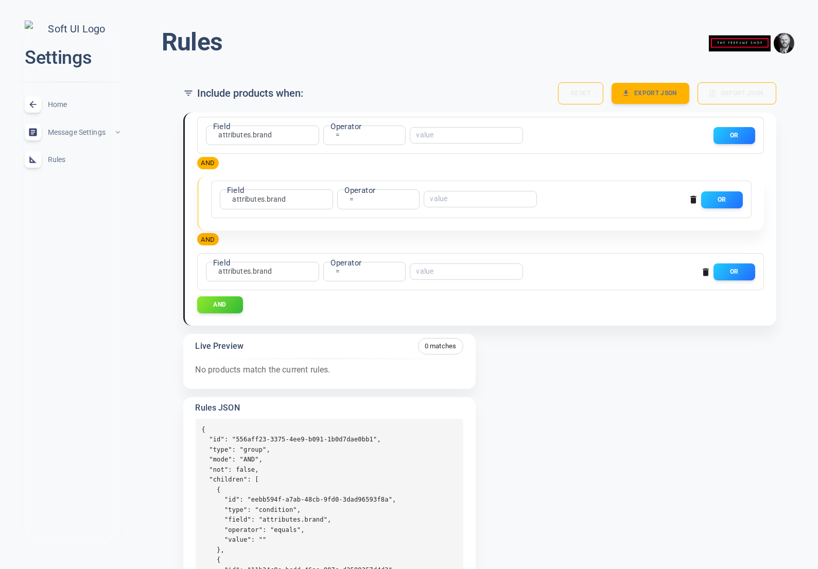
click at [703, 272] on icon "button" at bounding box center [705, 272] width 6 height 8
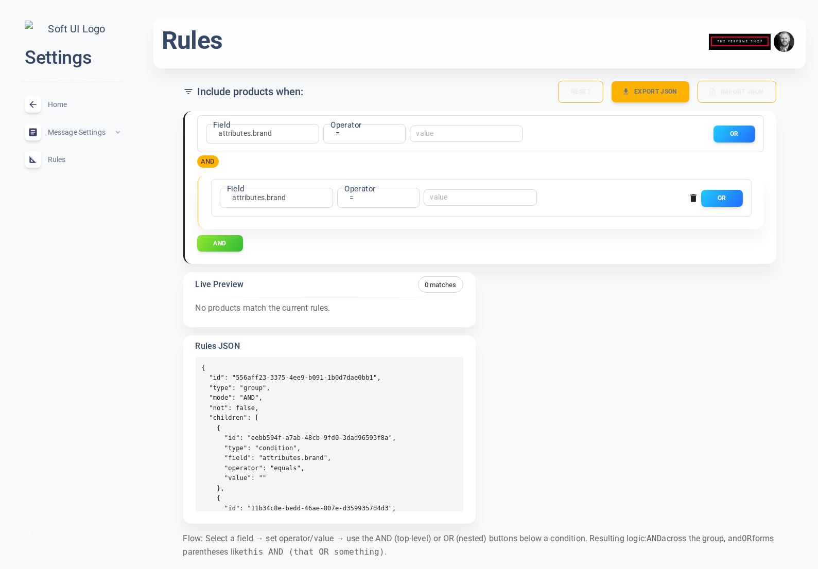
scroll to position [7, 0]
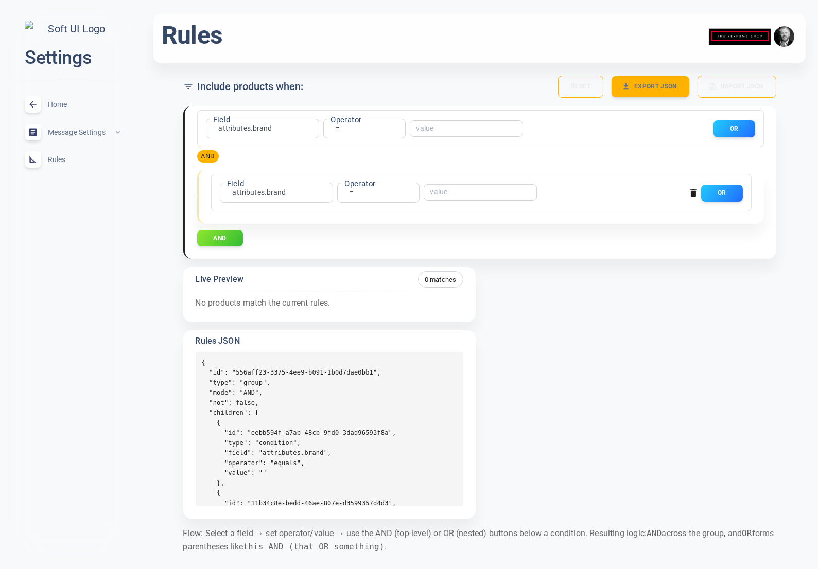
click at [693, 196] on icon "button" at bounding box center [693, 193] width 10 height 10
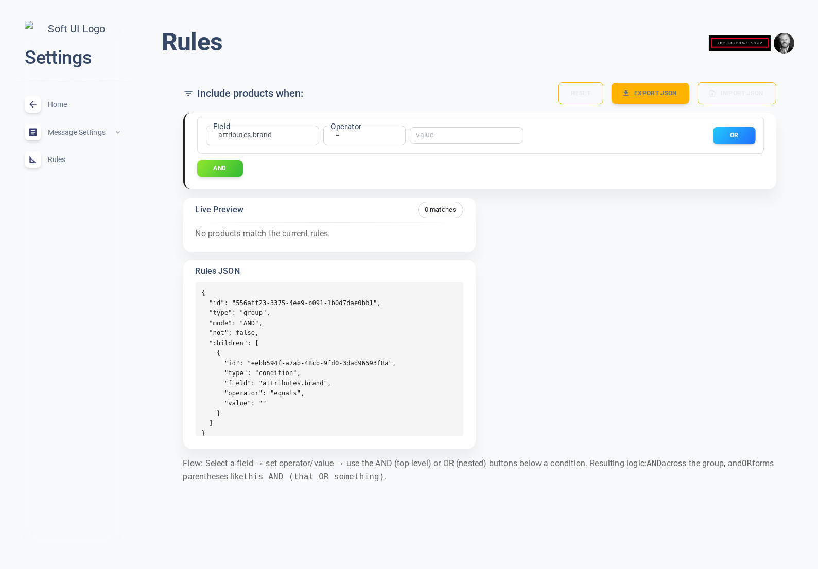
click at [732, 132] on button "OR" at bounding box center [734, 135] width 42 height 17
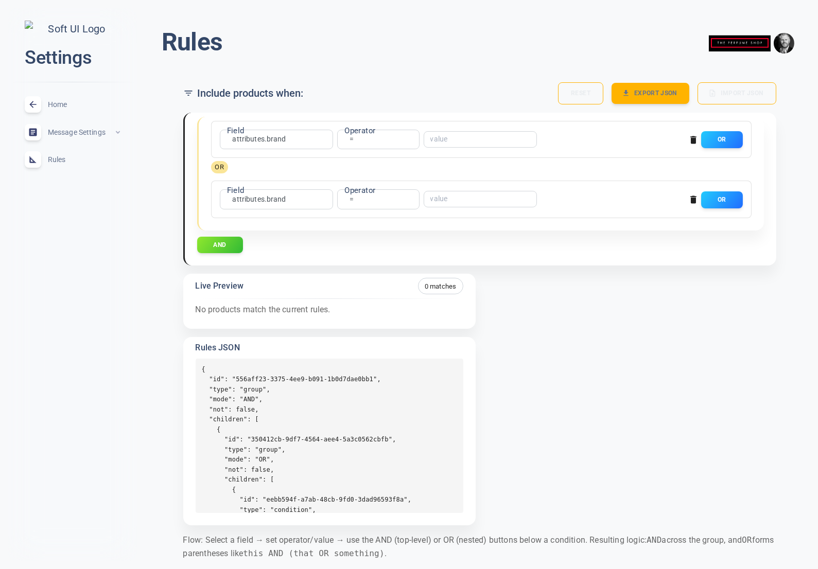
click at [687, 164] on div "Field attributes.brand attributes.brand Field Operator = equals Operator ​ OR OR" at bounding box center [481, 148] width 540 height 54
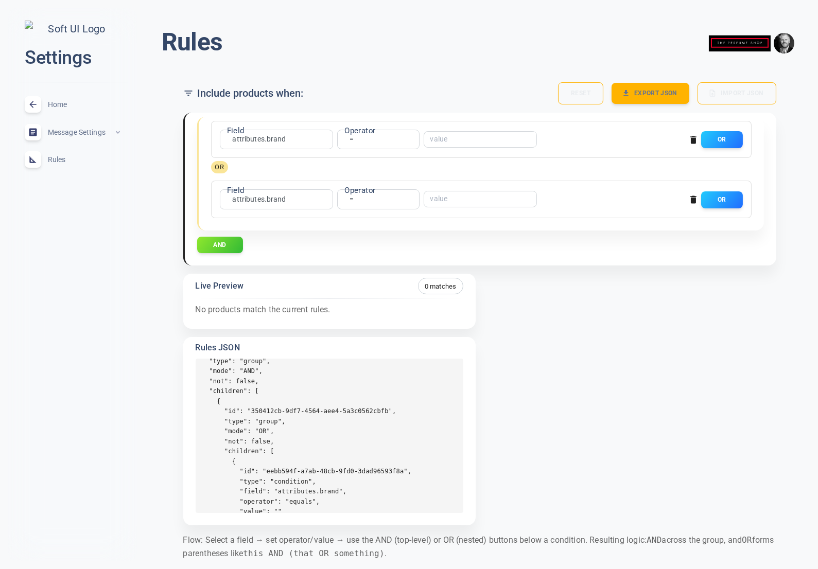
scroll to position [40, 0]
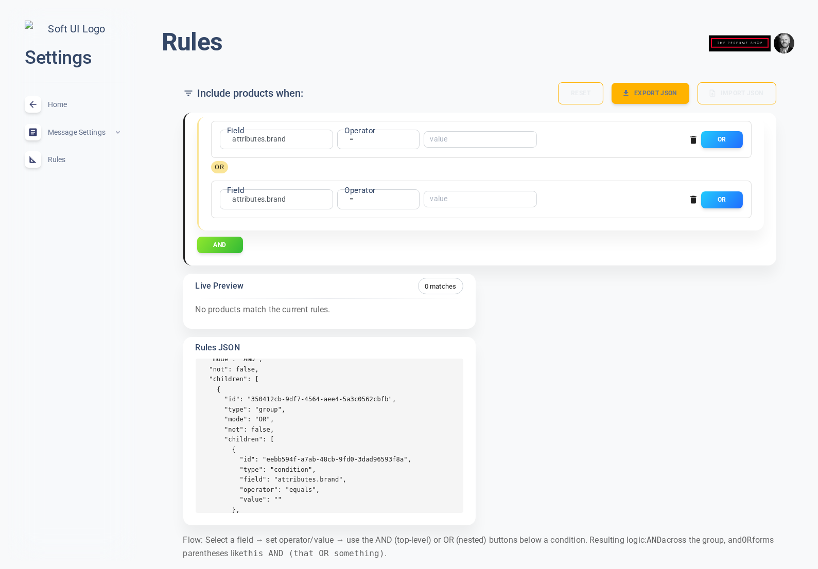
click at [694, 145] on button "button" at bounding box center [692, 139] width 15 height 15
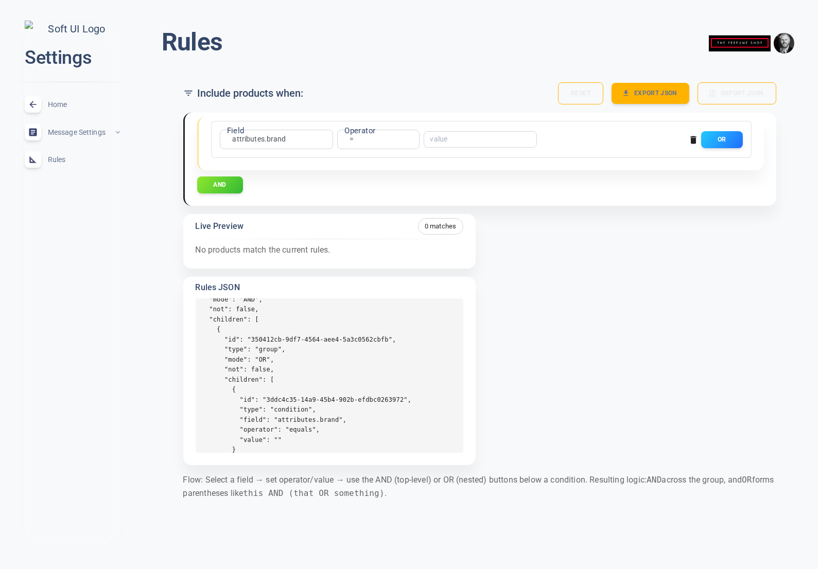
click at [696, 141] on icon "button" at bounding box center [693, 140] width 10 height 10
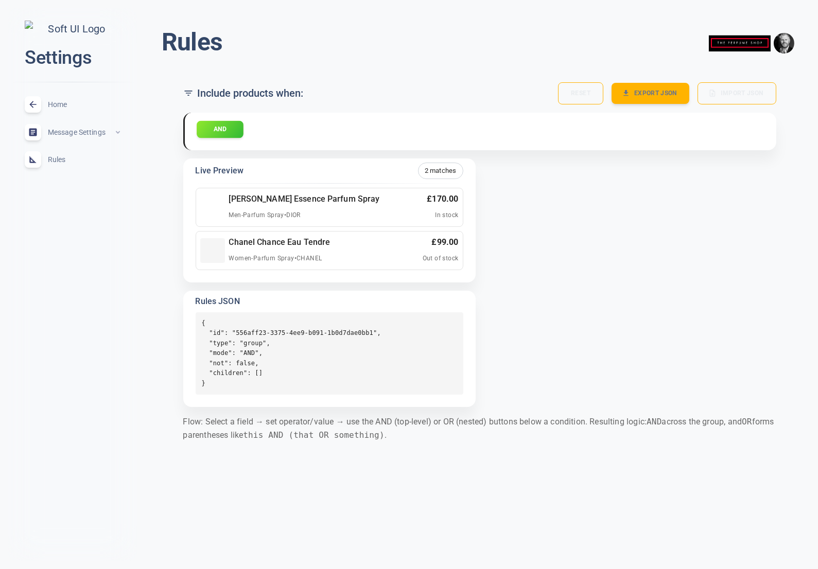
click at [211, 132] on button "AND" at bounding box center [220, 128] width 47 height 17
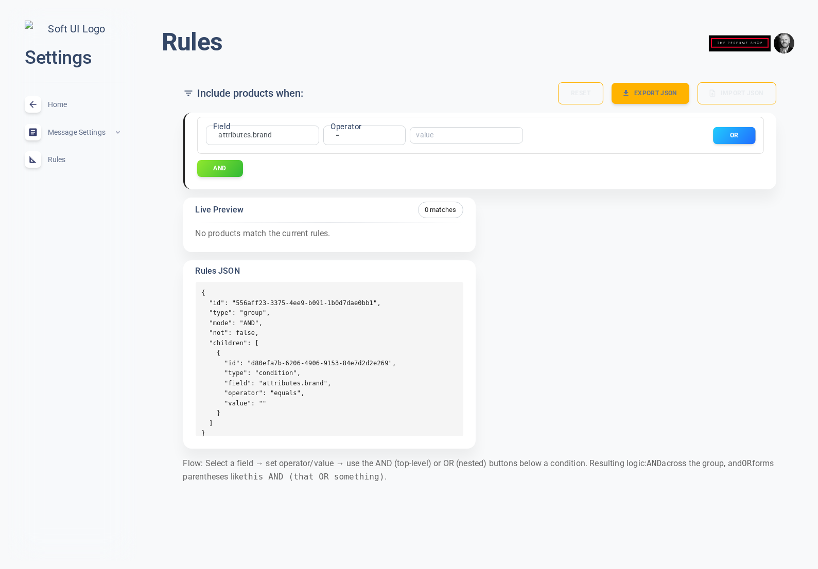
click at [724, 129] on button "OR" at bounding box center [734, 135] width 42 height 17
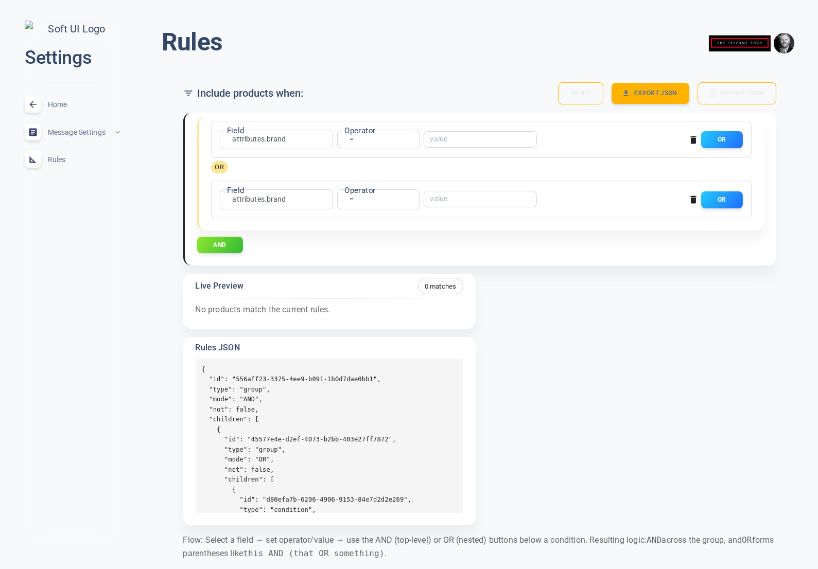
click at [697, 141] on icon "button" at bounding box center [693, 140] width 10 height 10
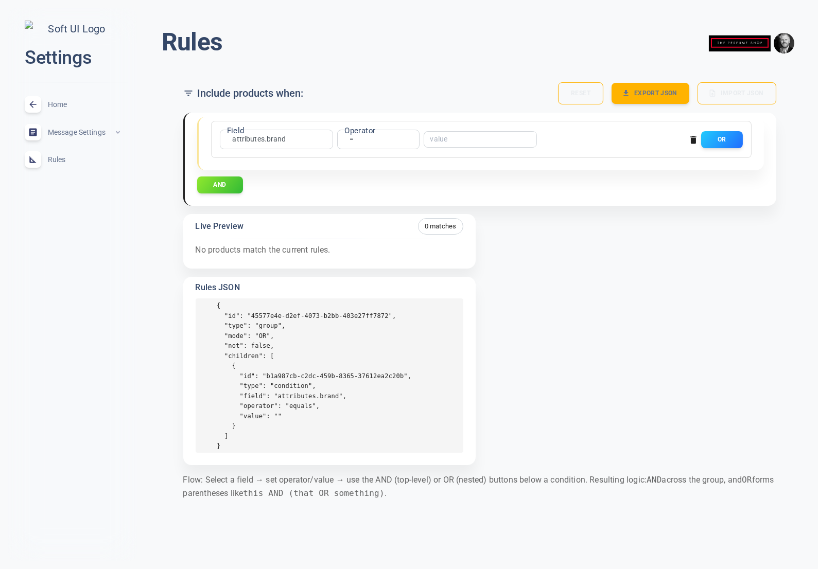
scroll to position [63, 0]
click at [66, 104] on span "Home" at bounding box center [85, 104] width 74 height 0
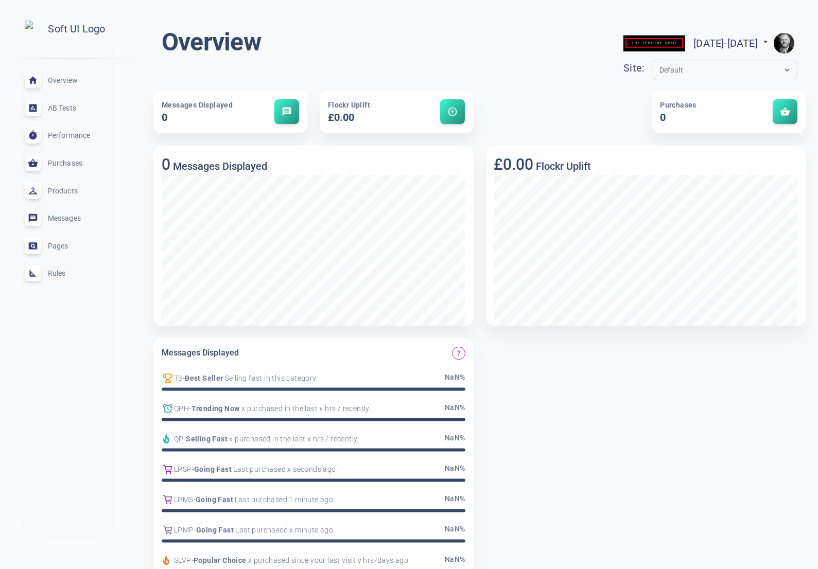
click at [61, 287] on div "Rules expand_less" at bounding box center [72, 274] width 112 height 28
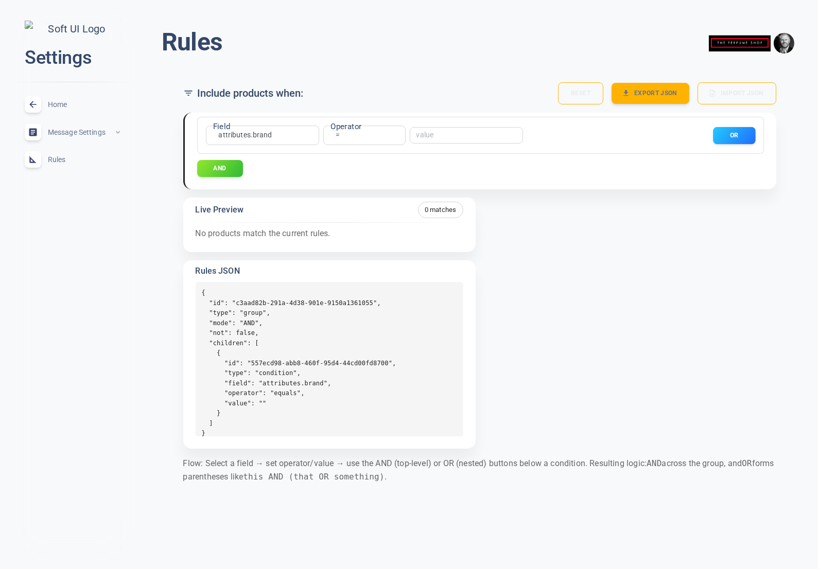
click at [731, 136] on button "OR" at bounding box center [734, 135] width 42 height 17
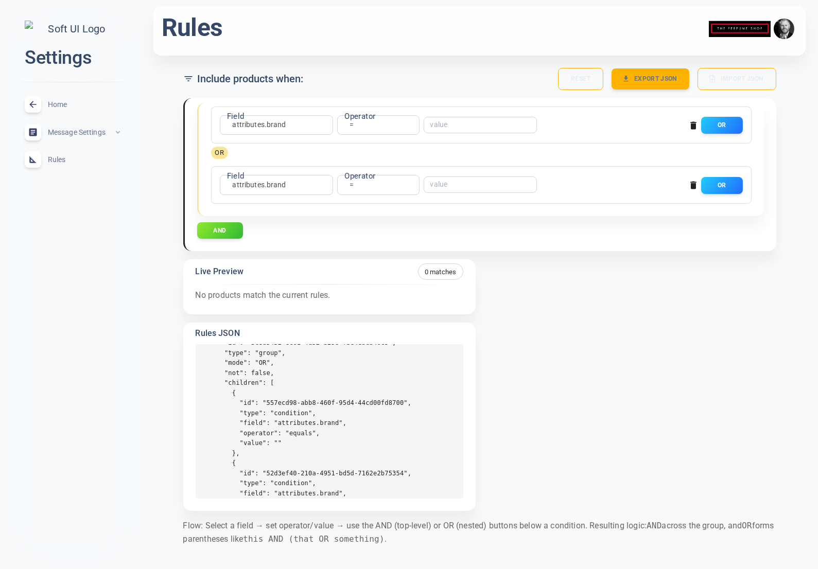
scroll to position [80, 0]
click at [689, 184] on icon "button" at bounding box center [693, 185] width 10 height 10
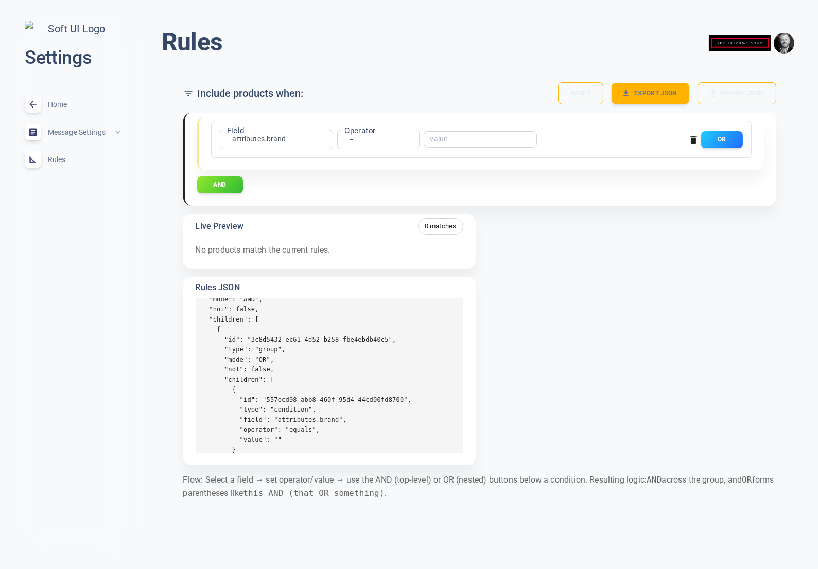
scroll to position [40, 0]
click at [240, 189] on button "AND" at bounding box center [220, 184] width 47 height 17
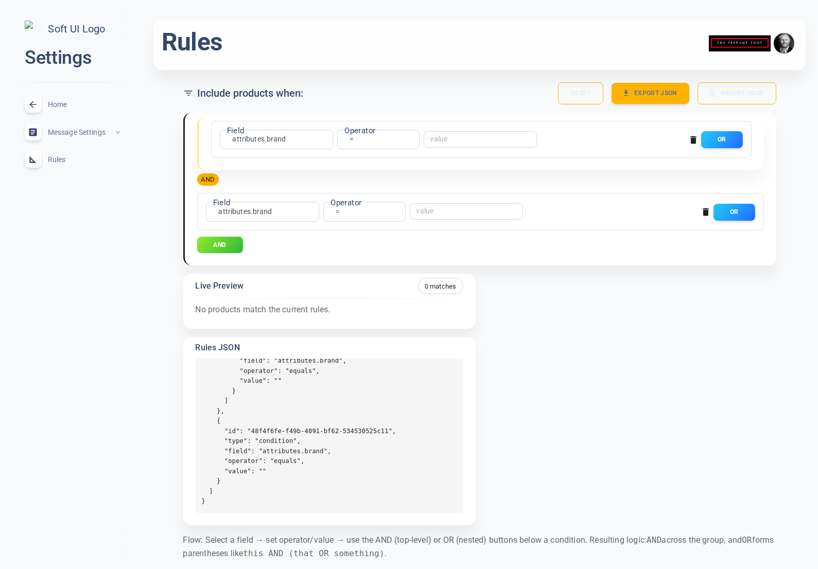
scroll to position [0, 0]
click at [734, 211] on button "OR" at bounding box center [734, 211] width 42 height 17
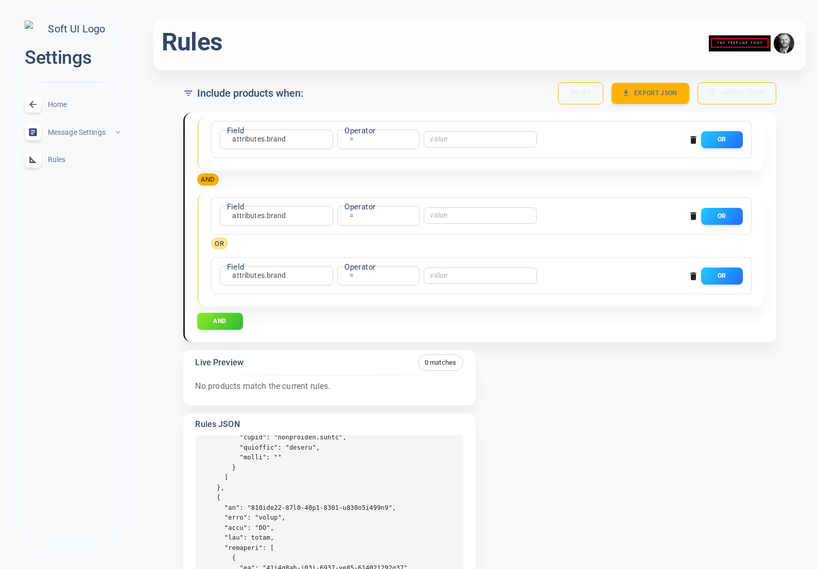
click at [694, 217] on icon "button" at bounding box center [693, 217] width 6 height 8
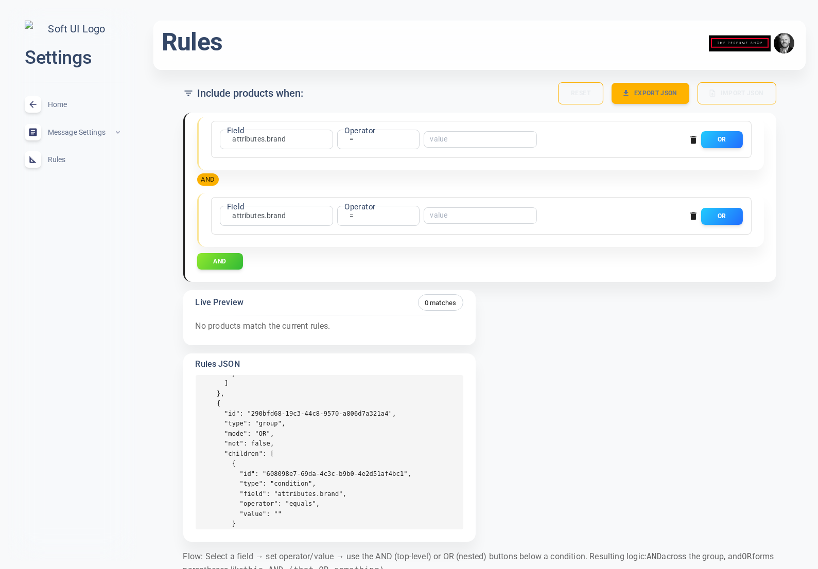
scroll to position [192, 0]
click at [62, 104] on span "Home" at bounding box center [85, 104] width 74 height 0
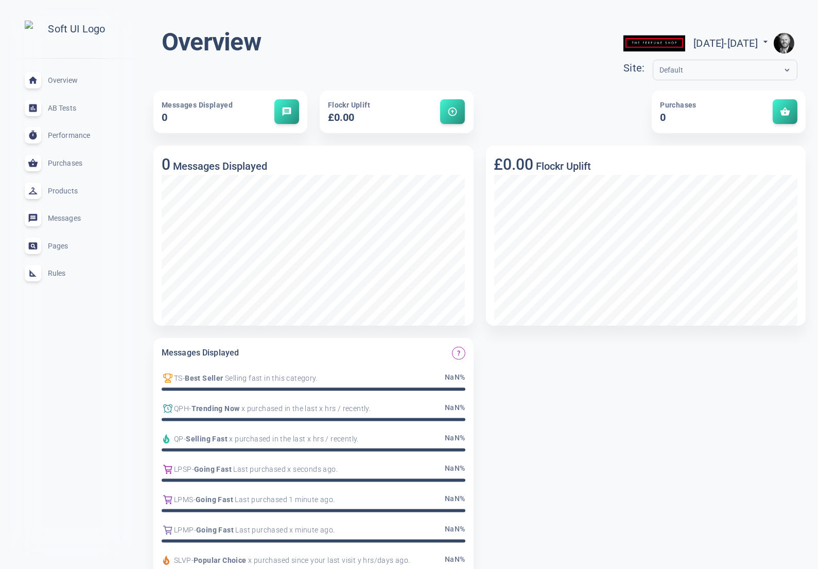
click at [56, 273] on span "Rules" at bounding box center [85, 273] width 74 height 0
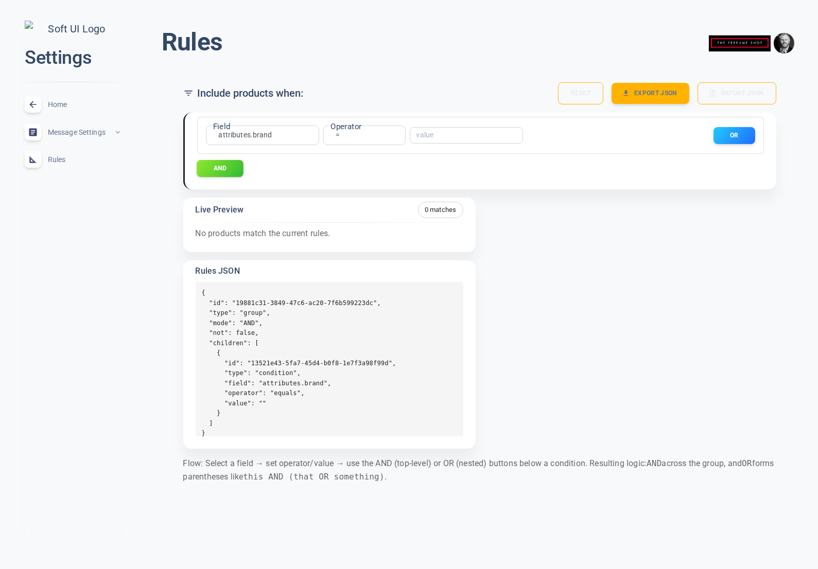
click at [217, 165] on button "AND" at bounding box center [220, 168] width 47 height 17
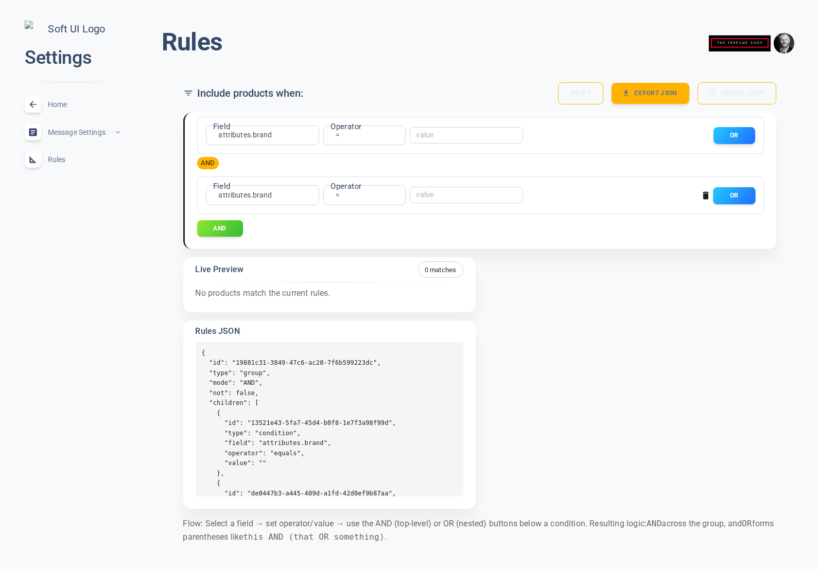
click at [728, 196] on button "OR" at bounding box center [734, 195] width 42 height 17
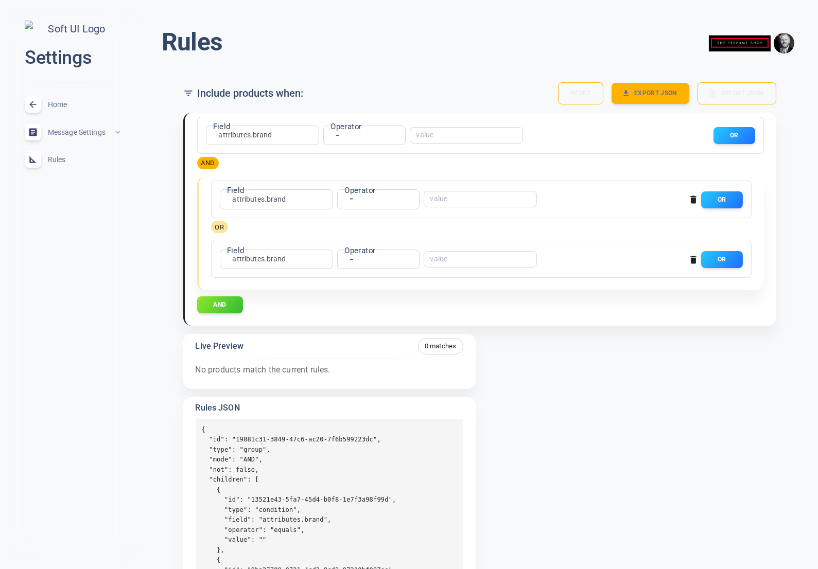
click at [695, 260] on icon "button" at bounding box center [693, 260] width 6 height 8
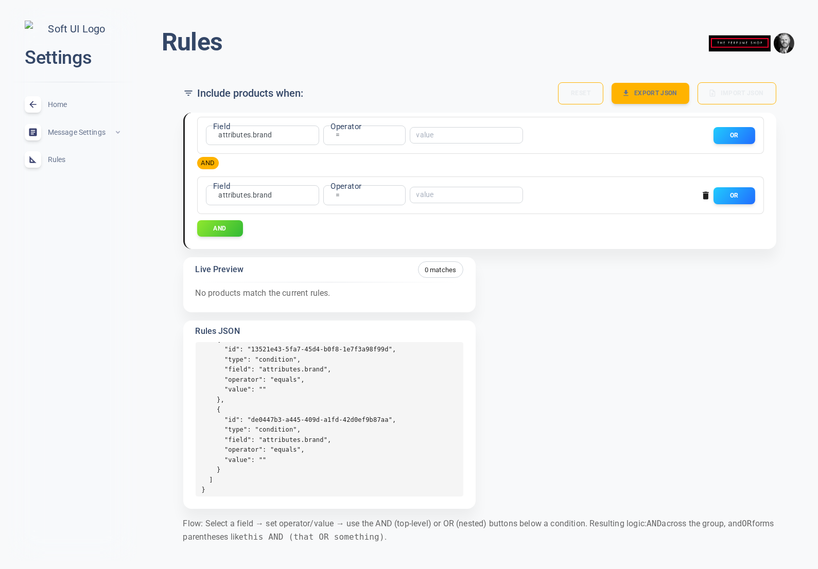
scroll to position [78, 0]
click at [706, 199] on icon "button" at bounding box center [705, 196] width 6 height 8
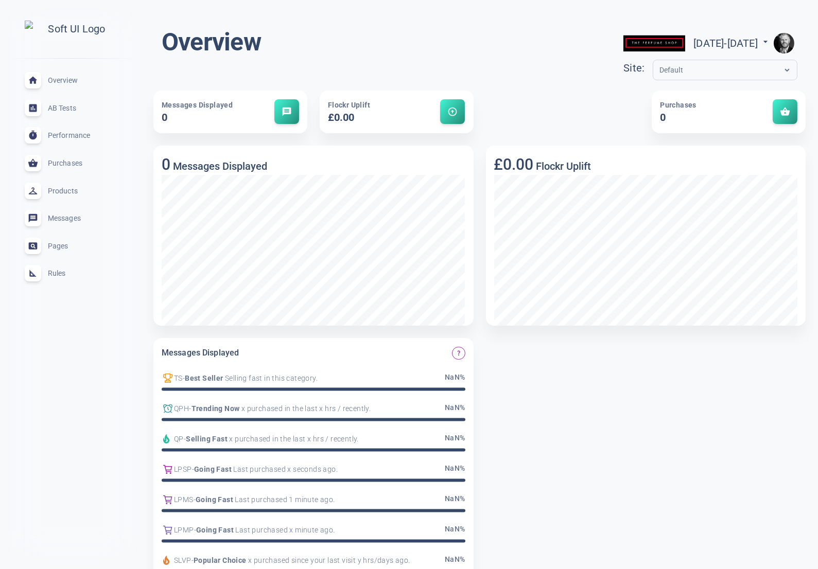
click at [64, 273] on span "Rules" at bounding box center [85, 273] width 74 height 0
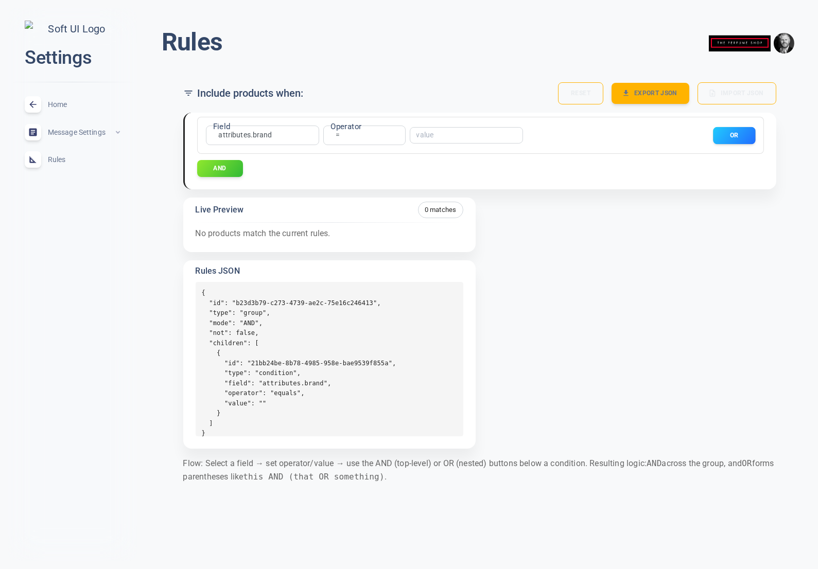
click at [723, 134] on button "OR" at bounding box center [734, 135] width 42 height 17
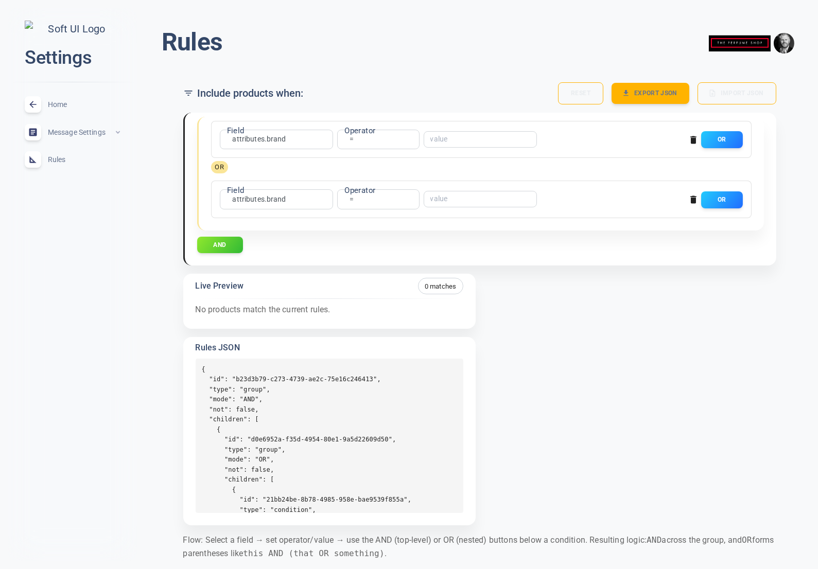
click at [693, 198] on icon "button" at bounding box center [693, 200] width 6 height 8
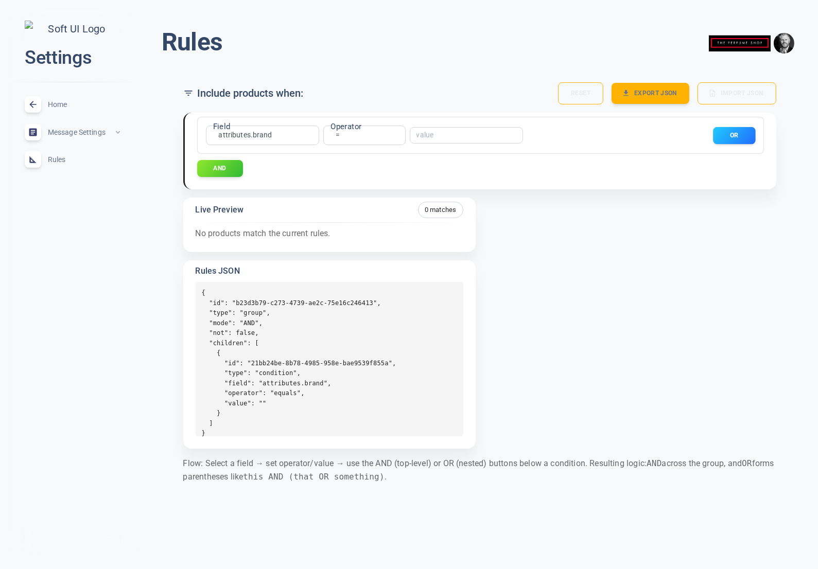
click at [722, 141] on button "OR" at bounding box center [734, 135] width 42 height 17
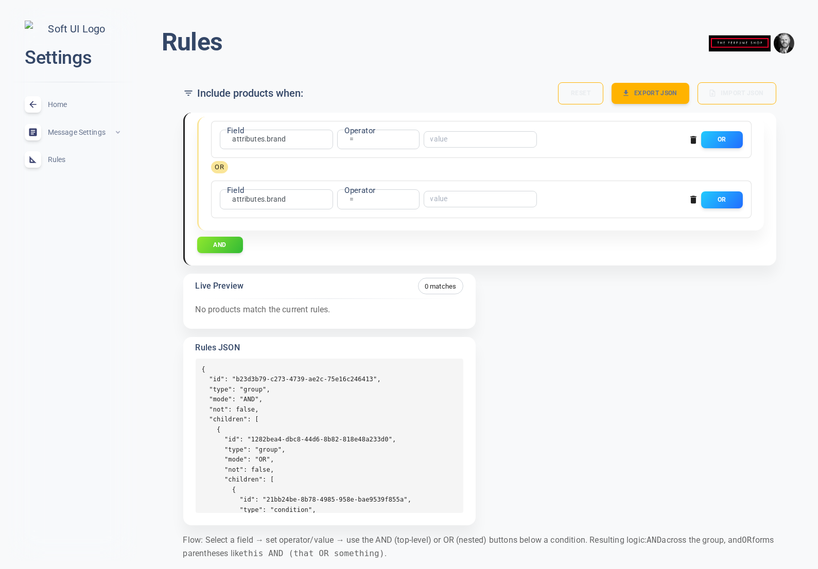
click at [692, 197] on icon "button" at bounding box center [693, 199] width 10 height 10
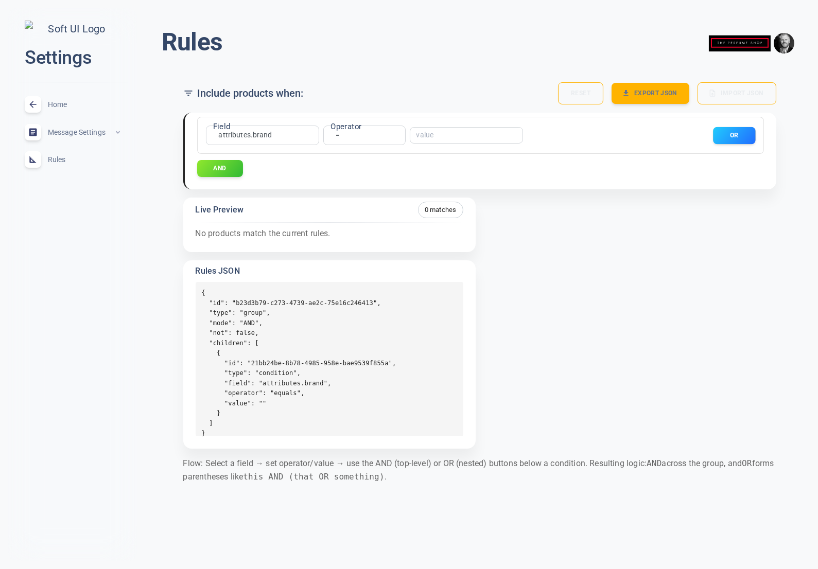
click at [731, 135] on button "OR" at bounding box center [734, 135] width 42 height 17
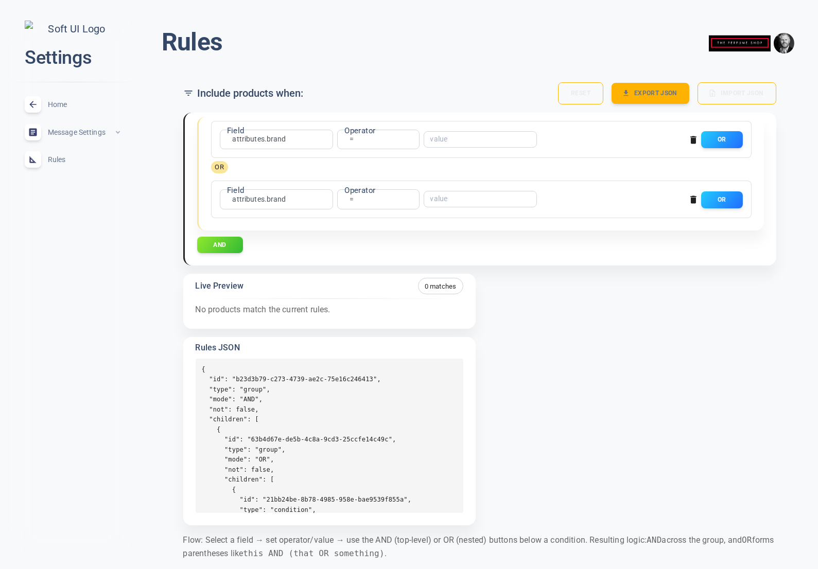
click at [690, 197] on icon "button" at bounding box center [693, 199] width 10 height 10
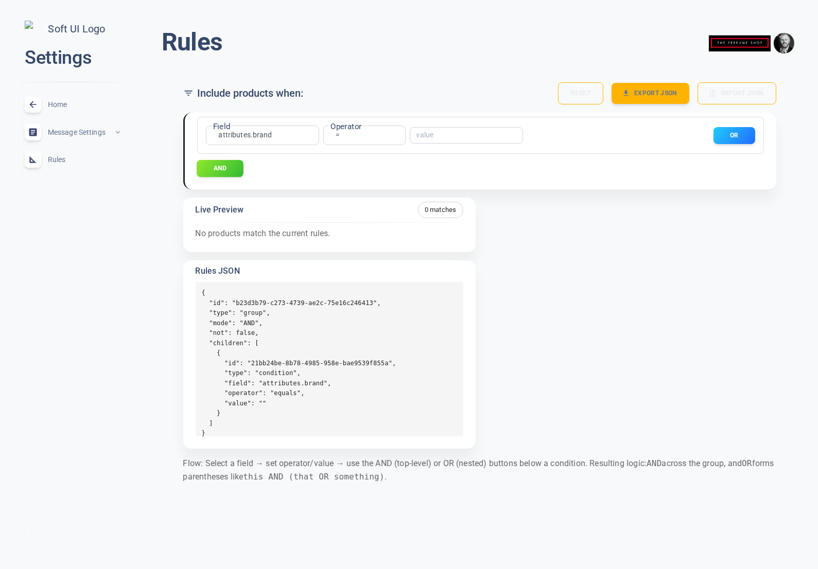
click at [228, 167] on button "AND" at bounding box center [220, 168] width 47 height 17
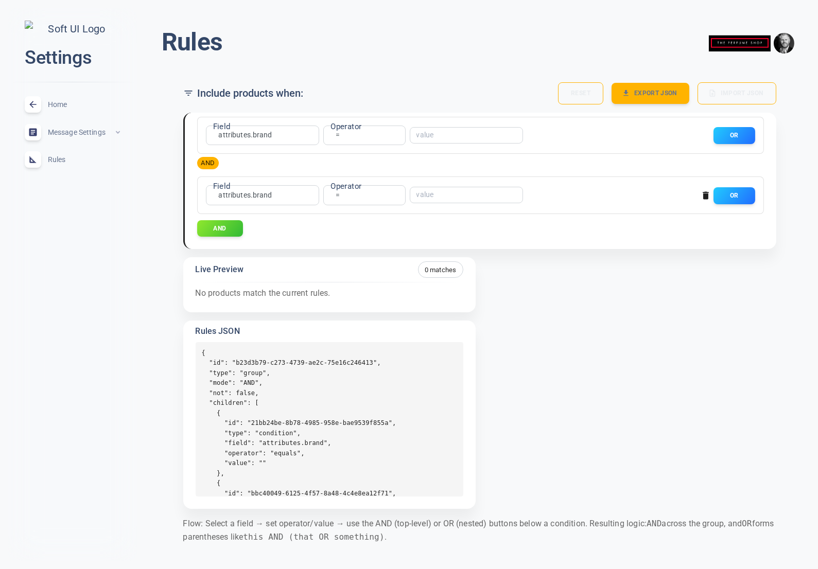
click at [707, 196] on icon "button" at bounding box center [705, 196] width 6 height 8
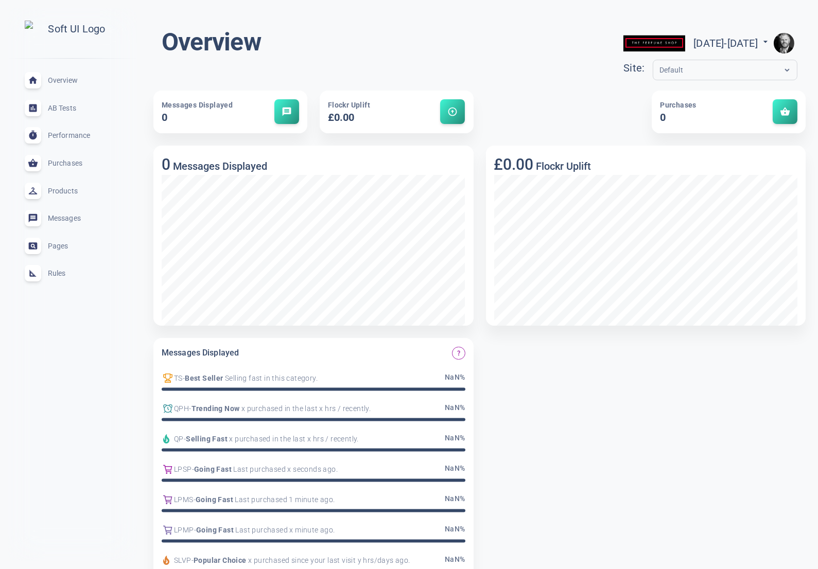
click at [57, 273] on span "Rules" at bounding box center [85, 273] width 74 height 0
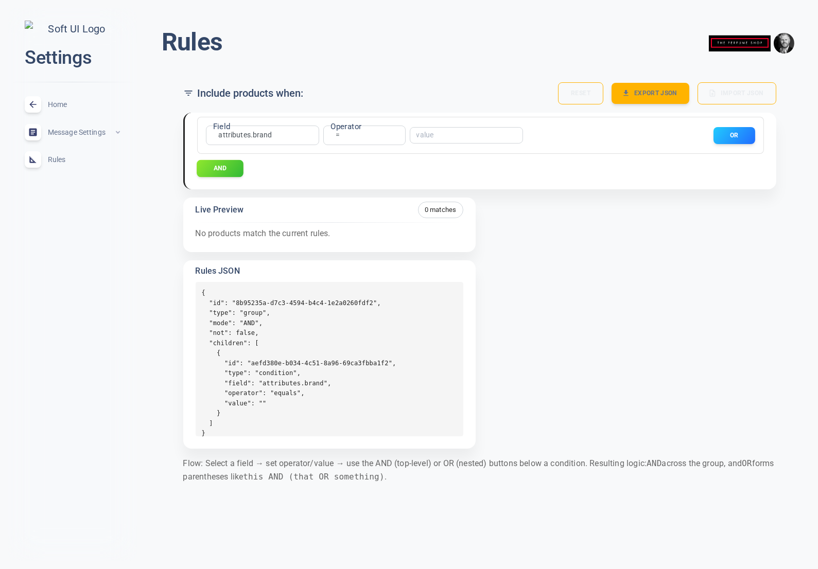
click at [216, 166] on button "AND" at bounding box center [220, 168] width 47 height 17
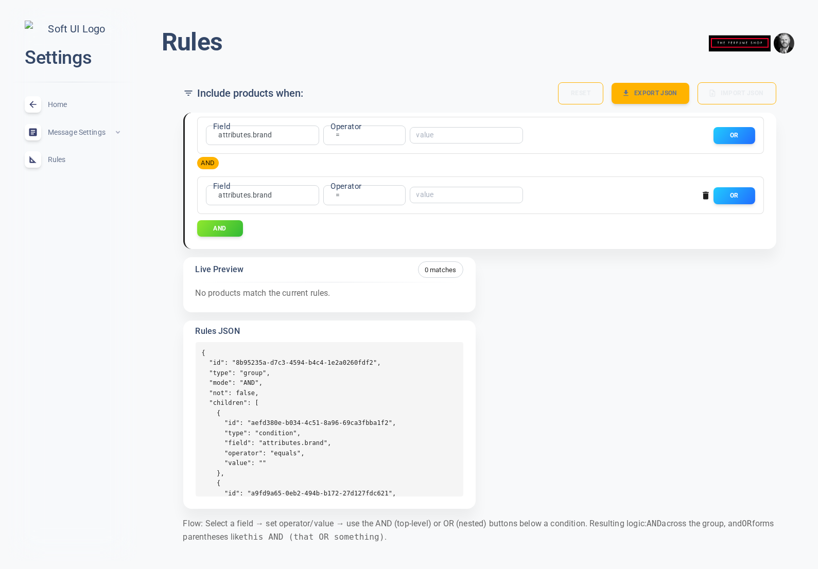
click at [706, 196] on icon "button" at bounding box center [705, 196] width 6 height 8
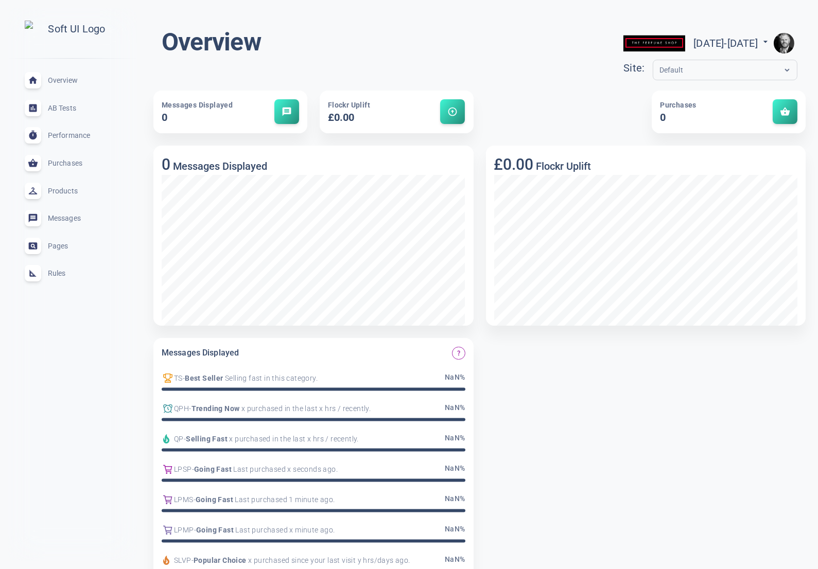
scroll to position [2, 0]
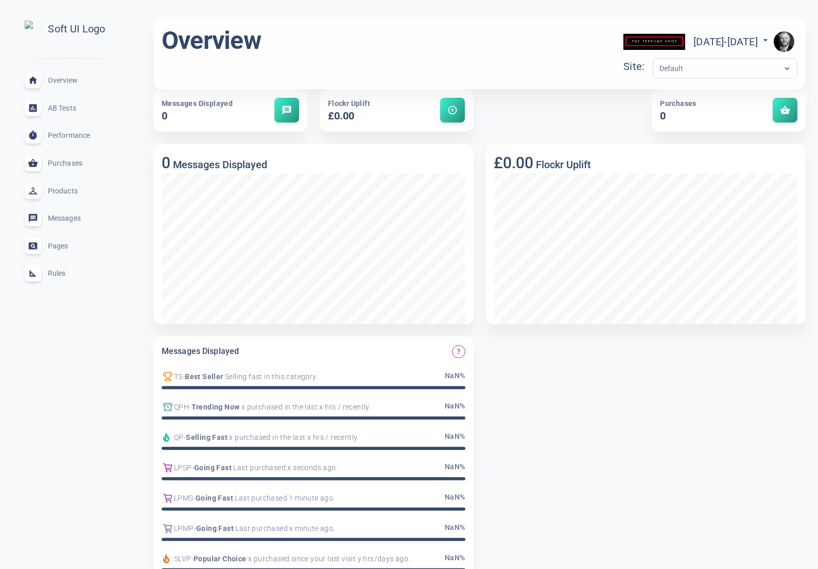
click at [56, 273] on span "Rules" at bounding box center [85, 273] width 74 height 0
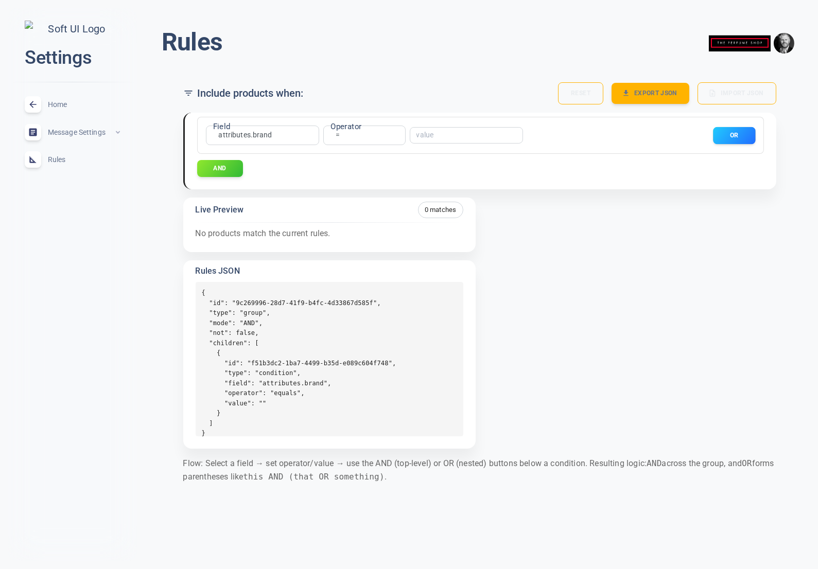
click at [723, 132] on button "OR" at bounding box center [734, 135] width 42 height 17
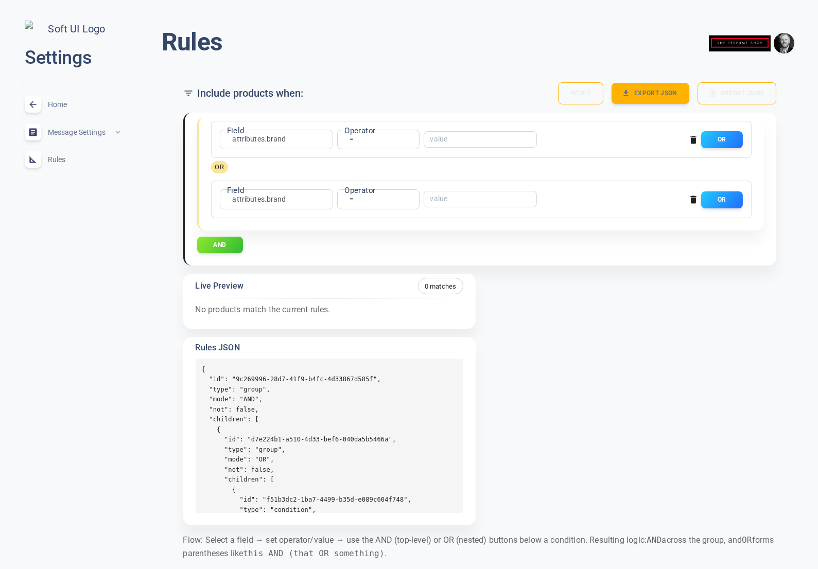
click at [693, 198] on icon "button" at bounding box center [693, 200] width 6 height 8
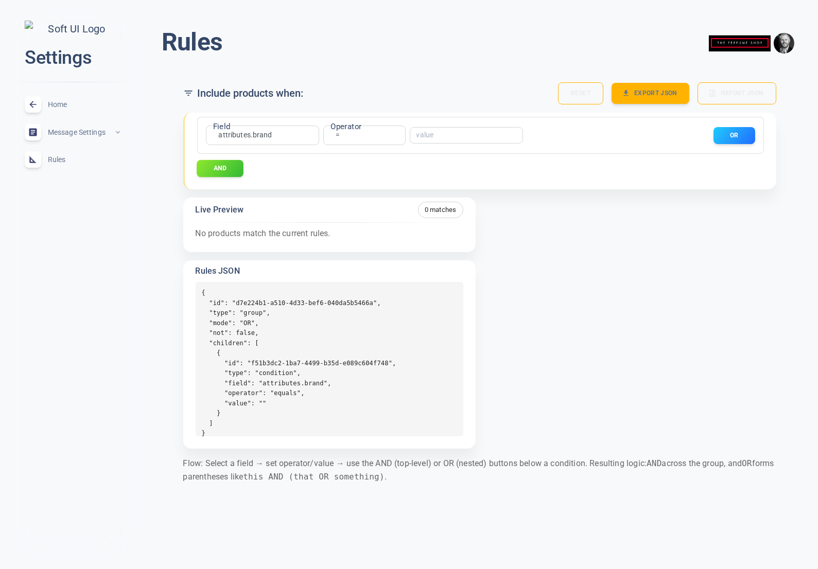
click at [225, 164] on button "AND" at bounding box center [220, 168] width 47 height 17
click at [231, 173] on button "AND" at bounding box center [220, 168] width 47 height 17
click at [234, 170] on button "AND" at bounding box center [220, 168] width 47 height 17
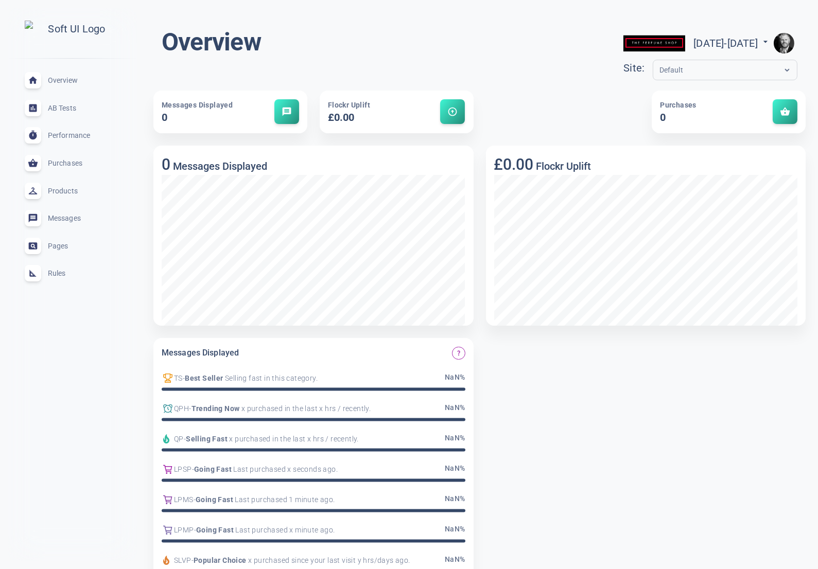
click at [60, 282] on div "Rules expand_less" at bounding box center [72, 274] width 112 height 28
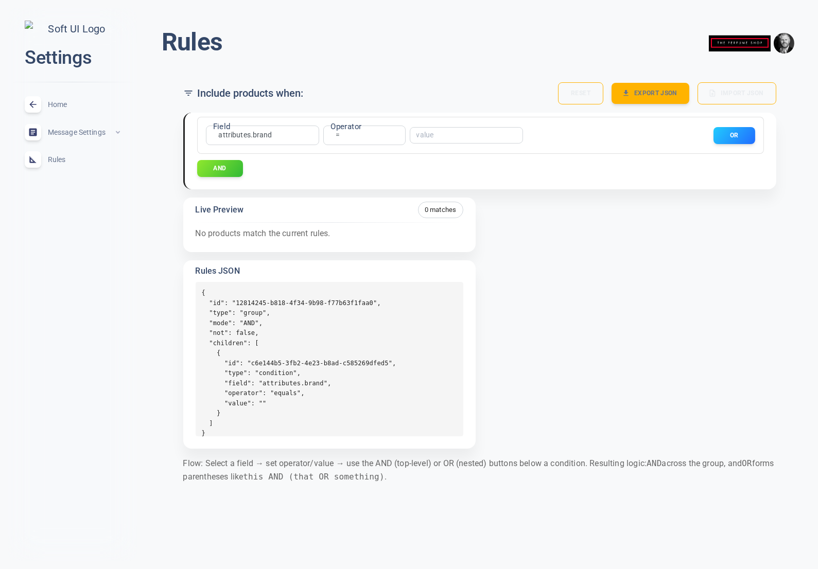
click at [596, 316] on div "Field attributes.brand attributes.brand Field Operator = equals Operator ​ OR A…" at bounding box center [475, 276] width 601 height 345
click at [217, 168] on button "AND" at bounding box center [220, 168] width 47 height 17
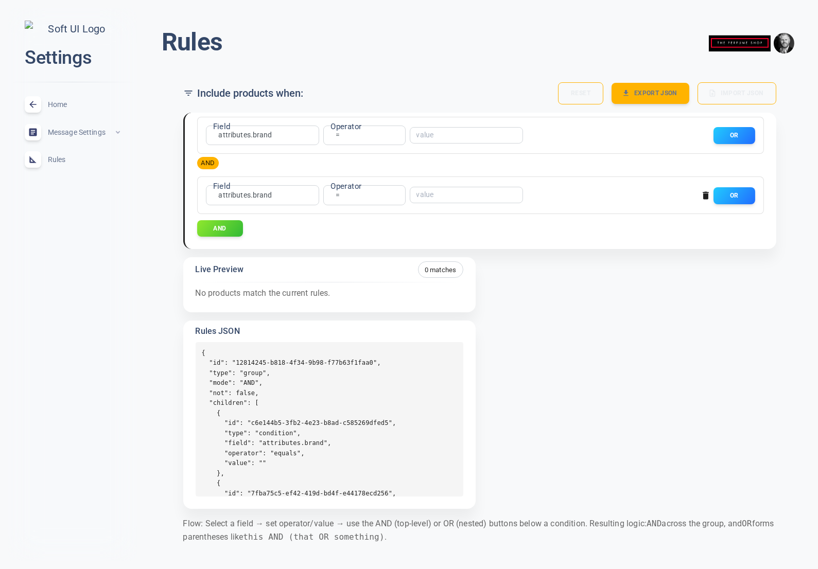
click at [704, 194] on icon "button" at bounding box center [705, 196] width 6 height 8
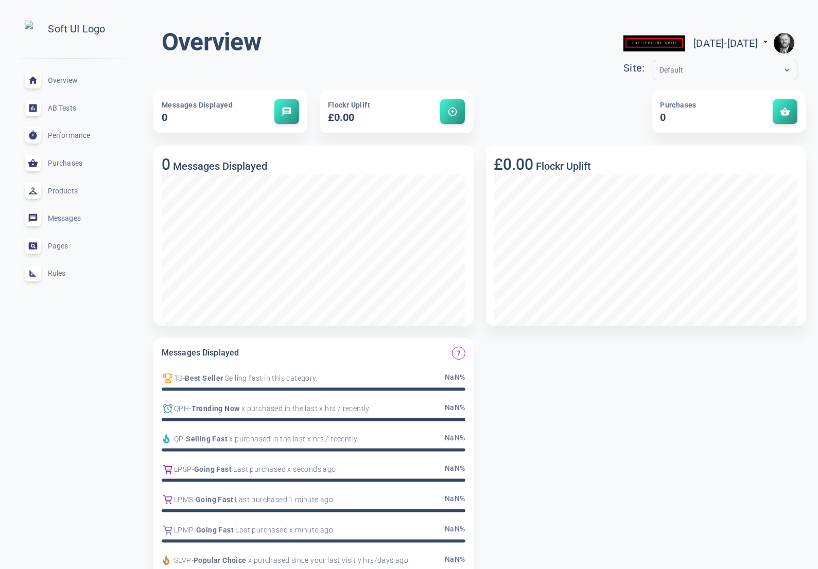
click at [53, 282] on div "Rules expand_less" at bounding box center [72, 274] width 112 height 28
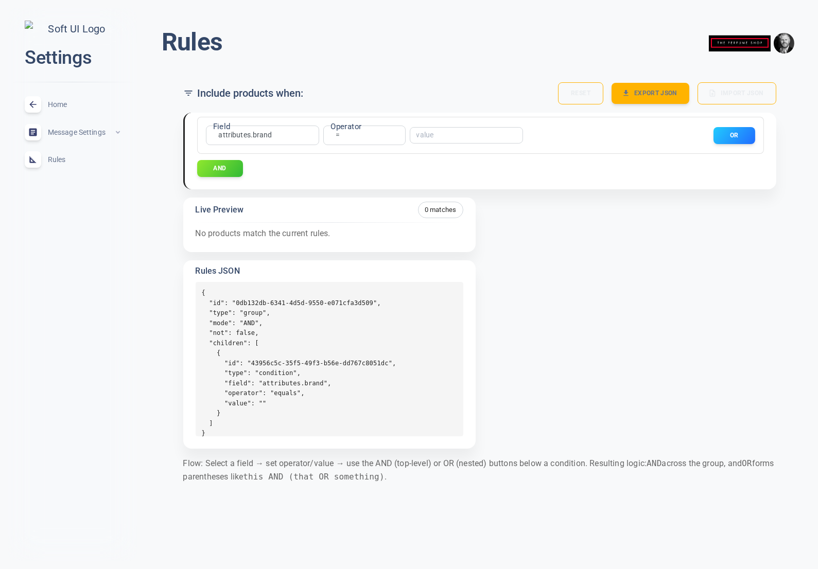
click at [317, 345] on pre "{ "id": "0db132db-6341-4d5d-9550-e071cfa3d509", "type": "group", "mode": "AND",…" at bounding box center [330, 359] width 268 height 154
click at [273, 357] on pre "{ "id": "0db132db-6341-4d5d-9550-e071cfa3d509", "type": "group", "mode": "AND",…" at bounding box center [330, 359] width 268 height 154
click at [231, 168] on button "AND" at bounding box center [220, 168] width 47 height 17
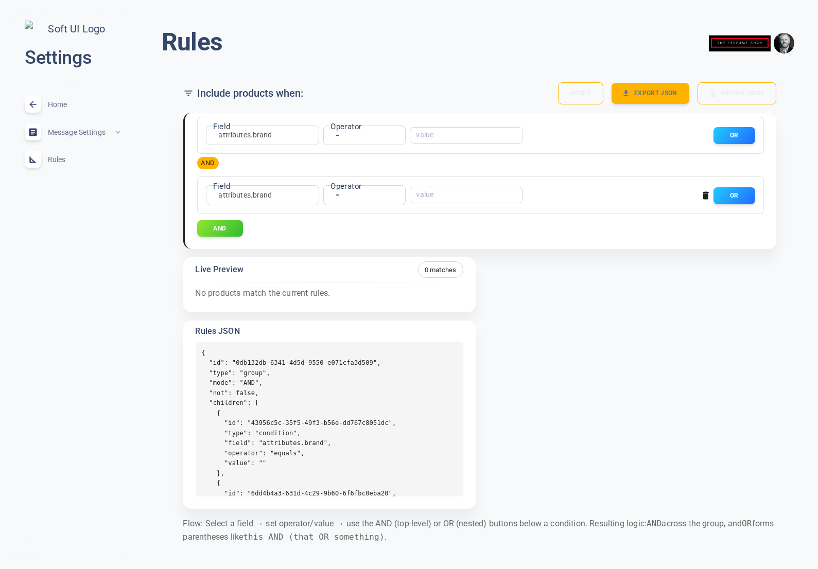
click at [544, 229] on div "AND" at bounding box center [480, 228] width 566 height 17
click at [704, 196] on icon "button" at bounding box center [705, 196] width 6 height 8
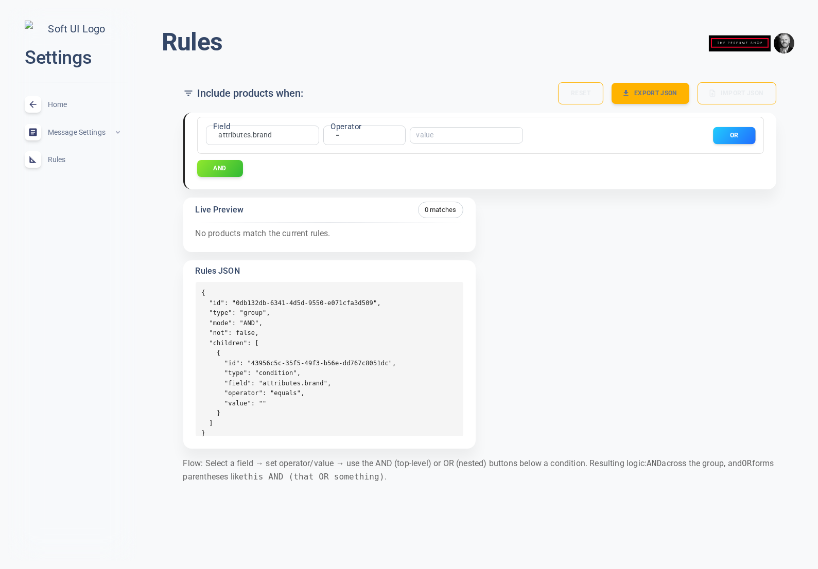
click at [732, 137] on button "OR" at bounding box center [734, 135] width 42 height 17
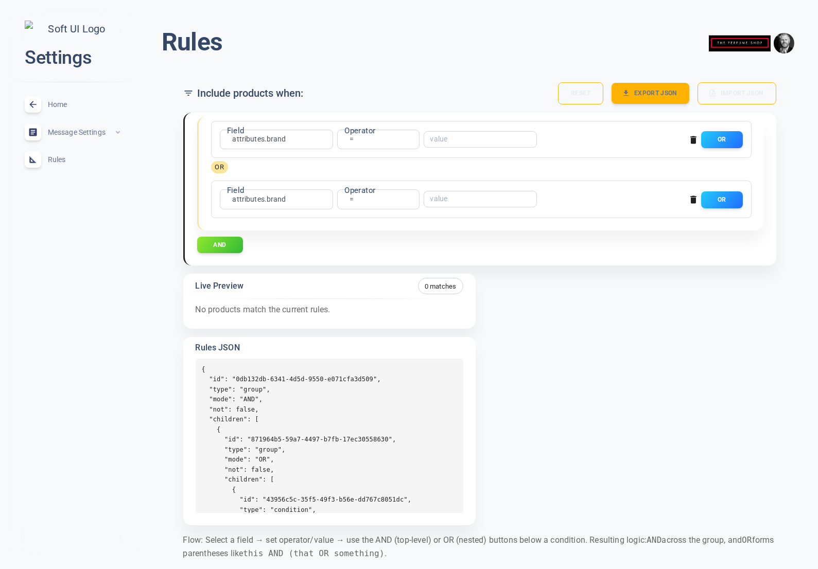
click at [693, 197] on icon "button" at bounding box center [693, 199] width 10 height 10
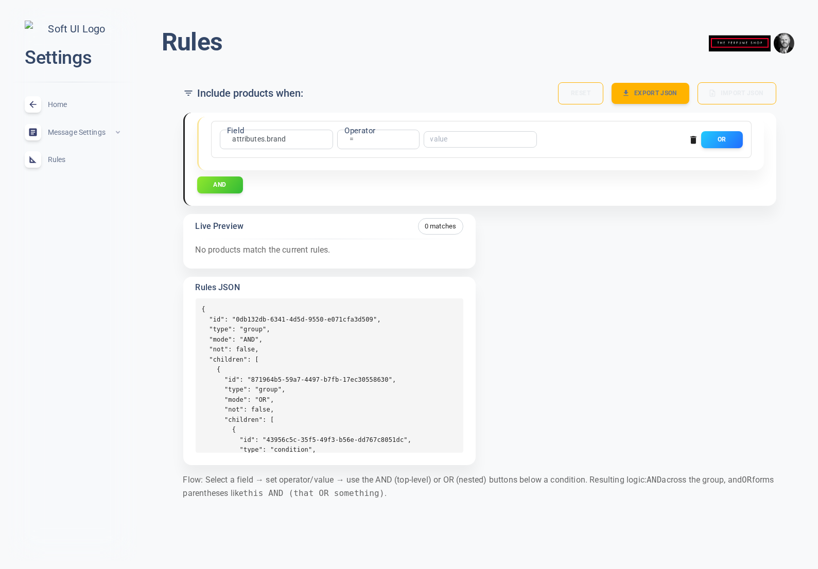
drag, startPoint x: 302, startPoint y: 349, endPoint x: 270, endPoint y: 347, distance: 32.5
click at [302, 349] on pre "{ "id": "0db132db-6341-4d5d-9550-e071cfa3d509", "type": "group", "mode": "AND",…" at bounding box center [330, 375] width 268 height 154
click at [320, 342] on pre "{ "id": "0db132db-6341-4d5d-9550-e071cfa3d509", "type": "group", "mode": "AND",…" at bounding box center [330, 375] width 268 height 154
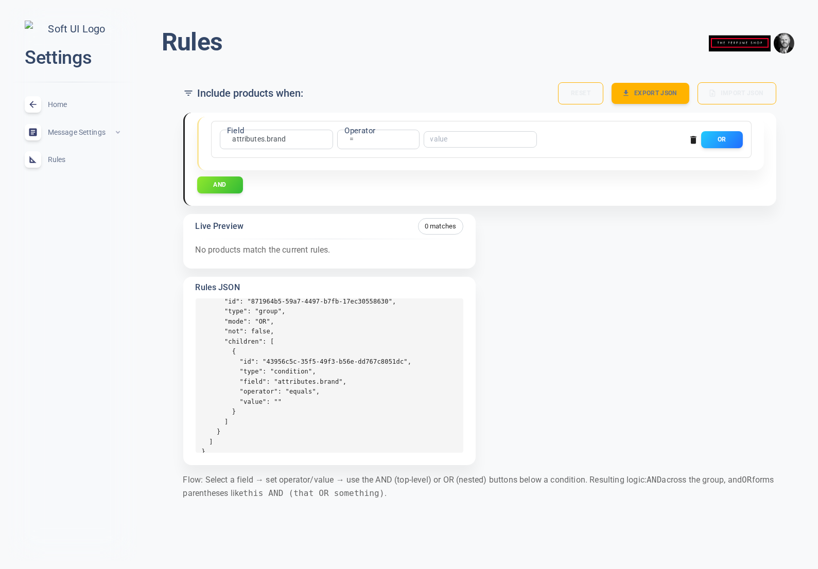
scroll to position [88, 0]
click at [334, 317] on pre "{ "id": "0db132db-6341-4d5d-9550-e071cfa3d509", "type": "group", "mode": "AND",…" at bounding box center [330, 375] width 268 height 154
click at [318, 332] on pre "{ "id": "0db132db-6341-4d5d-9550-e071cfa3d509", "type": "group", "mode": "AND",…" at bounding box center [330, 375] width 268 height 154
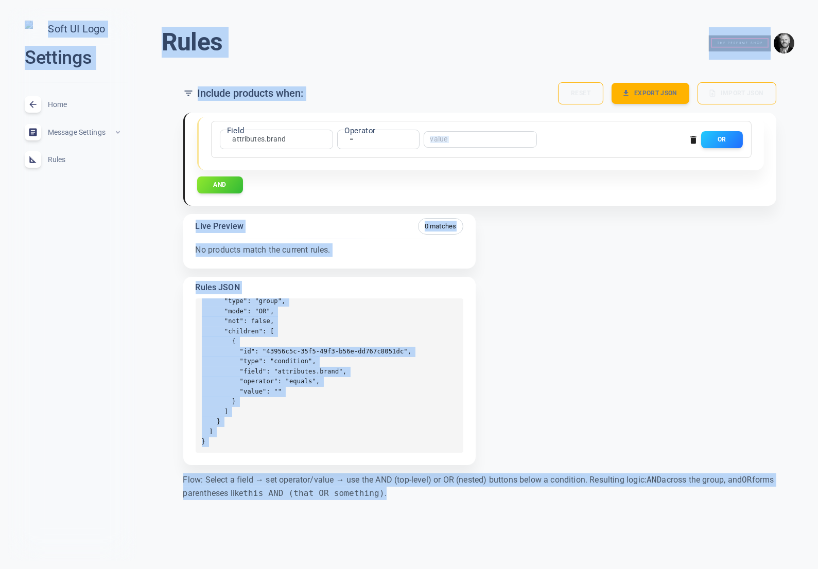
copy div "Settings Home expand_less Message Settings expand_less Rules expand_less Rules …"
click at [367, 388] on pre "{ "id": "0db132db-6341-4d5d-9550-e071cfa3d509", "type": "group", "mode": "AND",…" at bounding box center [330, 375] width 268 height 154
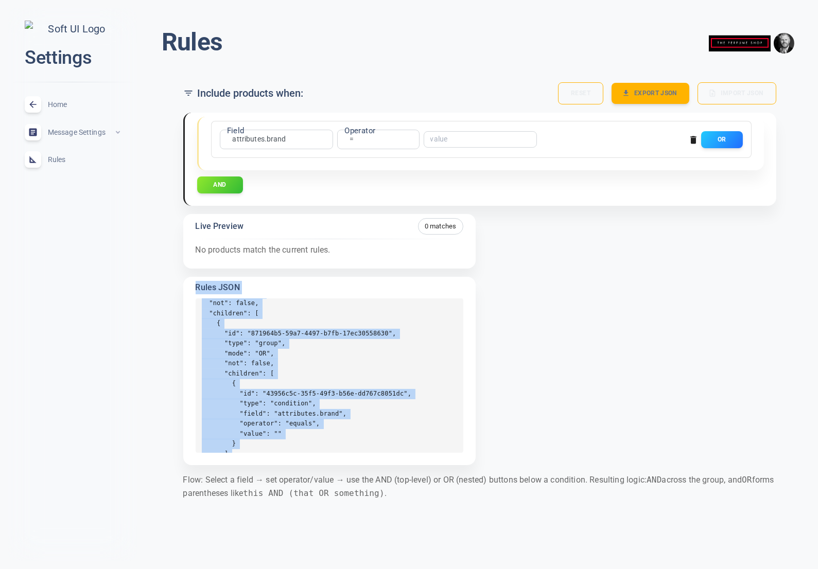
scroll to position [0, 0]
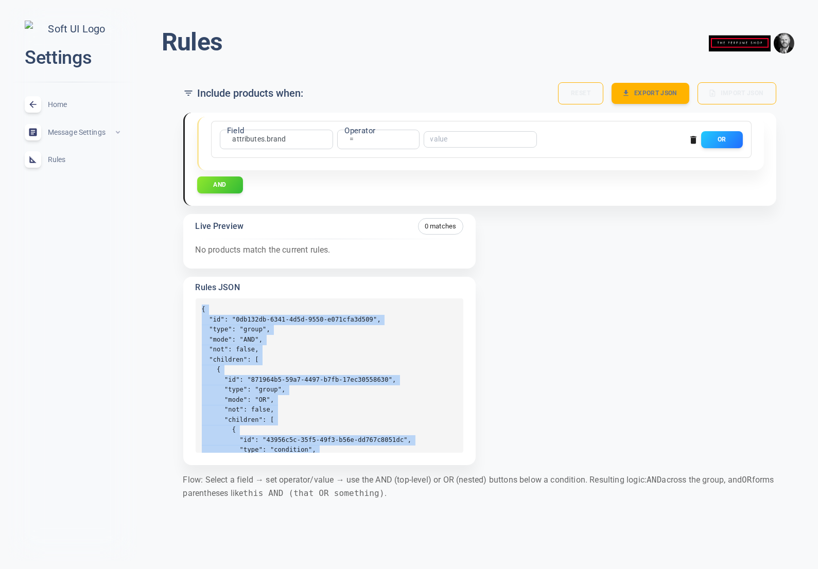
drag, startPoint x: 213, startPoint y: 440, endPoint x: 201, endPoint y: 311, distance: 129.7
click at [201, 311] on pre "{ "id": "0db132db-6341-4d5d-9550-e071cfa3d509", "type": "group", "mode": "AND",…" at bounding box center [330, 375] width 268 height 154
copy pre "{ "id": "0db132db-6341-4d5d-9550-e071cfa3d509", "type": "group", "mode": "AND",…"
click at [63, 104] on span "Home" at bounding box center [85, 104] width 74 height 0
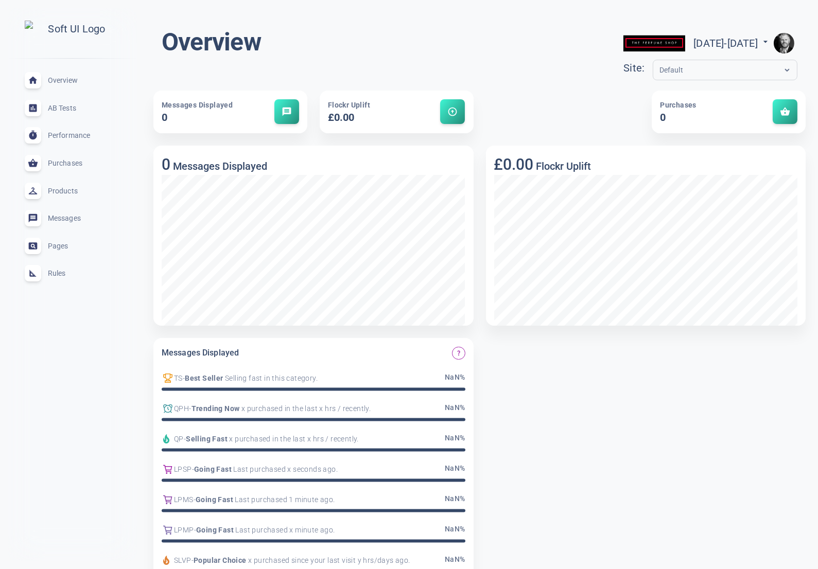
click at [59, 273] on span "Rules" at bounding box center [85, 273] width 74 height 0
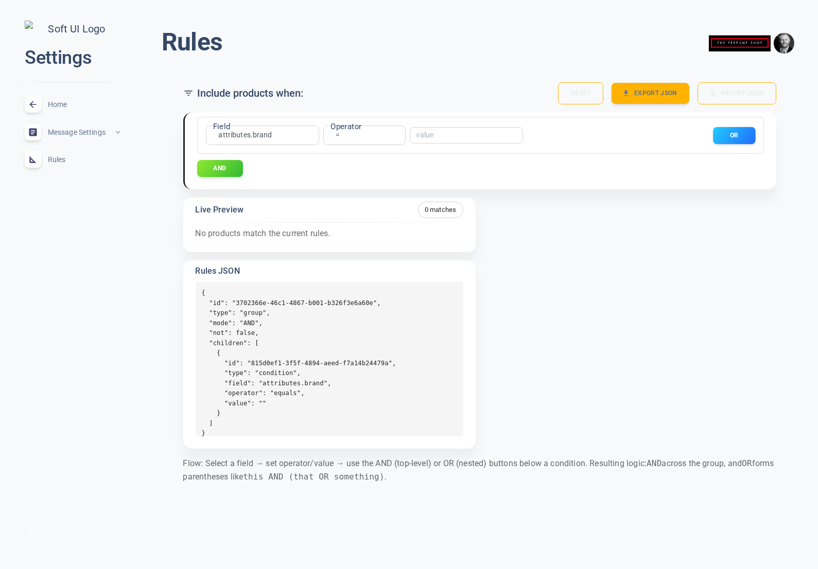
click at [720, 139] on button "OR" at bounding box center [734, 135] width 42 height 17
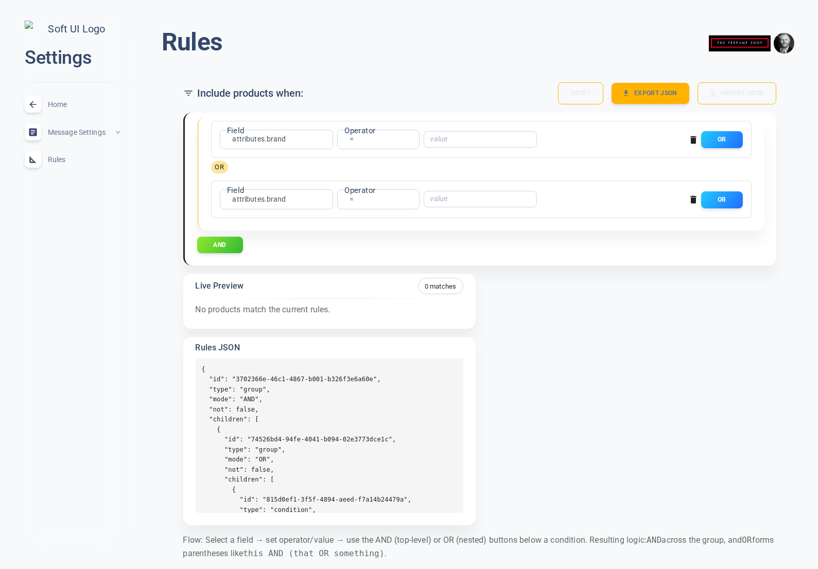
click at [692, 200] on icon "button" at bounding box center [693, 200] width 6 height 8
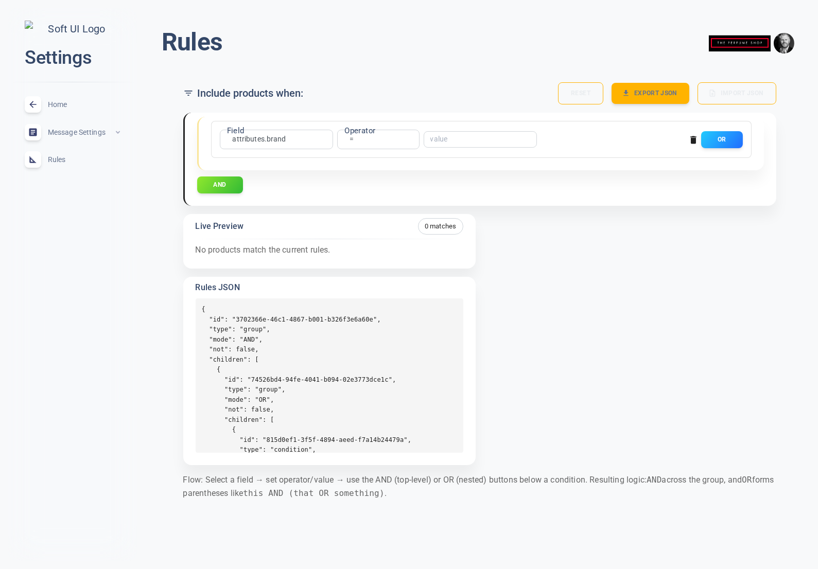
click at [62, 104] on span "Home" at bounding box center [85, 104] width 74 height 0
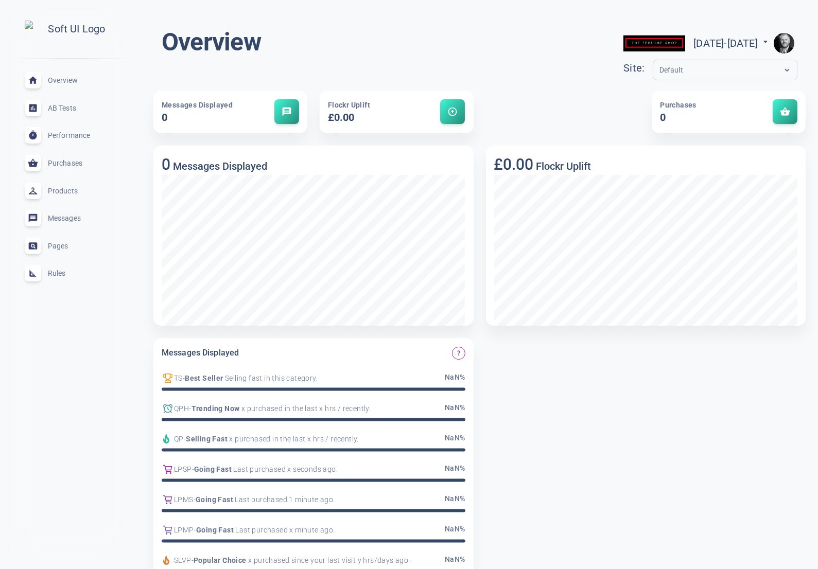
click at [61, 273] on span "Rules" at bounding box center [85, 273] width 74 height 0
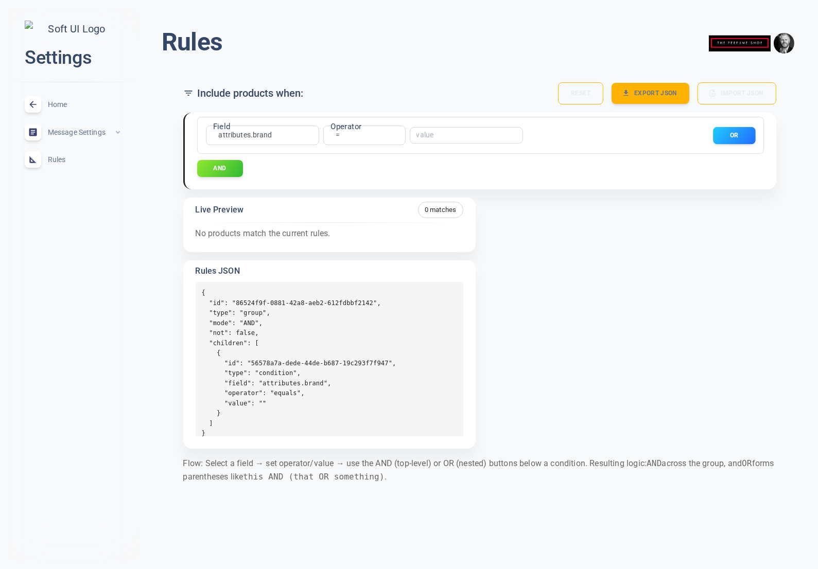
click at [722, 130] on button "OR" at bounding box center [734, 135] width 42 height 17
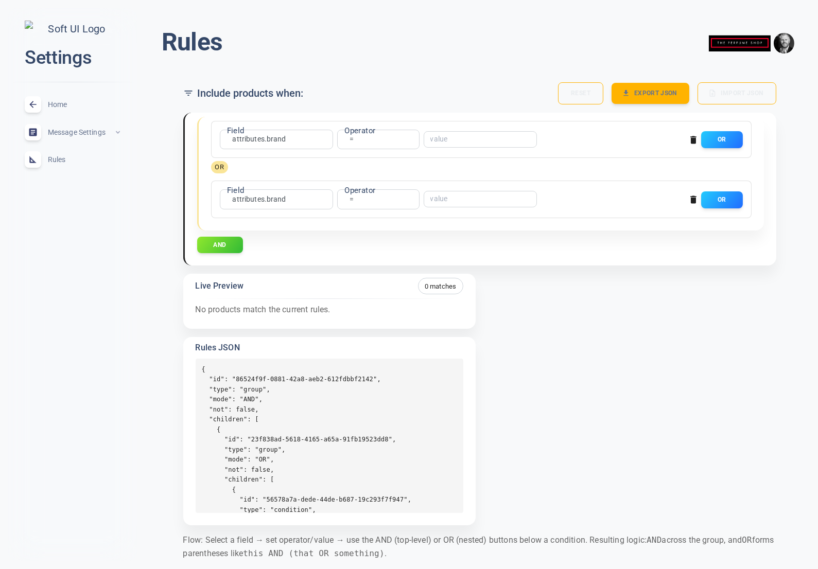
click at [694, 199] on icon "button" at bounding box center [693, 200] width 6 height 8
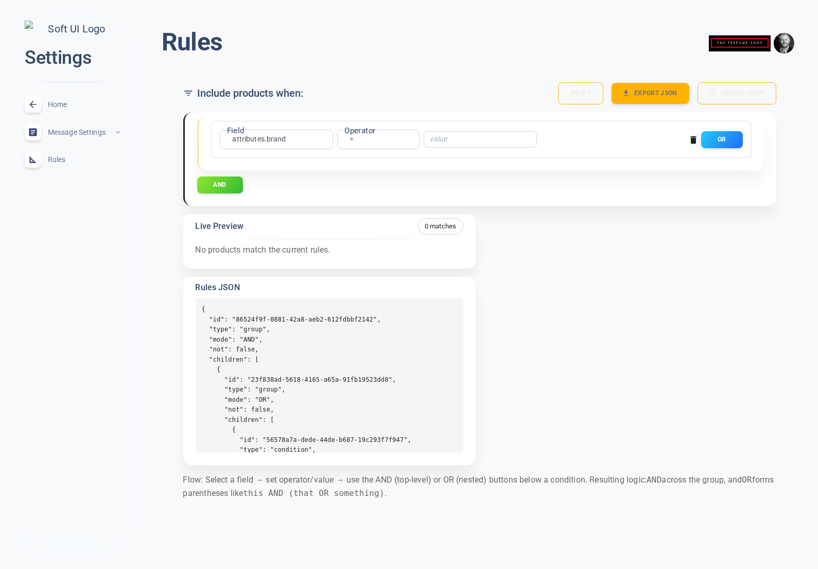
click at [60, 104] on span "Home" at bounding box center [85, 104] width 74 height 0
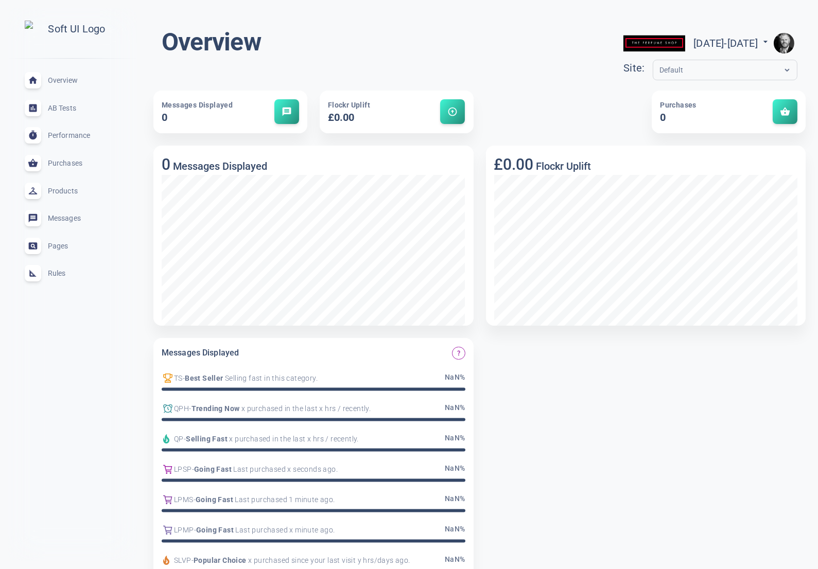
drag, startPoint x: 60, startPoint y: 279, endPoint x: 87, endPoint y: 281, distance: 27.4
click at [60, 273] on span "Rules" at bounding box center [85, 273] width 74 height 0
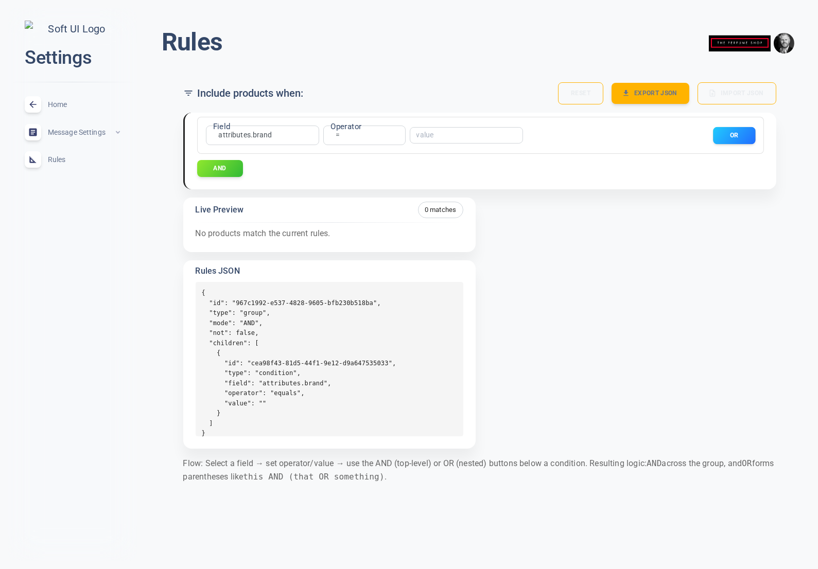
click at [735, 136] on button "OR" at bounding box center [734, 135] width 42 height 17
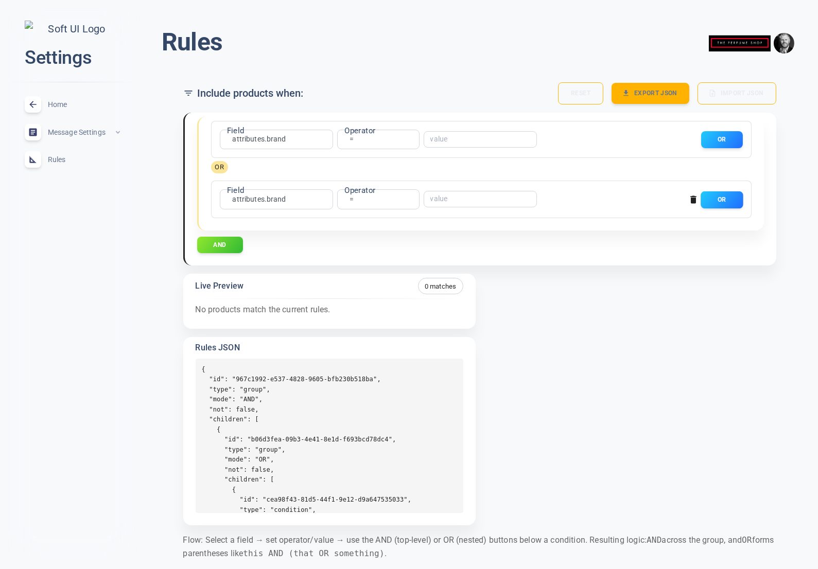
click at [734, 195] on button "OR" at bounding box center [721, 199] width 42 height 17
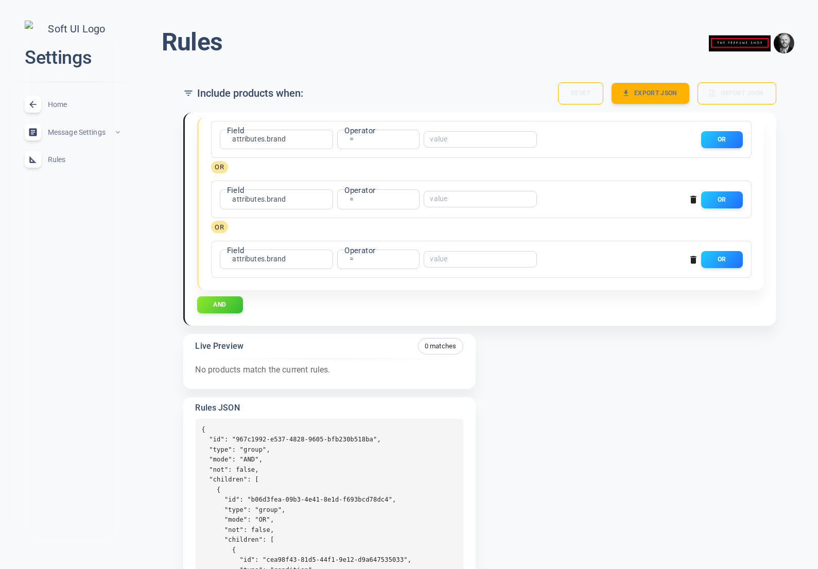
click at [693, 199] on icon "button" at bounding box center [693, 200] width 6 height 8
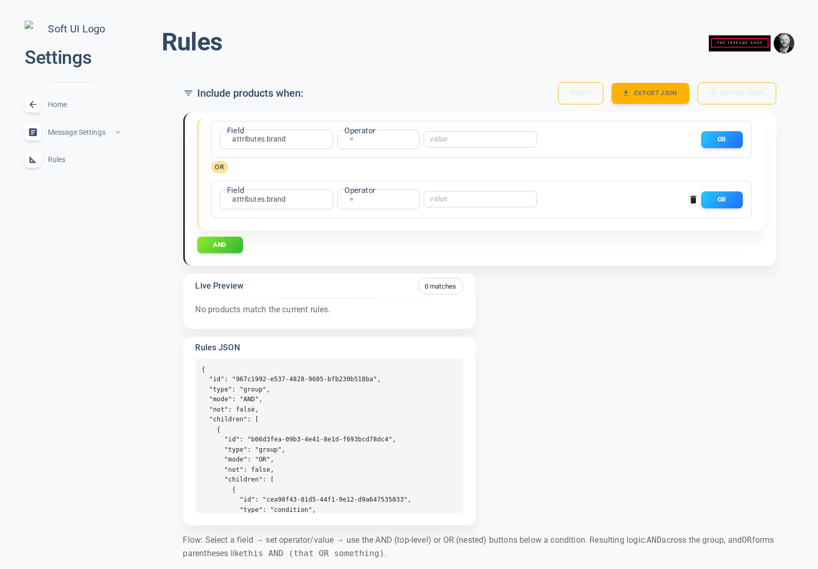
click at [693, 200] on icon "button" at bounding box center [693, 200] width 6 height 8
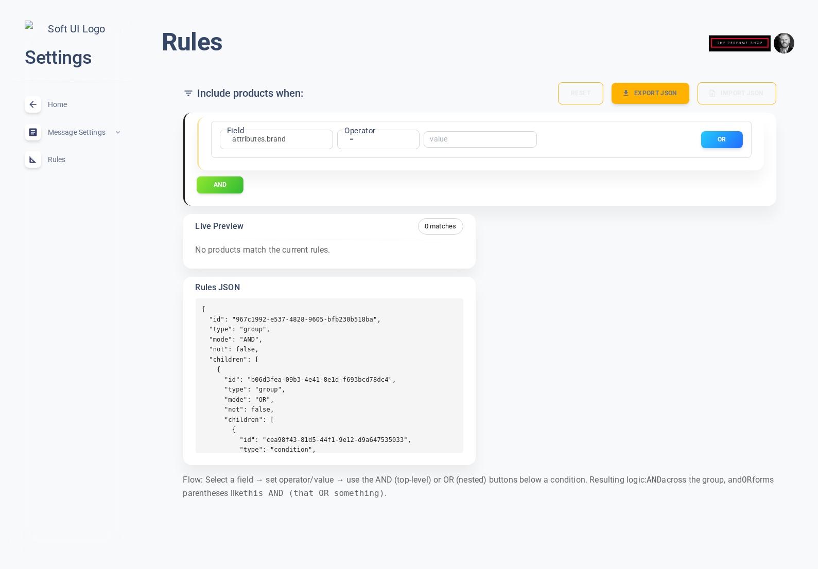
click at [231, 185] on button "AND" at bounding box center [220, 184] width 47 height 17
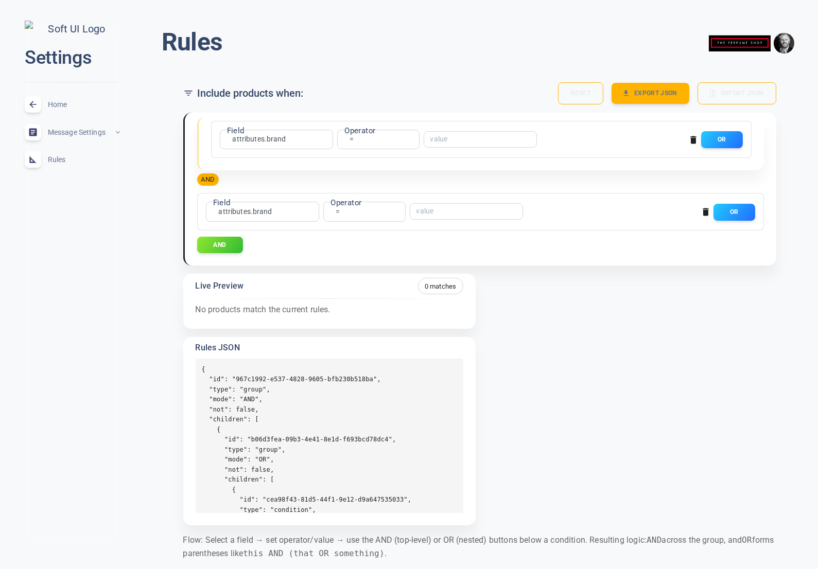
click at [140, 291] on div "Rules menu Include products when: Reset Export JSON Import JSON Field attribute…" at bounding box center [405, 292] width 826 height 585
click at [145, 304] on div "Rules menu Include products when: Reset Export JSON Import JSON Field attribute…" at bounding box center [479, 296] width 677 height 576
drag, startPoint x: 58, startPoint y: 109, endPoint x: 62, endPoint y: 151, distance: 42.4
click at [58, 104] on span "Home" at bounding box center [85, 104] width 74 height 0
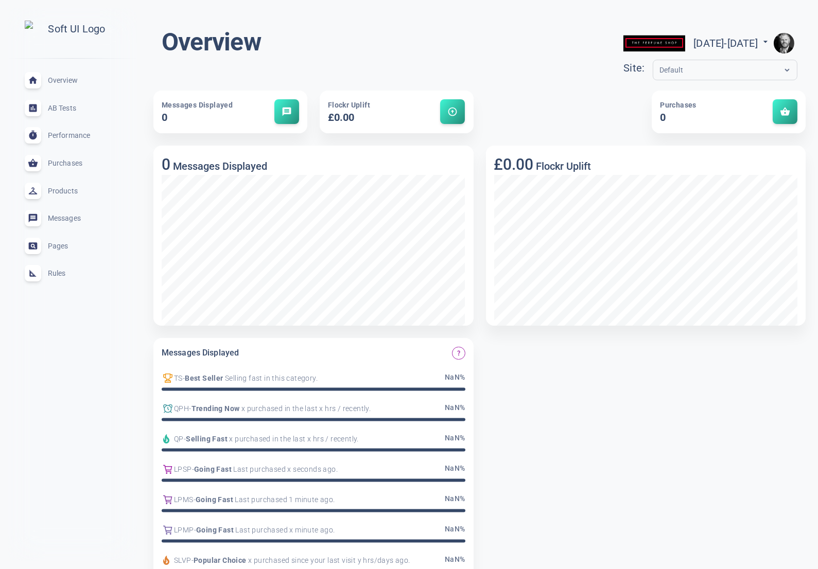
click at [62, 273] on span "Rules" at bounding box center [85, 273] width 74 height 0
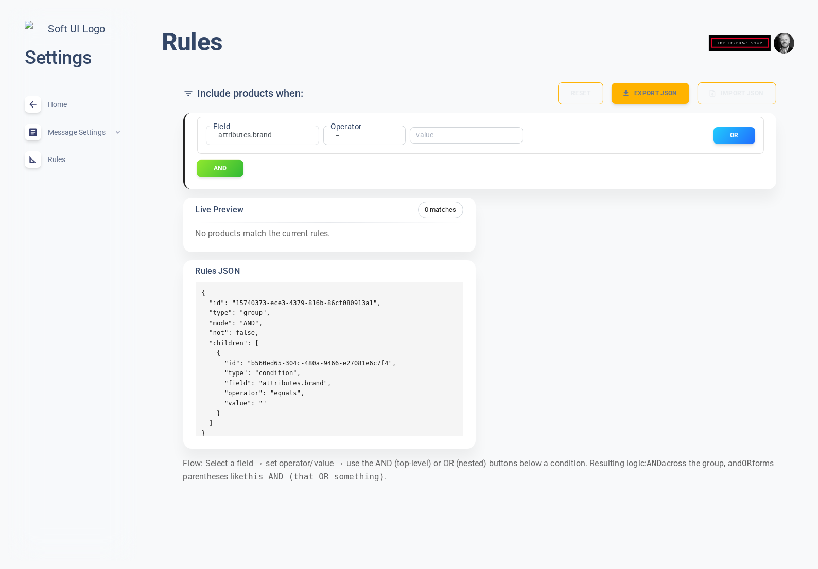
click at [229, 169] on button "AND" at bounding box center [220, 168] width 47 height 17
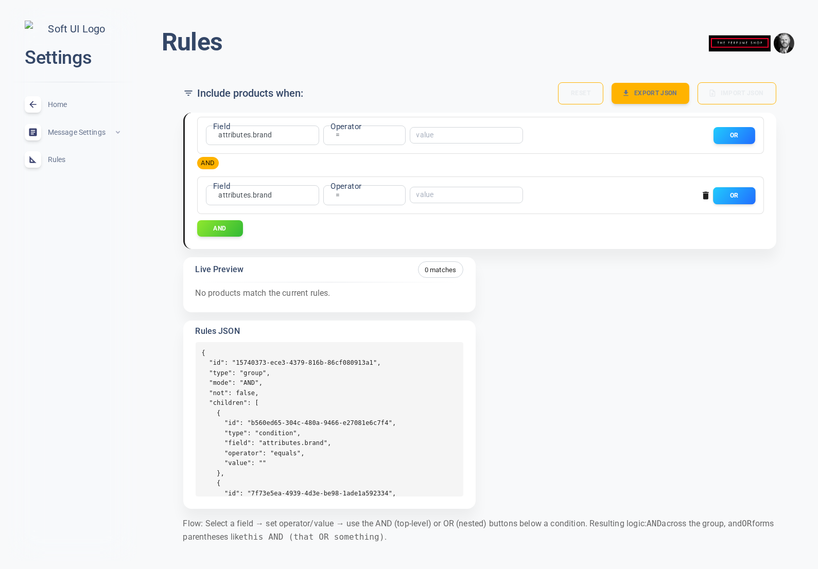
click at [728, 200] on button "OR" at bounding box center [734, 195] width 42 height 17
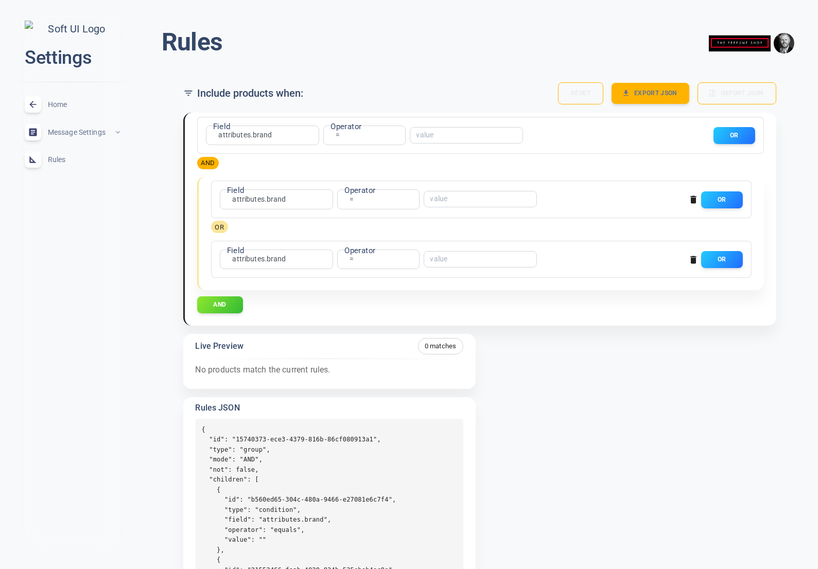
click at [686, 202] on button "button" at bounding box center [692, 199] width 15 height 15
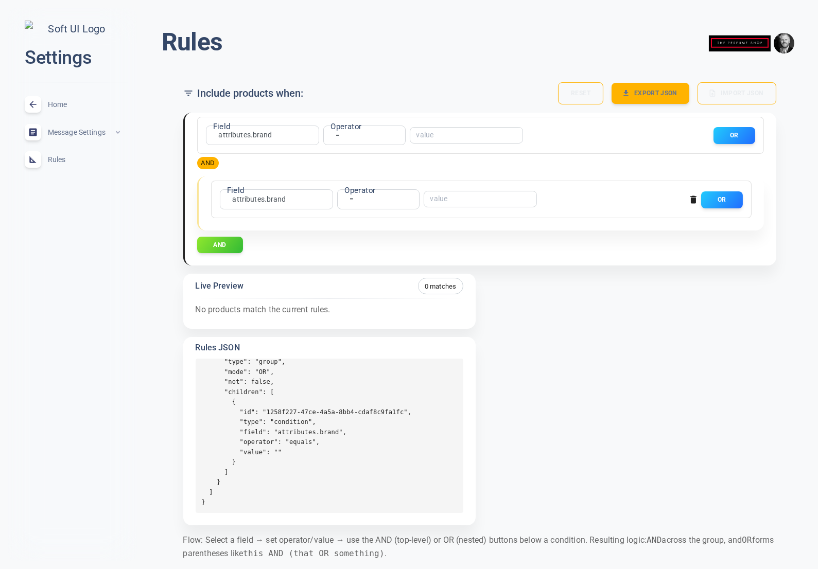
scroll to position [158, 0]
click at [692, 200] on icon "button" at bounding box center [693, 200] width 6 height 8
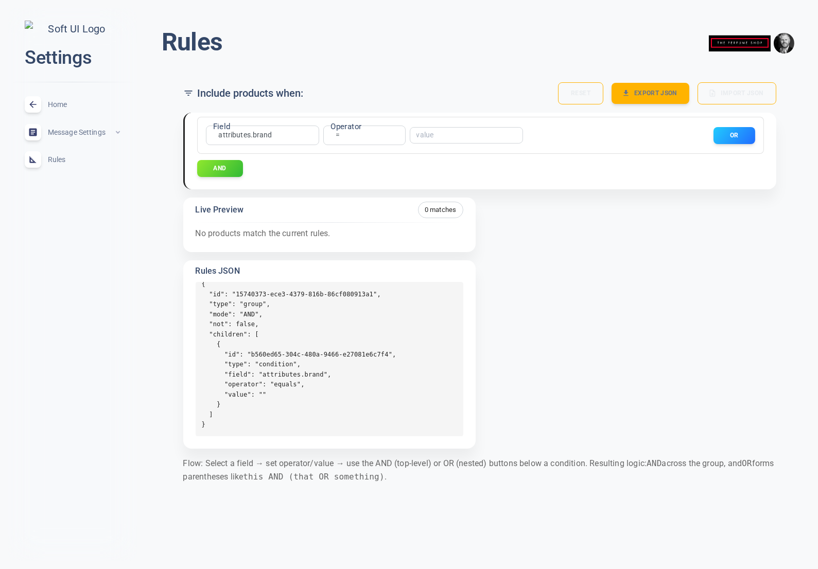
scroll to position [8, 0]
click at [735, 130] on button "OR" at bounding box center [734, 135] width 42 height 17
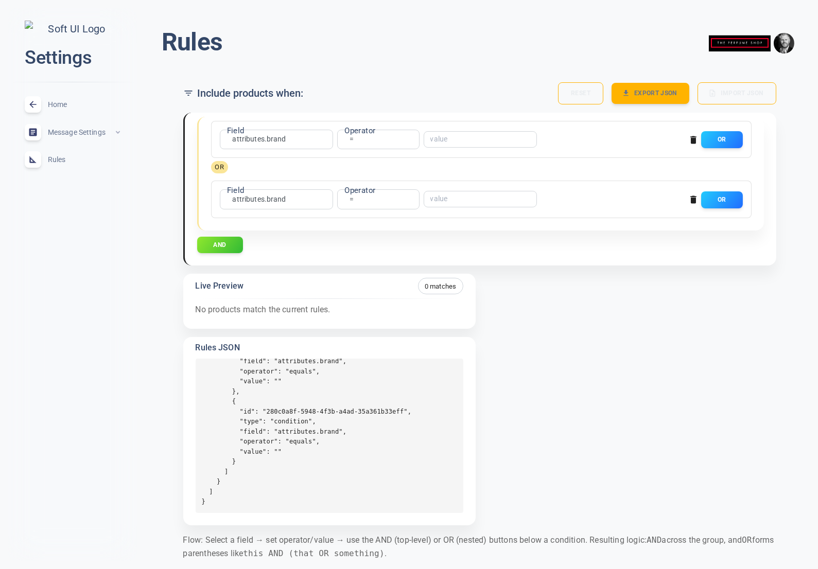
click at [64, 104] on span "Home" at bounding box center [85, 104] width 74 height 0
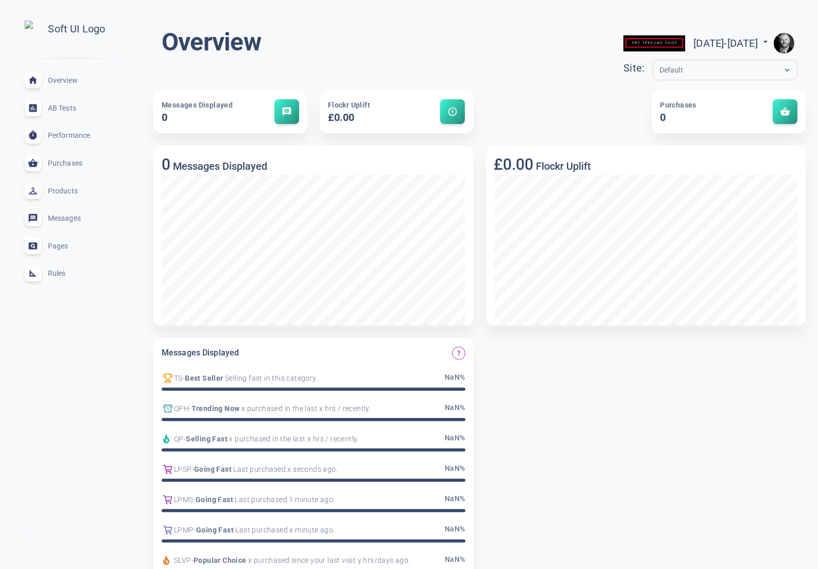
click at [60, 273] on span "Rules" at bounding box center [85, 273] width 74 height 0
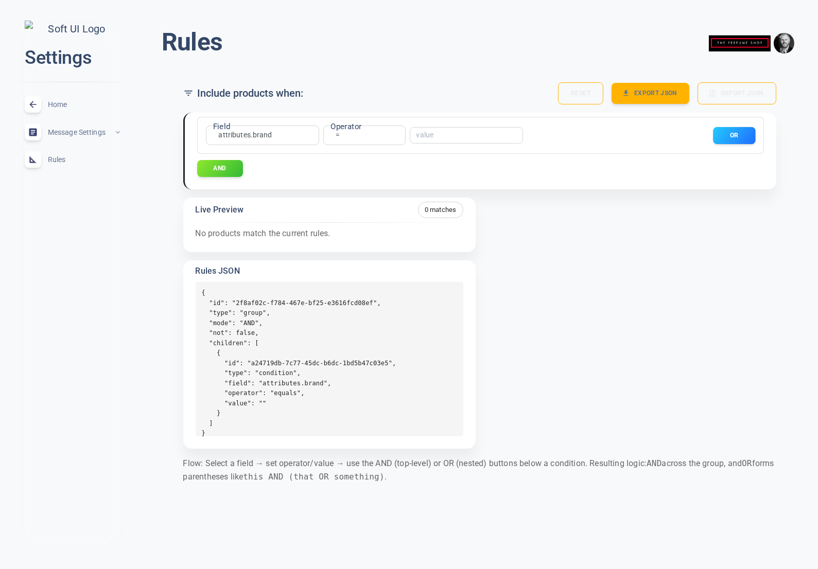
click at [742, 130] on button "OR" at bounding box center [734, 135] width 42 height 17
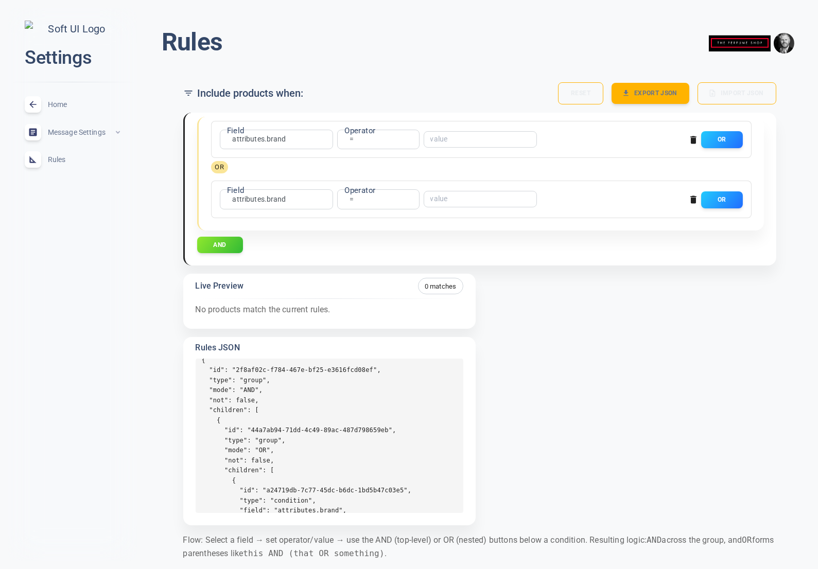
scroll to position [2, 0]
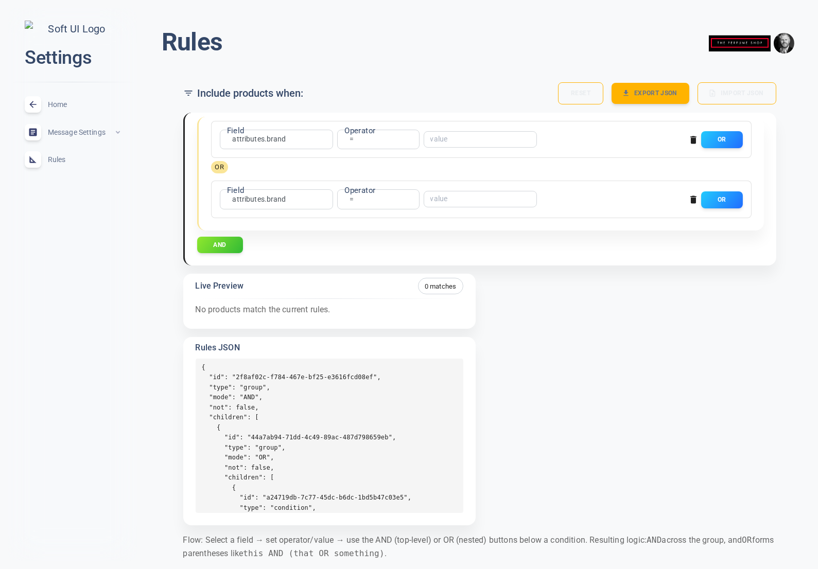
click at [693, 200] on icon "button" at bounding box center [693, 200] width 6 height 8
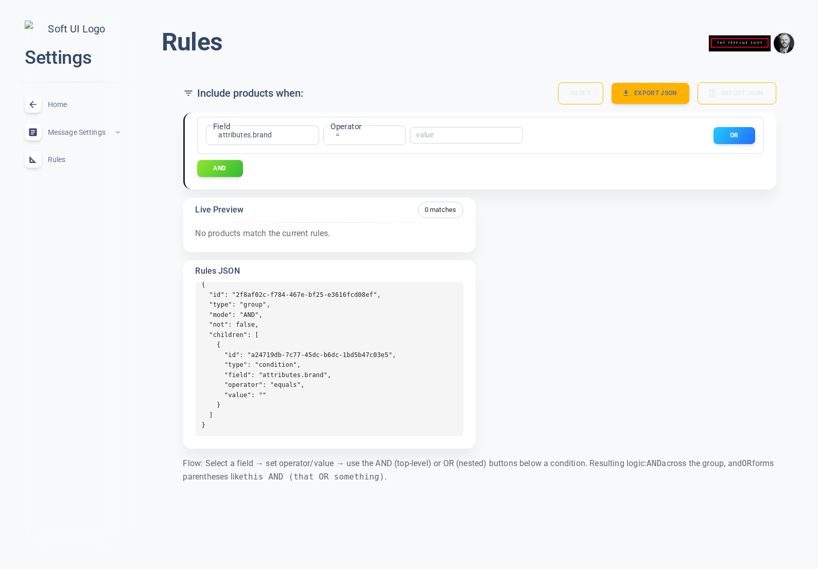
scroll to position [0, 0]
click at [730, 139] on button "OR" at bounding box center [734, 135] width 42 height 17
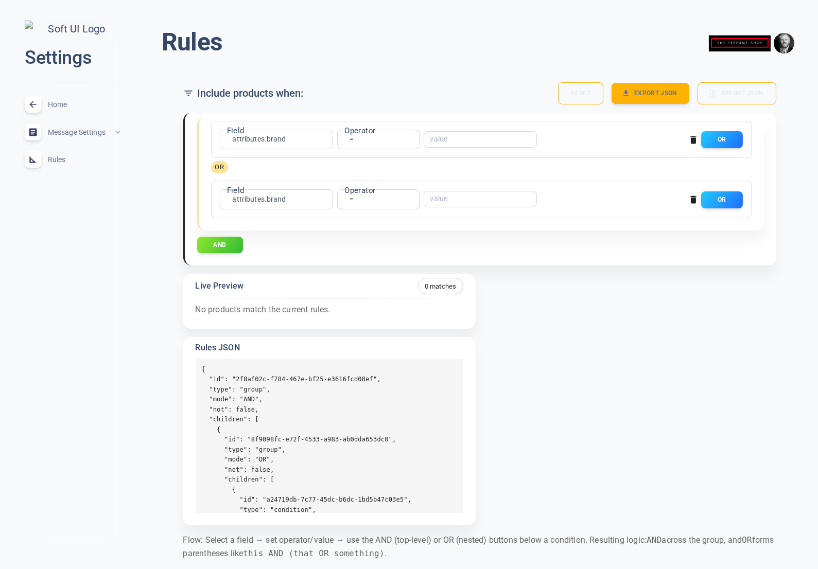
click at [691, 198] on icon "button" at bounding box center [693, 200] width 6 height 8
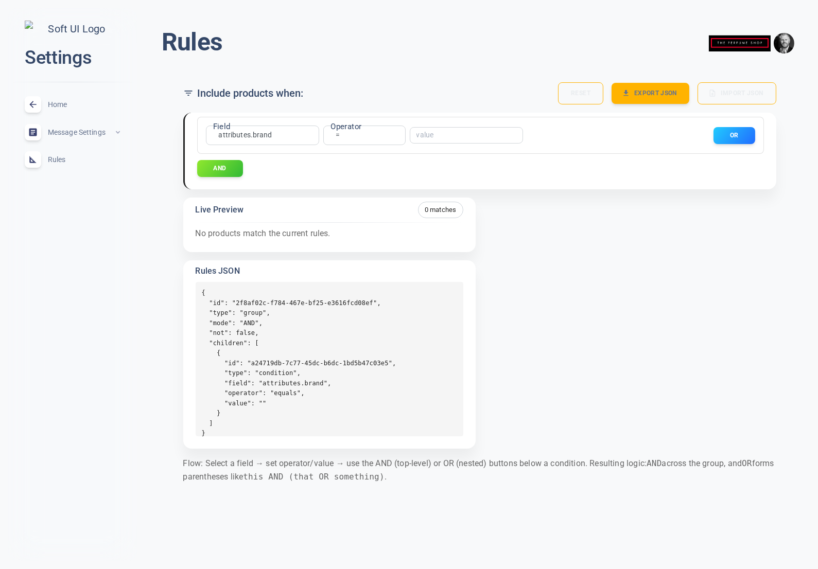
click at [705, 222] on div "Field attributes.brand attributes.brand Field Operator = equals Operator ​ OR A…" at bounding box center [475, 276] width 601 height 345
click at [746, 135] on button "OR" at bounding box center [734, 135] width 42 height 17
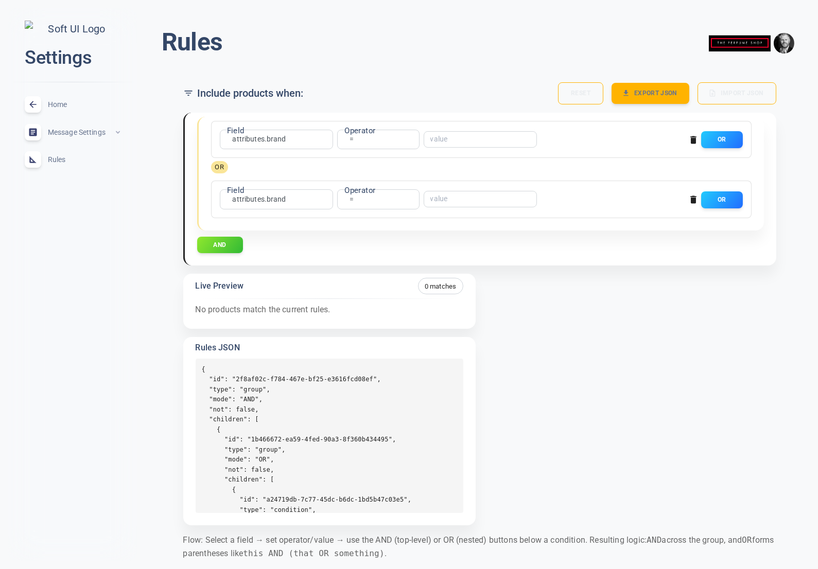
click at [697, 139] on icon "button" at bounding box center [693, 140] width 10 height 10
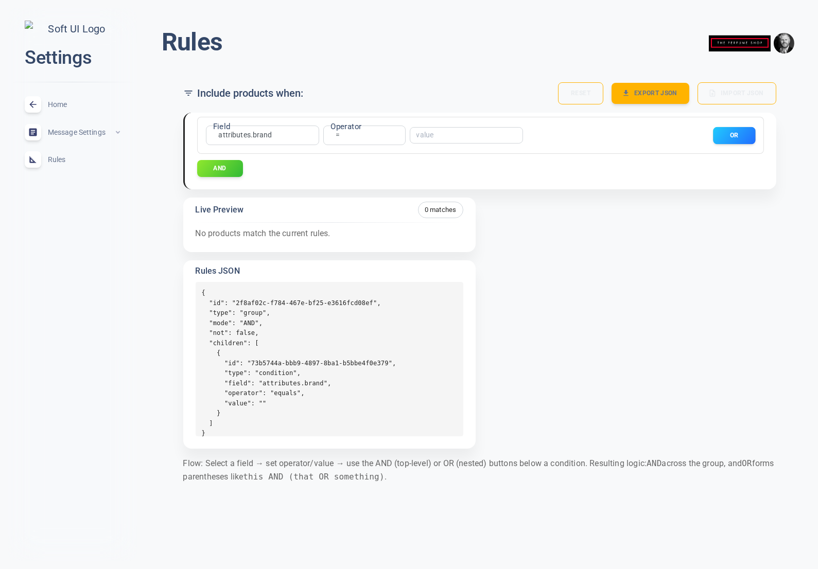
click at [724, 134] on button "OR" at bounding box center [734, 135] width 42 height 17
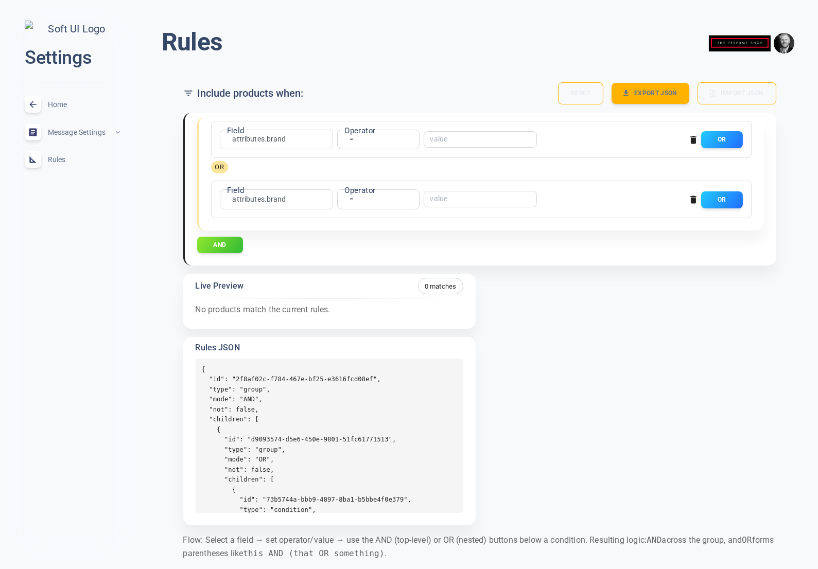
click at [693, 198] on icon "button" at bounding box center [693, 200] width 6 height 8
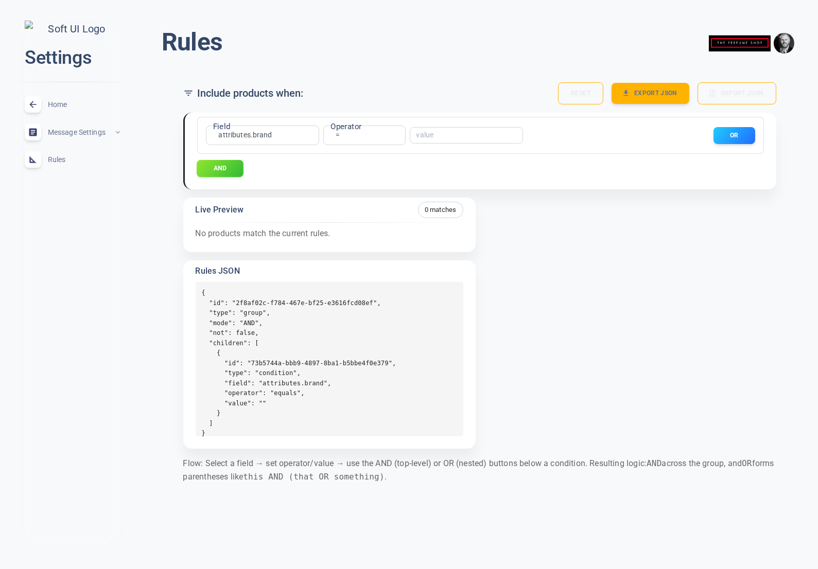
click at [230, 175] on button "AND" at bounding box center [220, 168] width 47 height 17
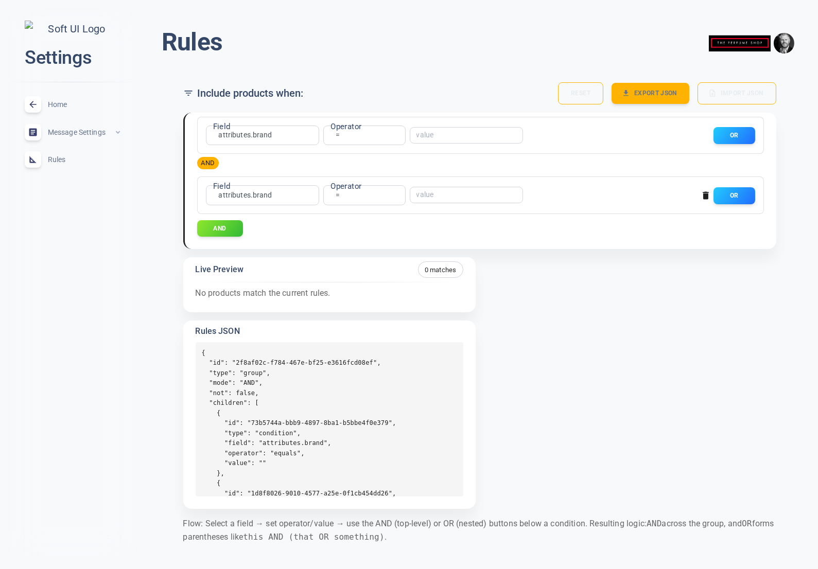
click at [702, 194] on icon "button" at bounding box center [705, 195] width 10 height 10
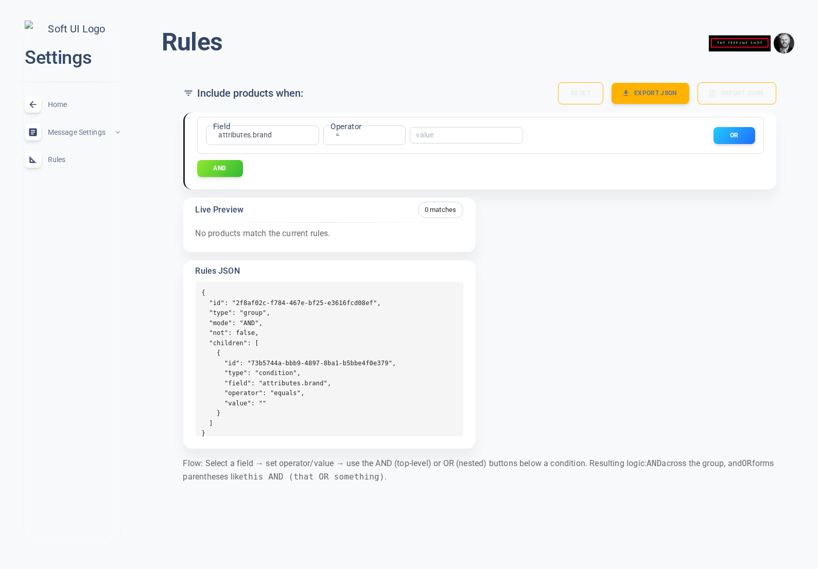
click at [725, 144] on div "Field attributes.brand attributes.brand Field Operator = equals Operator ​ OR" at bounding box center [478, 133] width 553 height 24
click at [736, 130] on button "OR" at bounding box center [734, 135] width 42 height 17
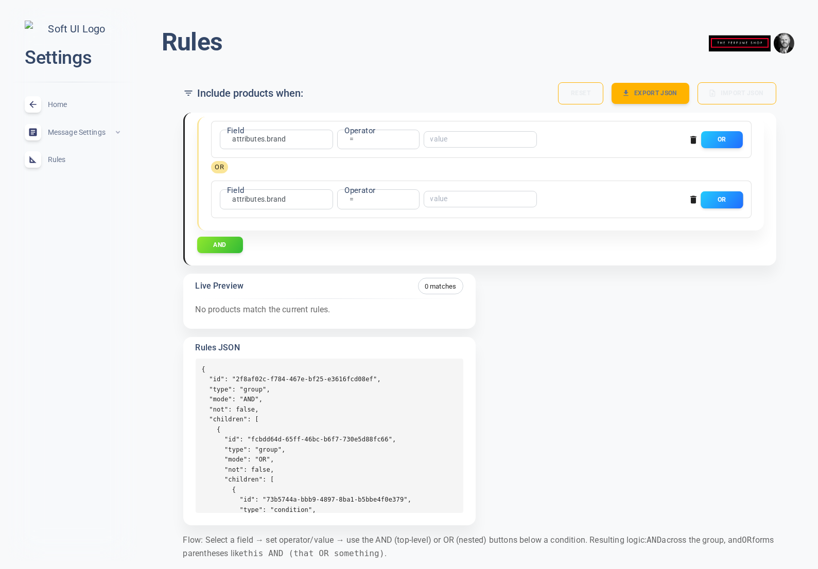
click at [721, 198] on button "OR" at bounding box center [721, 199] width 42 height 17
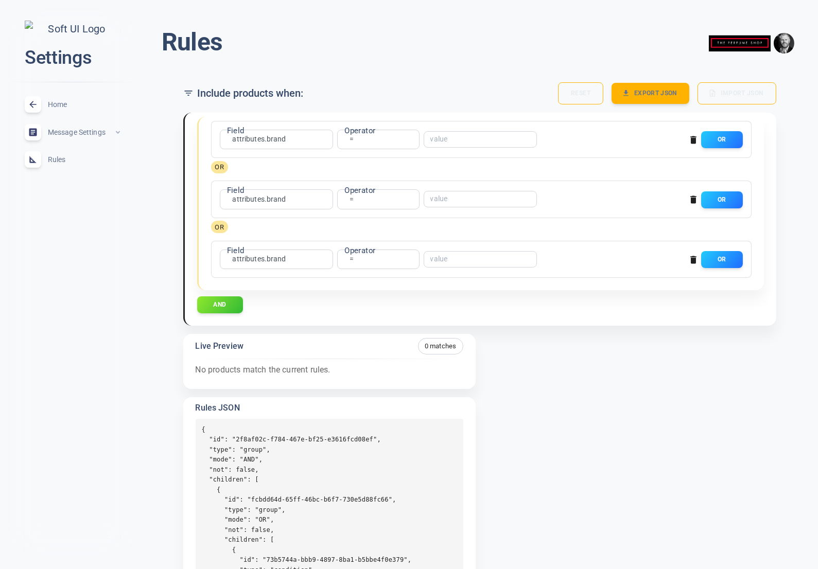
click at [692, 256] on icon "button" at bounding box center [693, 260] width 6 height 8
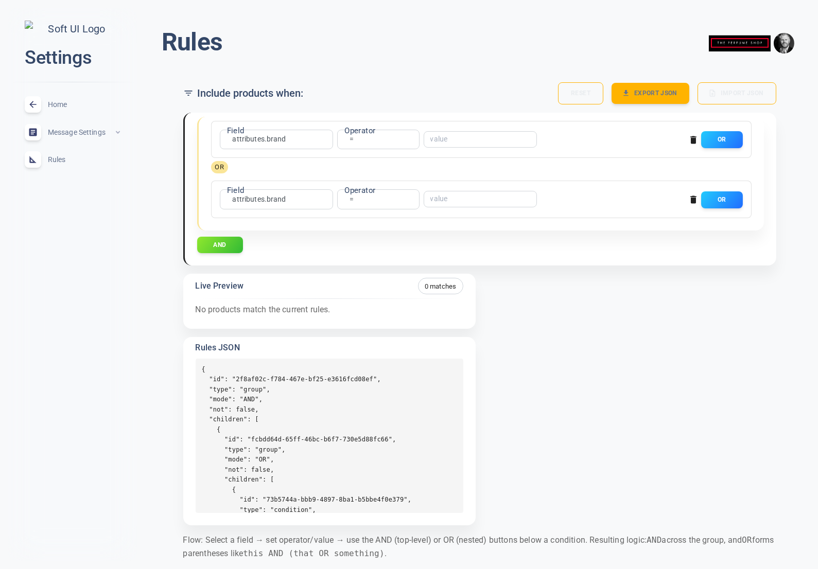
click at [693, 199] on icon "button" at bounding box center [693, 200] width 6 height 8
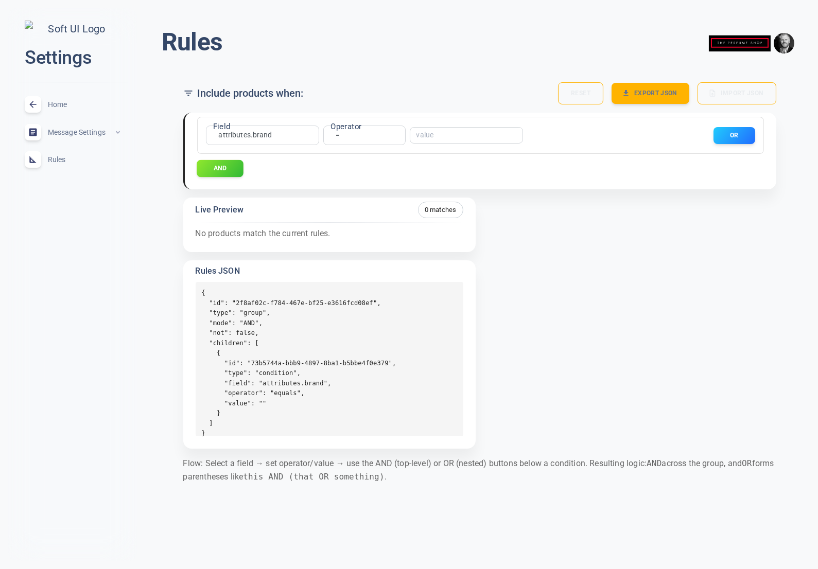
click at [208, 170] on button "AND" at bounding box center [220, 168] width 47 height 17
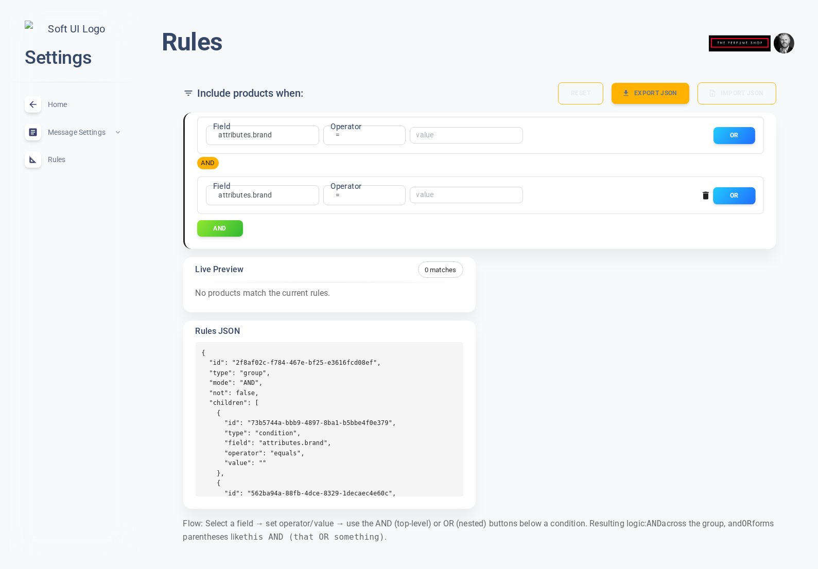
click at [748, 188] on button "OR" at bounding box center [734, 195] width 42 height 17
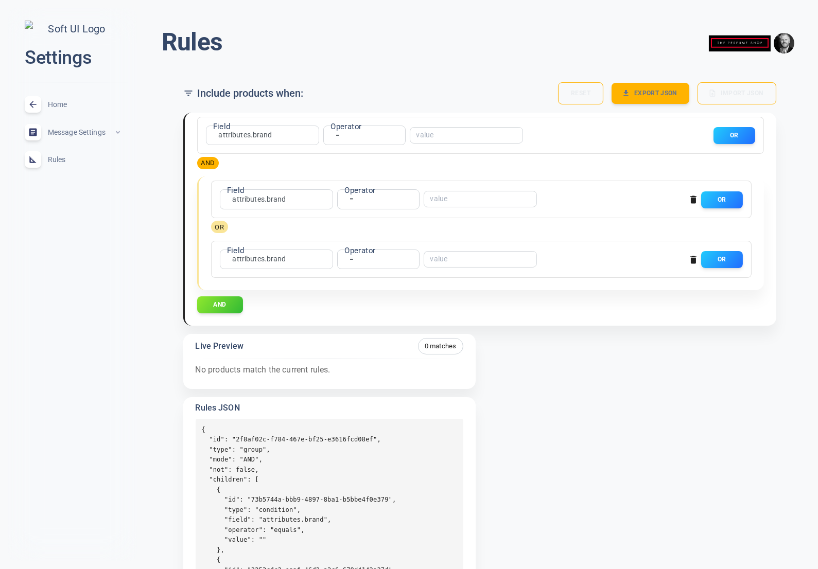
click at [694, 199] on icon "button" at bounding box center [693, 200] width 6 height 8
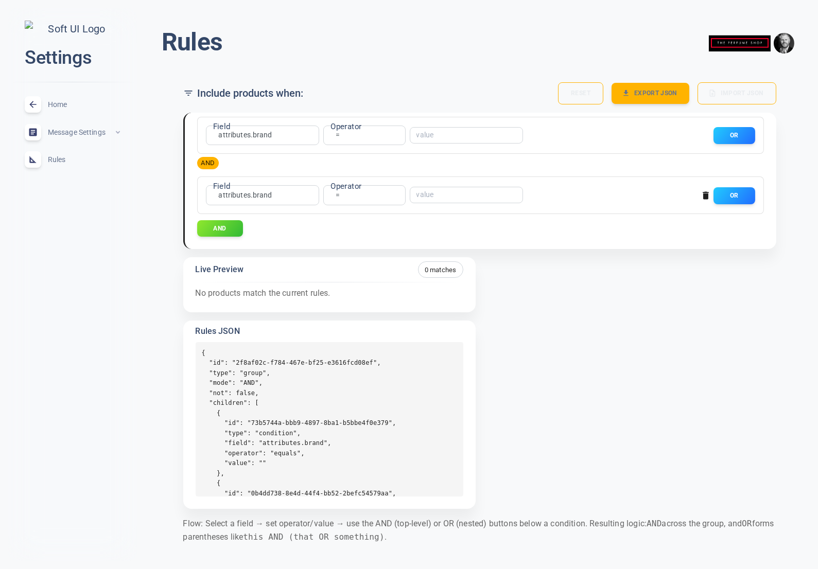
click at [705, 194] on icon "button" at bounding box center [705, 196] width 6 height 8
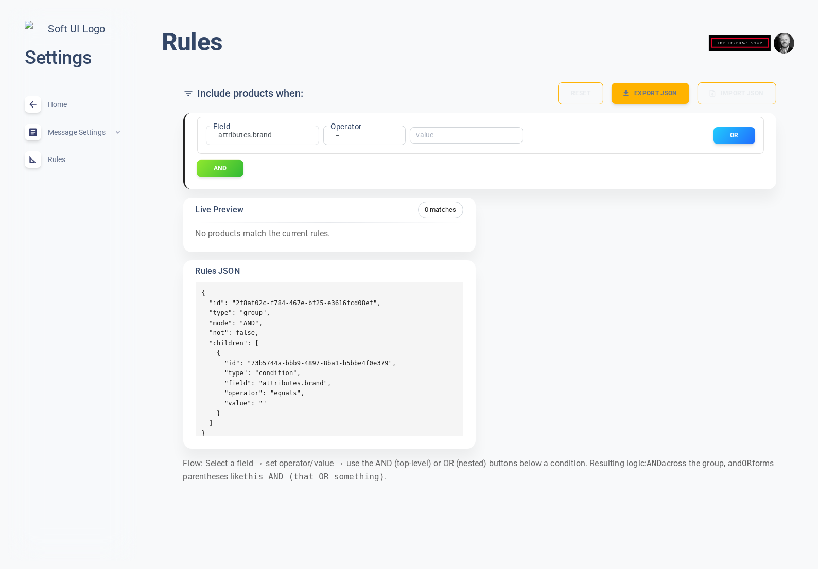
click at [239, 168] on button "AND" at bounding box center [220, 168] width 47 height 17
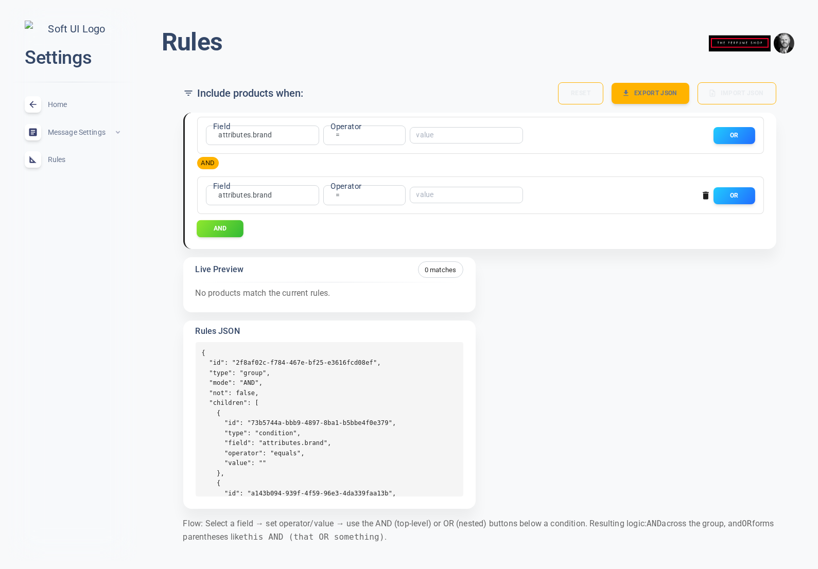
click at [224, 234] on button "AND" at bounding box center [220, 228] width 47 height 17
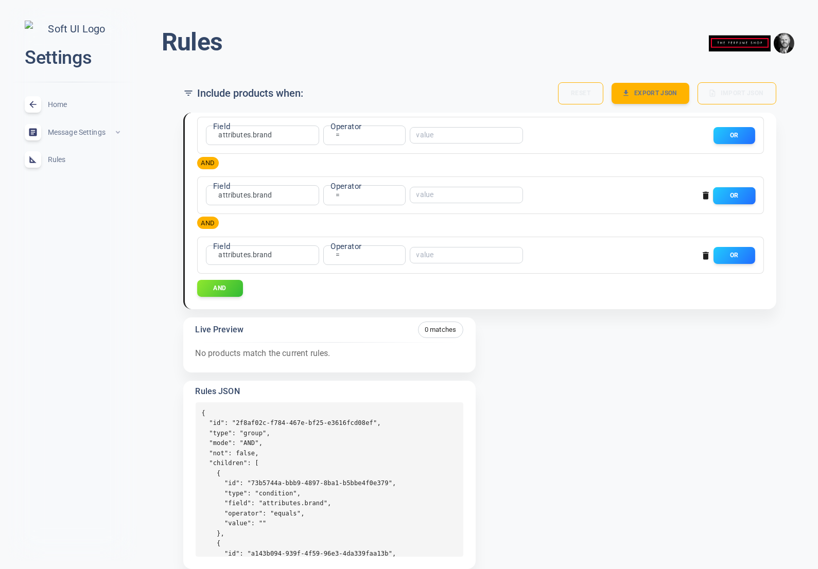
click at [735, 187] on button "OR" at bounding box center [734, 195] width 42 height 17
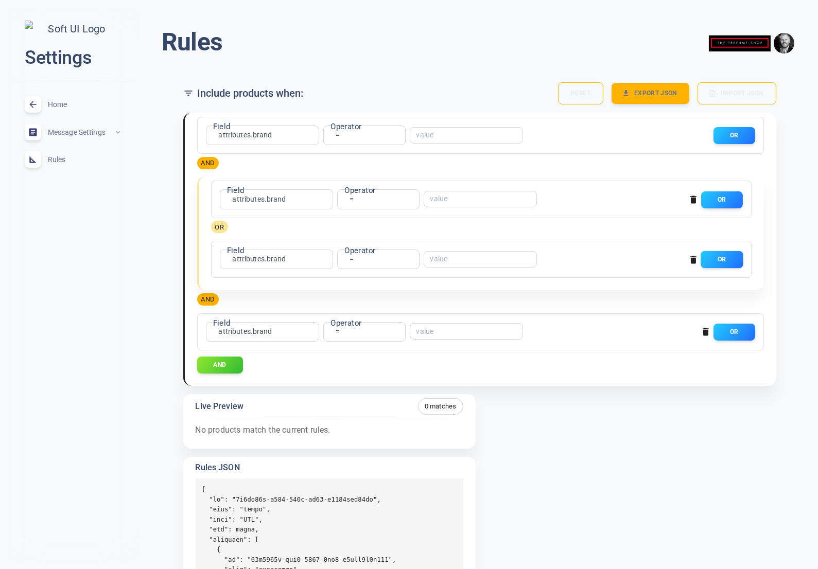
click at [723, 268] on div "Field attributes.brand attributes.brand Field Operator = equals Operator ​ OR" at bounding box center [479, 257] width 527 height 24
click at [724, 261] on button "OR" at bounding box center [721, 259] width 42 height 17
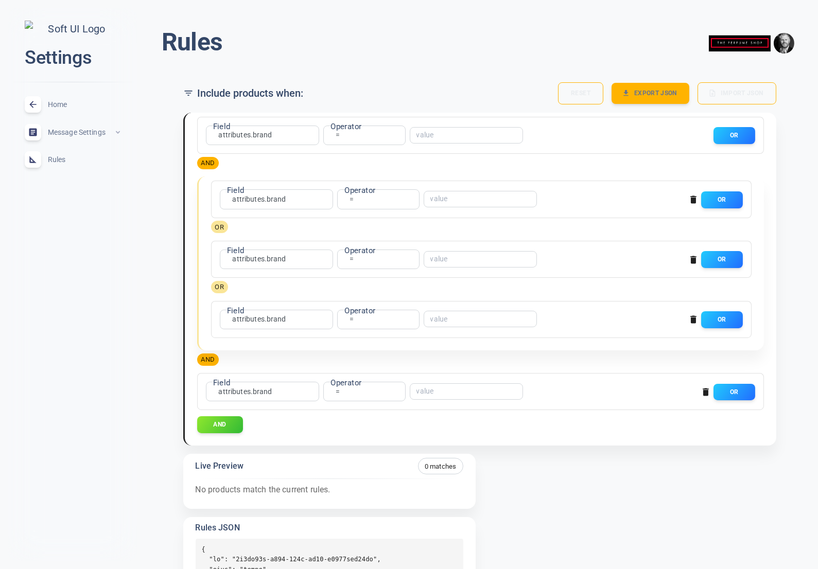
click at [694, 199] on icon "button" at bounding box center [693, 200] width 6 height 8
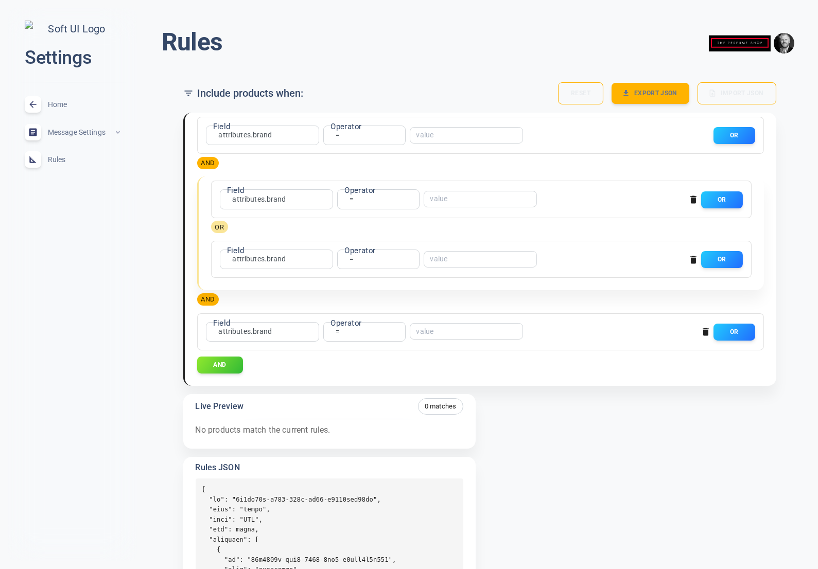
click at [693, 200] on icon "button" at bounding box center [693, 200] width 6 height 8
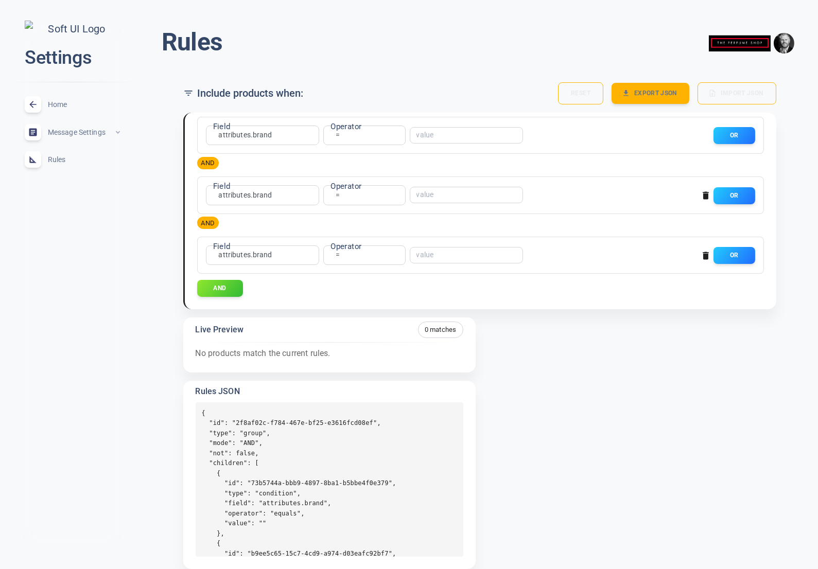
click at [694, 199] on div "OR" at bounding box center [724, 193] width 61 height 22
click at [709, 192] on icon "button" at bounding box center [705, 195] width 10 height 10
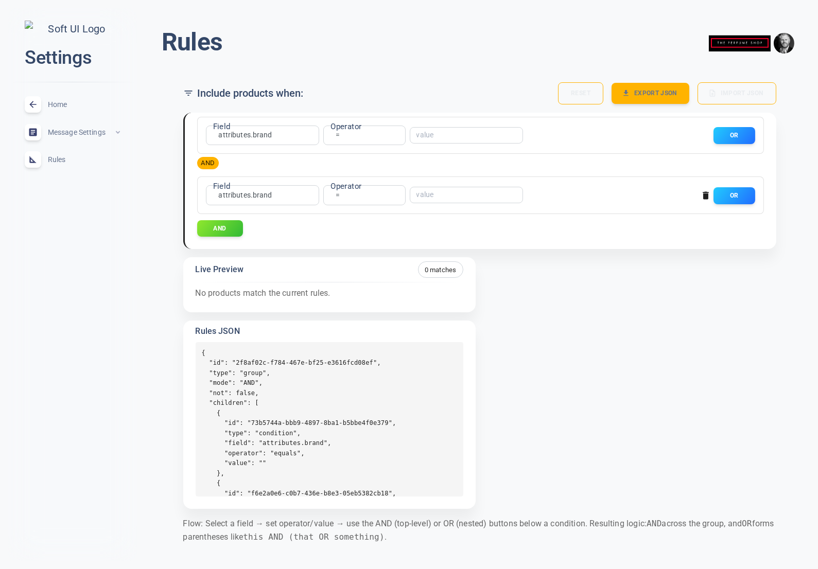
click at [705, 194] on icon "button" at bounding box center [705, 196] width 6 height 8
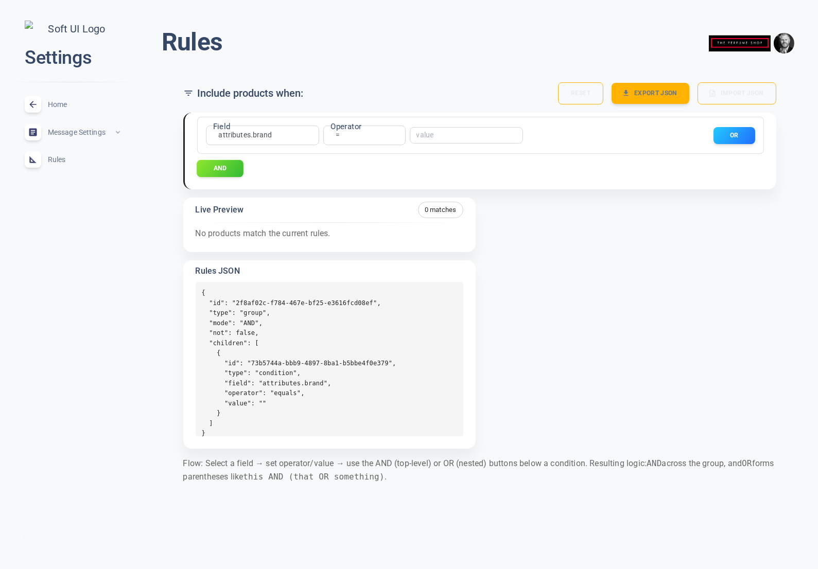
click at [224, 167] on button "AND" at bounding box center [220, 168] width 47 height 17
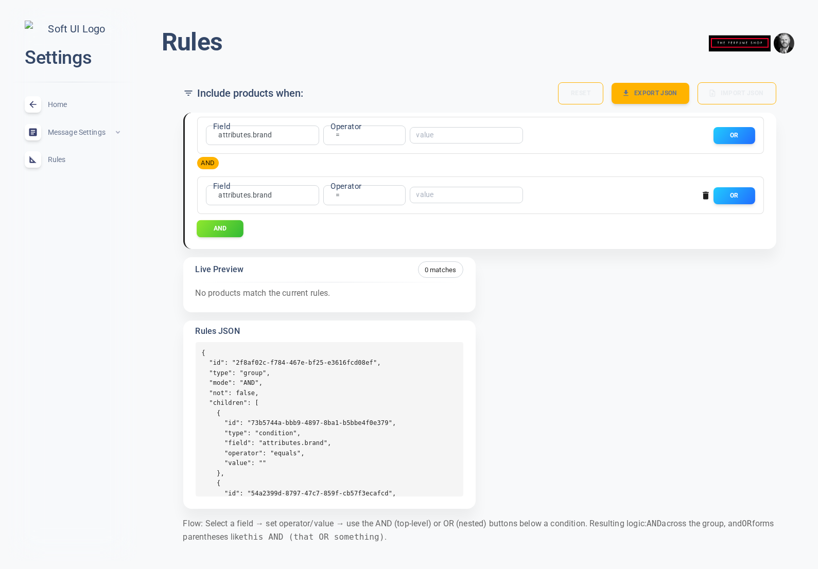
click at [219, 226] on button "AND" at bounding box center [220, 228] width 47 height 17
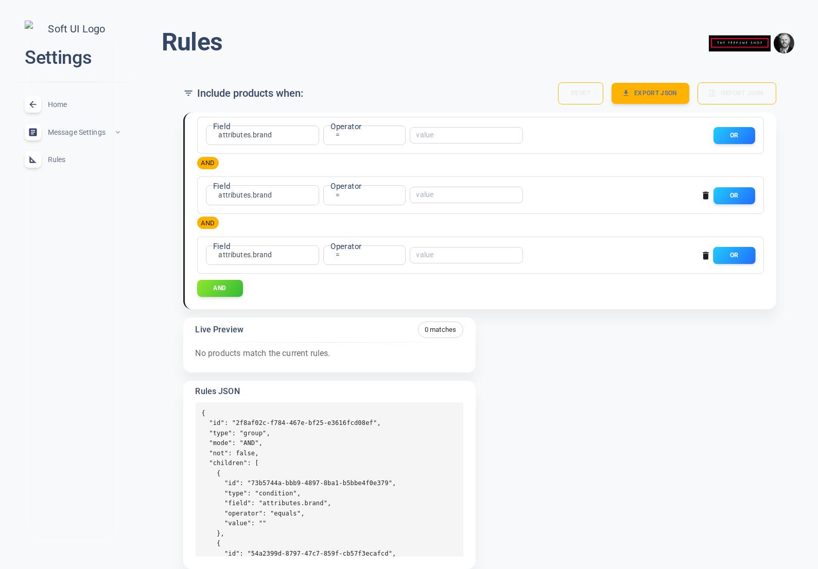
click at [739, 254] on button "OR" at bounding box center [734, 255] width 42 height 17
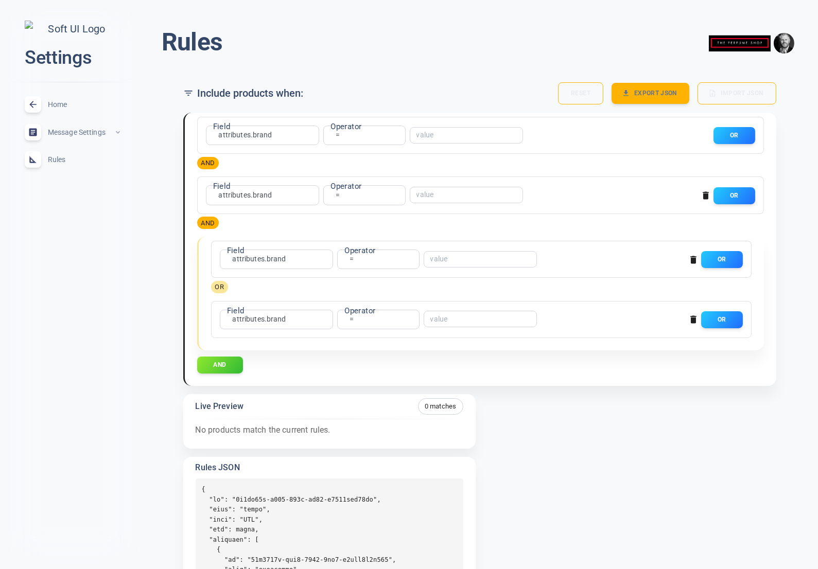
click at [597, 440] on div "Field attributes.brand attributes.brand Field Operator = equals Operator ​ OR A…" at bounding box center [475, 374] width 601 height 541
click at [705, 193] on icon "button" at bounding box center [705, 196] width 6 height 8
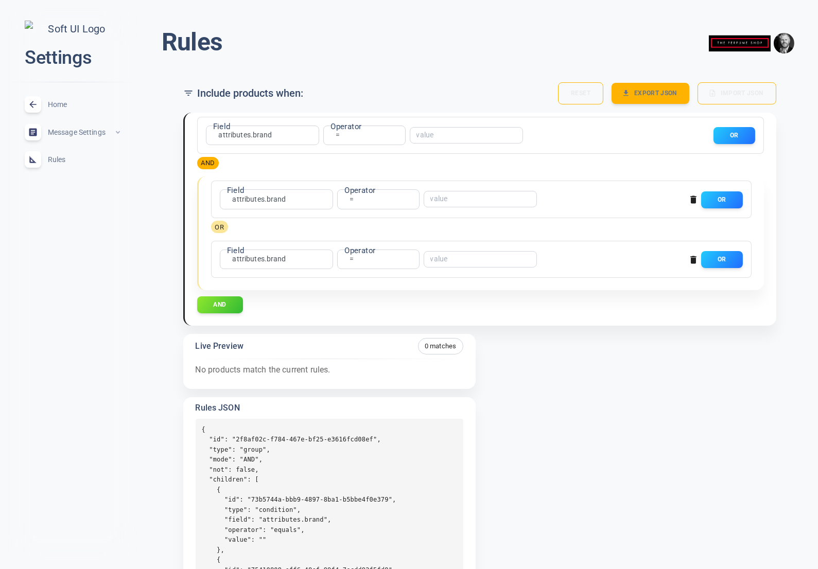
click at [694, 196] on icon "button" at bounding box center [693, 200] width 6 height 8
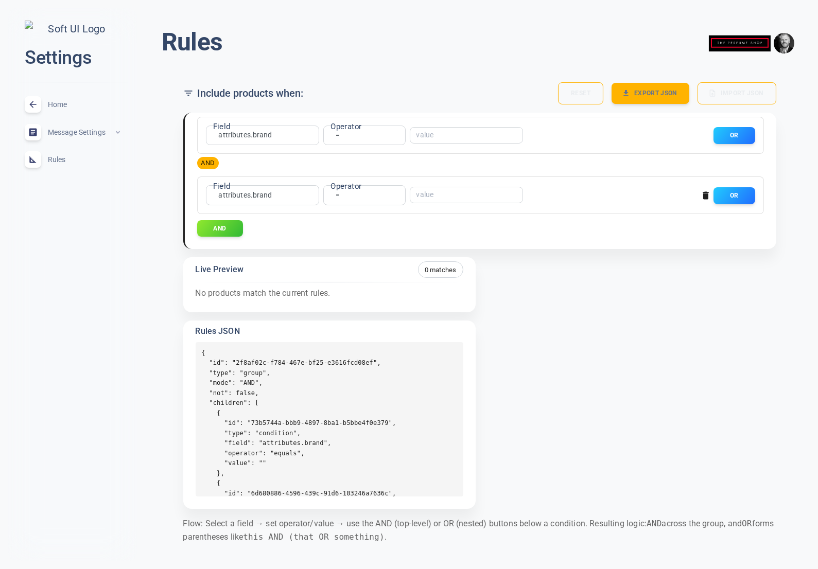
click at [705, 192] on icon "button" at bounding box center [705, 195] width 10 height 10
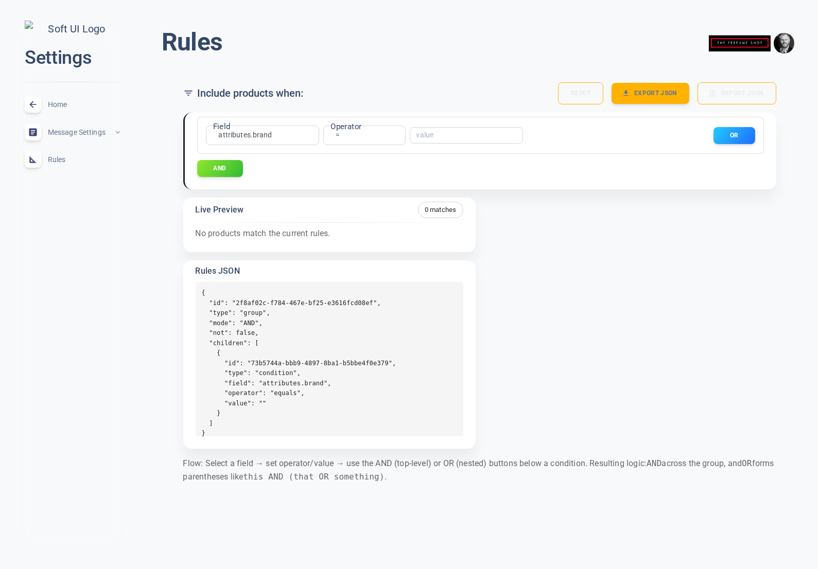
click at [356, 132] on div "= equals Operator" at bounding box center [364, 136] width 82 height 20
click at [340, 134] on body "close Settings Home expand_less Message Settings expand_less Rules expand_less …" at bounding box center [409, 250] width 818 height 517
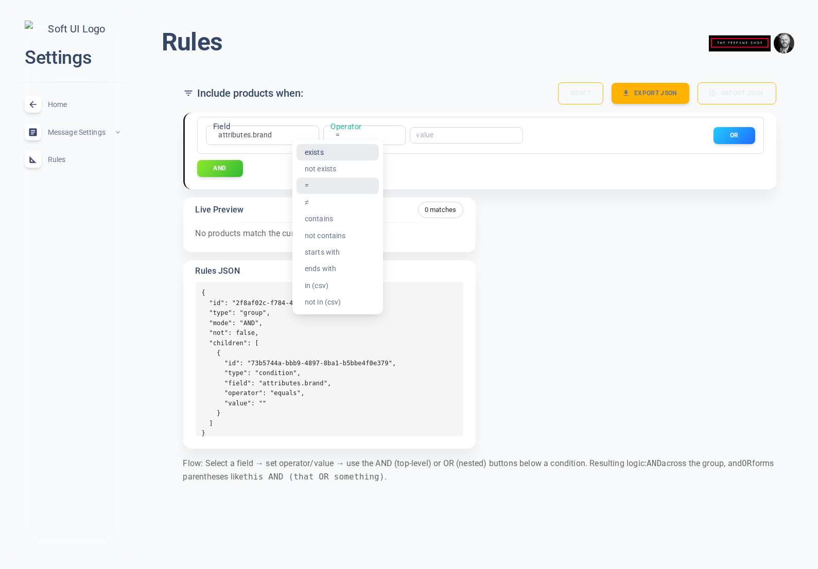
click at [331, 151] on li "exists" at bounding box center [337, 152] width 82 height 16
type input "exists"
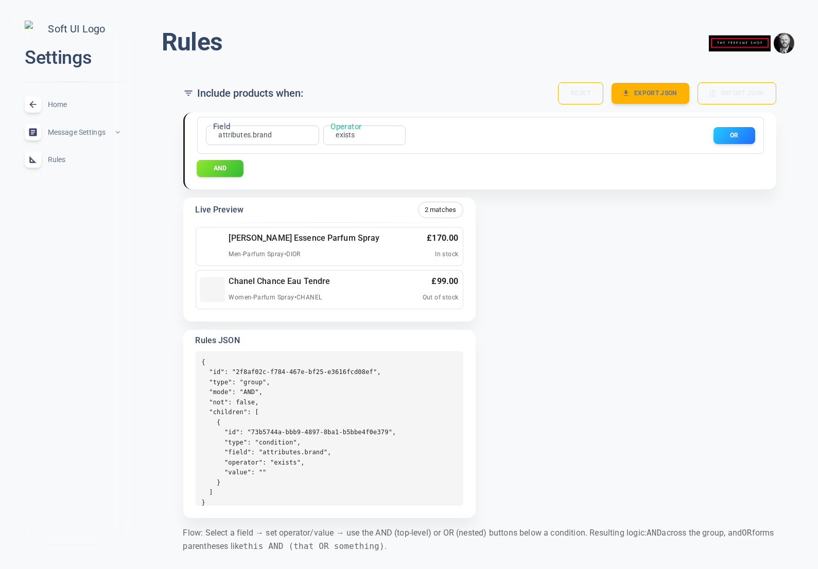
click at [225, 165] on button "AND" at bounding box center [220, 168] width 47 height 17
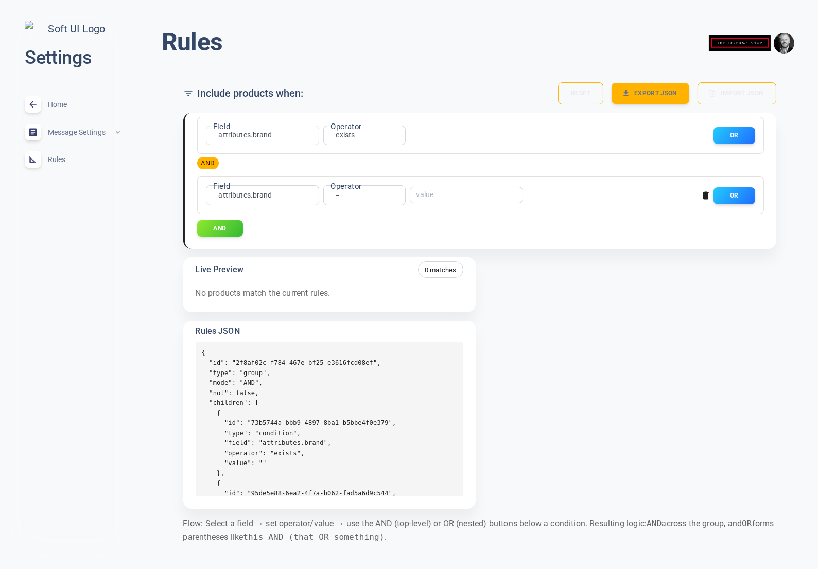
click at [245, 194] on body "close Settings Home expand_less Message Settings expand_less Rules expand_less …" at bounding box center [409, 280] width 818 height 576
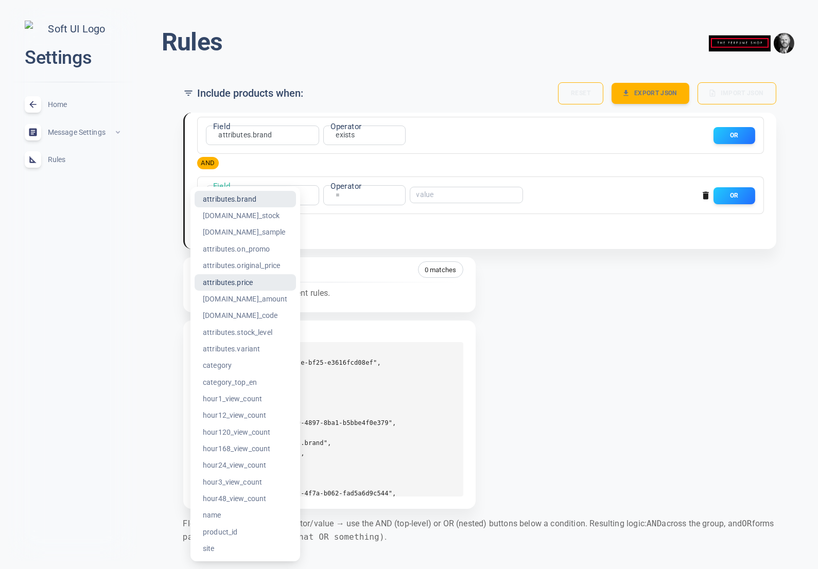
click at [254, 282] on li "attributes.price" at bounding box center [244, 282] width 101 height 16
type input "attributes.price"
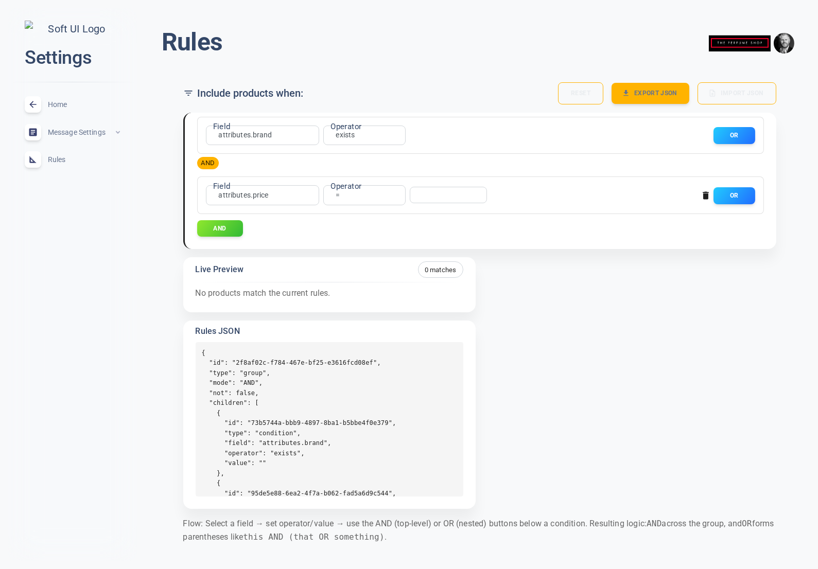
click at [339, 191] on label "Operator" at bounding box center [345, 186] width 31 height 11
click at [339, 193] on body "close Settings Home expand_less Message Settings expand_less Rules expand_less …" at bounding box center [409, 280] width 818 height 576
click at [322, 277] on li ">" at bounding box center [337, 279] width 82 height 16
type input "gt"
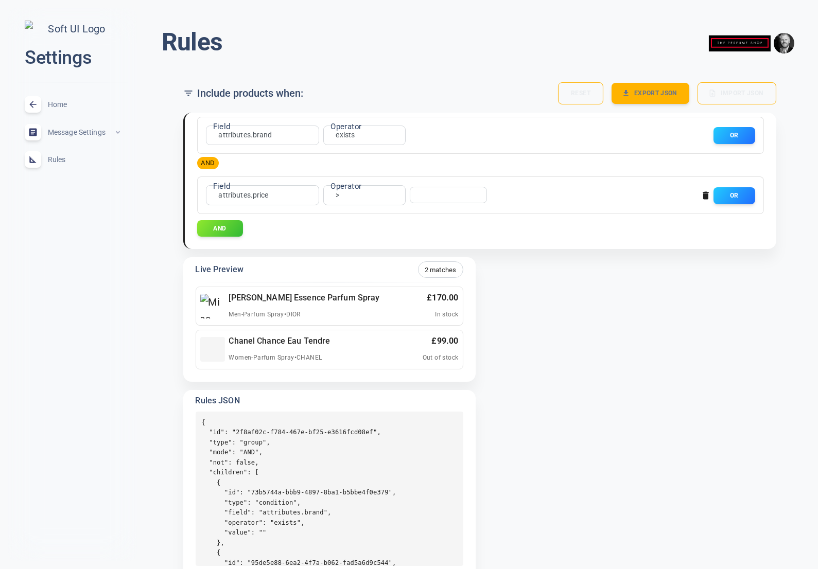
click at [428, 192] on input "number" at bounding box center [444, 194] width 56 height 7
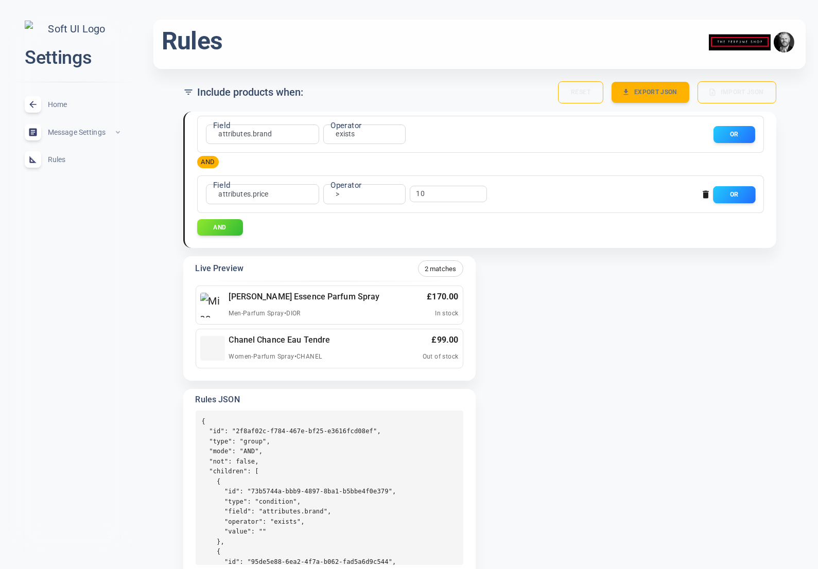
type input "10"
click at [738, 194] on button "OR" at bounding box center [734, 193] width 42 height 17
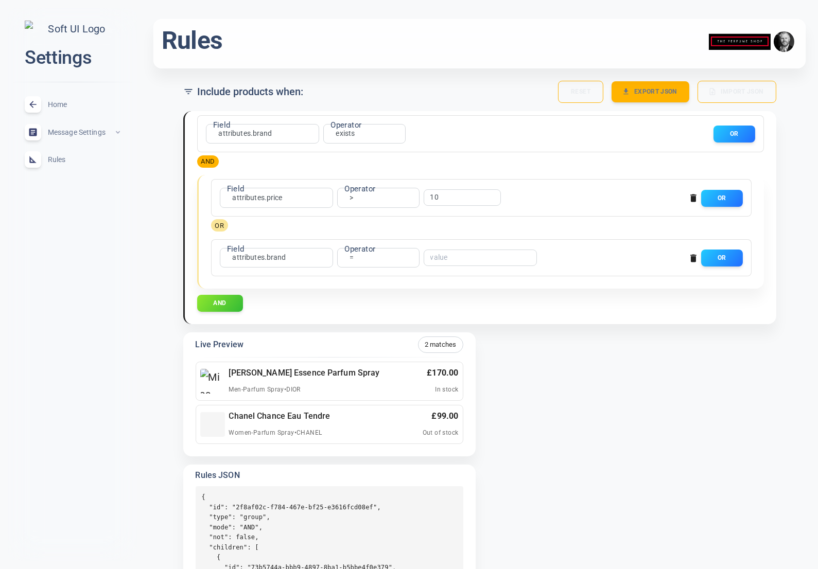
click at [272, 256] on body "close Settings Home expand_less Message Settings expand_less Rules expand_less …" at bounding box center [409, 351] width 818 height 722
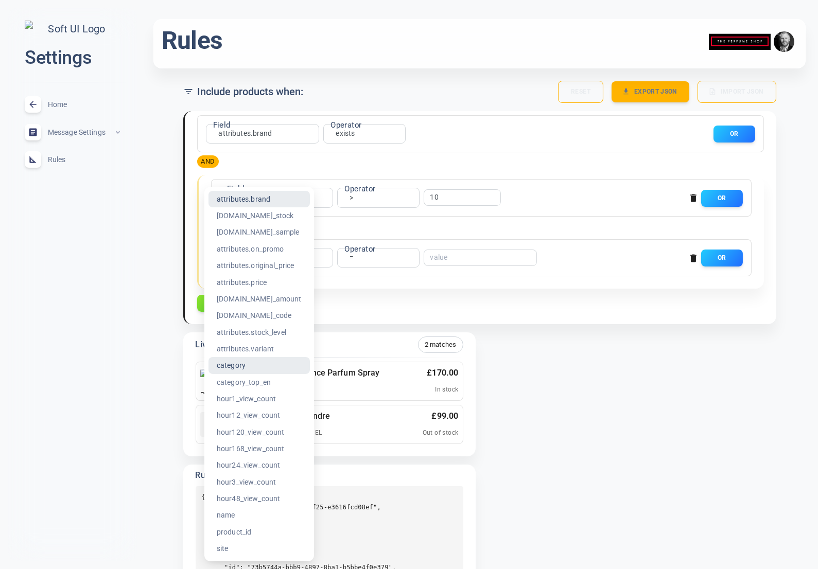
drag, startPoint x: 247, startPoint y: 364, endPoint x: 421, endPoint y: 224, distance: 223.6
click at [249, 364] on li "category" at bounding box center [258, 365] width 101 height 16
type input "category"
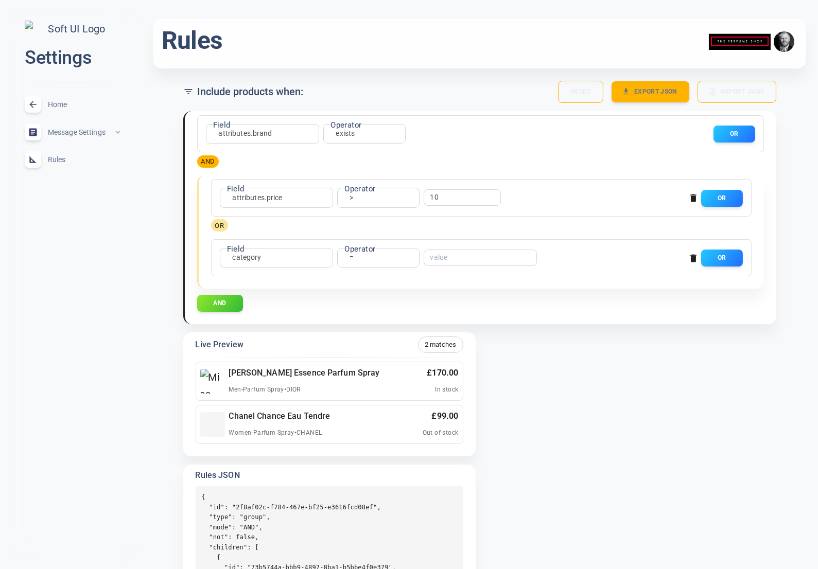
click at [60, 104] on span "Home" at bounding box center [85, 104] width 74 height 0
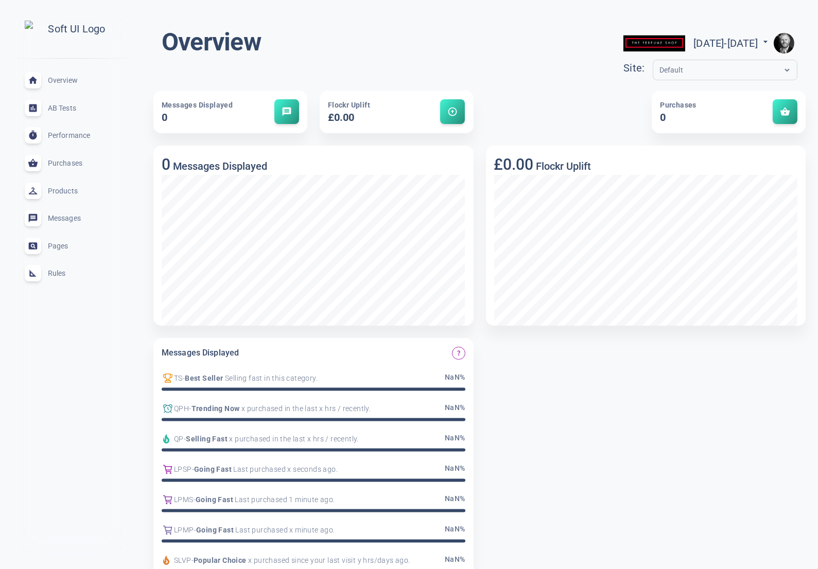
click at [56, 273] on span "Rules" at bounding box center [85, 273] width 74 height 0
click at [55, 273] on span "Rules" at bounding box center [85, 273] width 74 height 0
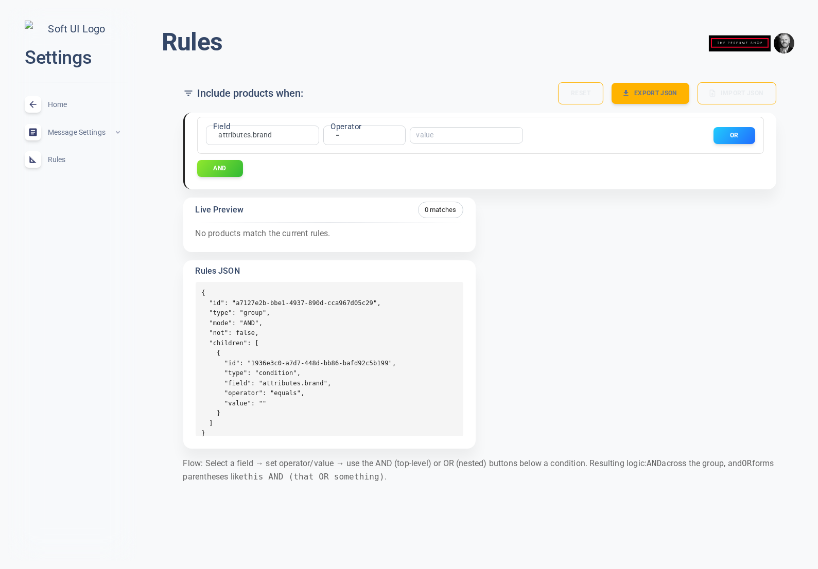
click at [61, 104] on span "Home" at bounding box center [85, 104] width 74 height 0
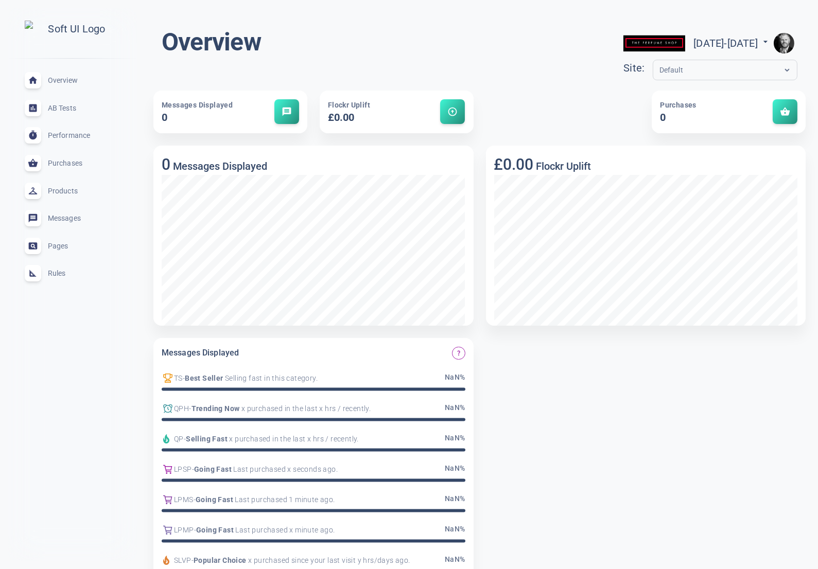
click at [65, 273] on span "Rules" at bounding box center [85, 273] width 74 height 0
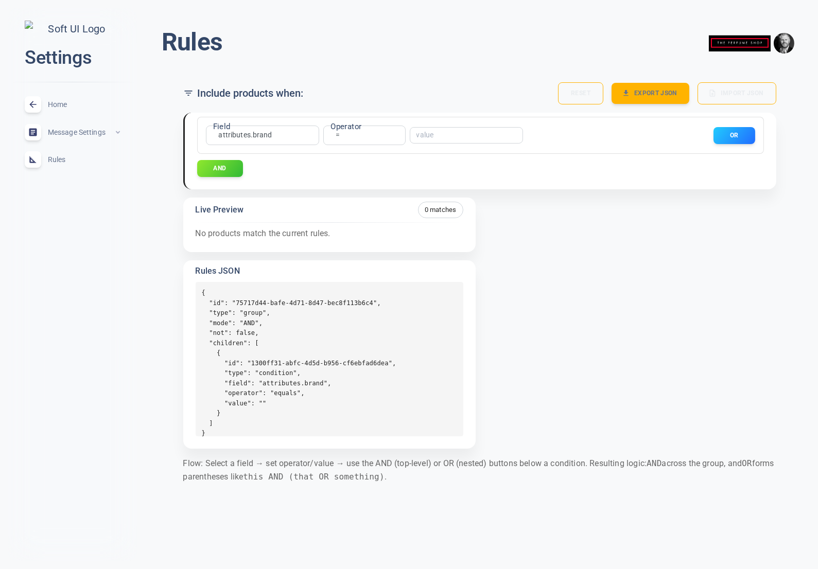
click at [63, 104] on span "Home" at bounding box center [85, 104] width 74 height 0
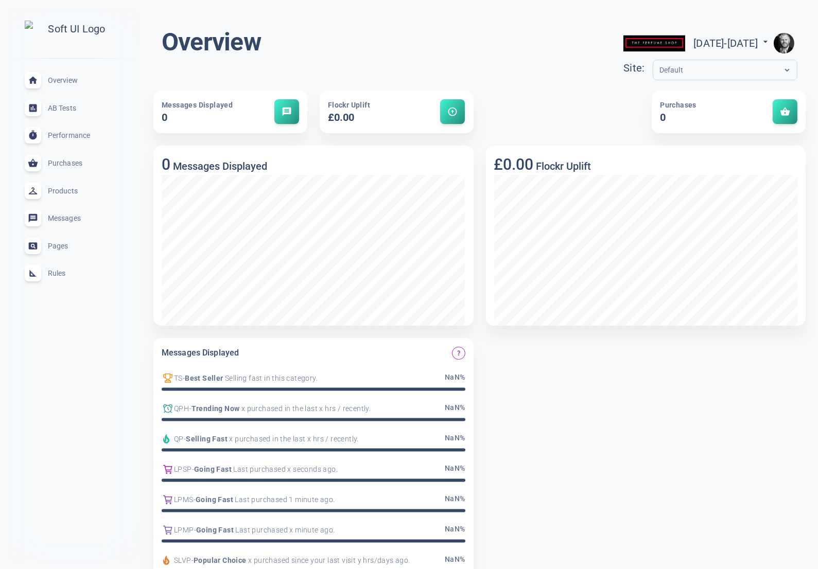
click at [61, 273] on span "Rules" at bounding box center [85, 273] width 74 height 0
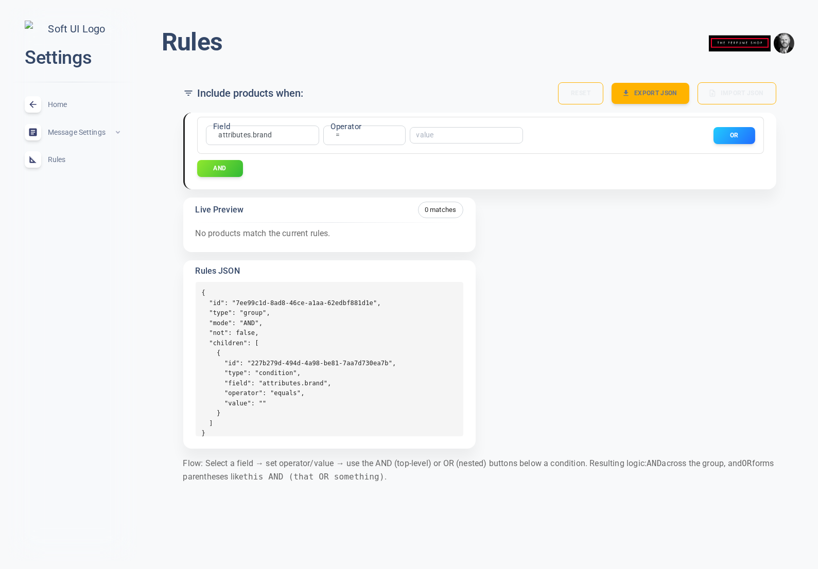
click at [58, 104] on span "Home" at bounding box center [85, 104] width 74 height 0
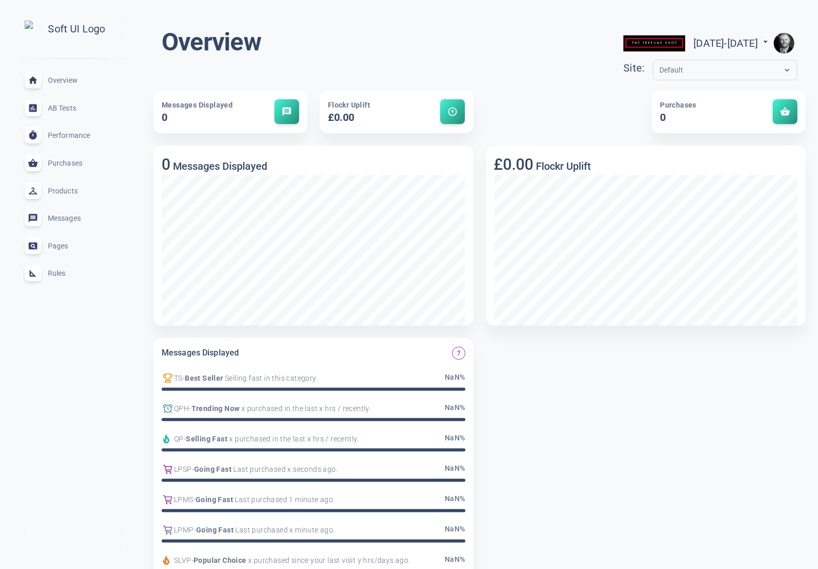
click at [57, 273] on span "Rules" at bounding box center [85, 273] width 74 height 0
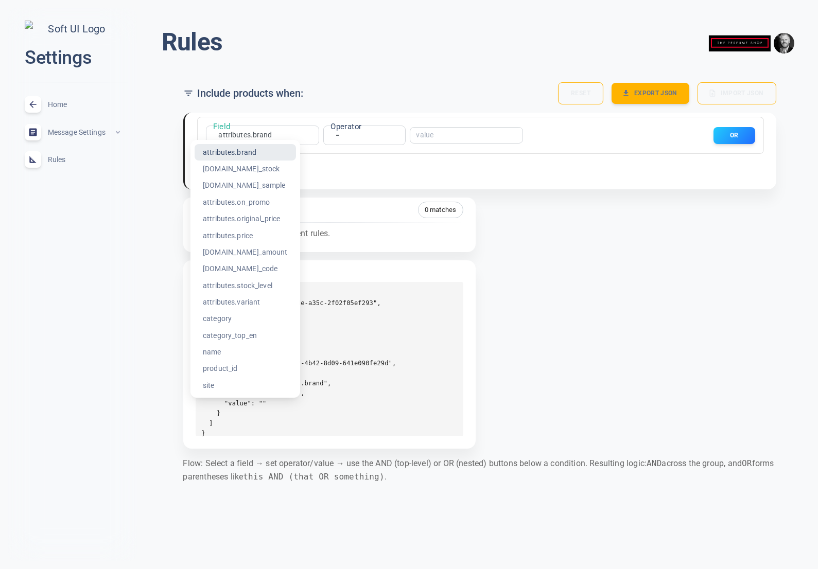
click at [267, 136] on body "close Settings Home expand_less Message Settings expand_less Rules expand_less …" at bounding box center [409, 250] width 818 height 517
click at [249, 236] on li "attributes.price" at bounding box center [244, 235] width 101 height 16
type input "attributes.price"
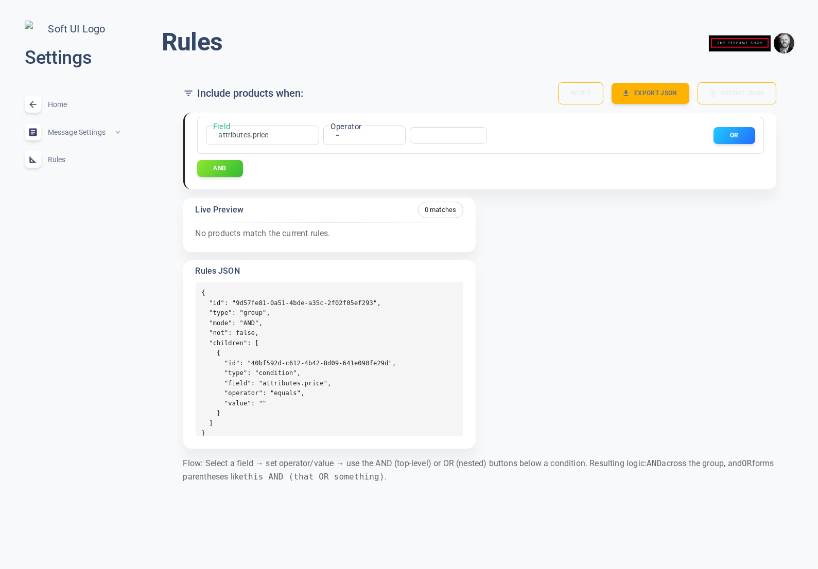
click at [339, 136] on body "close Settings Home expand_less Message Settings expand_less Rules expand_less …" at bounding box center [409, 250] width 818 height 517
drag, startPoint x: 322, startPoint y: 218, endPoint x: 329, endPoint y: 216, distance: 8.0
click at [322, 218] on li ">" at bounding box center [337, 218] width 82 height 16
type input "gt"
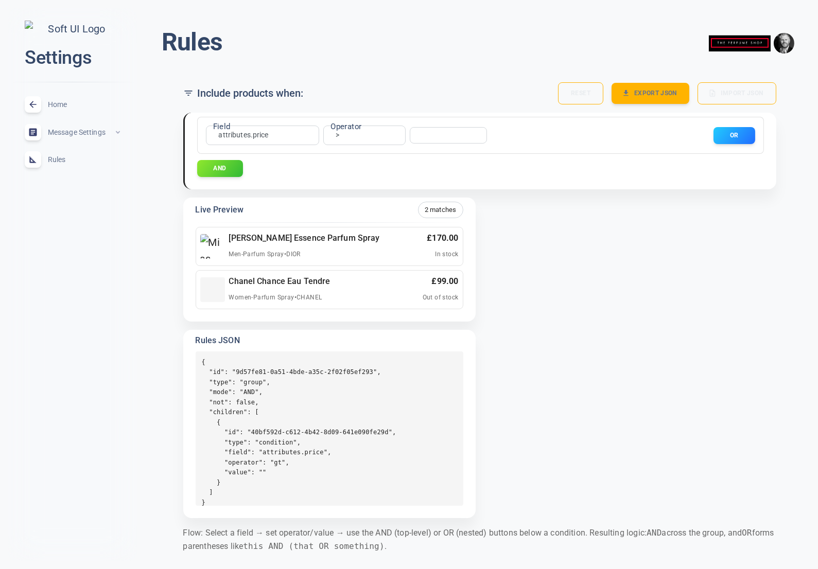
click at [436, 134] on input "number" at bounding box center [444, 135] width 56 height 7
type input "0"
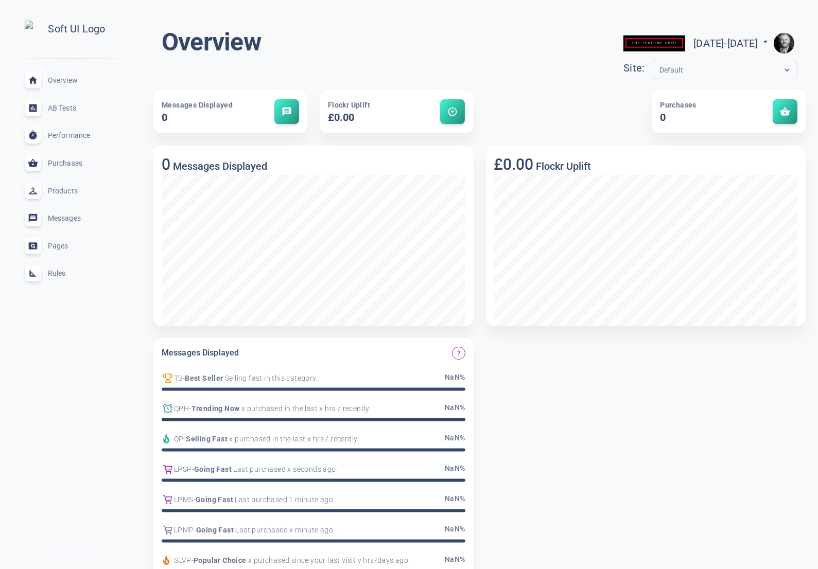
click at [65, 278] on div "Rules expand_less" at bounding box center [72, 274] width 112 height 28
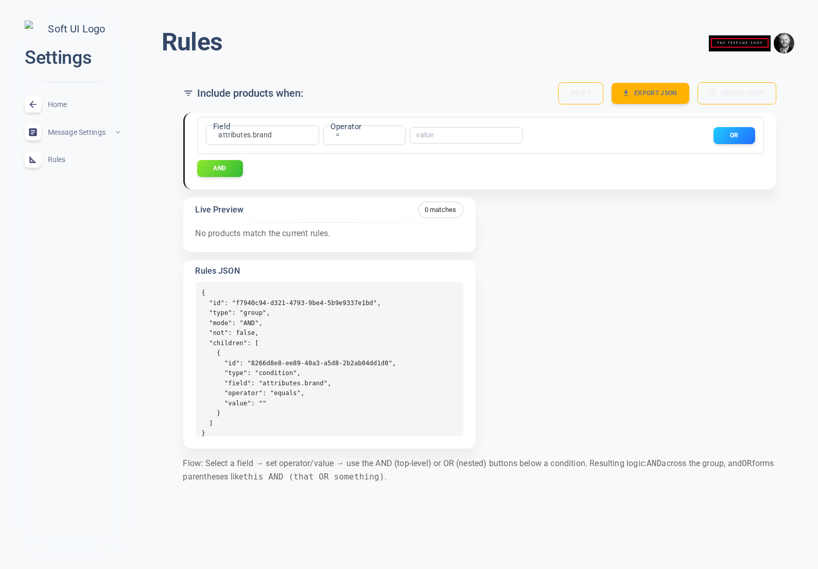
click at [264, 134] on body "close Settings Home expand_less Message Settings expand_less Rules expand_less …" at bounding box center [409, 250] width 818 height 517
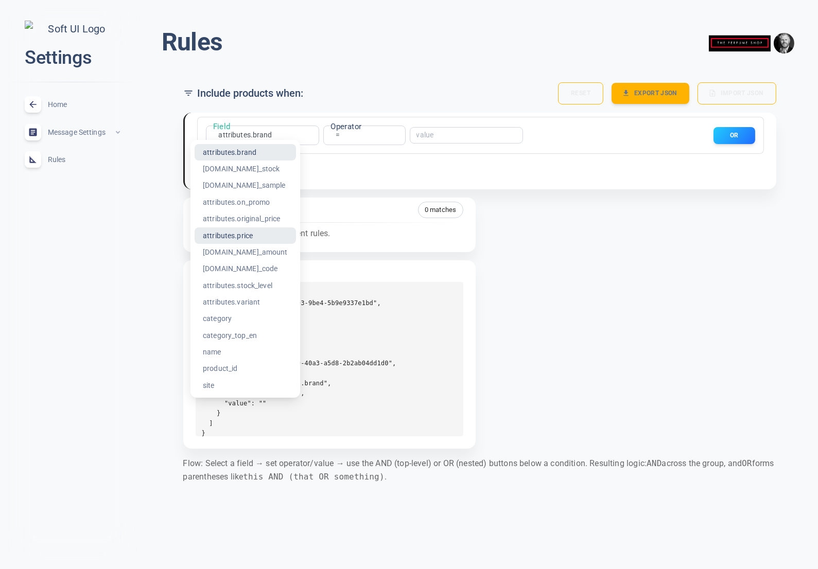
click at [249, 237] on li "attributes.price" at bounding box center [244, 235] width 101 height 16
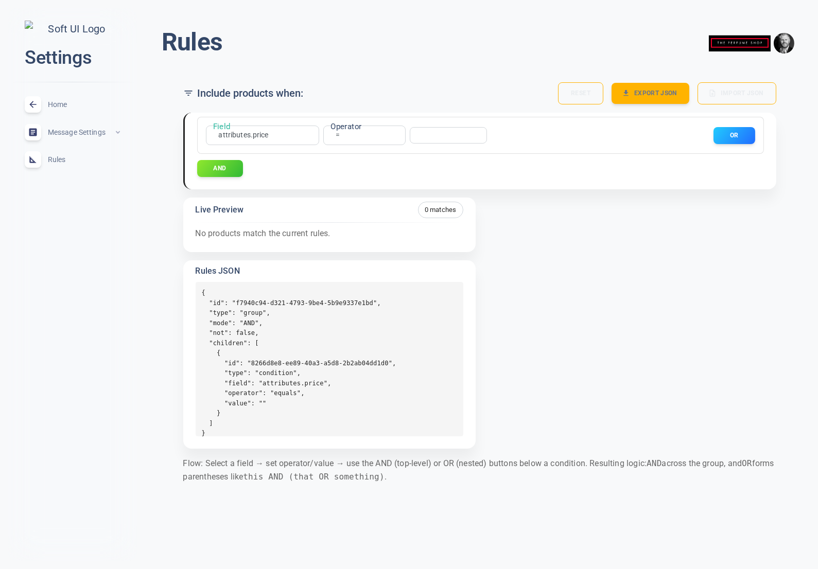
type input "attributes.price"
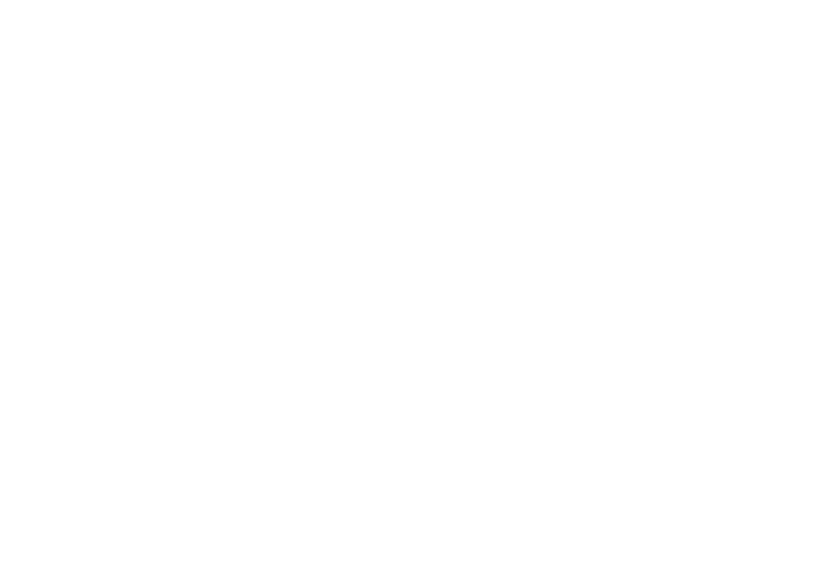
click at [129, 4] on html at bounding box center [409, 2] width 818 height 4
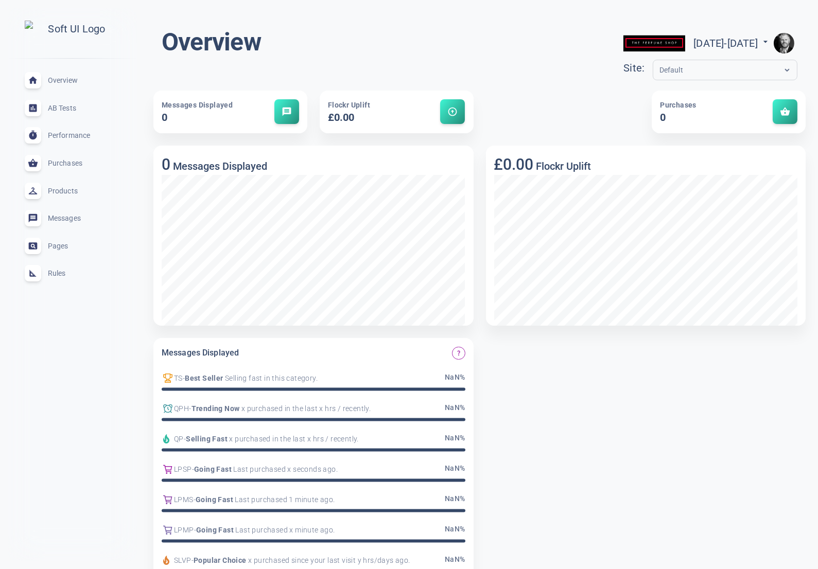
click at [61, 273] on span "Rules" at bounding box center [85, 273] width 74 height 0
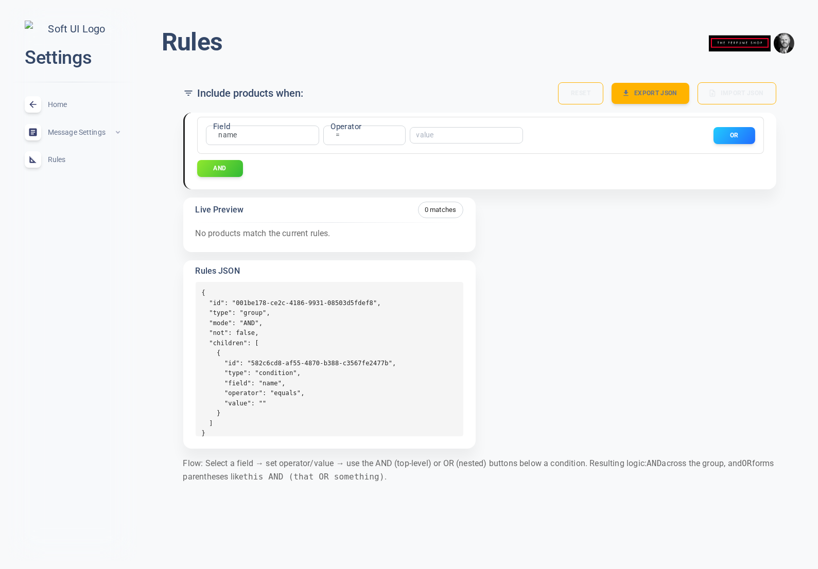
click at [59, 104] on span "Home" at bounding box center [85, 104] width 74 height 0
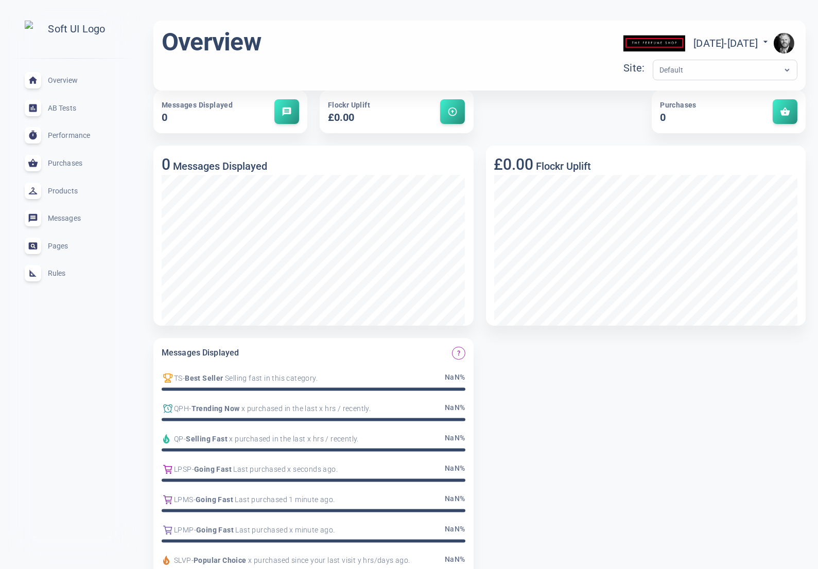
scroll to position [1, 0]
click at [62, 273] on span "Rules" at bounding box center [85, 273] width 74 height 0
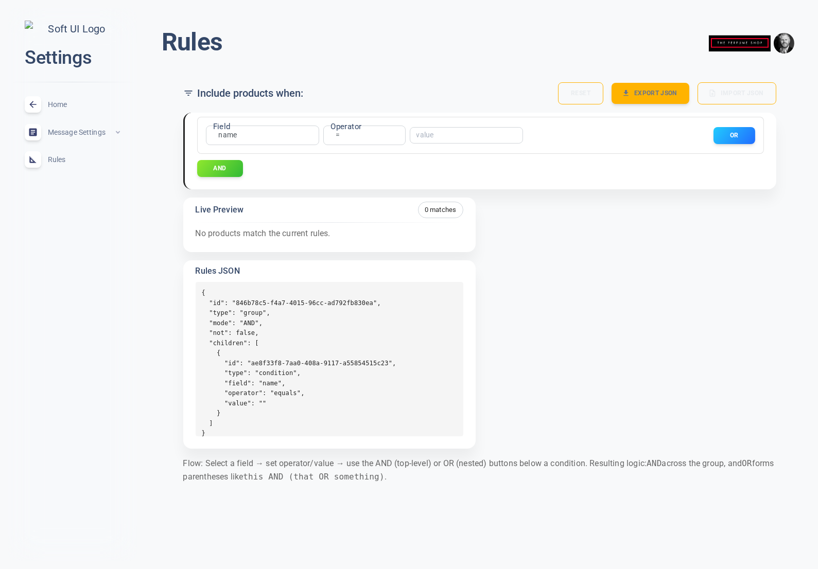
click at [256, 135] on div "name name Field" at bounding box center [262, 136] width 113 height 20
click at [235, 135] on body "close Settings Home expand_less Message Settings expand_less Rules expand_less …" at bounding box center [409, 250] width 818 height 517
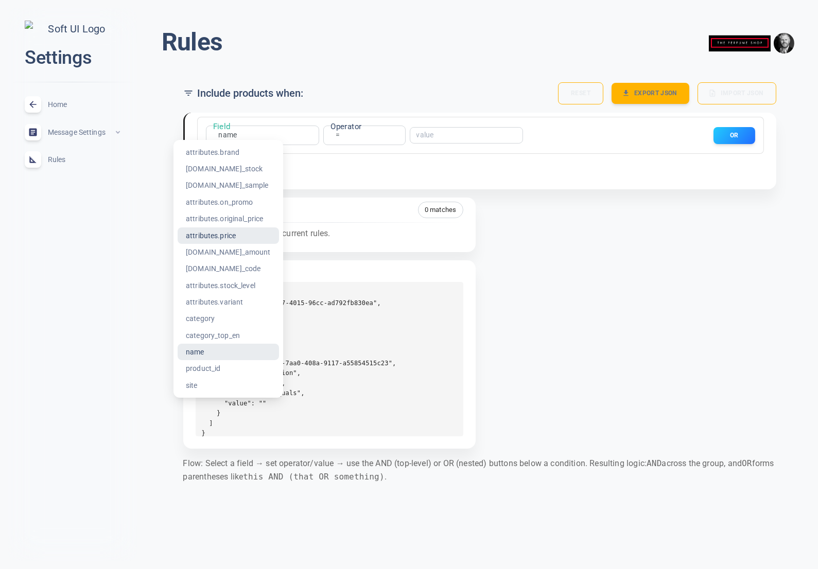
click at [224, 235] on li "attributes.price" at bounding box center [228, 235] width 101 height 16
type input "attributes.price"
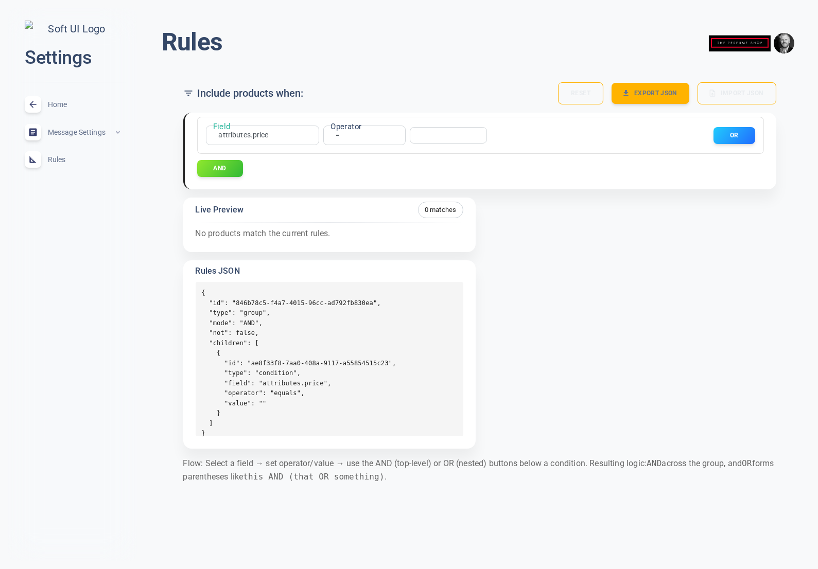
click at [341, 134] on body "close Settings Home expand_less Message Settings expand_less Rules expand_less …" at bounding box center [409, 250] width 818 height 517
drag, startPoint x: 326, startPoint y: 236, endPoint x: 399, endPoint y: 141, distance: 119.3
click at [327, 235] on li "≥" at bounding box center [337, 235] width 82 height 16
type input "gte"
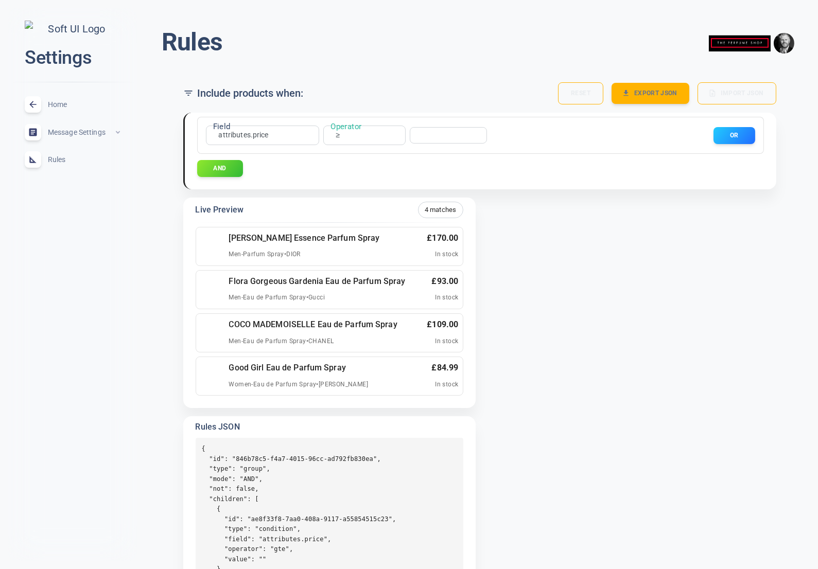
click at [431, 135] on input "number" at bounding box center [444, 135] width 56 height 7
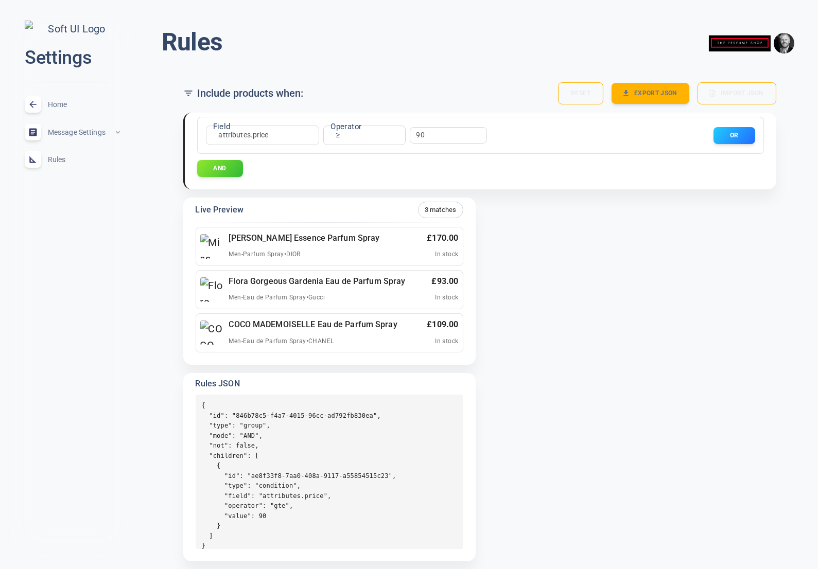
type input "90"
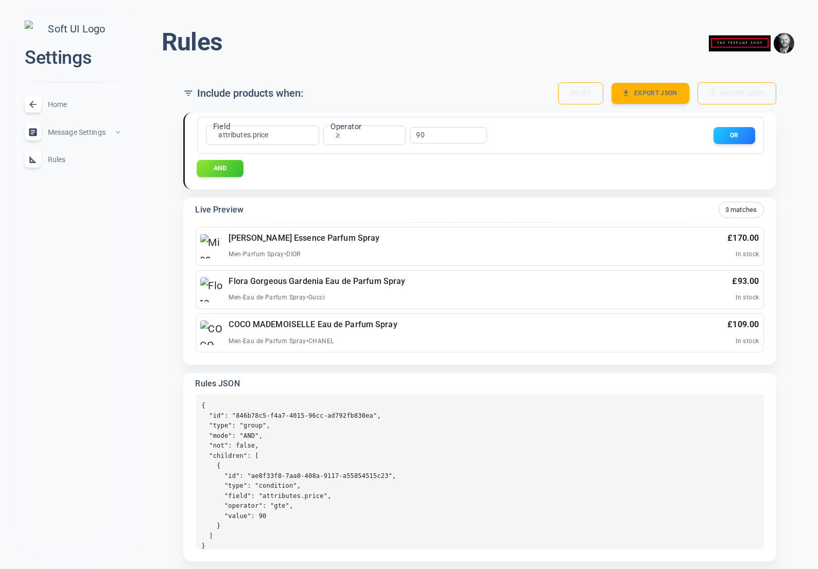
click at [224, 168] on button "AND" at bounding box center [220, 168] width 47 height 17
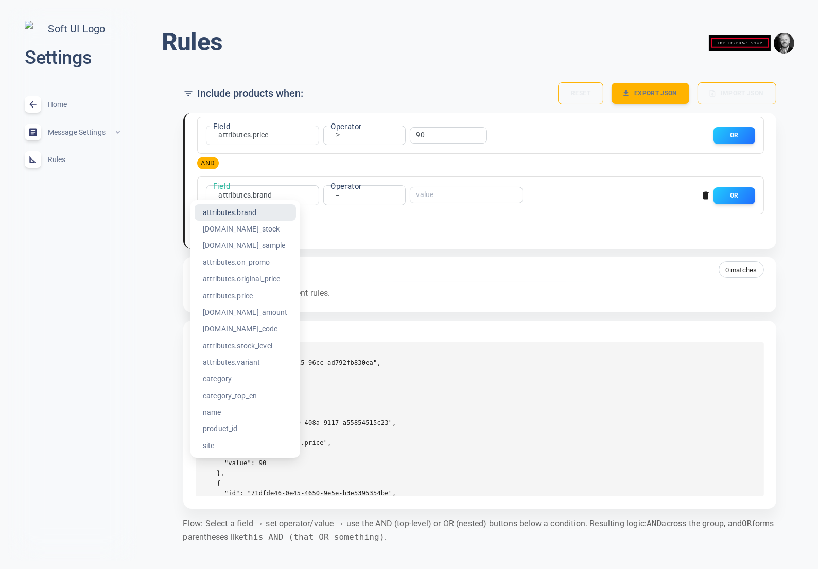
click at [267, 196] on body "close Settings Home expand_less Message Settings expand_less Rules expand_less …" at bounding box center [409, 280] width 818 height 576
click at [219, 413] on li "name" at bounding box center [244, 412] width 101 height 16
type input "name"
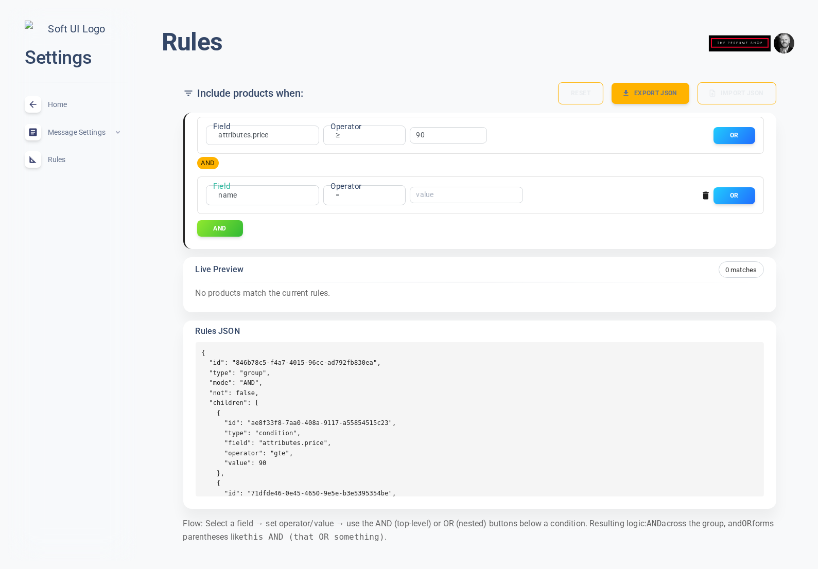
click at [337, 192] on body "close Settings Home expand_less Message Settings expand_less Rules expand_less …" at bounding box center [409, 280] width 818 height 576
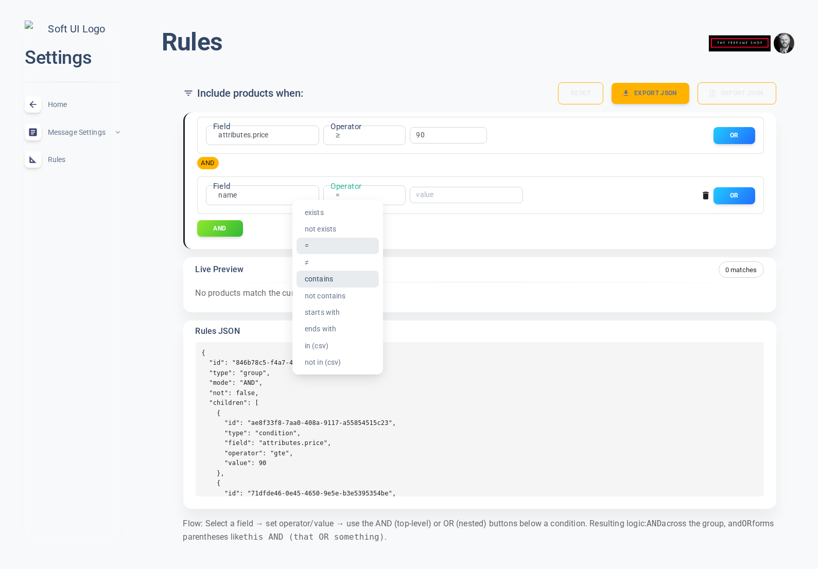
click at [326, 279] on li "contains" at bounding box center [337, 279] width 82 height 16
type input "contains"
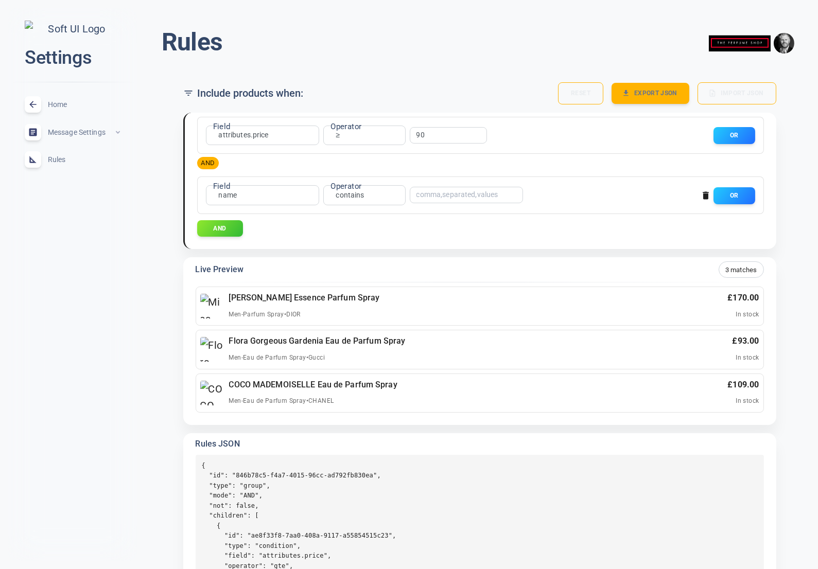
click at [445, 193] on input "text" at bounding box center [457, 194] width 82 height 7
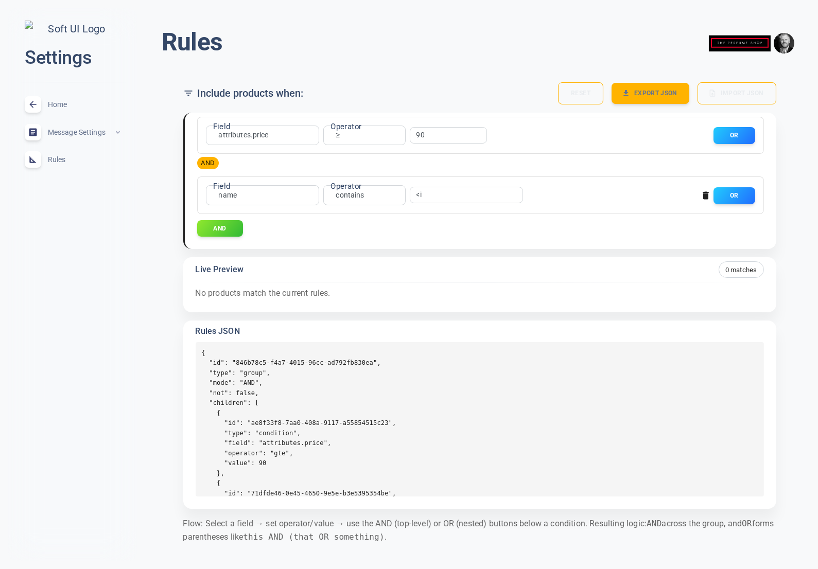
type input "<"
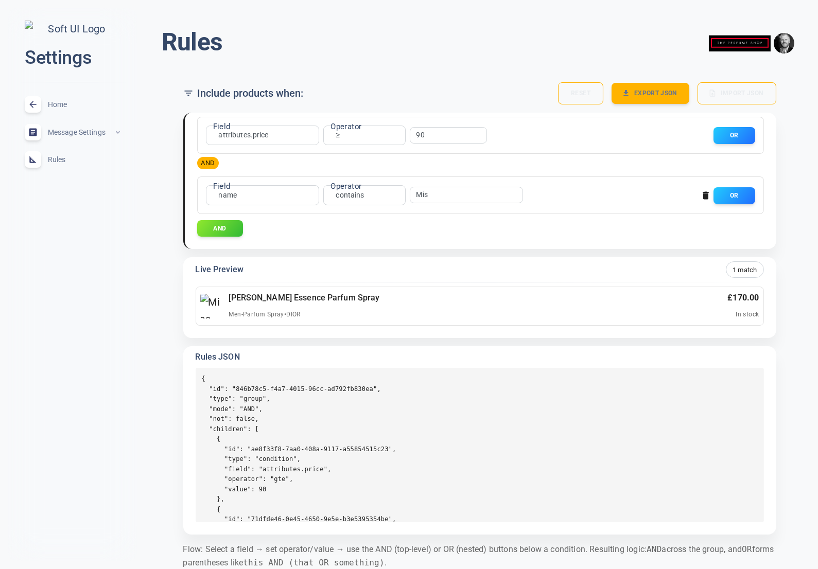
type input "Miss"
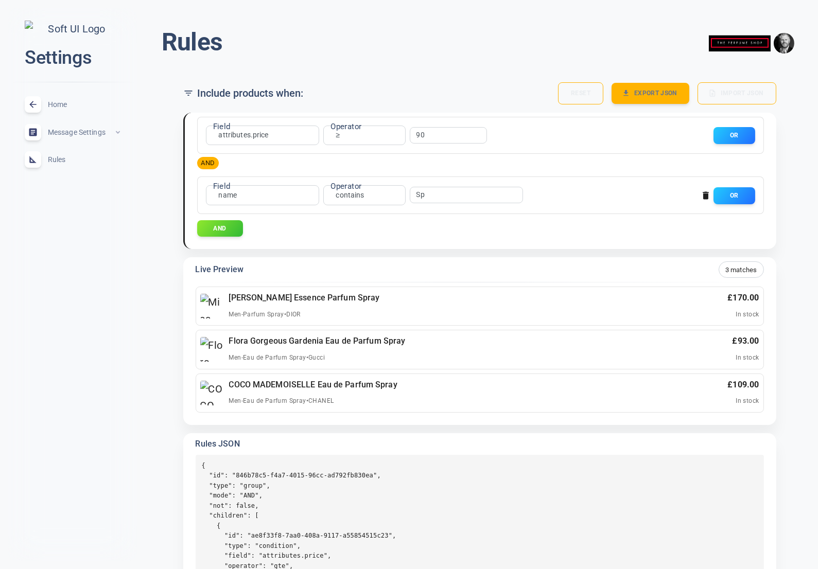
type input "S"
type input "P"
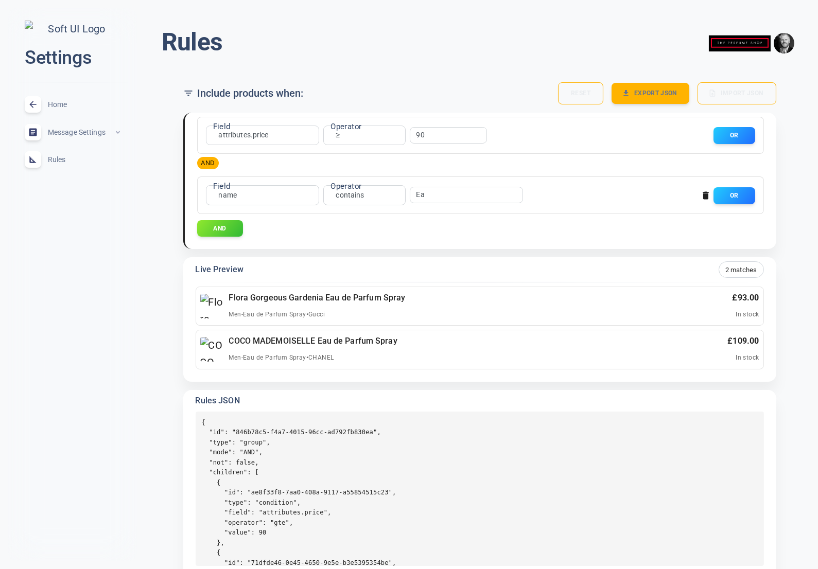
type input "E"
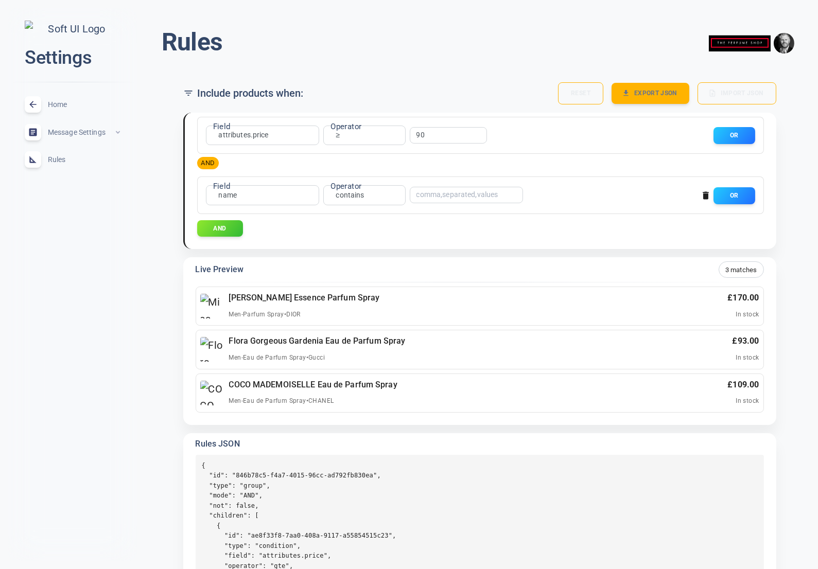
click at [704, 196] on icon "button" at bounding box center [705, 196] width 6 height 8
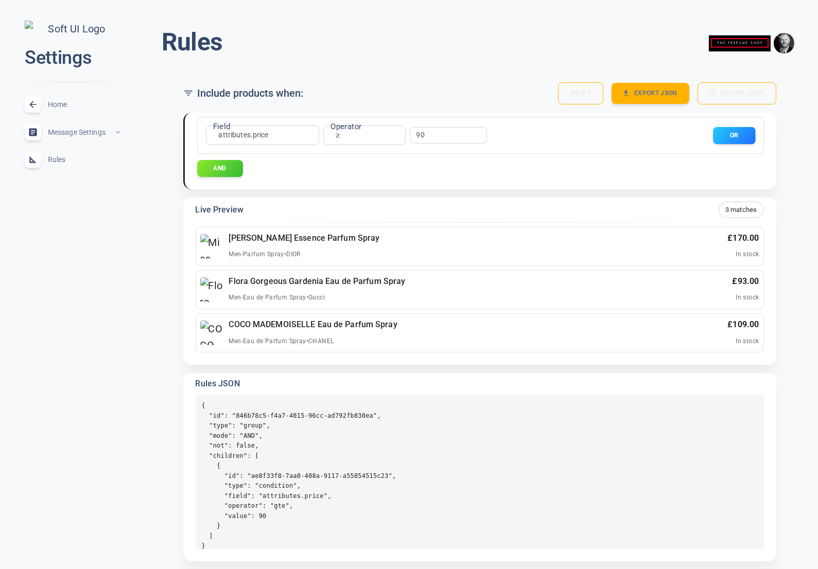
click at [729, 136] on button "OR" at bounding box center [734, 135] width 42 height 17
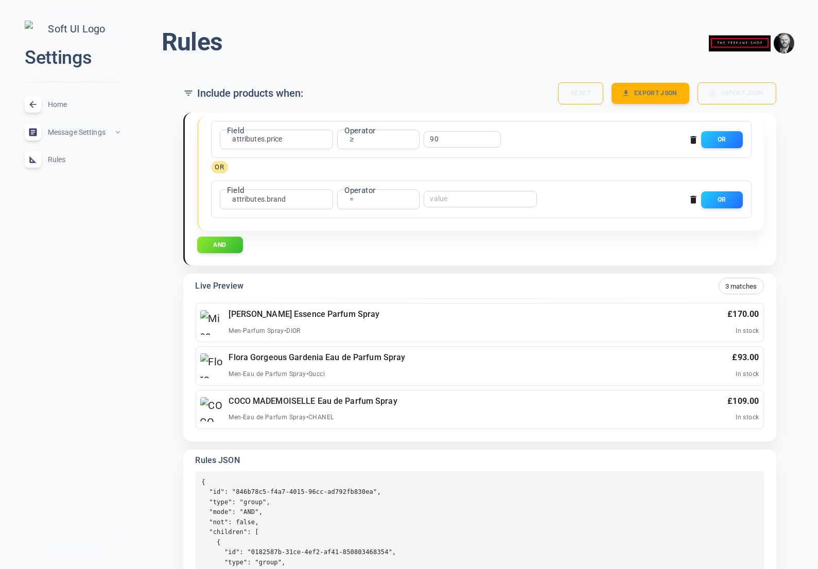
click at [271, 200] on body "close Settings Home expand_less Message Settings expand_less Rules expand_less …" at bounding box center [409, 344] width 818 height 705
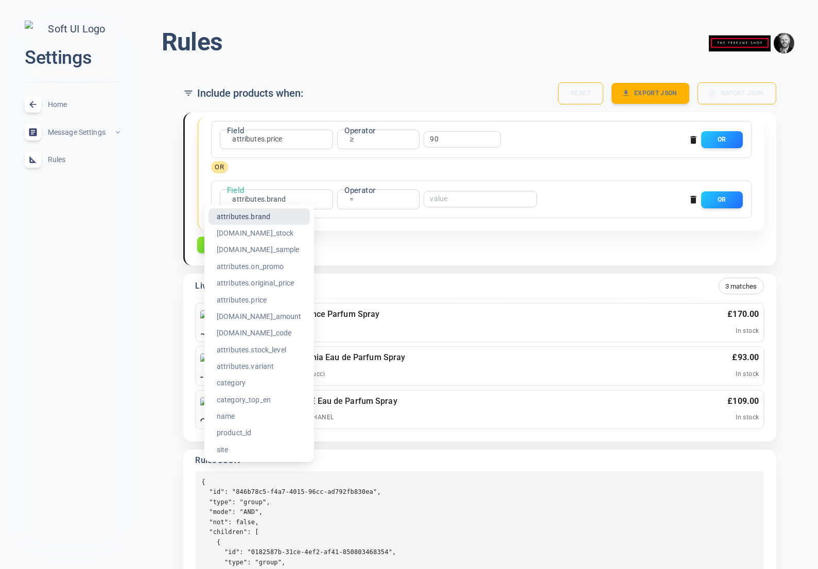
click at [272, 200] on div at bounding box center [409, 284] width 818 height 569
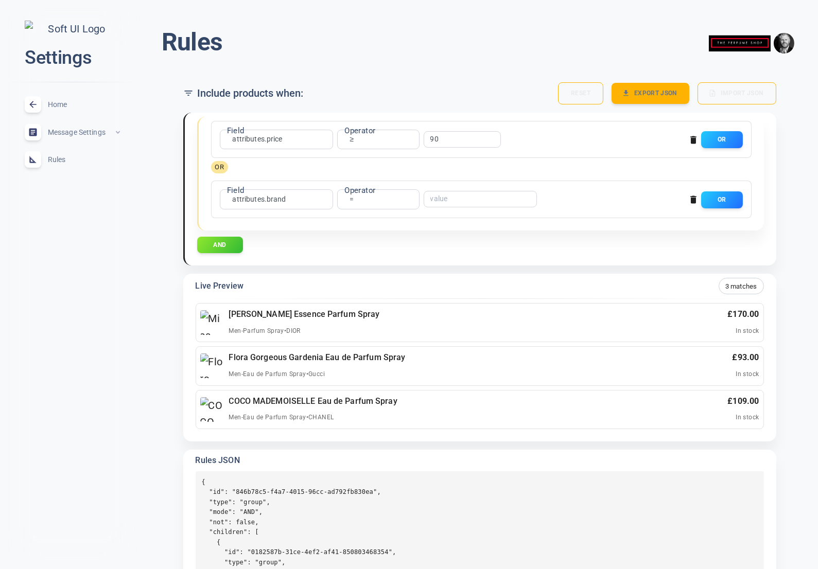
click at [347, 197] on body "close Settings Home expand_less Message Settings expand_less Rules expand_less …" at bounding box center [409, 344] width 818 height 705
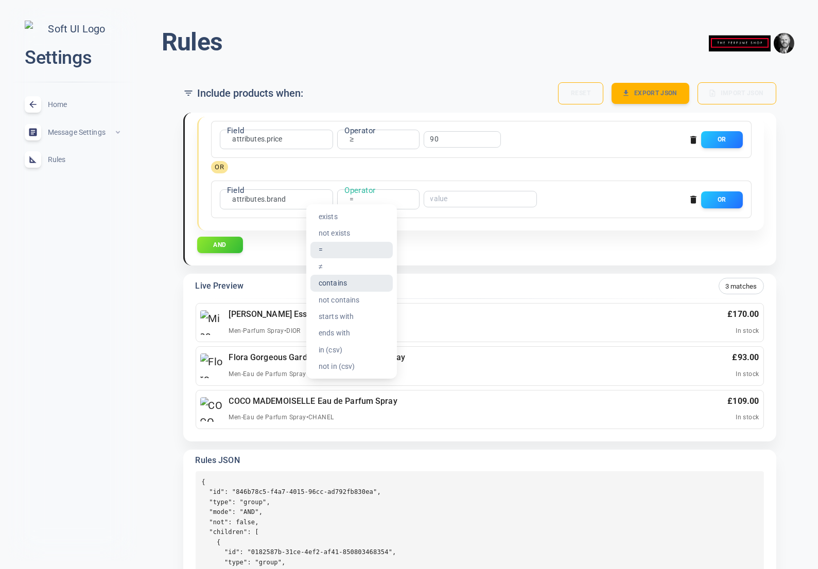
drag, startPoint x: 349, startPoint y: 284, endPoint x: 444, endPoint y: 211, distance: 119.6
click at [350, 284] on li "contains" at bounding box center [351, 283] width 82 height 16
type input "contains"
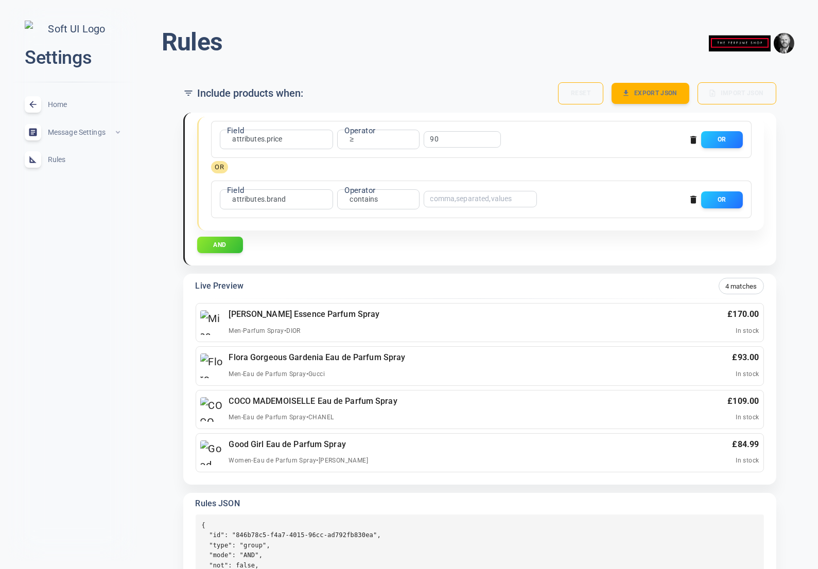
click at [458, 201] on input "text" at bounding box center [471, 199] width 82 height 7
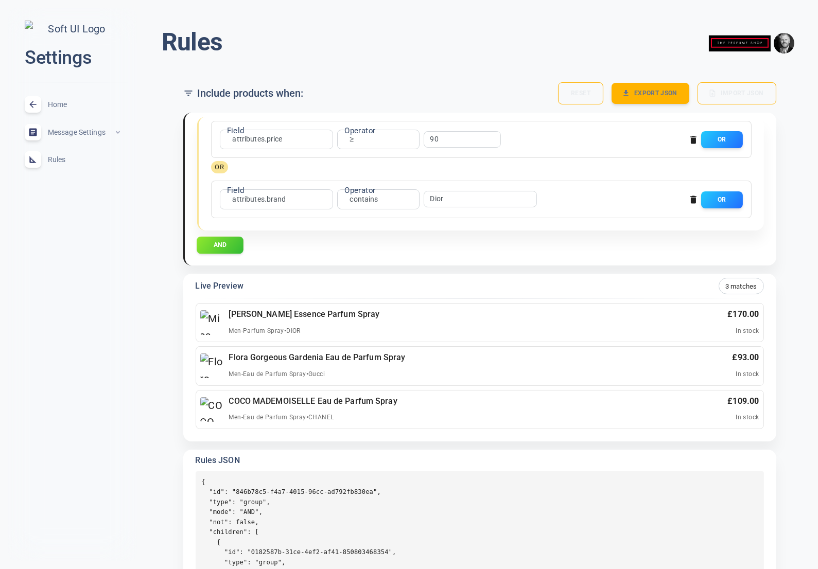
type input "Dior"
click at [230, 243] on button "AND" at bounding box center [220, 244] width 47 height 17
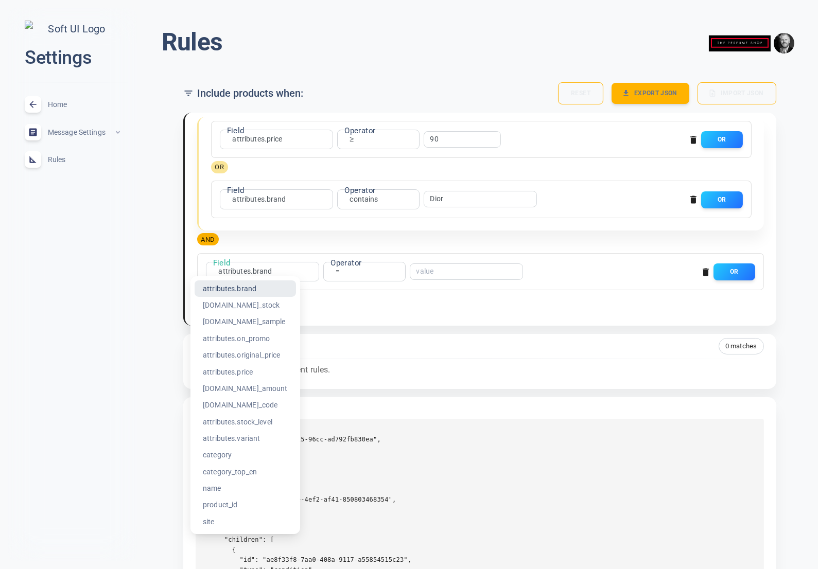
click at [251, 274] on body "close Settings Home expand_less Message Settings expand_less Rules expand_less …" at bounding box center [409, 318] width 818 height 653
drag, startPoint x: 218, startPoint y: 489, endPoint x: 349, endPoint y: 321, distance: 213.3
click at [218, 489] on li "name" at bounding box center [244, 488] width 101 height 16
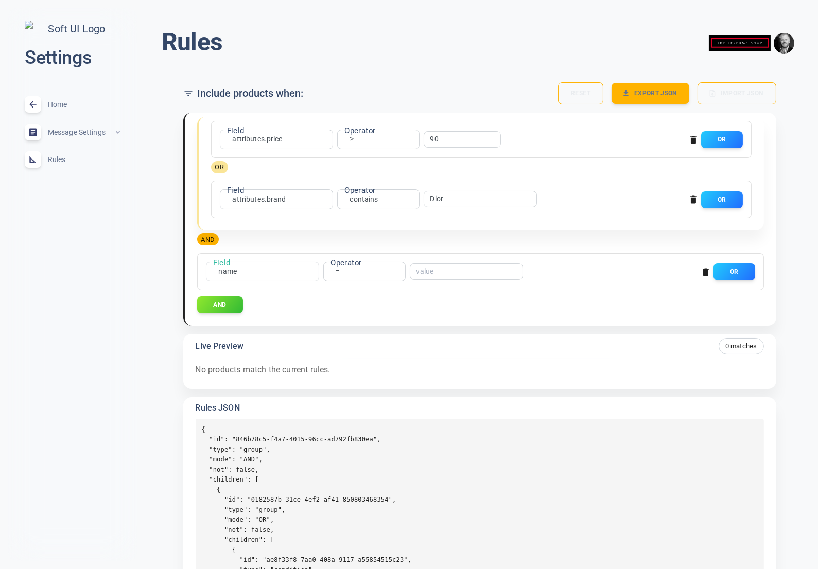
click at [341, 268] on label "Operator" at bounding box center [345, 262] width 31 height 11
click at [337, 272] on body "close Settings Home expand_less Message Settings expand_less Rules expand_less …" at bounding box center [409, 318] width 818 height 653
drag, startPoint x: 251, startPoint y: 272, endPoint x: 234, endPoint y: 272, distance: 17.0
click at [251, 272] on div at bounding box center [409, 284] width 818 height 569
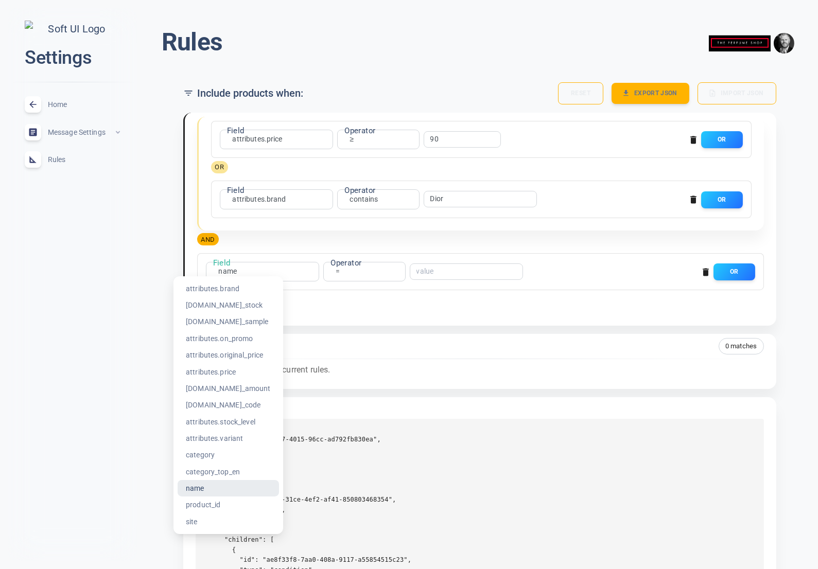
click at [224, 270] on body "close Settings Home expand_less Message Settings expand_less Rules expand_less …" at bounding box center [409, 318] width 818 height 653
click at [247, 421] on li "attributes.stock_level" at bounding box center [228, 422] width 101 height 16
type input "attributes.stock_level"
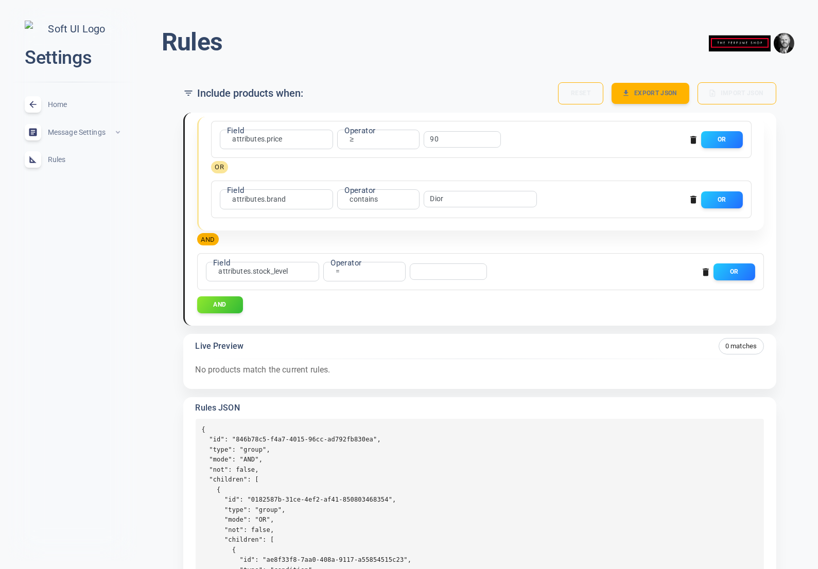
click at [338, 267] on label "Operator" at bounding box center [345, 262] width 31 height 11
click at [338, 271] on body "close Settings Home expand_less Message Settings expand_less Rules expand_less …" at bounding box center [409, 318] width 818 height 653
drag, startPoint x: 318, startPoint y: 388, endPoint x: 355, endPoint y: 349, distance: 53.5
click at [323, 385] on li "<" at bounding box center [337, 388] width 82 height 16
type input "lt"
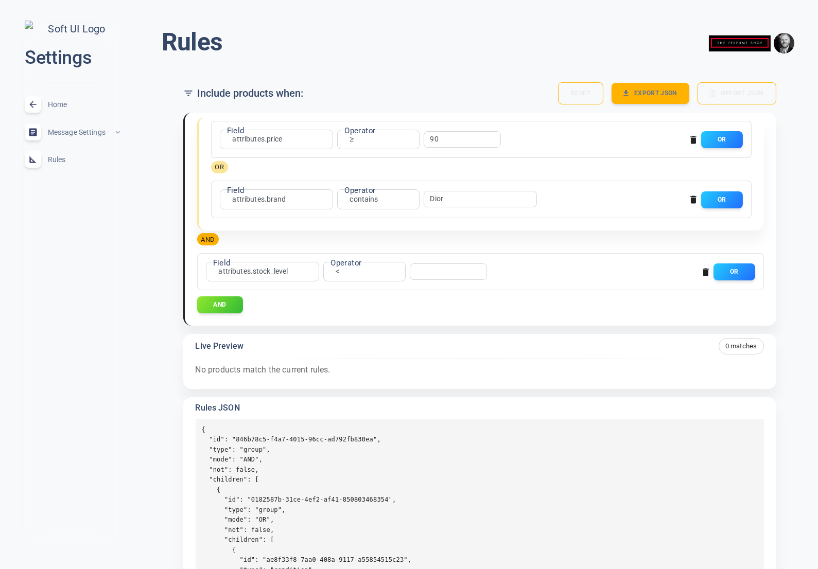
click at [421, 269] on input "number" at bounding box center [444, 271] width 56 height 7
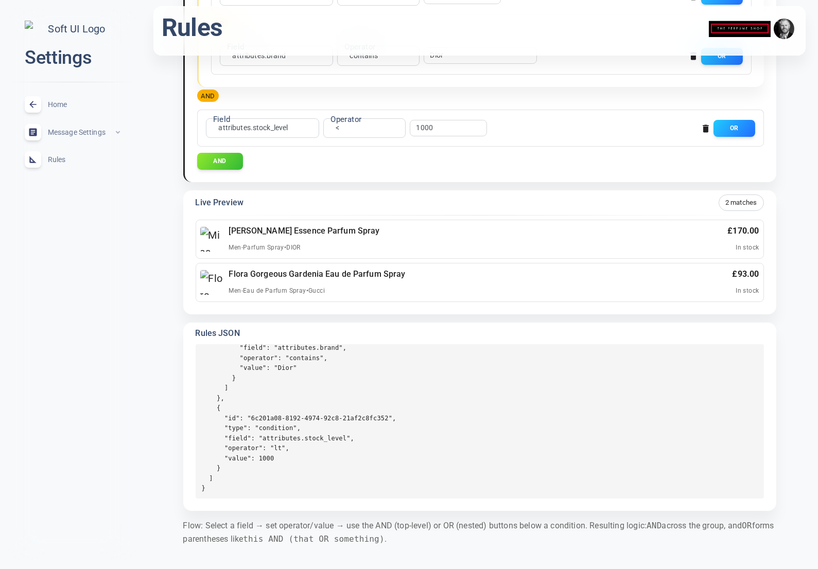
scroll to position [229, 0]
type input "1000"
drag, startPoint x: 541, startPoint y: 393, endPoint x: 463, endPoint y: 398, distance: 78.4
click at [540, 393] on pre "{ "id": "846b78c5-f4a7-4015-96cc-ad792fb830ea", "type": "group", "mode": "AND",…" at bounding box center [480, 421] width 568 height 154
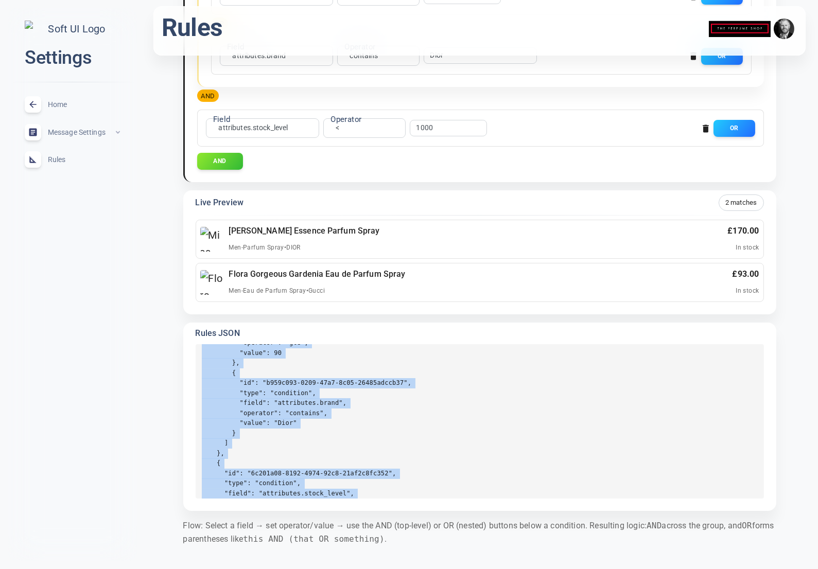
scroll to position [0, 0]
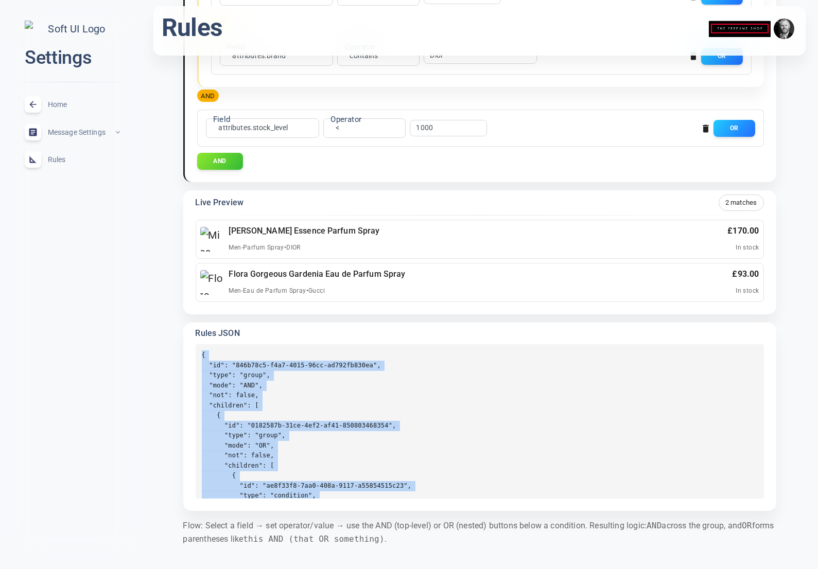
drag, startPoint x: 210, startPoint y: 485, endPoint x: 199, endPoint y: 355, distance: 131.1
click at [199, 355] on pre "{ "id": "846b78c5-f4a7-4015-96cc-ad792fb830ea", "type": "group", "mode": "AND",…" at bounding box center [480, 421] width 568 height 154
copy pre "{ "id": "846b78c5-f4a7-4015-96cc-ad792fb830ea", "type": "group", "mode": "AND",…"
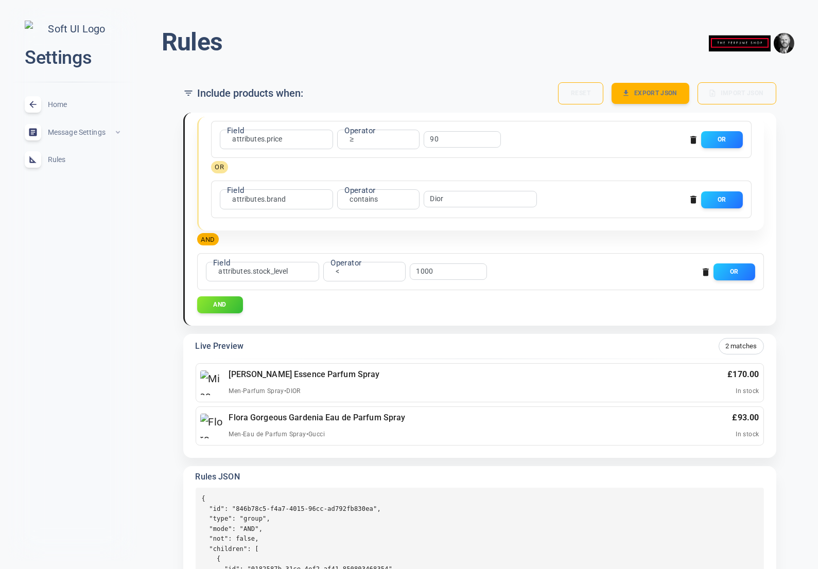
click at [149, 327] on div "Rules menu Include products when: Reset Export JSON Import JSON Field attribute…" at bounding box center [479, 360] width 677 height 705
